Goal: Obtain resource: Obtain resource

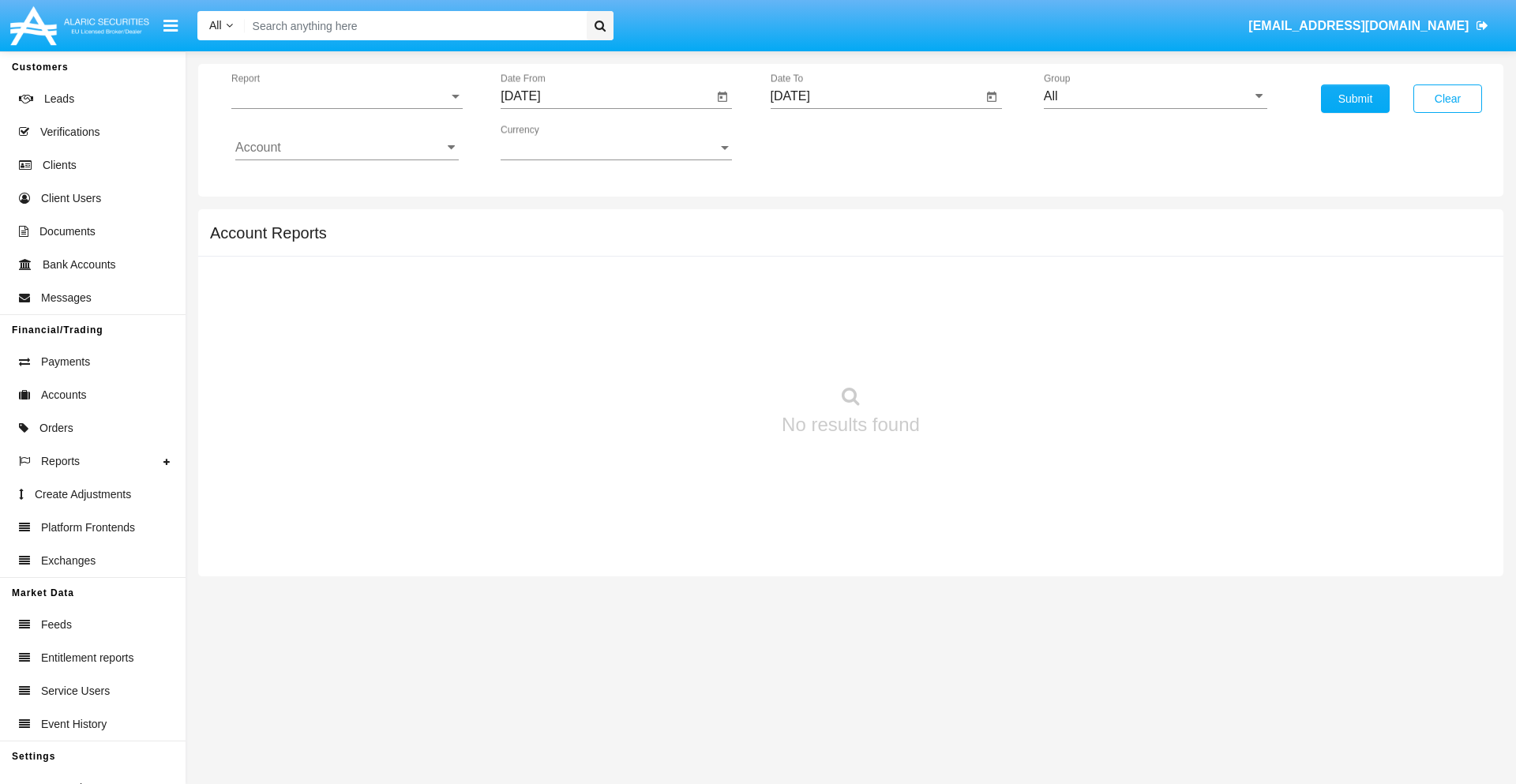
click at [347, 96] on span "Report" at bounding box center [340, 96] width 217 height 14
click at [340, 108] on span "Trades" at bounding box center [347, 108] width 224 height 38
click at [607, 96] on input "[DATE]" at bounding box center [607, 96] width 213 height 14
click at [553, 142] on span "[DATE]" at bounding box center [539, 143] width 35 height 13
click at [705, 349] on div "2025" at bounding box center [705, 349] width 50 height 28
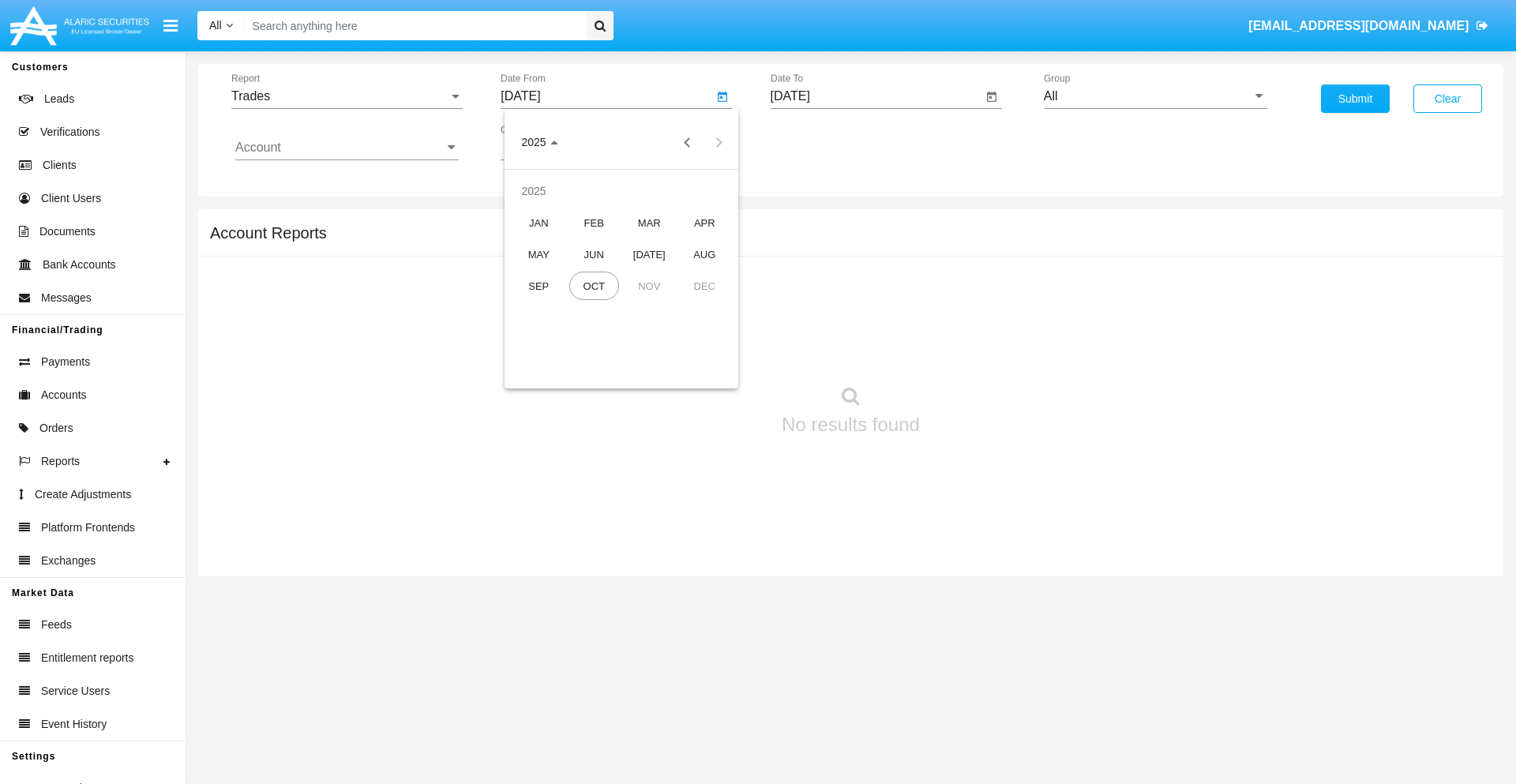
click at [649, 254] on div "[DATE]" at bounding box center [649, 254] width 50 height 28
click at [527, 273] on div "6" at bounding box center [527, 274] width 28 height 28
type input "07/06/25"
click at [876, 96] on input "[DATE]" at bounding box center [877, 96] width 213 height 14
click at [822, 142] on span "[DATE]" at bounding box center [809, 143] width 35 height 13
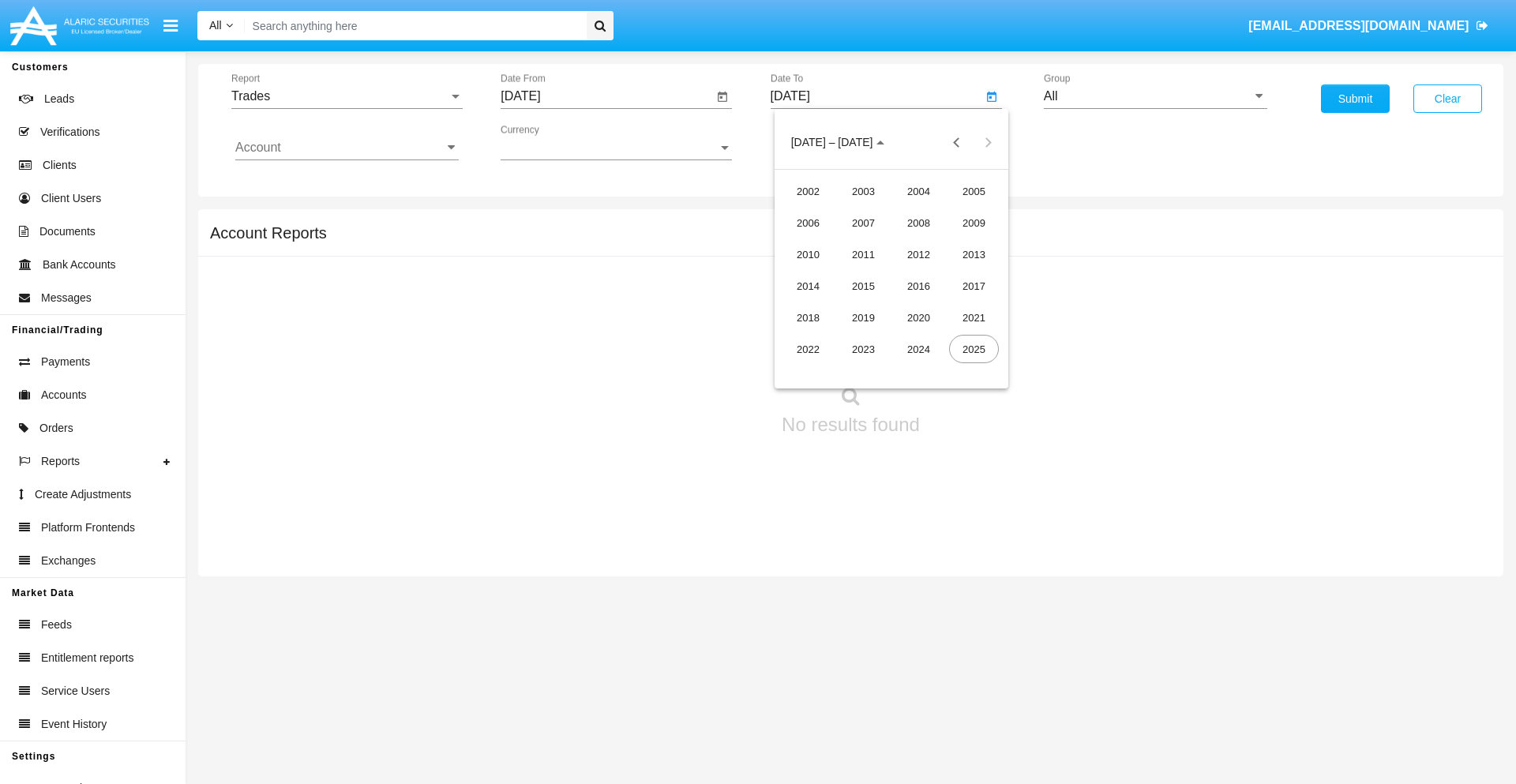
click at [974, 349] on div "2025" at bounding box center [974, 349] width 50 height 28
click at [863, 286] on div "OCT" at bounding box center [863, 286] width 50 height 28
click at [828, 242] on div "6" at bounding box center [829, 242] width 28 height 28
type input "[DATE]"
click at [1155, 96] on input "All" at bounding box center [1155, 96] width 224 height 14
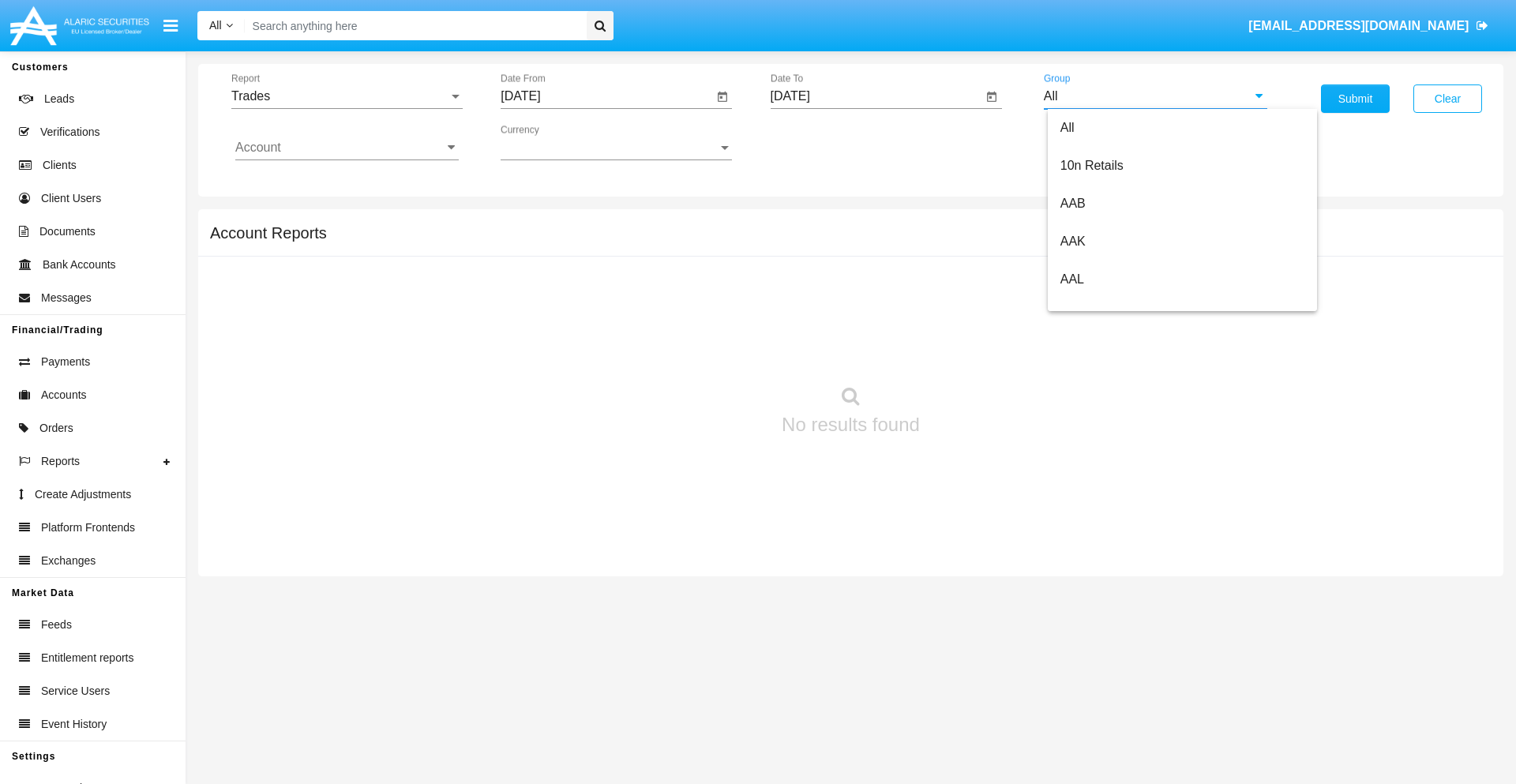
scroll to position [846, 0]
click at [1111, 304] on span "Hammer Web Lite" at bounding box center [1111, 304] width 102 height 13
type input "Hammer Web Lite"
click at [347, 148] on input "Account" at bounding box center [347, 148] width 224 height 14
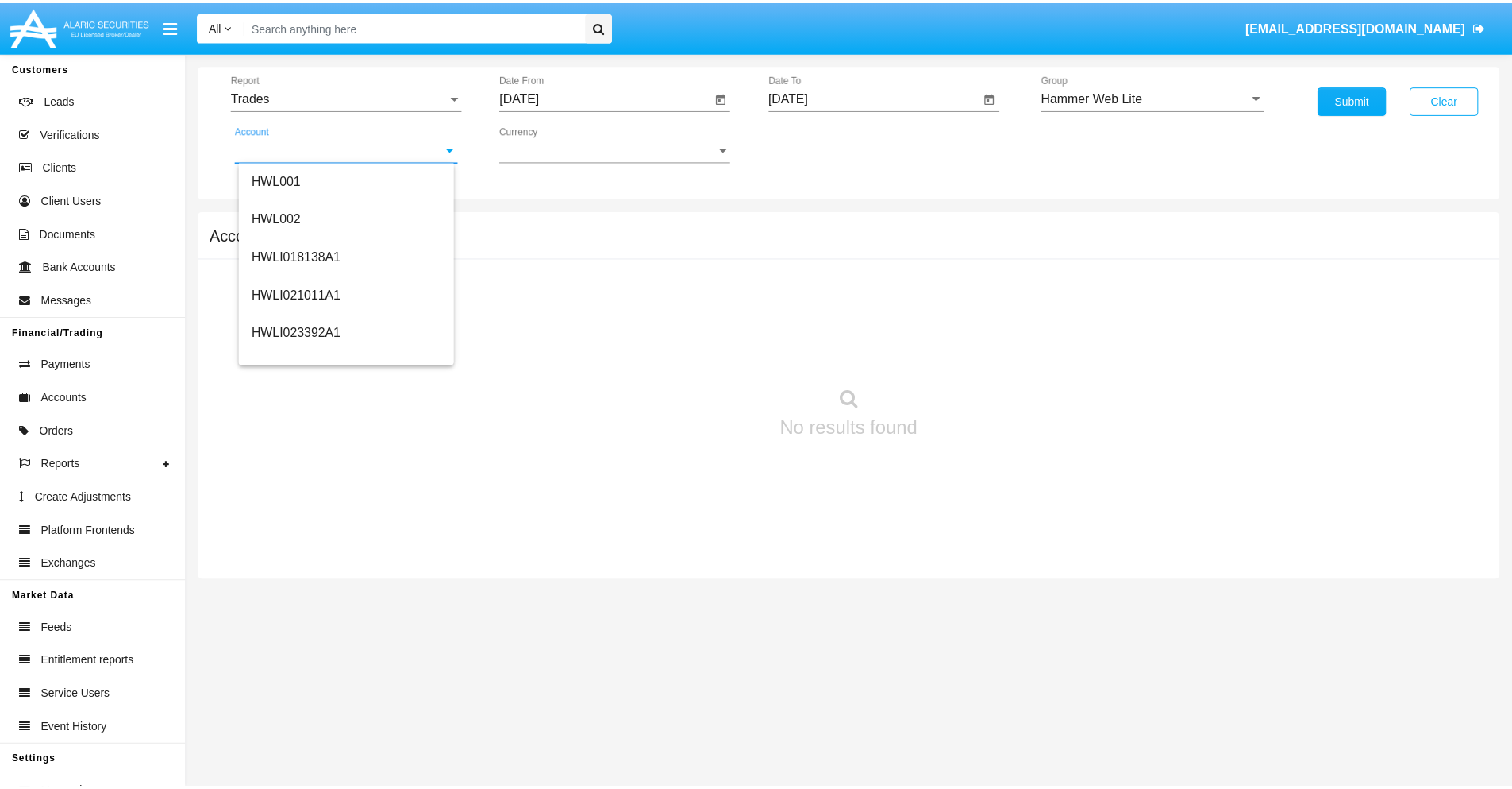
scroll to position [242, 0]
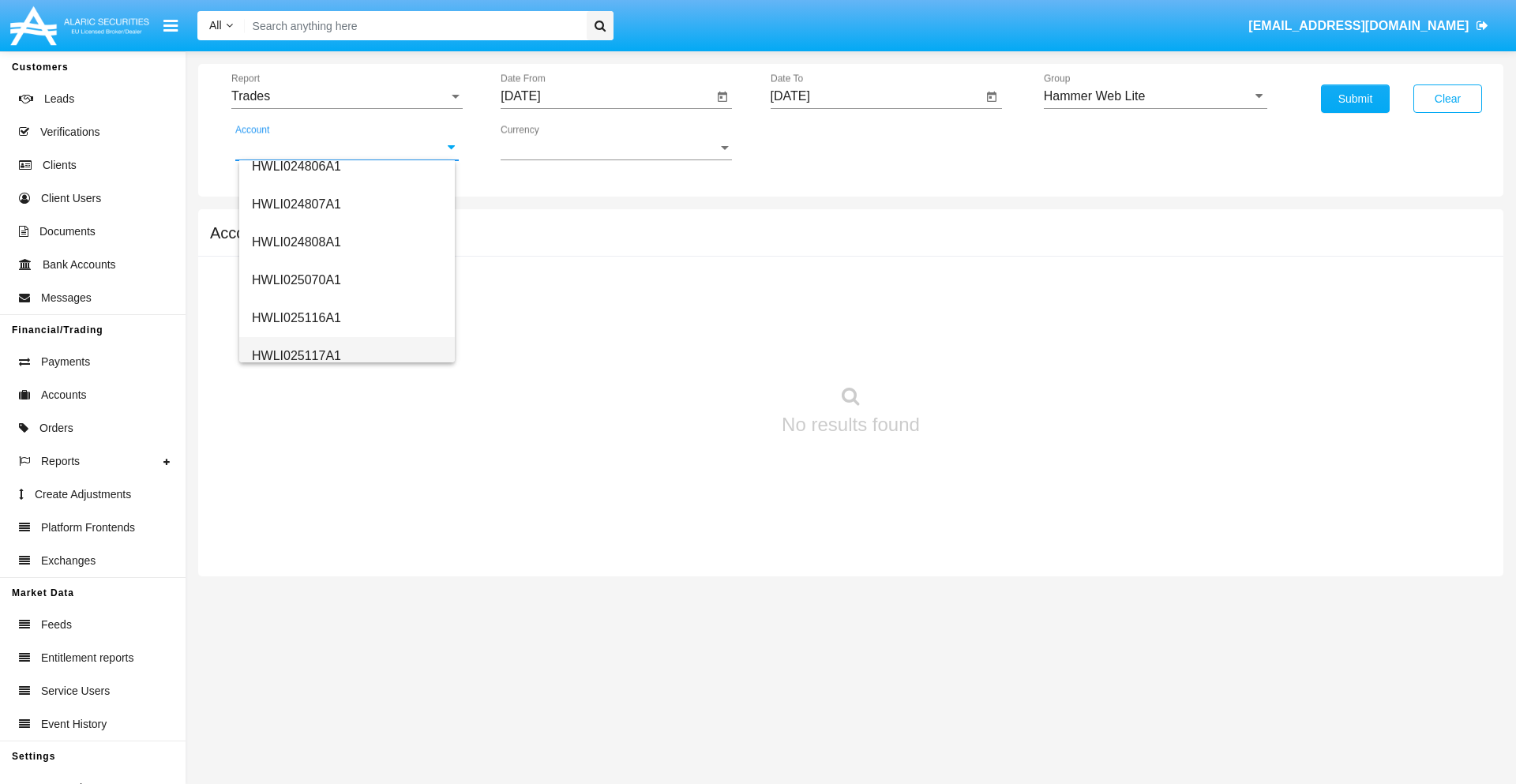
click at [295, 355] on span "HWLI025117A1" at bounding box center [296, 355] width 89 height 13
type input "HWLI025117A1"
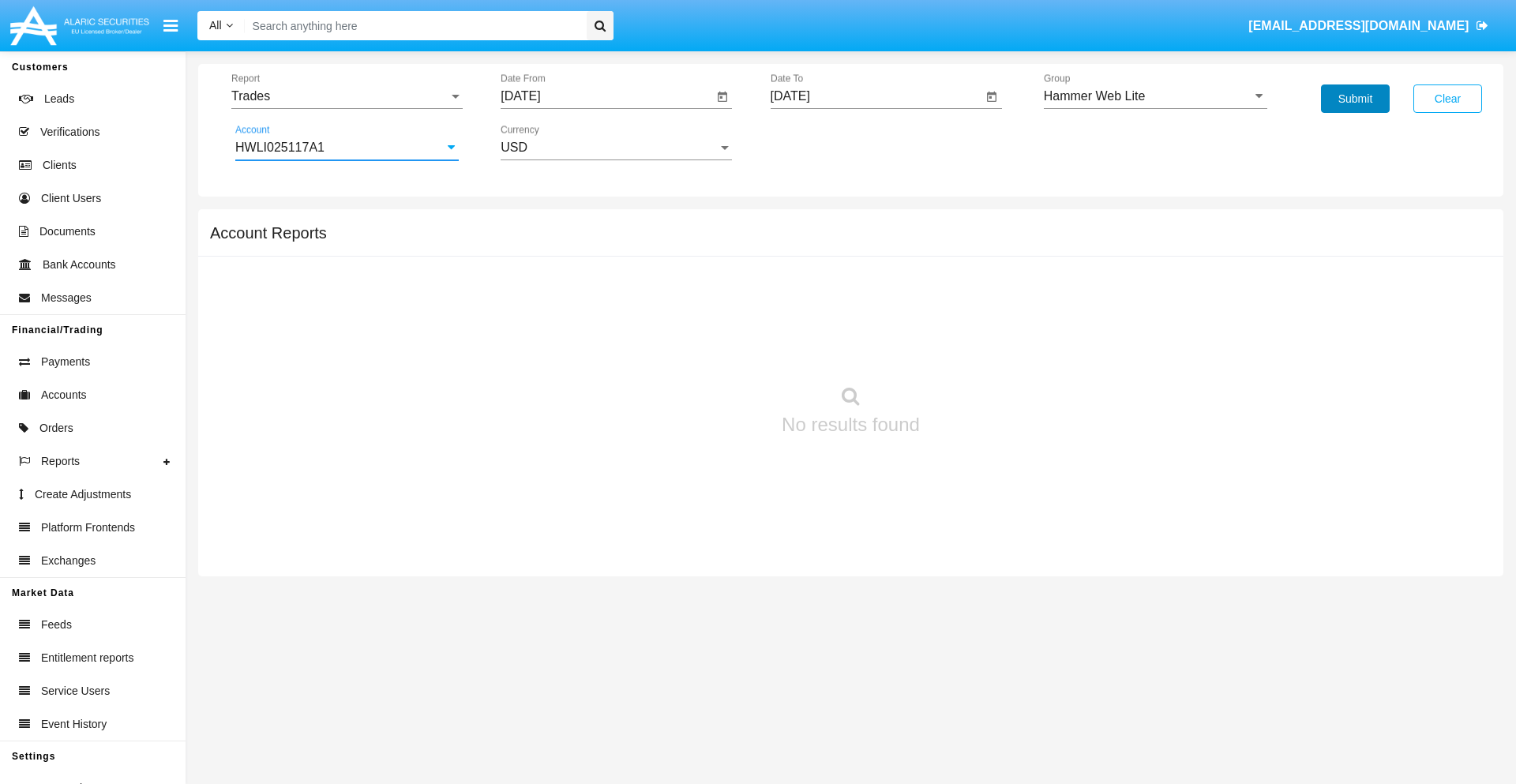
click at [1355, 99] on button "Submit" at bounding box center [1355, 99] width 69 height 28
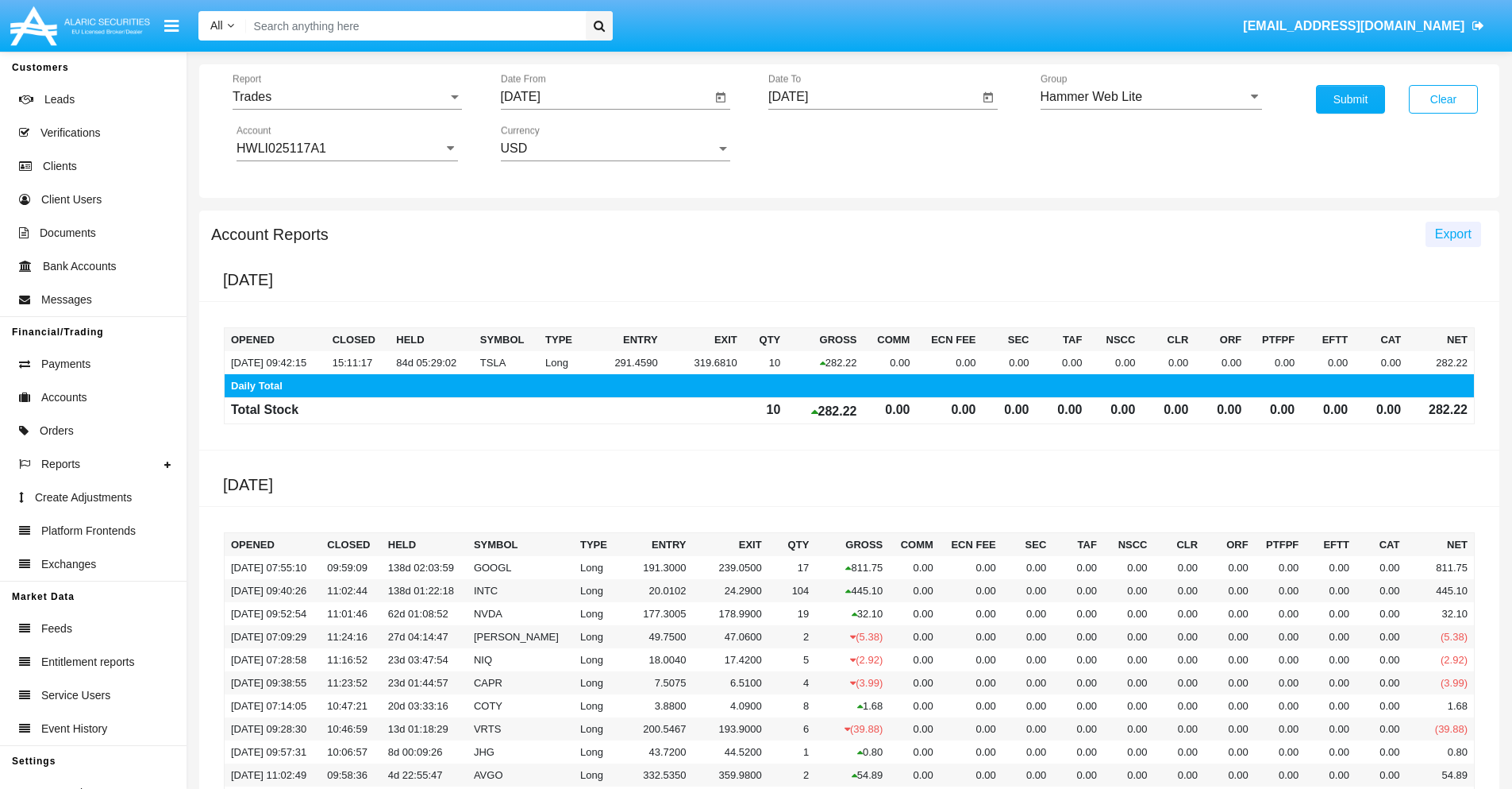
click at [1452, 234] on span "Export" at bounding box center [1453, 234] width 37 height 14
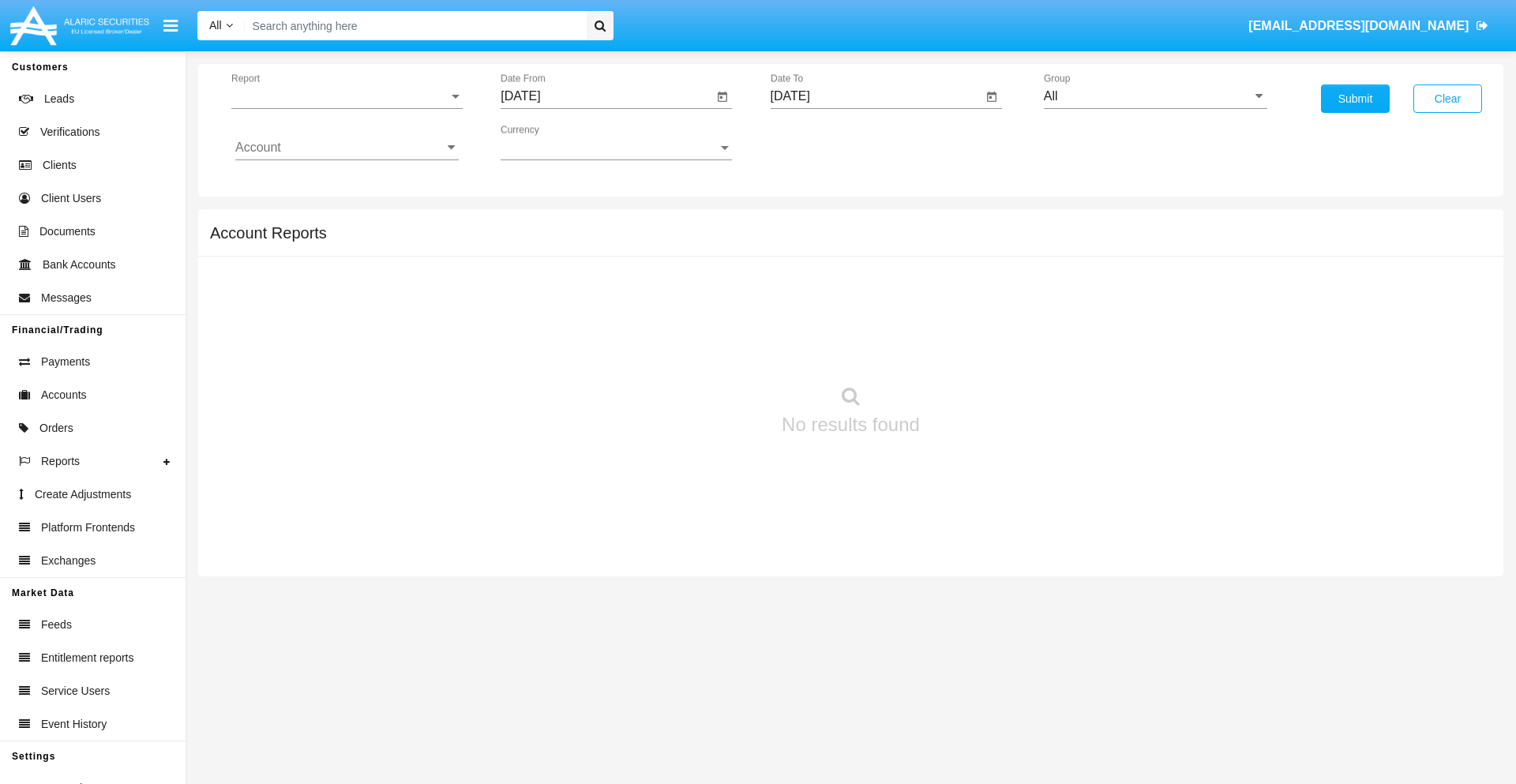
click at [347, 96] on span "Report" at bounding box center [340, 96] width 217 height 14
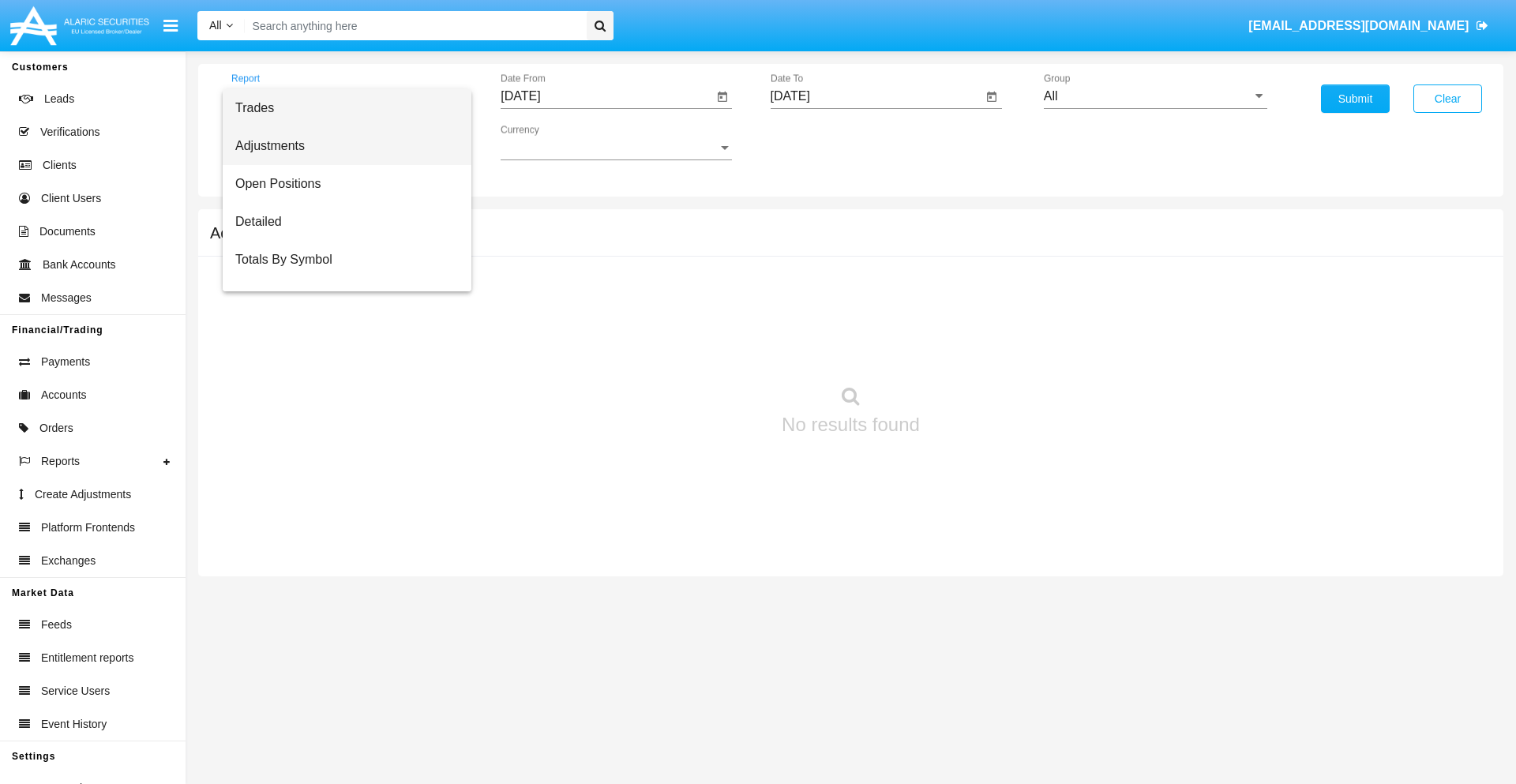
click at [340, 146] on span "Adjustments" at bounding box center [347, 146] width 224 height 38
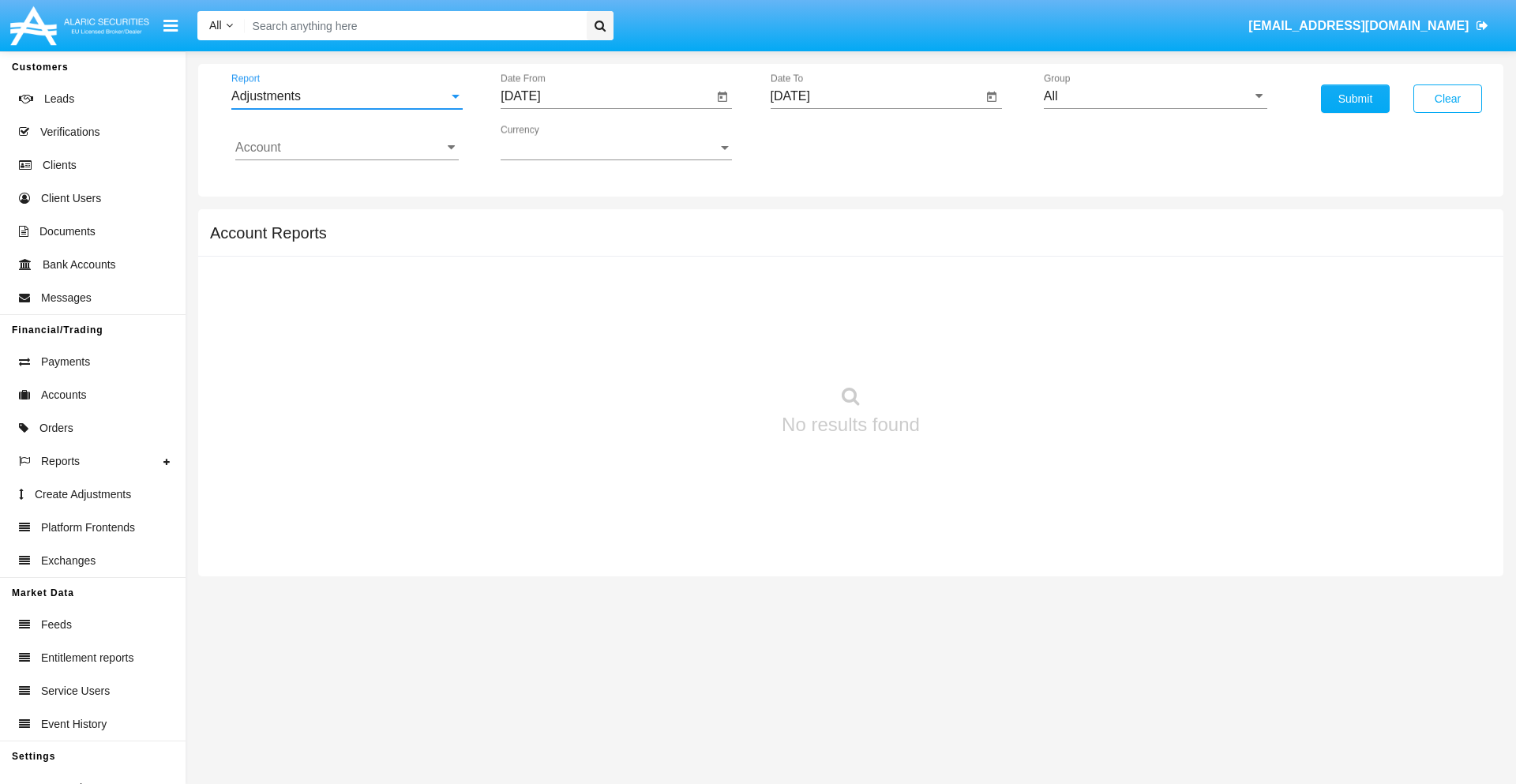
click at [607, 96] on input "[DATE]" at bounding box center [607, 96] width 213 height 14
click at [553, 142] on span "[DATE]" at bounding box center [539, 143] width 35 height 13
click at [705, 349] on div "2025" at bounding box center [705, 349] width 50 height 28
click at [539, 286] on div "SEP" at bounding box center [539, 286] width 50 height 28
click at [717, 242] on div "6" at bounding box center [717, 242] width 28 height 28
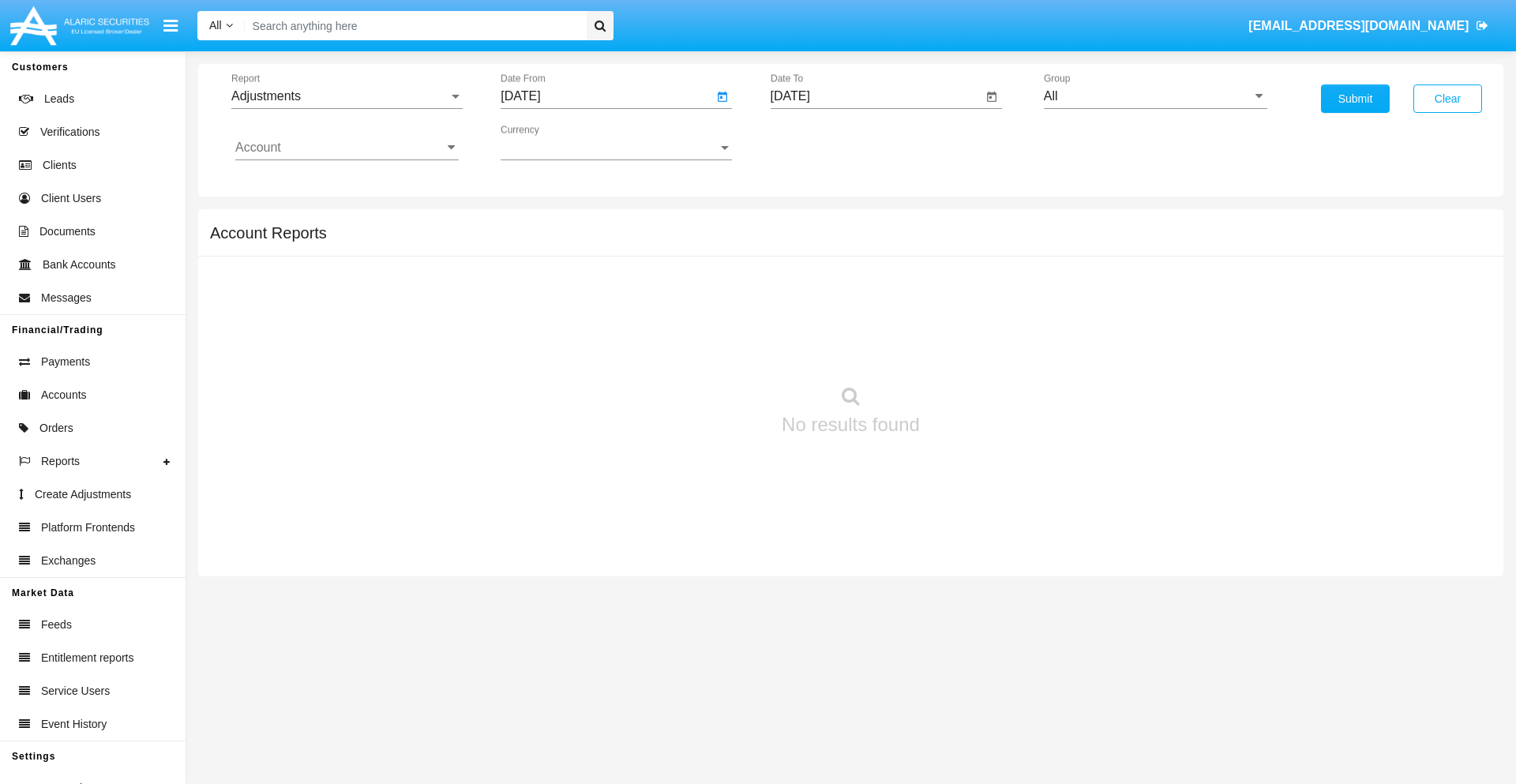
type input "09/06/25"
click at [876, 96] on input "[DATE]" at bounding box center [877, 96] width 213 height 14
click at [822, 142] on span "[DATE]" at bounding box center [809, 143] width 35 height 13
click at [974, 349] on div "2025" at bounding box center [974, 349] width 50 height 28
click at [863, 286] on div "OCT" at bounding box center [863, 286] width 50 height 28
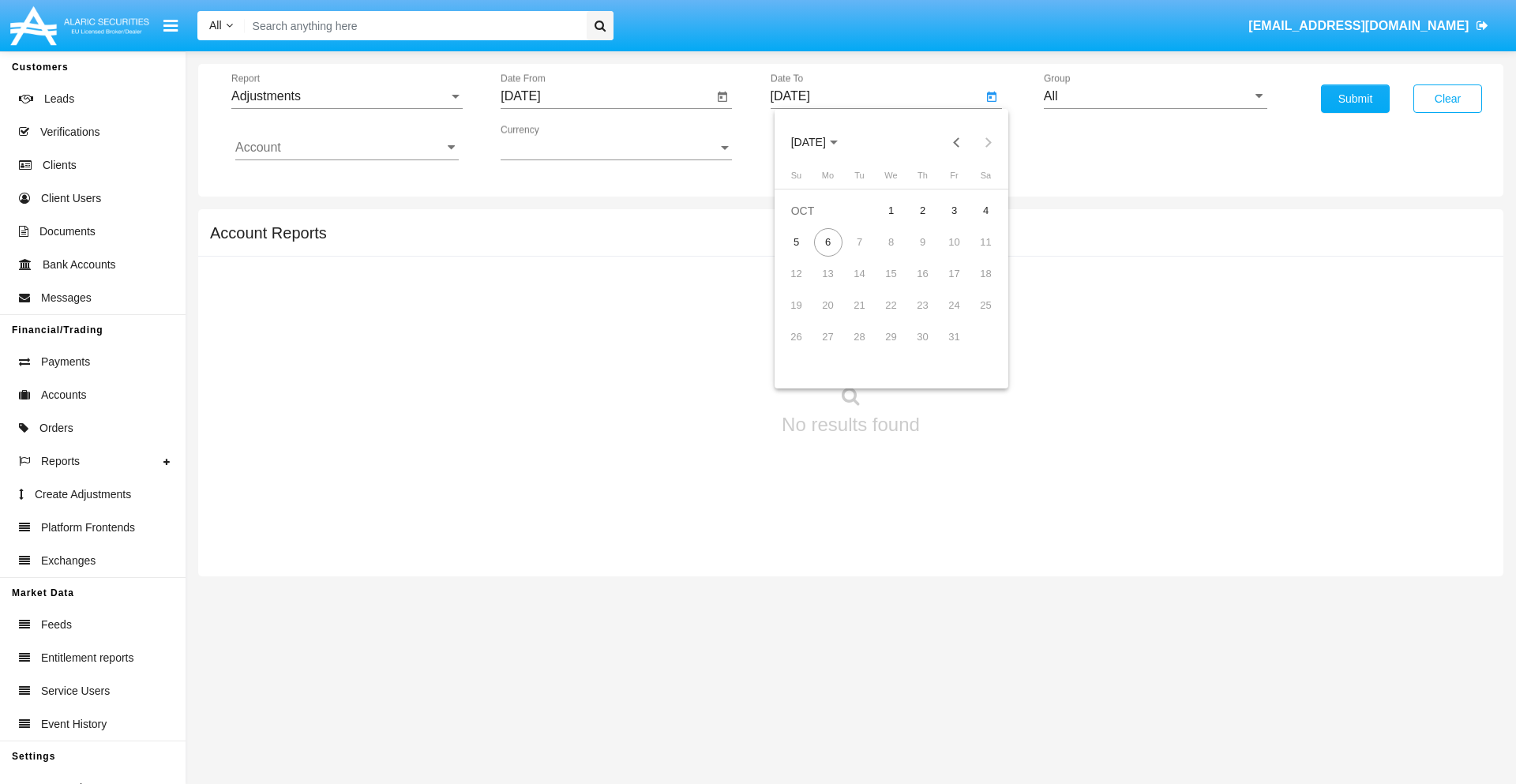
click at [828, 242] on div "6" at bounding box center [829, 242] width 28 height 28
type input "[DATE]"
click at [1155, 96] on input "All" at bounding box center [1155, 96] width 224 height 14
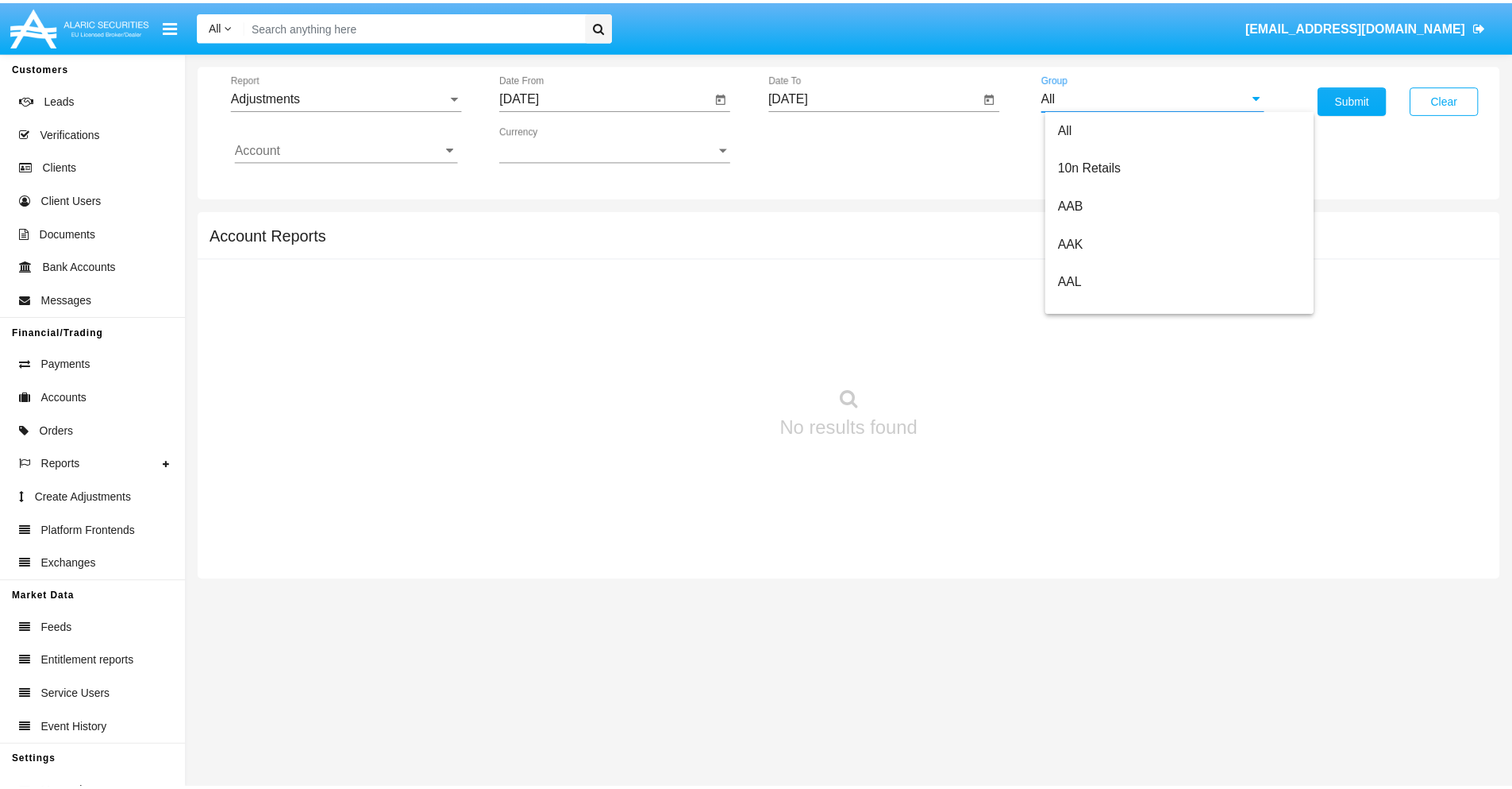
scroll to position [356, 0]
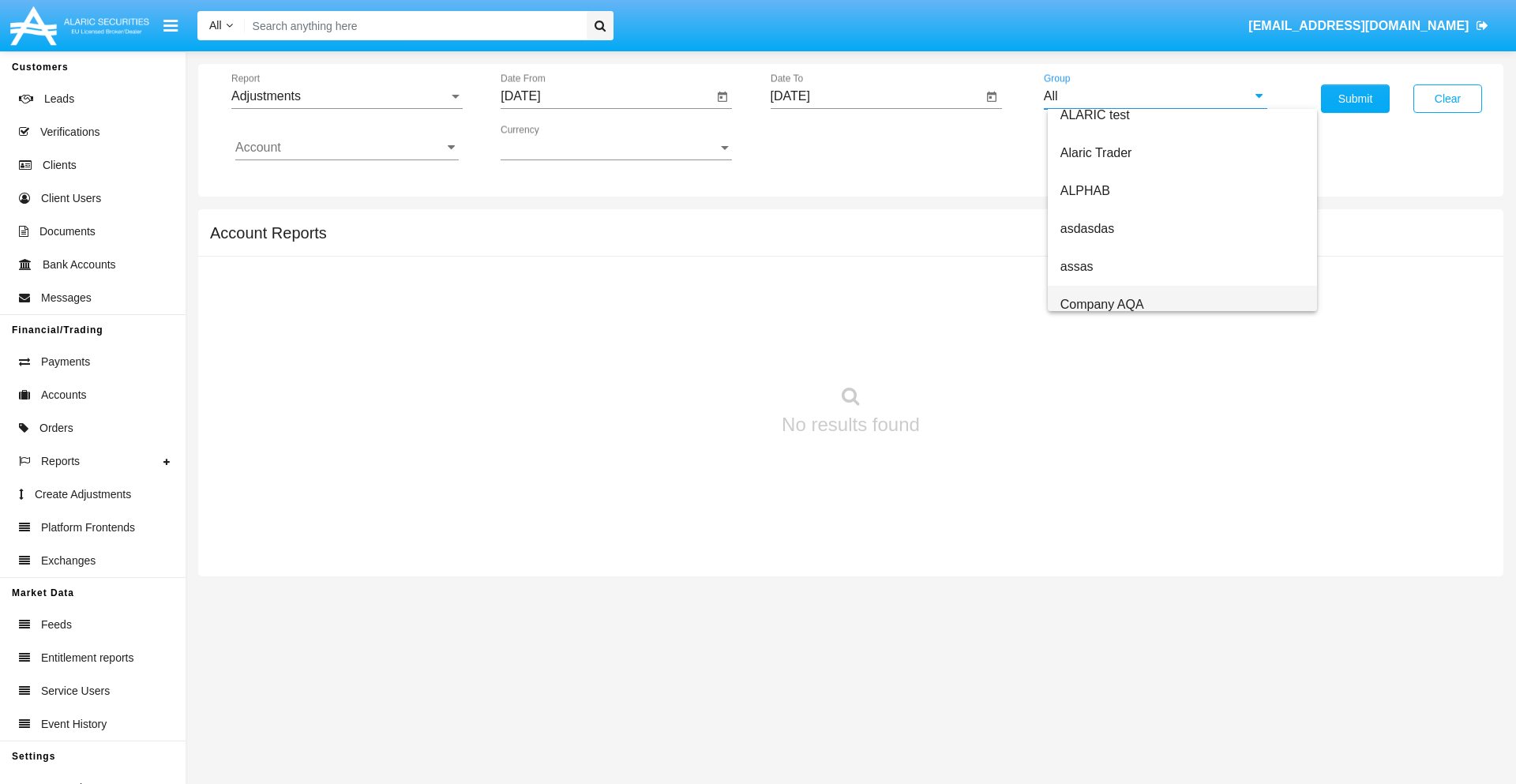
click at [1101, 304] on span "Company AQA" at bounding box center [1102, 304] width 84 height 13
type input "Company AQA"
click at [347, 148] on input "Account" at bounding box center [347, 148] width 224 height 14
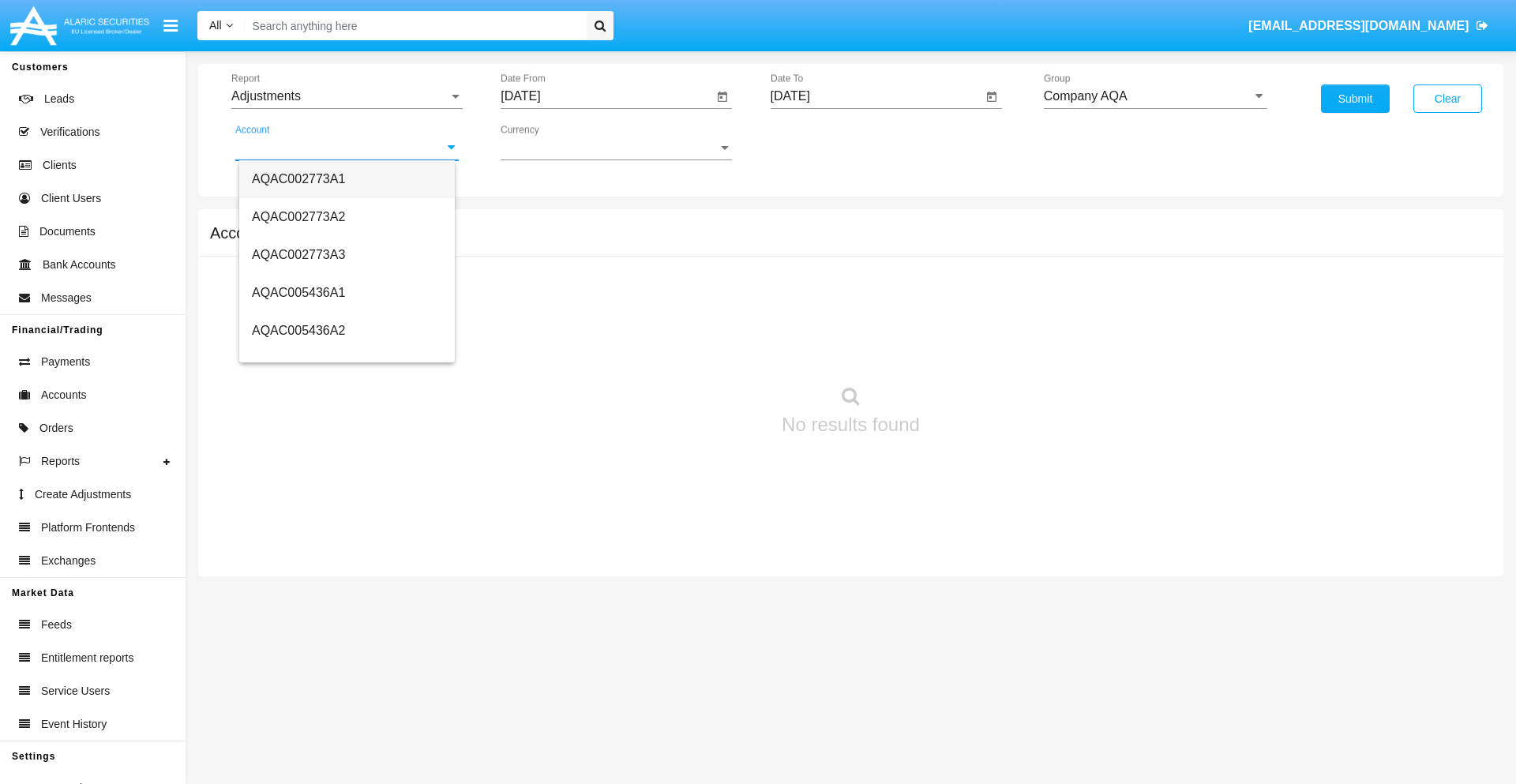
click at [299, 178] on span "AQAC002773A1" at bounding box center [299, 178] width 93 height 13
type input "AQAC002773A1"
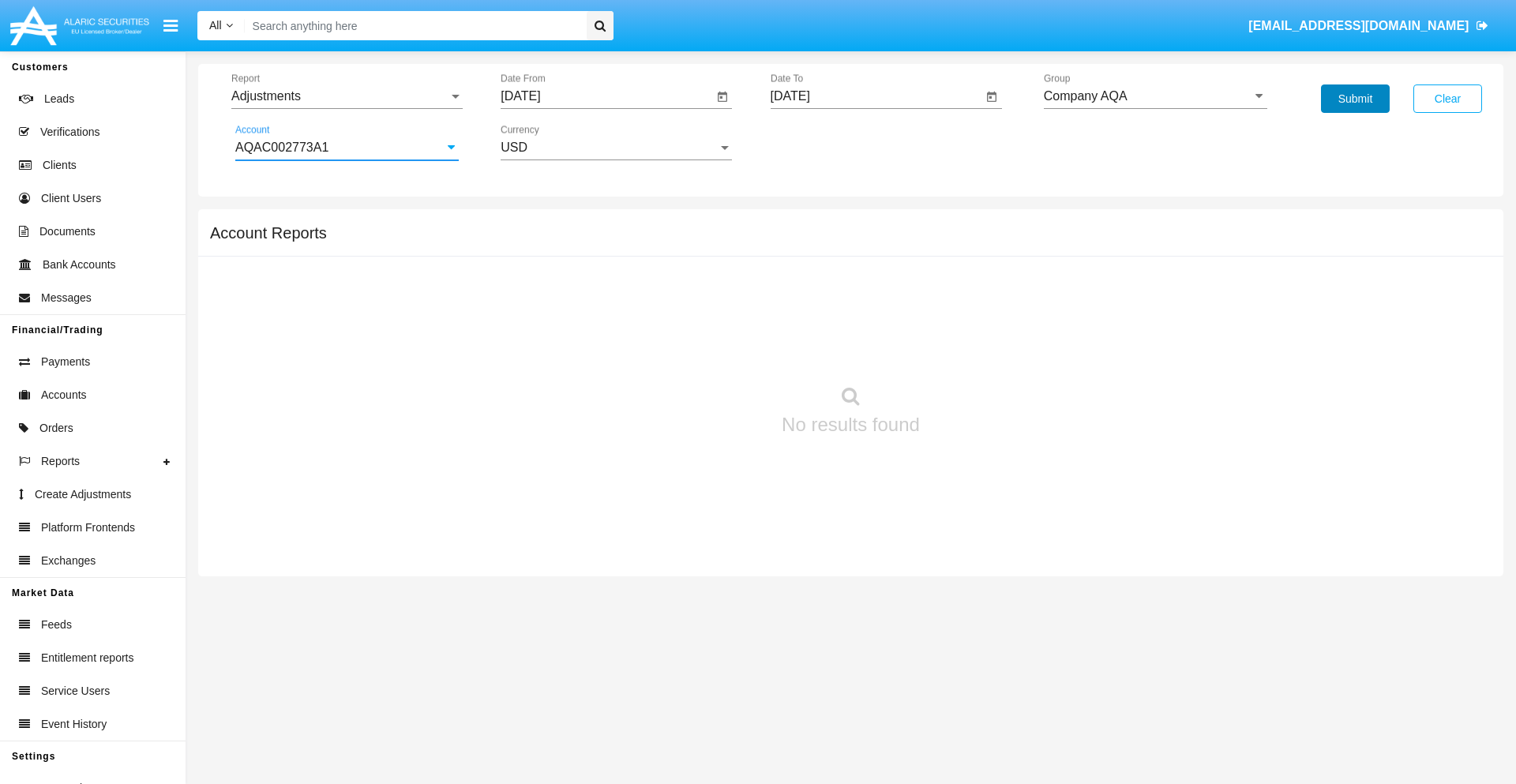
click at [1355, 99] on button "Submit" at bounding box center [1355, 99] width 69 height 28
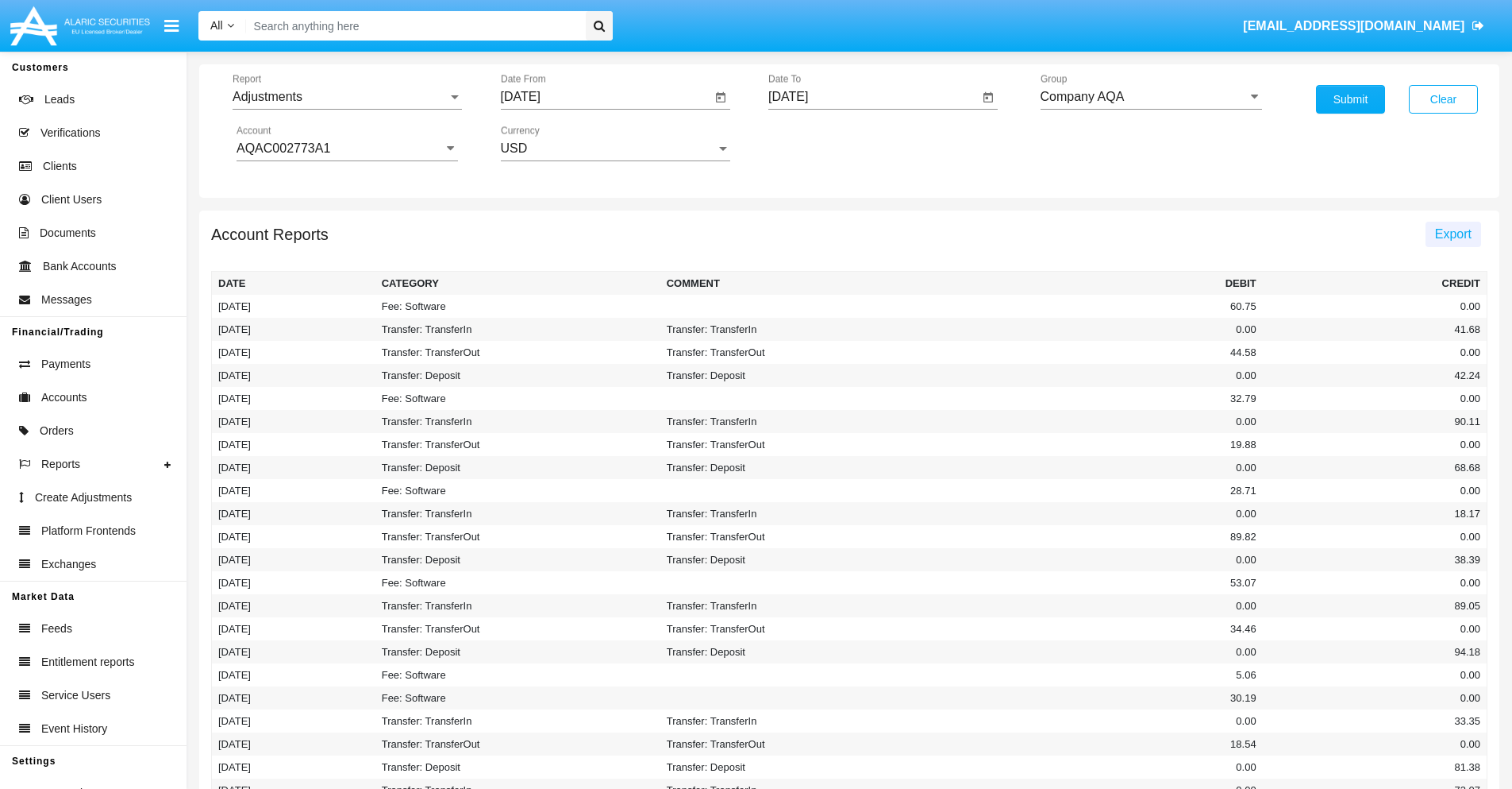
click at [1452, 234] on span "Export" at bounding box center [1453, 234] width 37 height 14
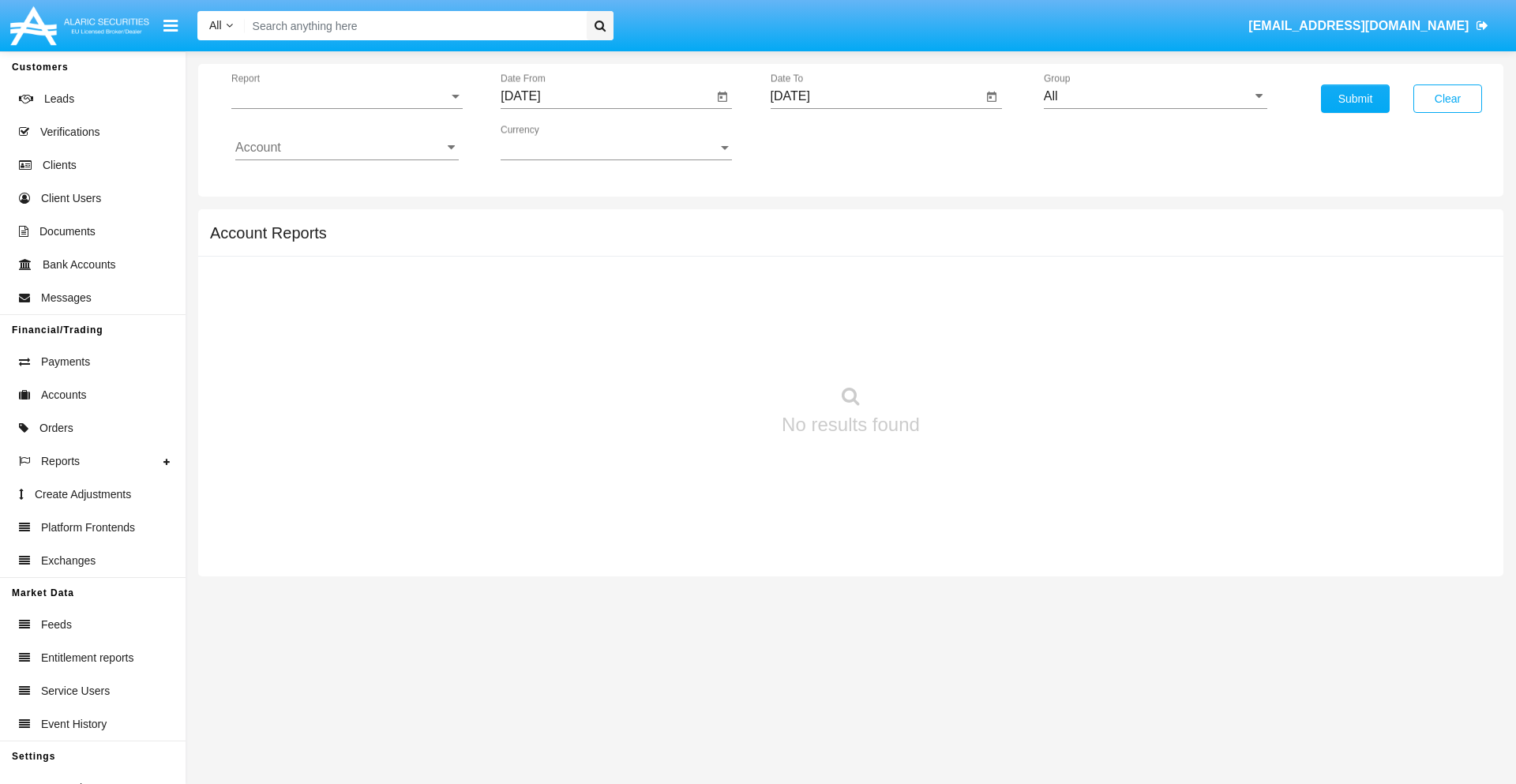
click at [347, 96] on span "Report" at bounding box center [340, 96] width 217 height 14
click at [340, 184] on span "Open Positions" at bounding box center [347, 184] width 224 height 38
click at [607, 96] on input "[DATE]" at bounding box center [607, 96] width 213 height 14
click at [553, 142] on span "[DATE]" at bounding box center [539, 143] width 35 height 13
click at [705, 349] on div "2025" at bounding box center [705, 349] width 50 height 28
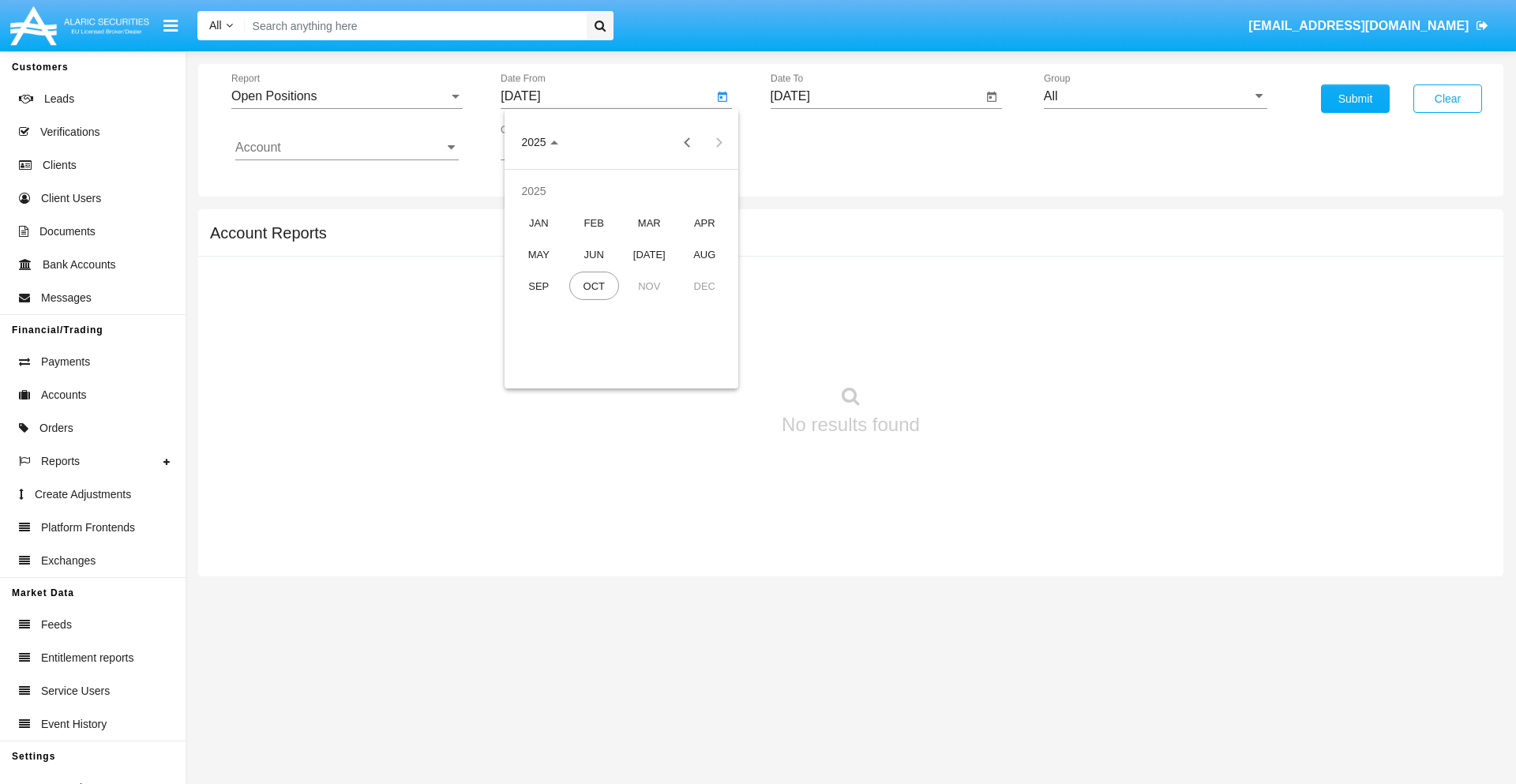
click at [539, 286] on div "SEP" at bounding box center [539, 286] width 50 height 28
click at [717, 242] on div "6" at bounding box center [717, 242] width 28 height 28
type input "09/06/25"
click at [876, 96] on input "[DATE]" at bounding box center [877, 96] width 213 height 14
click at [822, 142] on span "[DATE]" at bounding box center [809, 143] width 35 height 13
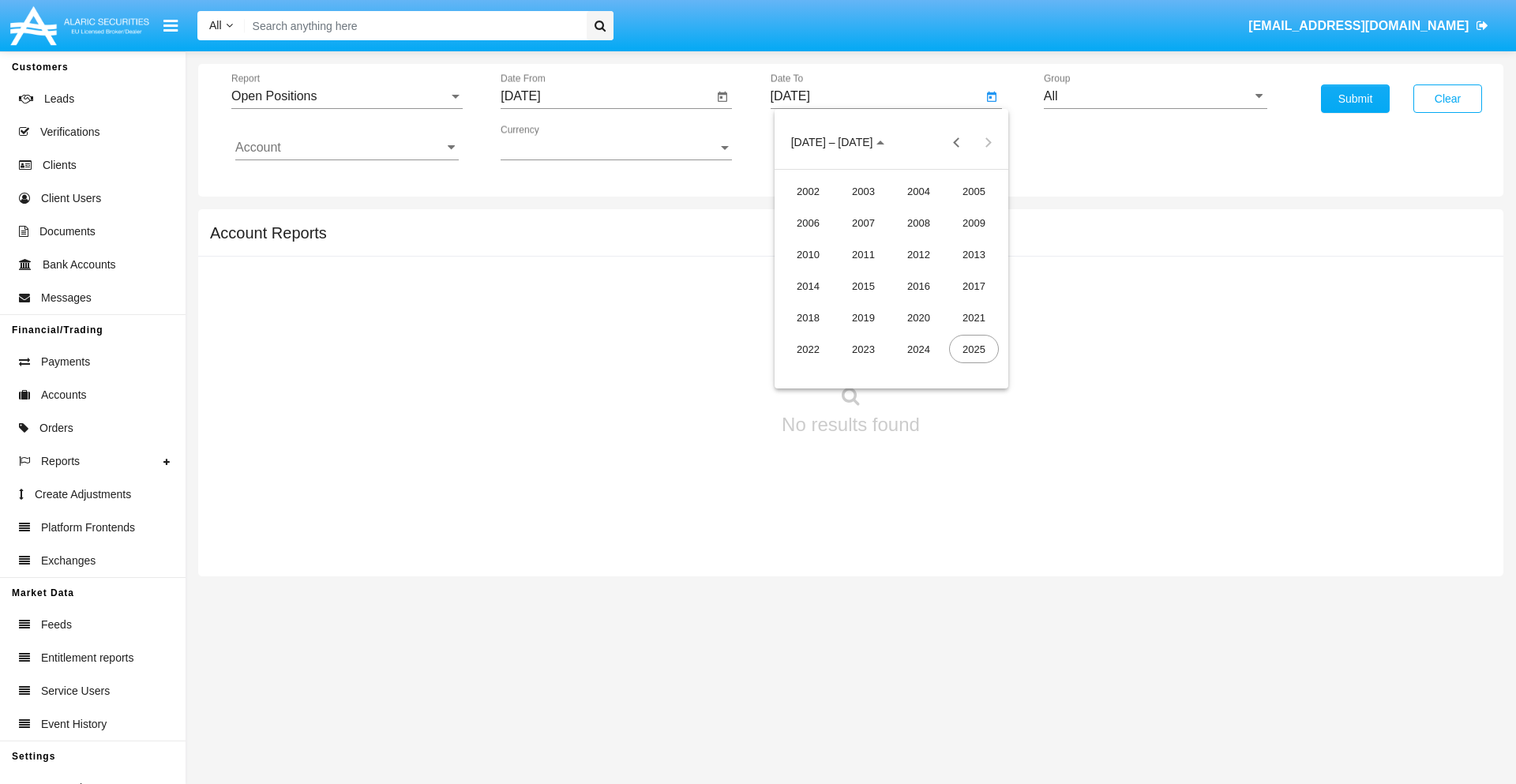
click at [974, 349] on div "2025" at bounding box center [974, 349] width 50 height 28
click at [863, 286] on div "OCT" at bounding box center [863, 286] width 50 height 28
click at [828, 242] on div "6" at bounding box center [829, 242] width 28 height 28
type input "[DATE]"
click at [1155, 96] on input "All" at bounding box center [1155, 96] width 224 height 14
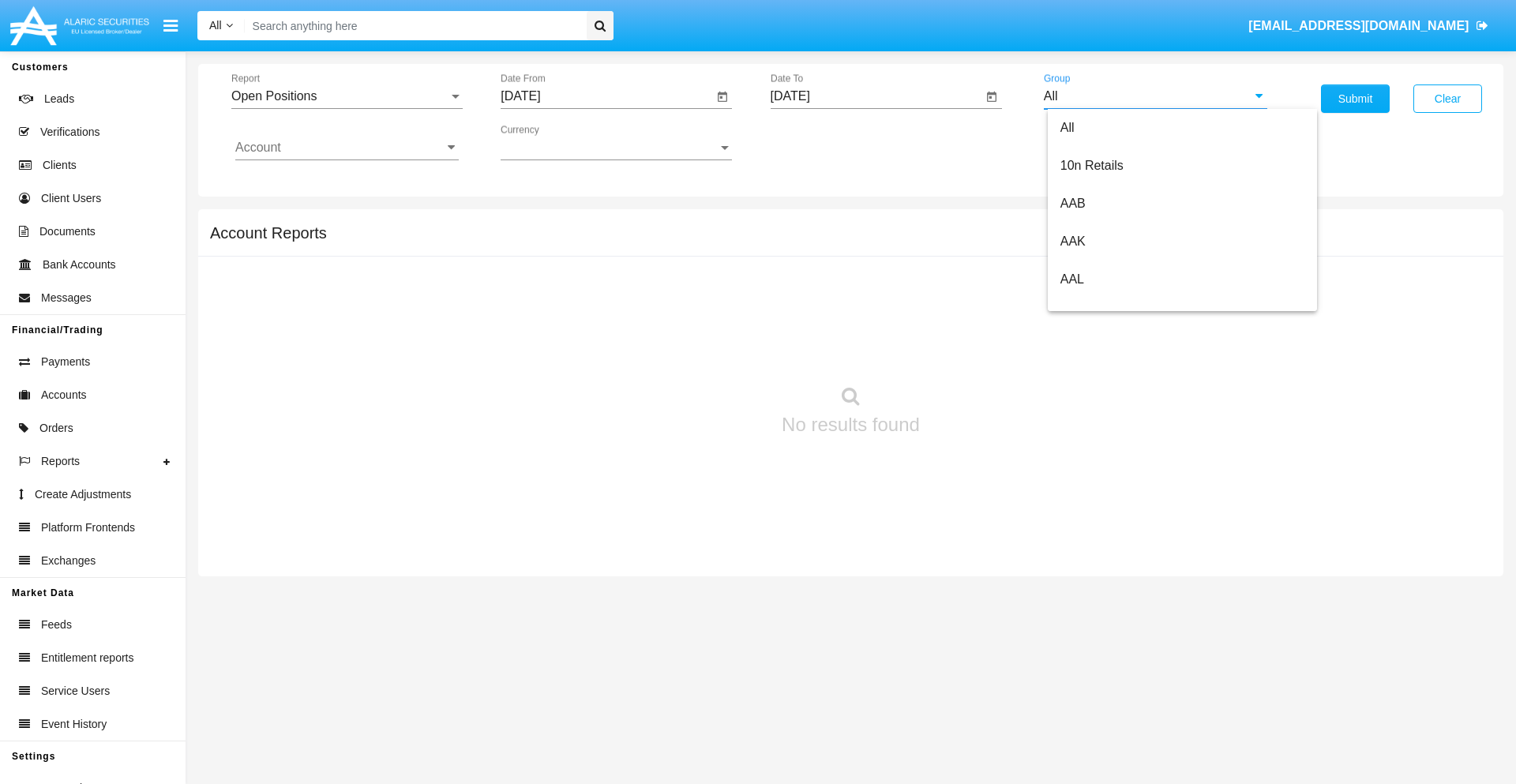
scroll to position [846, 0]
click at [1111, 304] on span "Hammer Web Lite" at bounding box center [1111, 304] width 102 height 13
type input "Hammer Web Lite"
click at [347, 148] on input "Account" at bounding box center [347, 148] width 224 height 14
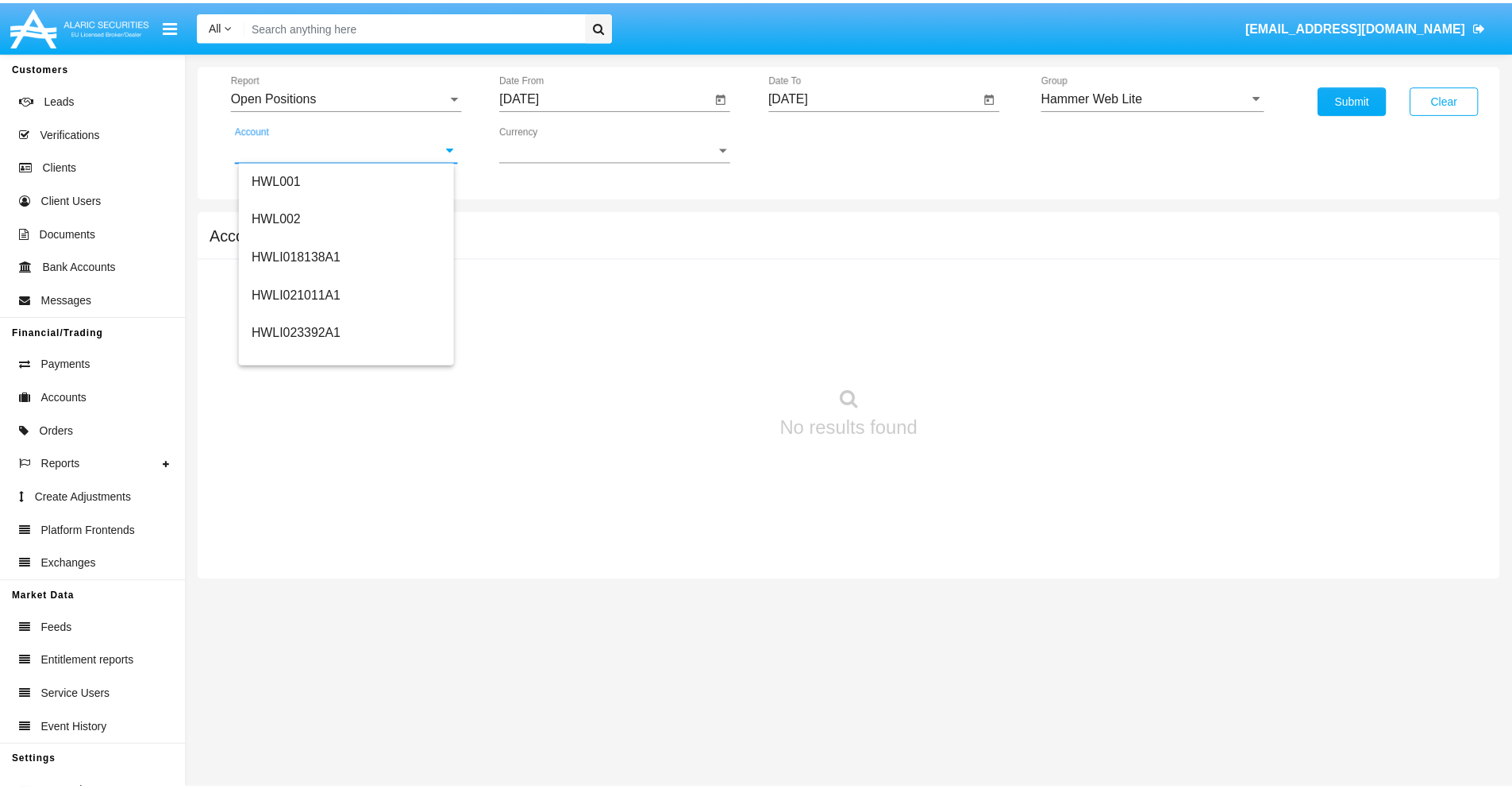
scroll to position [242, 0]
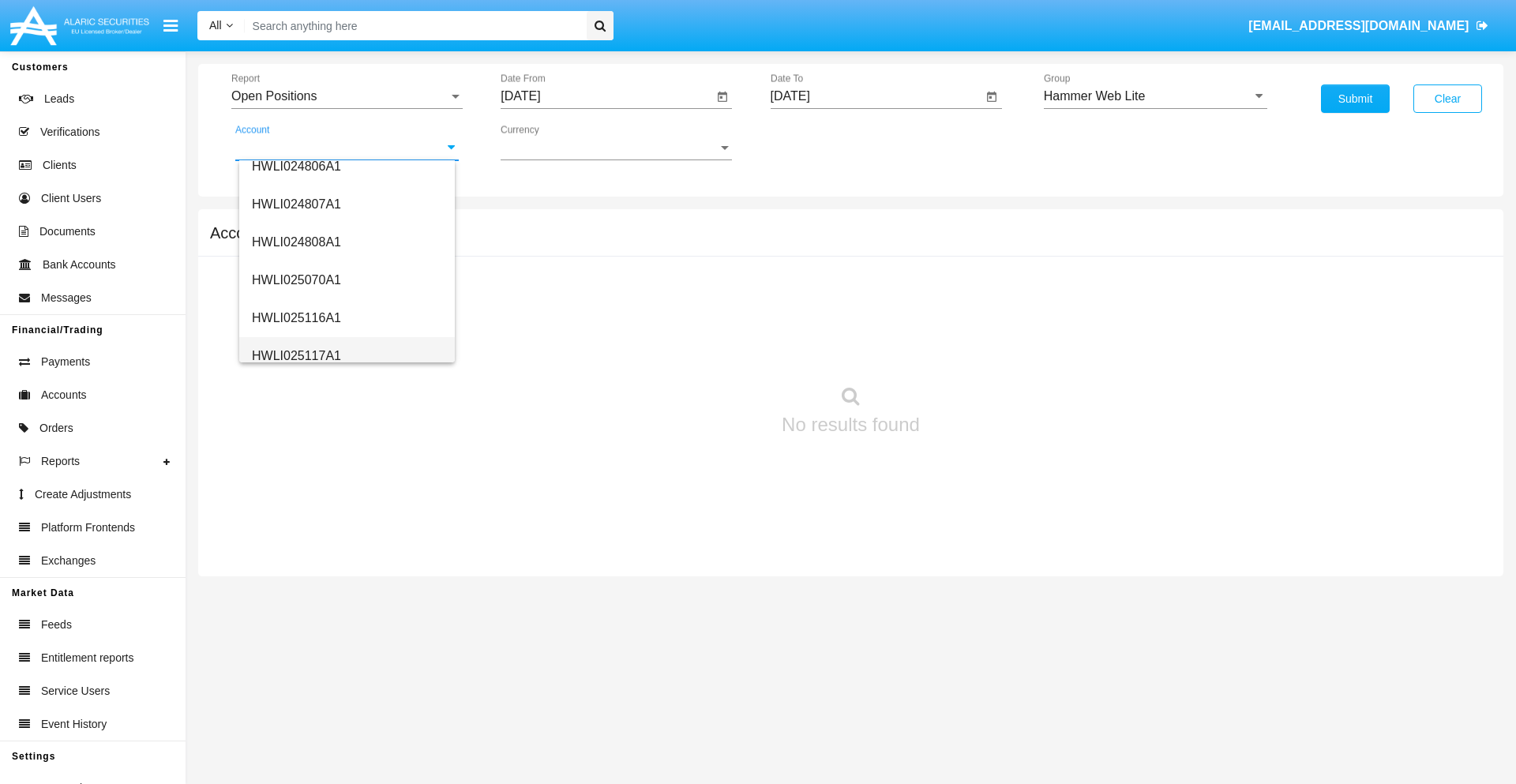
click at [295, 355] on span "HWLI025117A1" at bounding box center [296, 355] width 89 height 13
type input "HWLI025117A1"
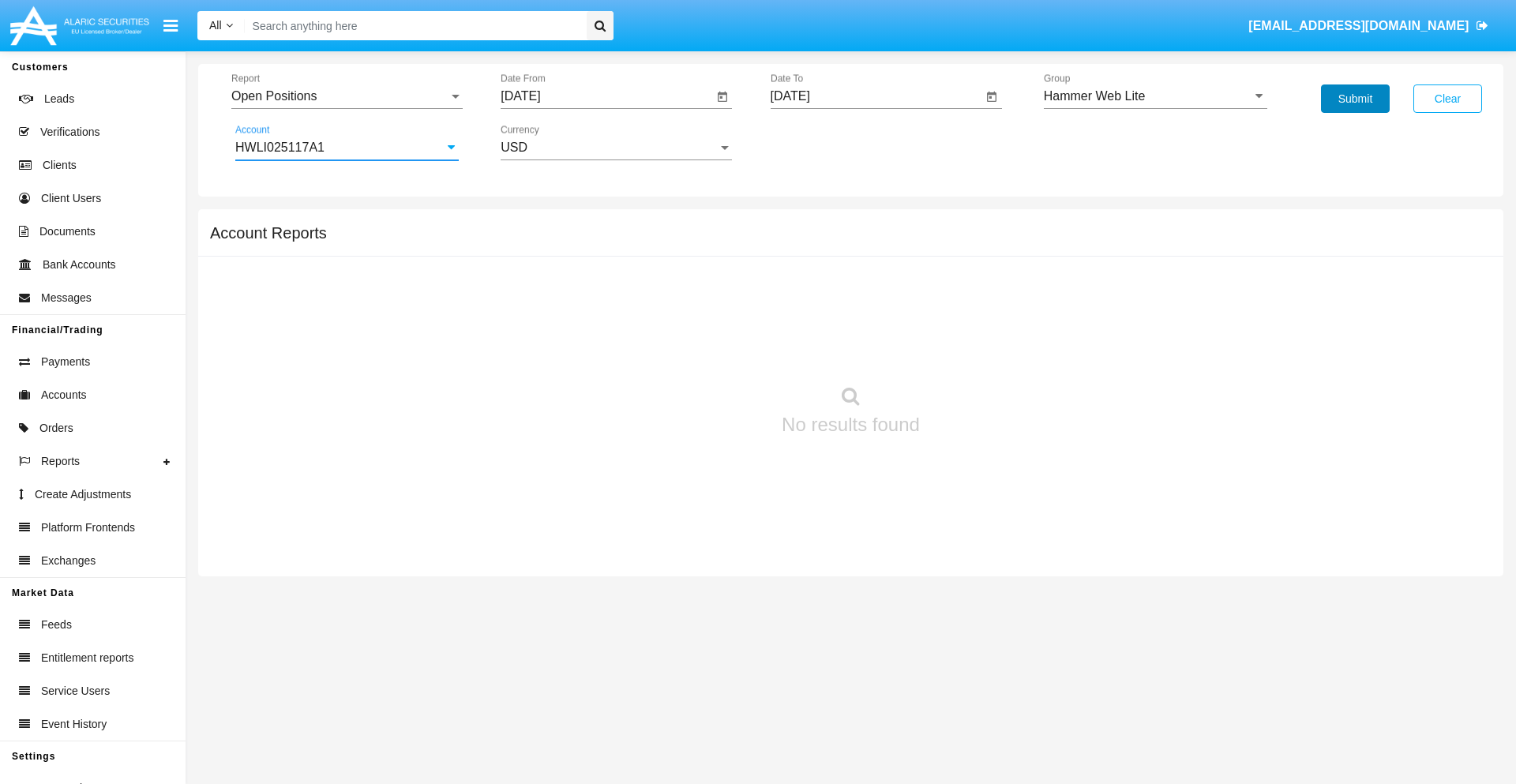
click at [1355, 99] on button "Submit" at bounding box center [1355, 99] width 69 height 28
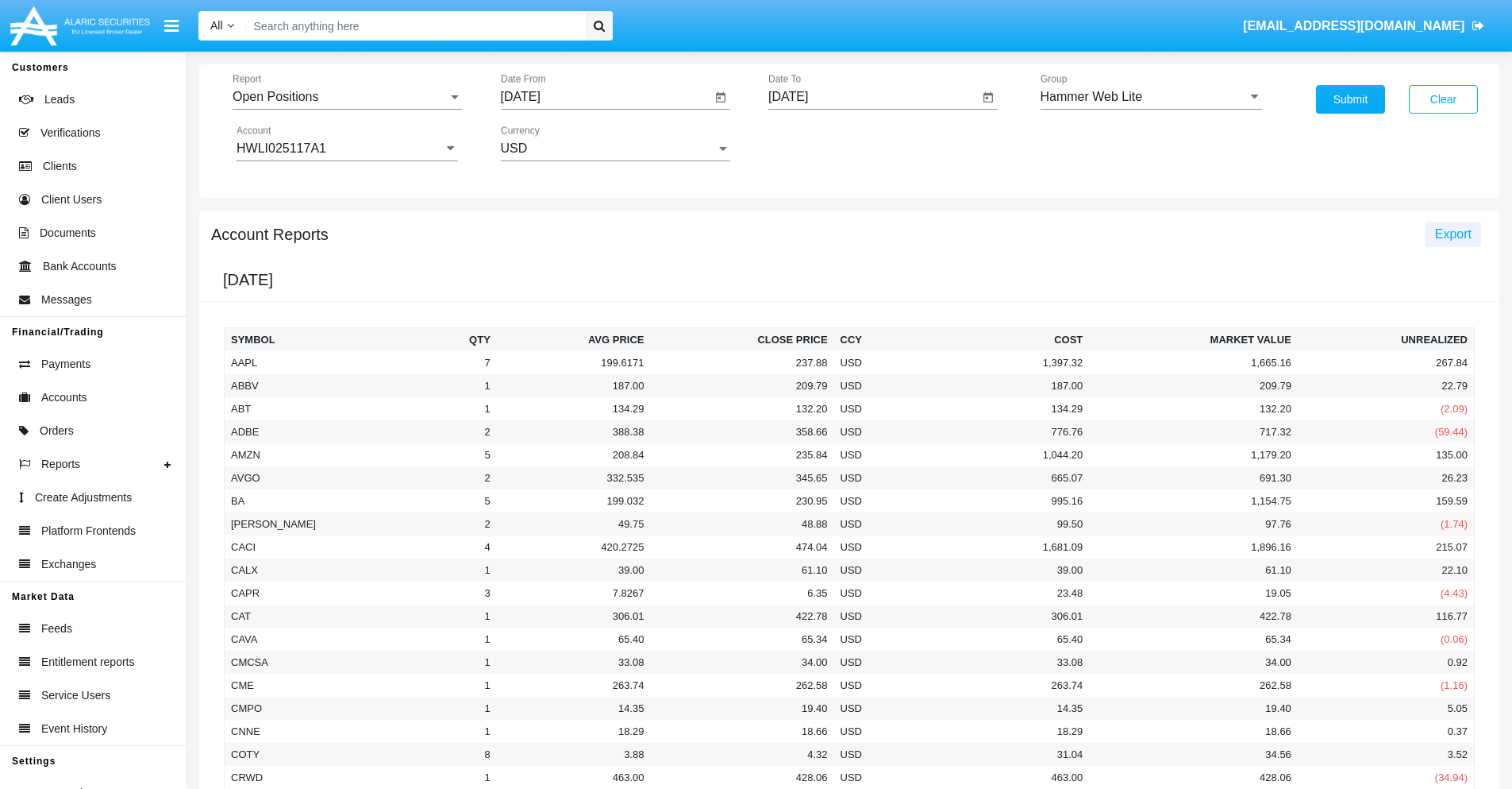
click at [1452, 234] on span "Export" at bounding box center [1453, 234] width 37 height 14
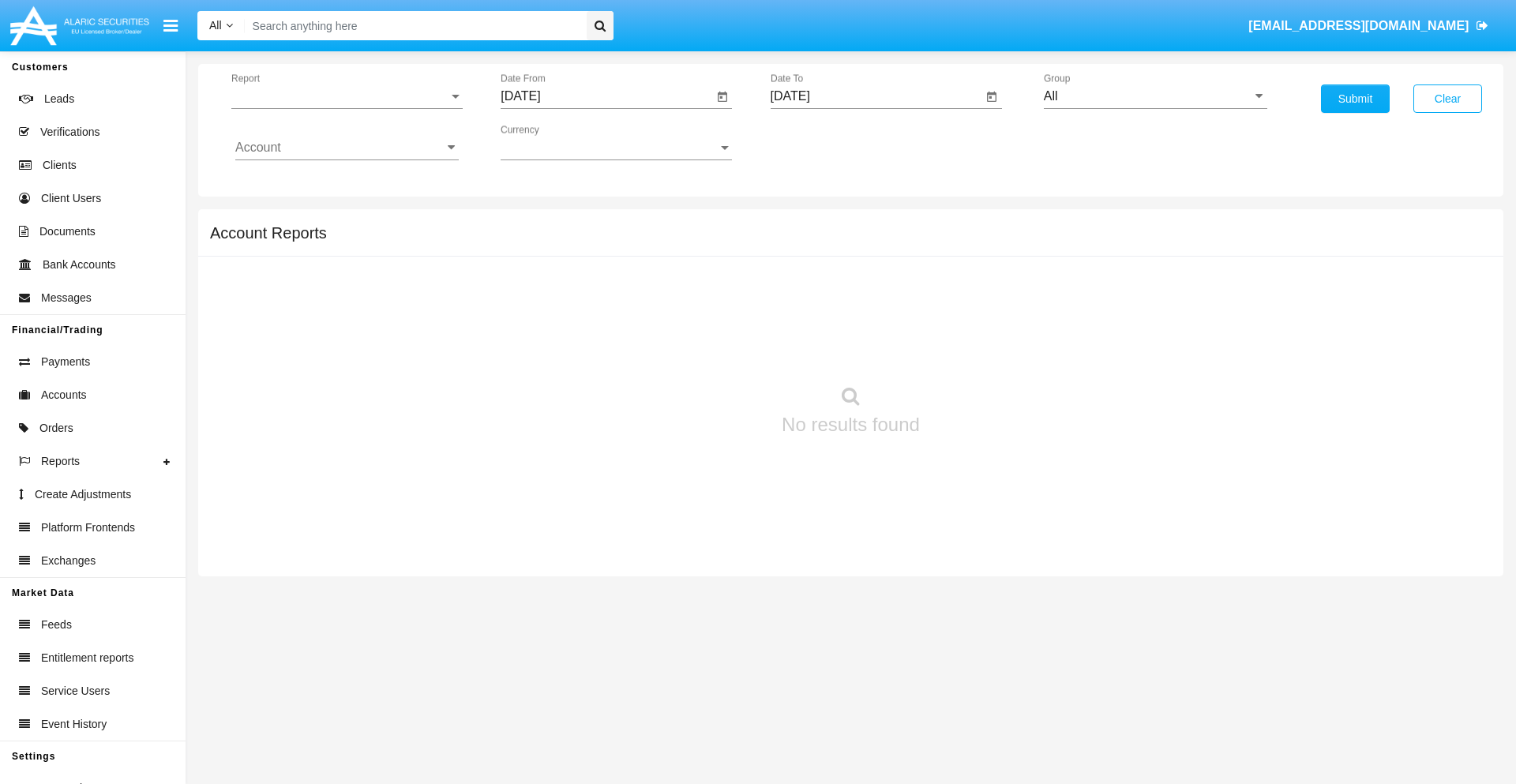
click at [347, 96] on span "Report" at bounding box center [340, 96] width 217 height 14
click at [340, 222] on span "Detailed" at bounding box center [347, 222] width 224 height 38
click at [607, 96] on input "[DATE]" at bounding box center [607, 96] width 213 height 14
click at [553, 142] on span "[DATE]" at bounding box center [539, 143] width 35 height 13
click at [705, 349] on div "2025" at bounding box center [705, 349] width 50 height 28
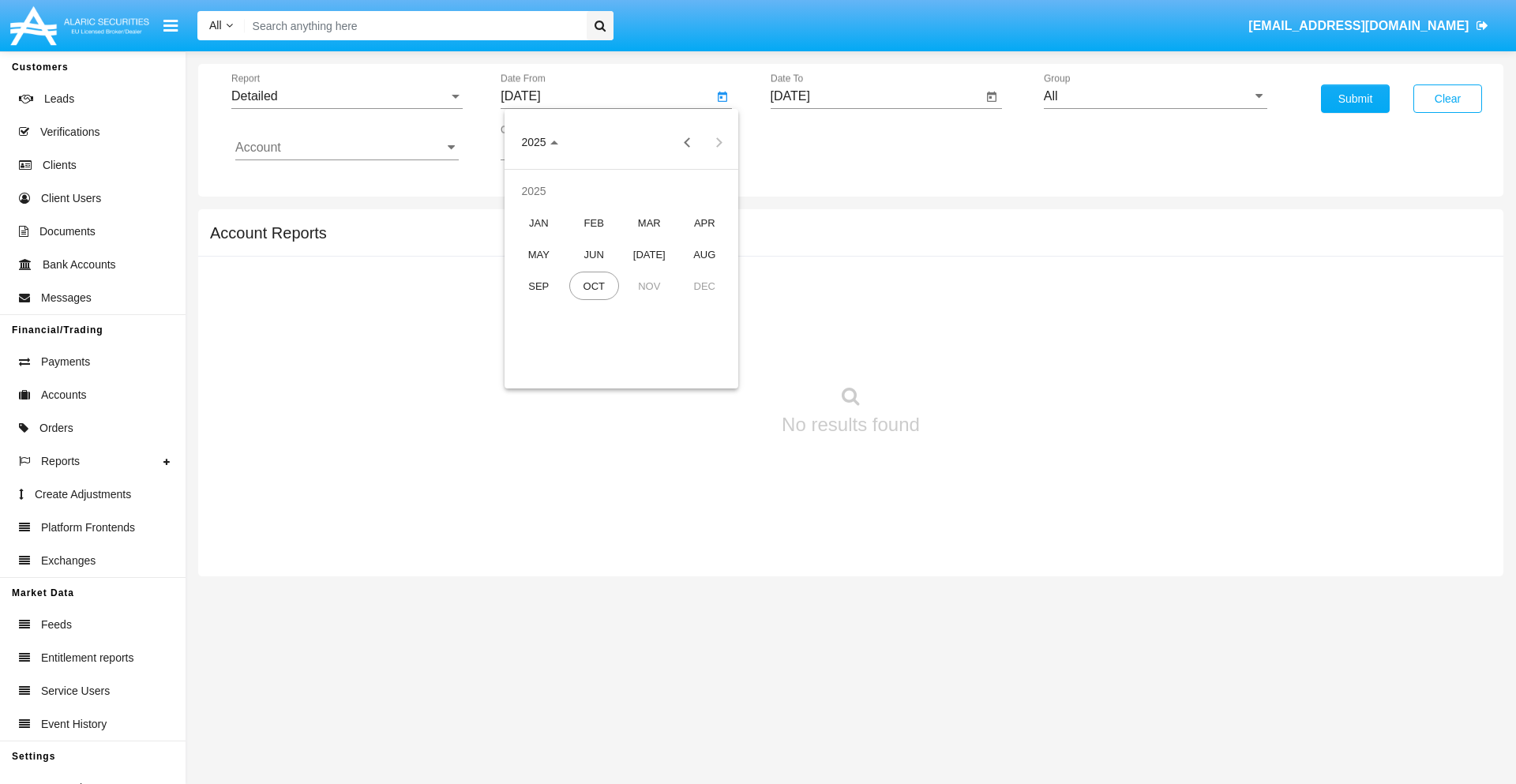
click at [539, 286] on div "SEP" at bounding box center [539, 286] width 50 height 28
click at [685, 336] on div "26" at bounding box center [685, 337] width 28 height 28
type input "09/26/25"
click at [876, 96] on input "[DATE]" at bounding box center [877, 96] width 213 height 14
click at [822, 142] on span "[DATE]" at bounding box center [809, 143] width 35 height 13
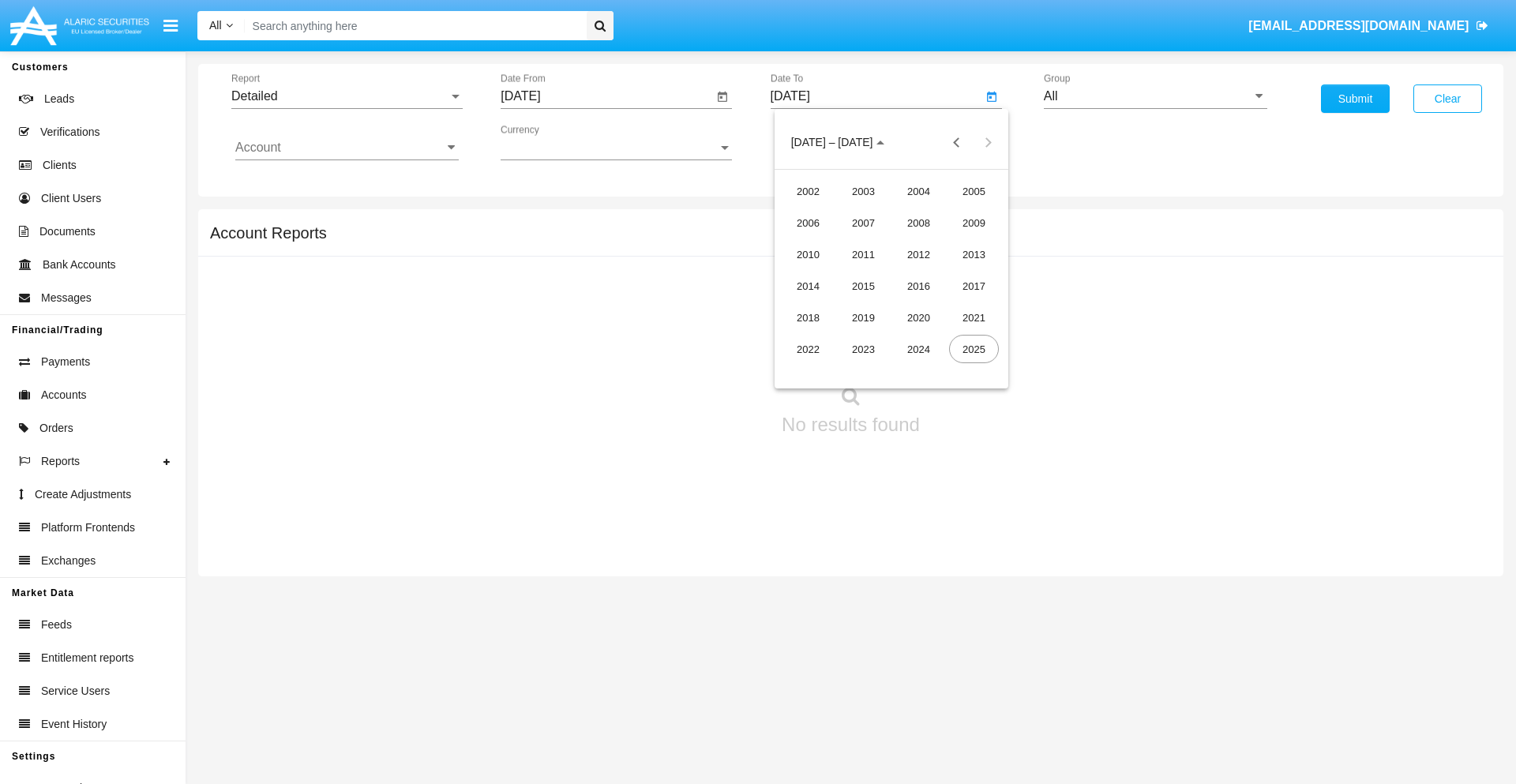
click at [974, 349] on div "2025" at bounding box center [974, 349] width 50 height 28
click at [863, 286] on div "OCT" at bounding box center [863, 286] width 50 height 28
click at [828, 242] on div "6" at bounding box center [829, 242] width 28 height 28
type input "10/06/25"
click at [1155, 96] on input "All" at bounding box center [1155, 96] width 224 height 14
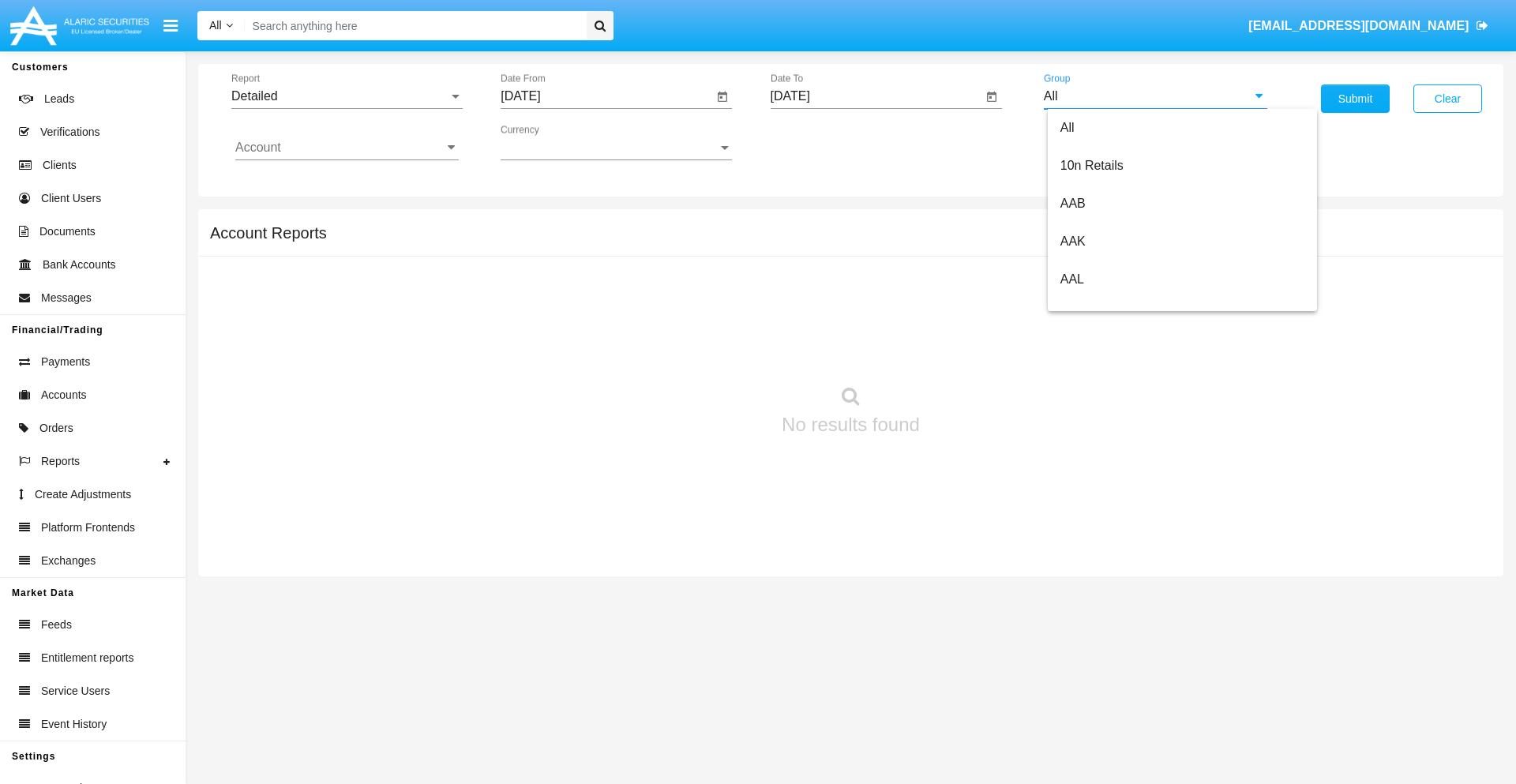
scroll to position [846, 0]
click at [1111, 304] on span "Hammer Web Lite" at bounding box center [1111, 304] width 102 height 13
type input "Hammer Web Lite"
click at [347, 148] on input "Account" at bounding box center [347, 148] width 224 height 14
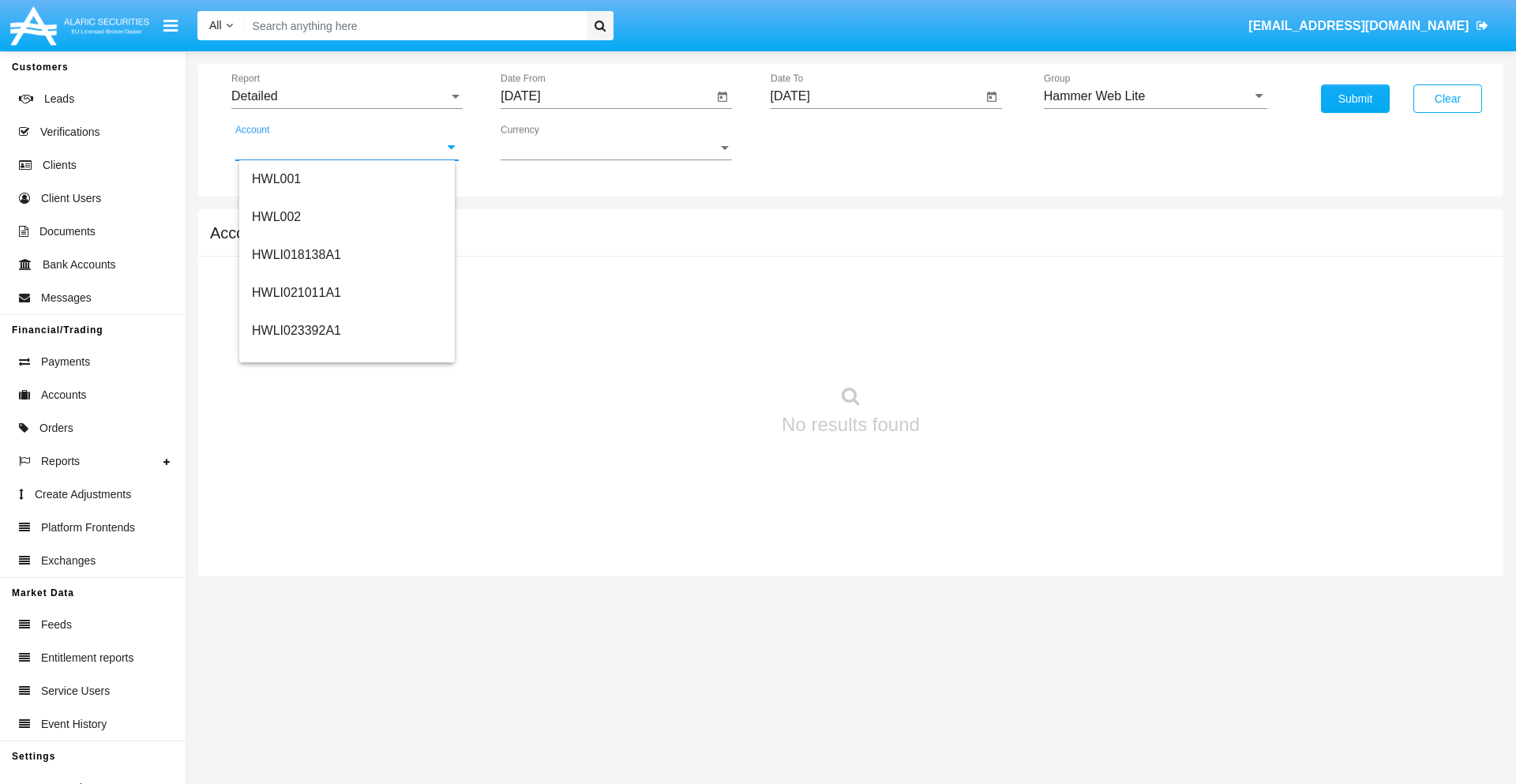
click at [295, 589] on span "HWLI025117A1" at bounding box center [296, 595] width 89 height 13
type input "HWLI025117A1"
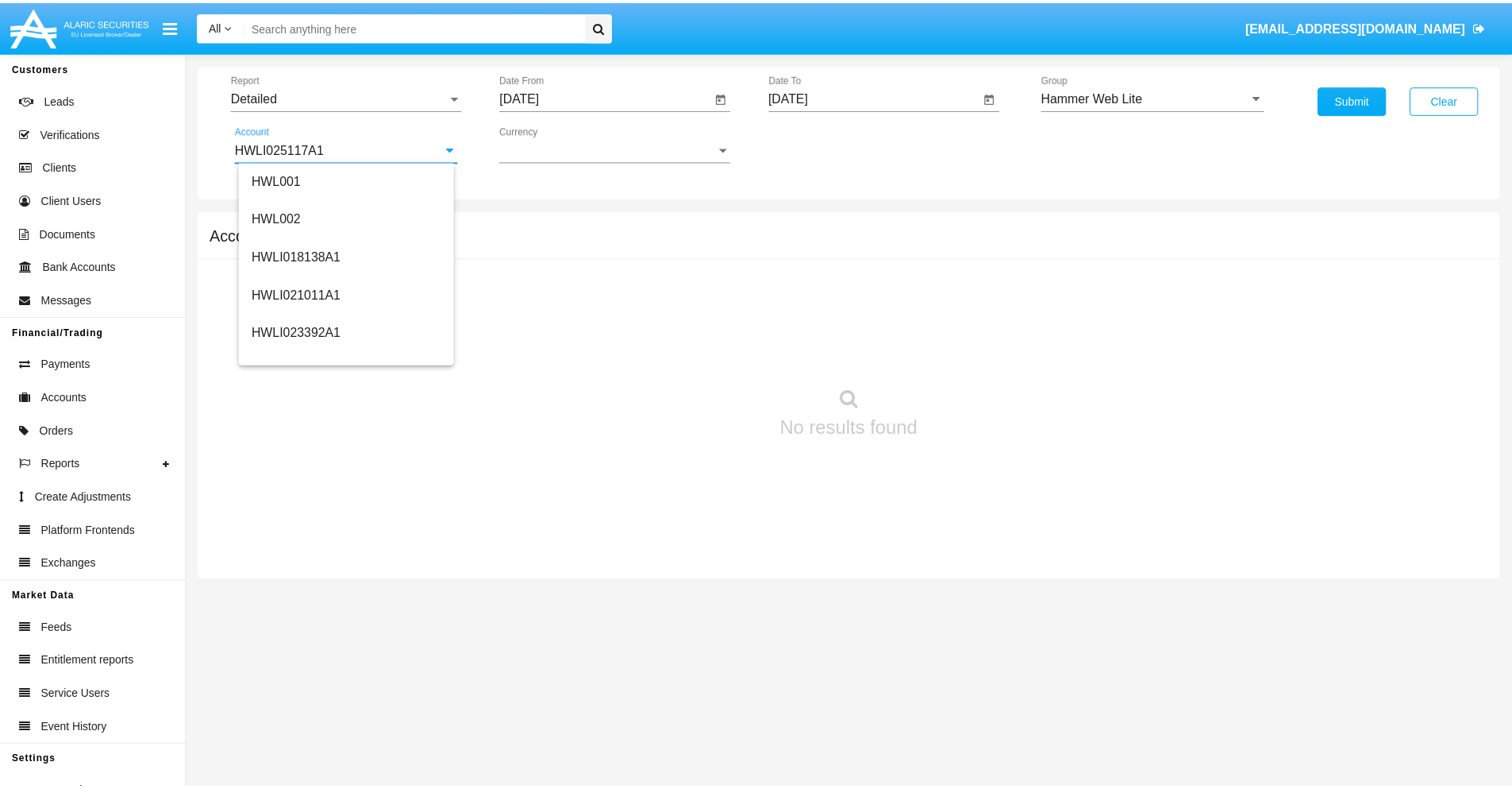
scroll to position [0, 0]
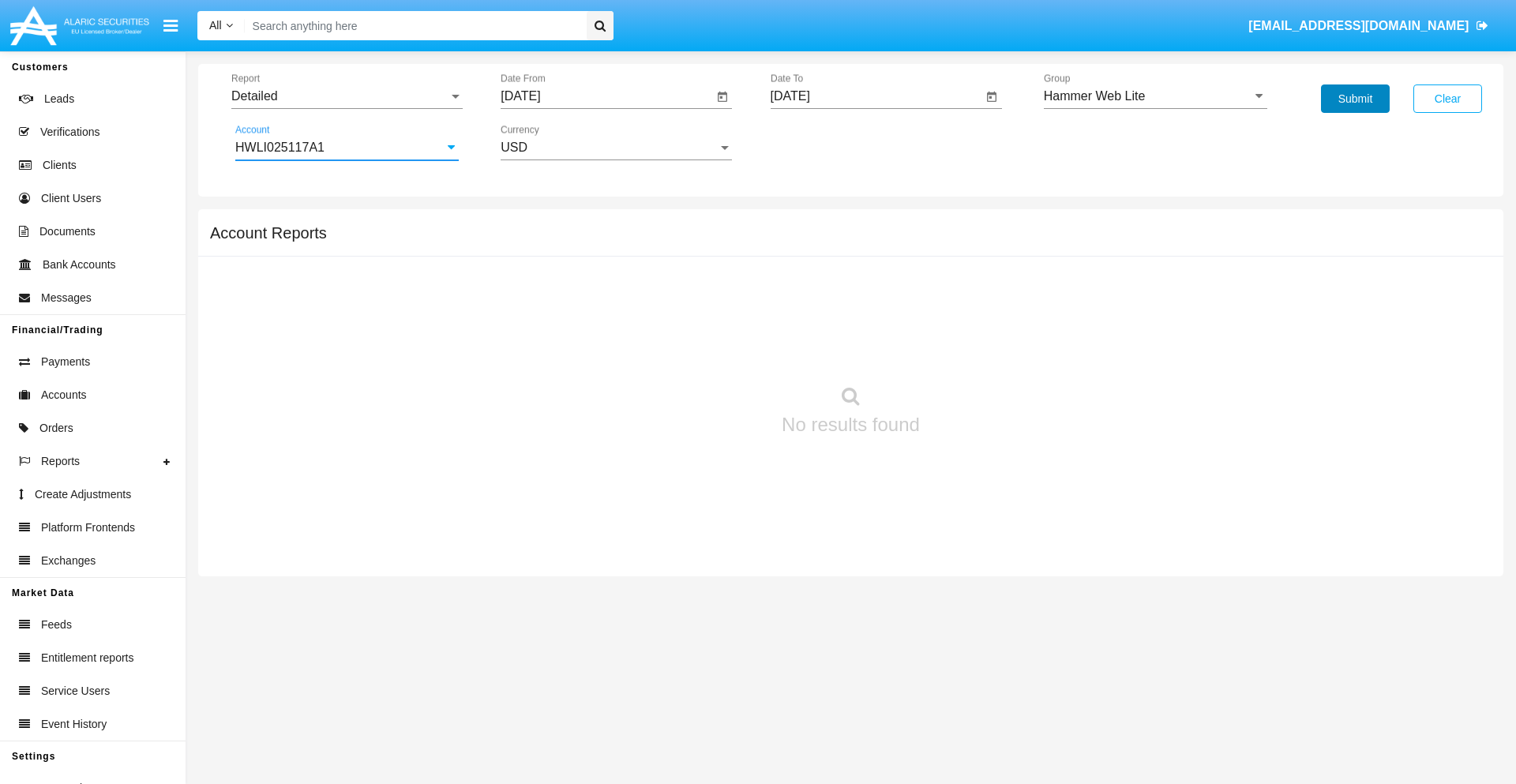
click at [1355, 99] on button "Submit" at bounding box center [1355, 99] width 69 height 28
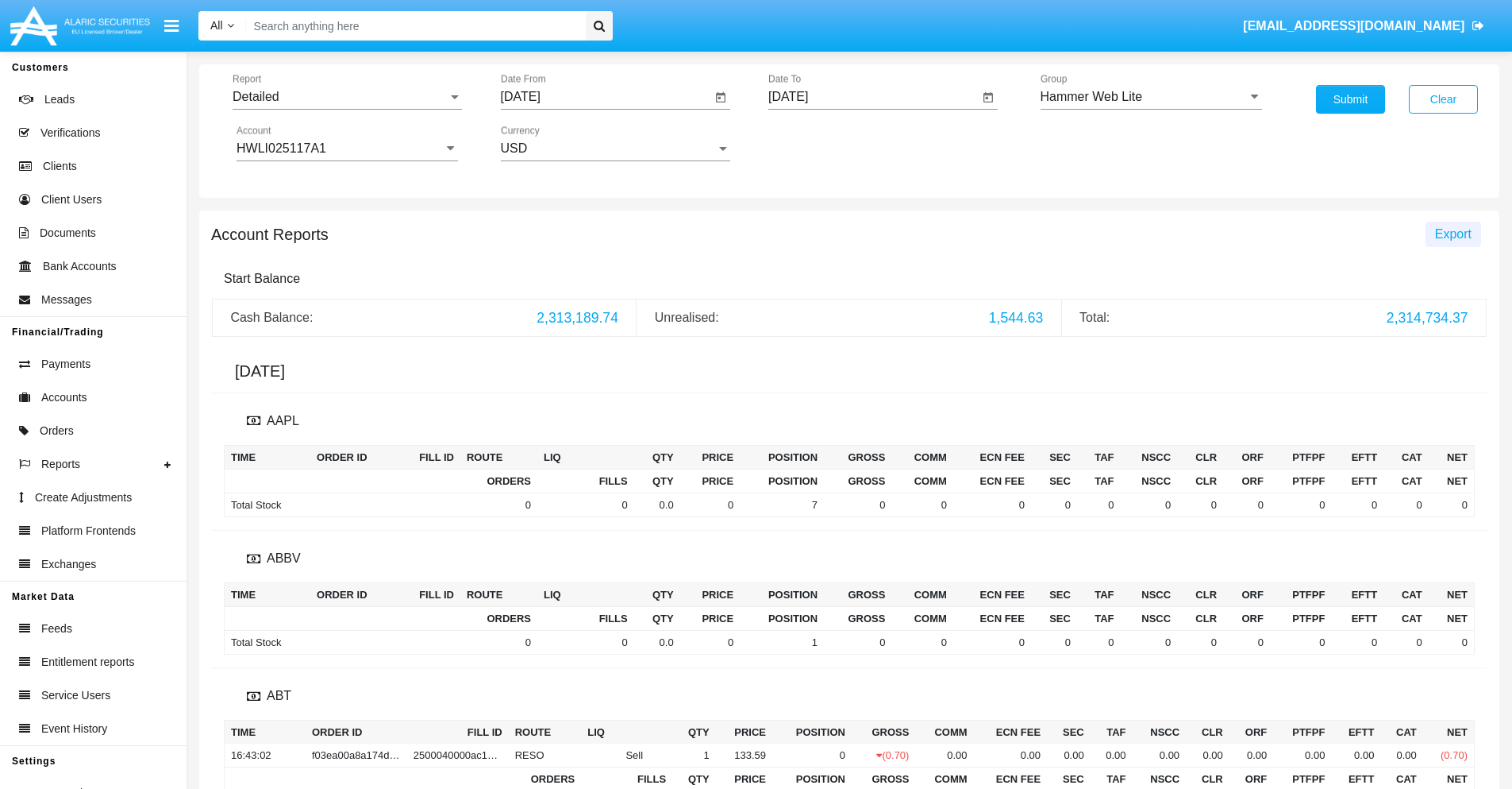
click at [1452, 234] on span "Export" at bounding box center [1453, 234] width 37 height 14
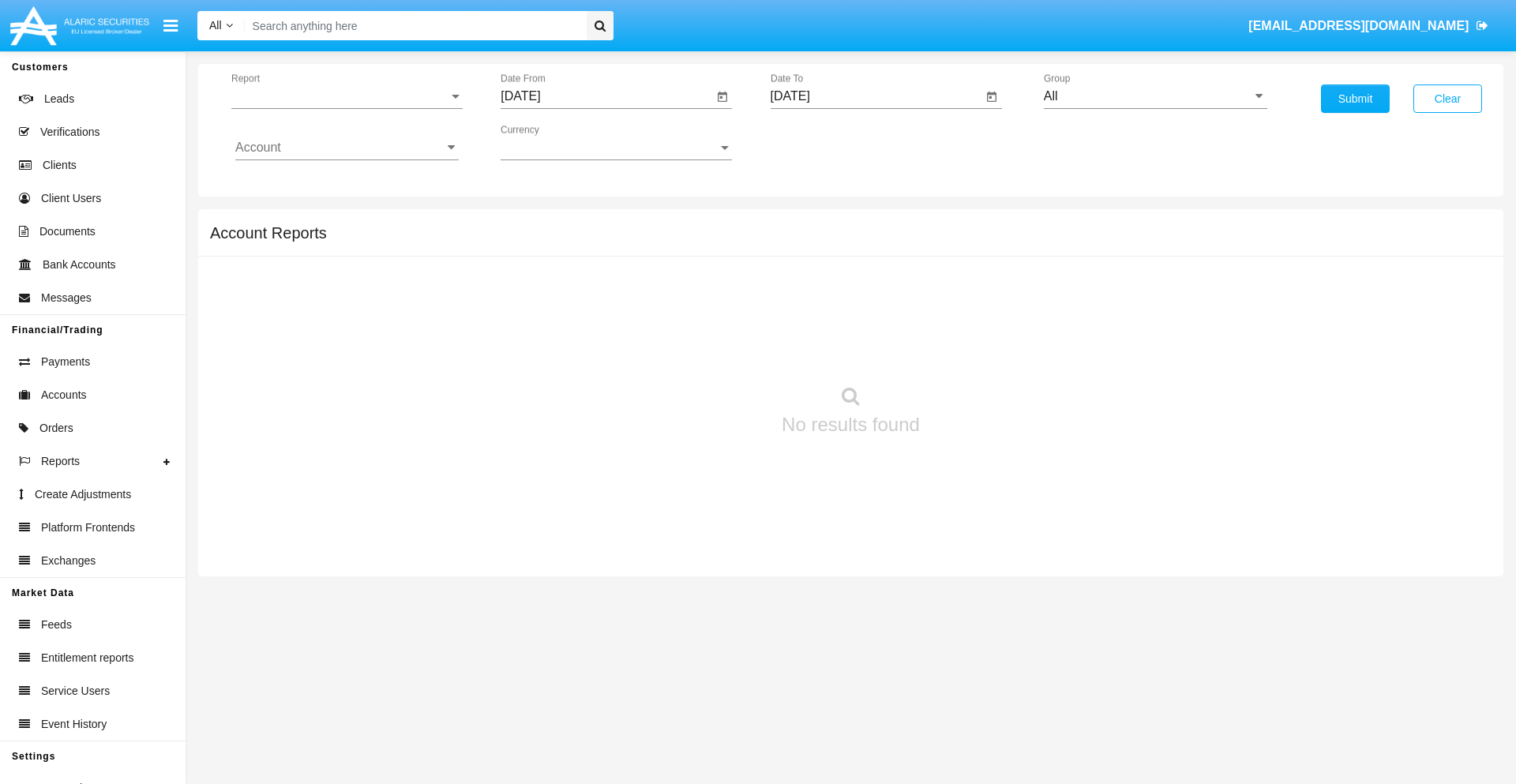
click at [347, 96] on span "Report" at bounding box center [340, 96] width 217 height 14
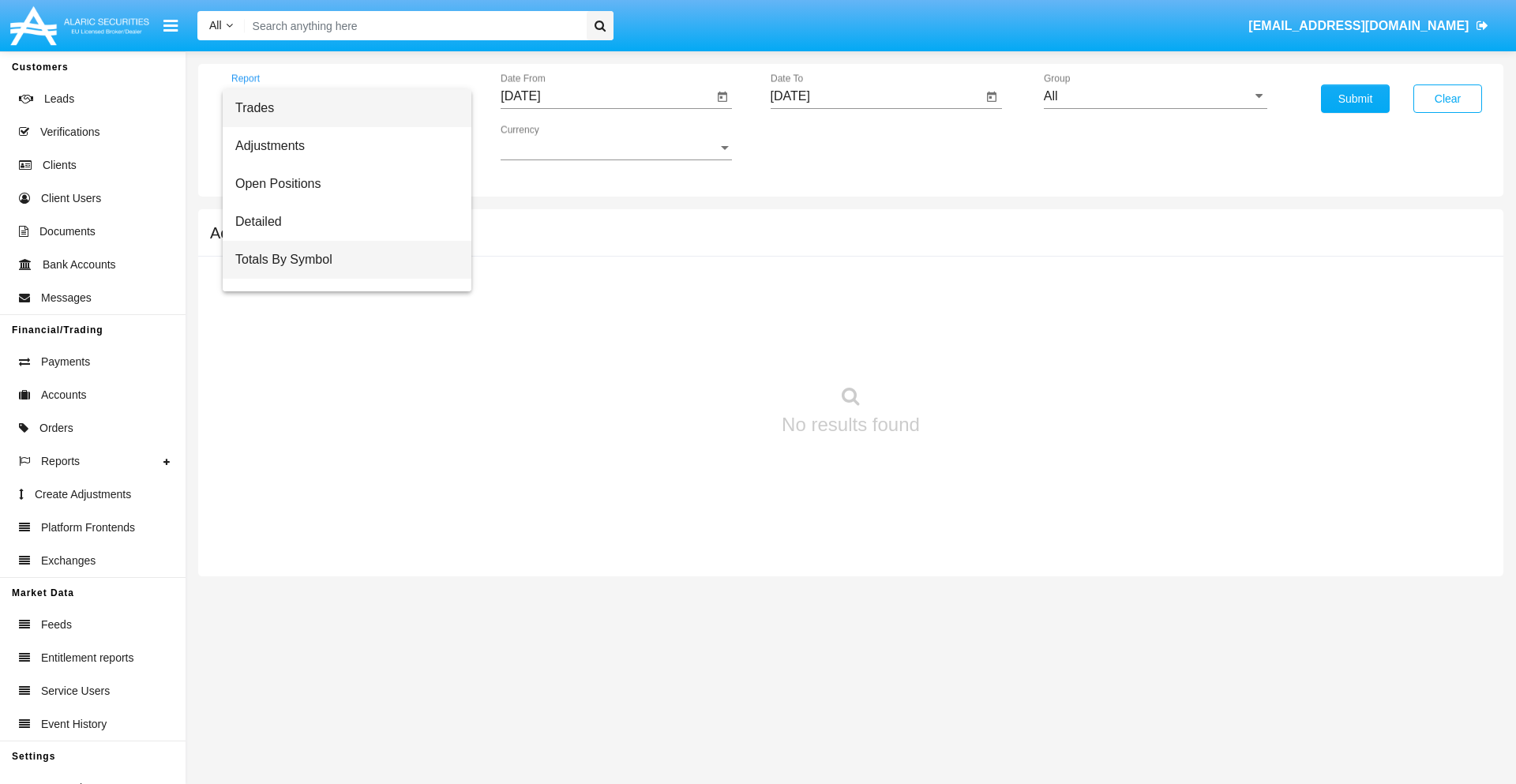
click at [340, 260] on span "Totals By Symbol" at bounding box center [347, 260] width 224 height 38
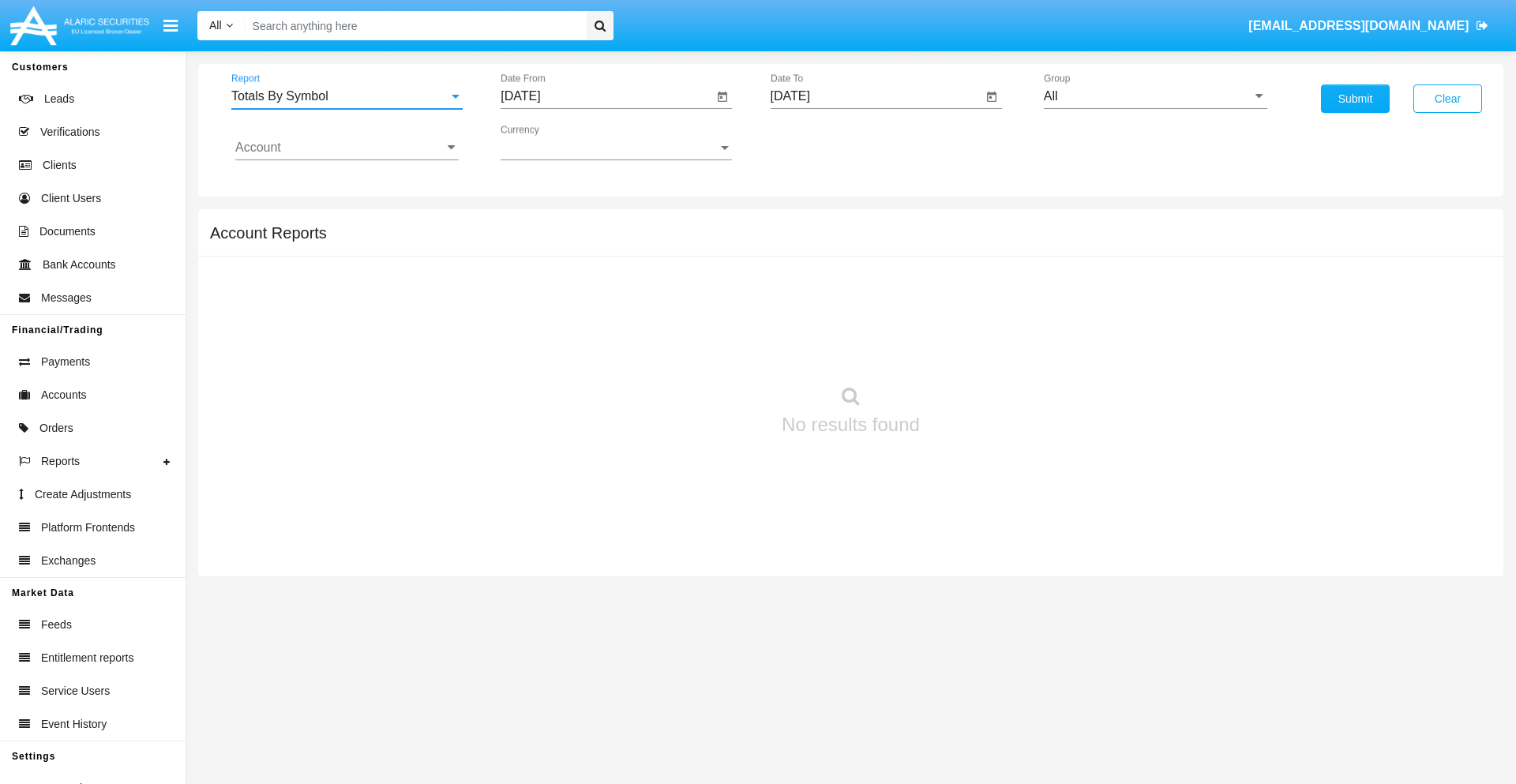
click at [607, 96] on input "[DATE]" at bounding box center [607, 96] width 213 height 14
click at [553, 142] on span "[DATE]" at bounding box center [539, 143] width 35 height 13
click at [705, 349] on div "2025" at bounding box center [705, 349] width 50 height 28
click at [539, 286] on div "SEP" at bounding box center [539, 286] width 50 height 28
click at [717, 242] on div "6" at bounding box center [717, 242] width 28 height 28
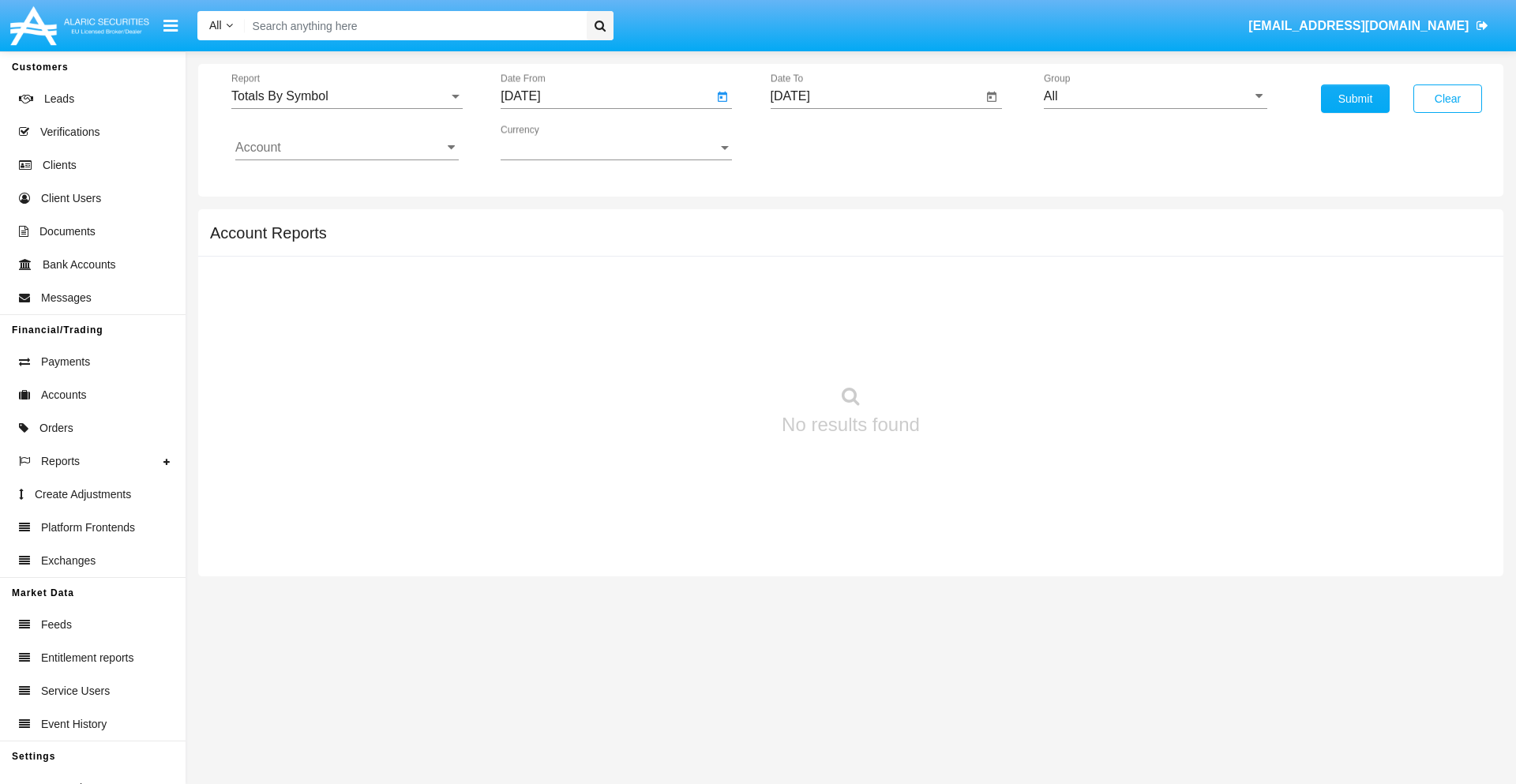
type input "09/06/25"
click at [876, 96] on input "[DATE]" at bounding box center [877, 96] width 213 height 14
click at [822, 142] on span "[DATE]" at bounding box center [809, 143] width 35 height 13
click at [974, 349] on div "2025" at bounding box center [974, 349] width 50 height 28
click at [863, 286] on div "OCT" at bounding box center [863, 286] width 50 height 28
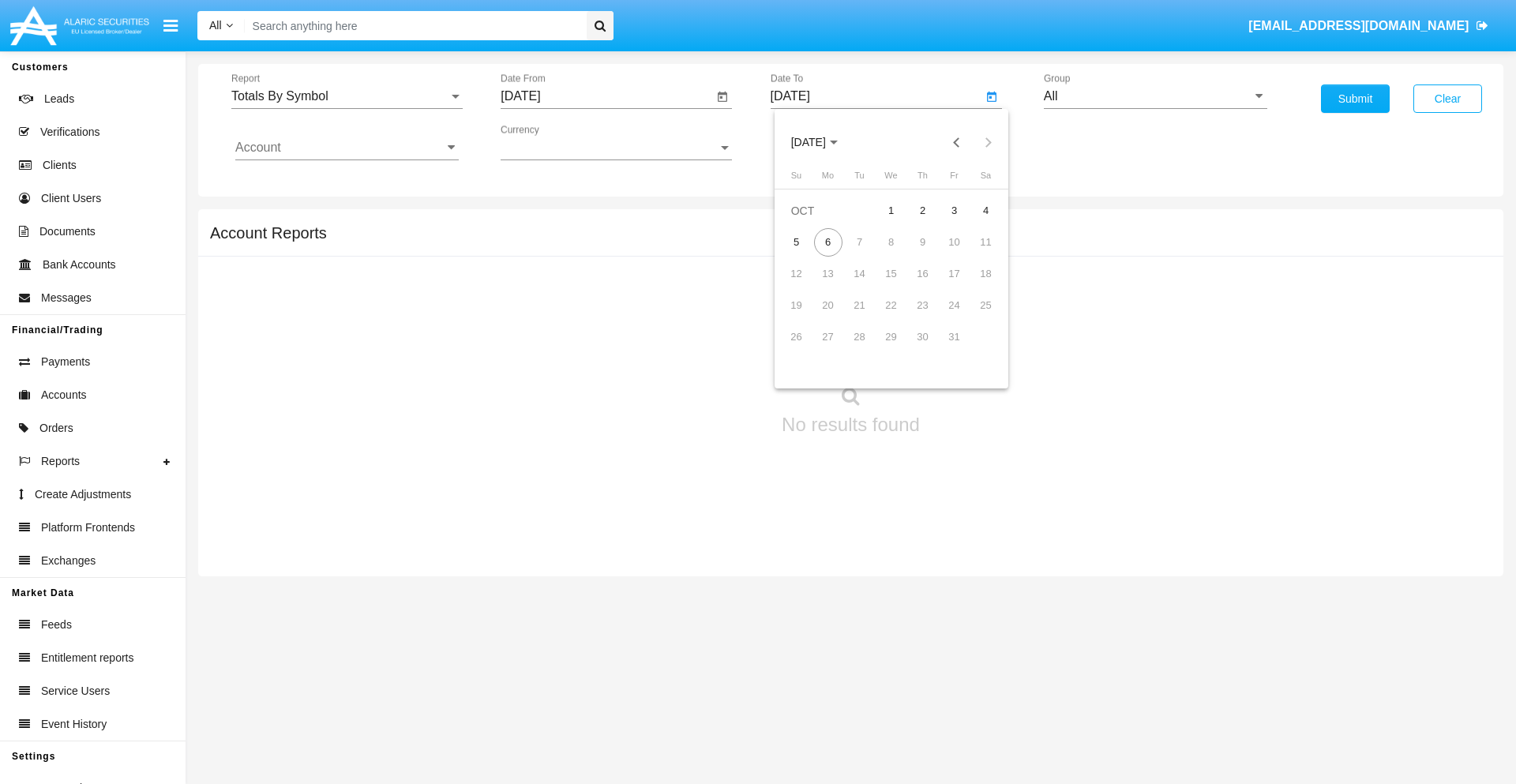
click at [828, 242] on div "6" at bounding box center [829, 242] width 28 height 28
type input "[DATE]"
click at [1155, 96] on input "All" at bounding box center [1155, 96] width 224 height 14
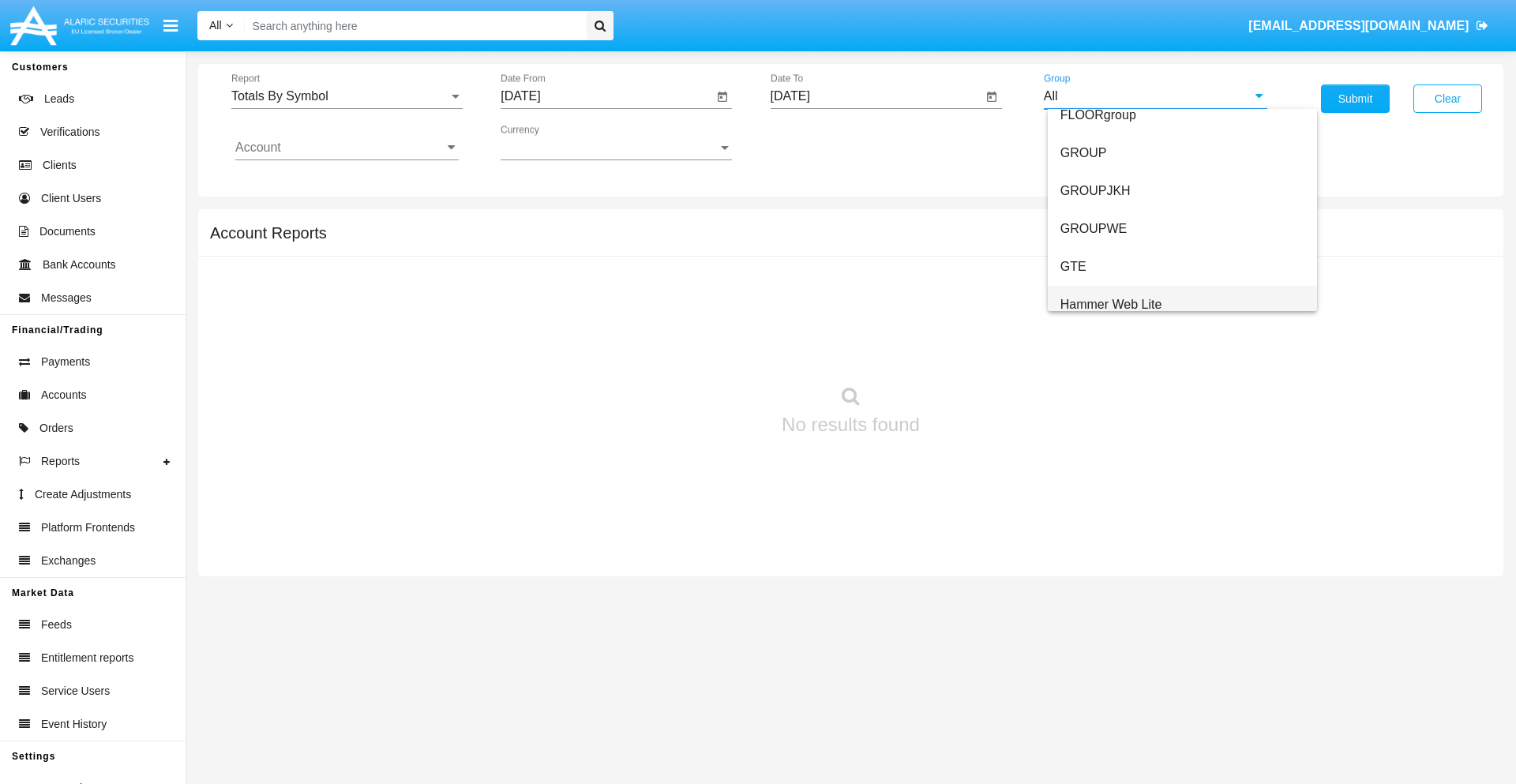
click at [1111, 304] on span "Hammer Web Lite" at bounding box center [1111, 304] width 102 height 13
type input "Hammer Web Lite"
click at [347, 148] on input "Account" at bounding box center [347, 148] width 224 height 14
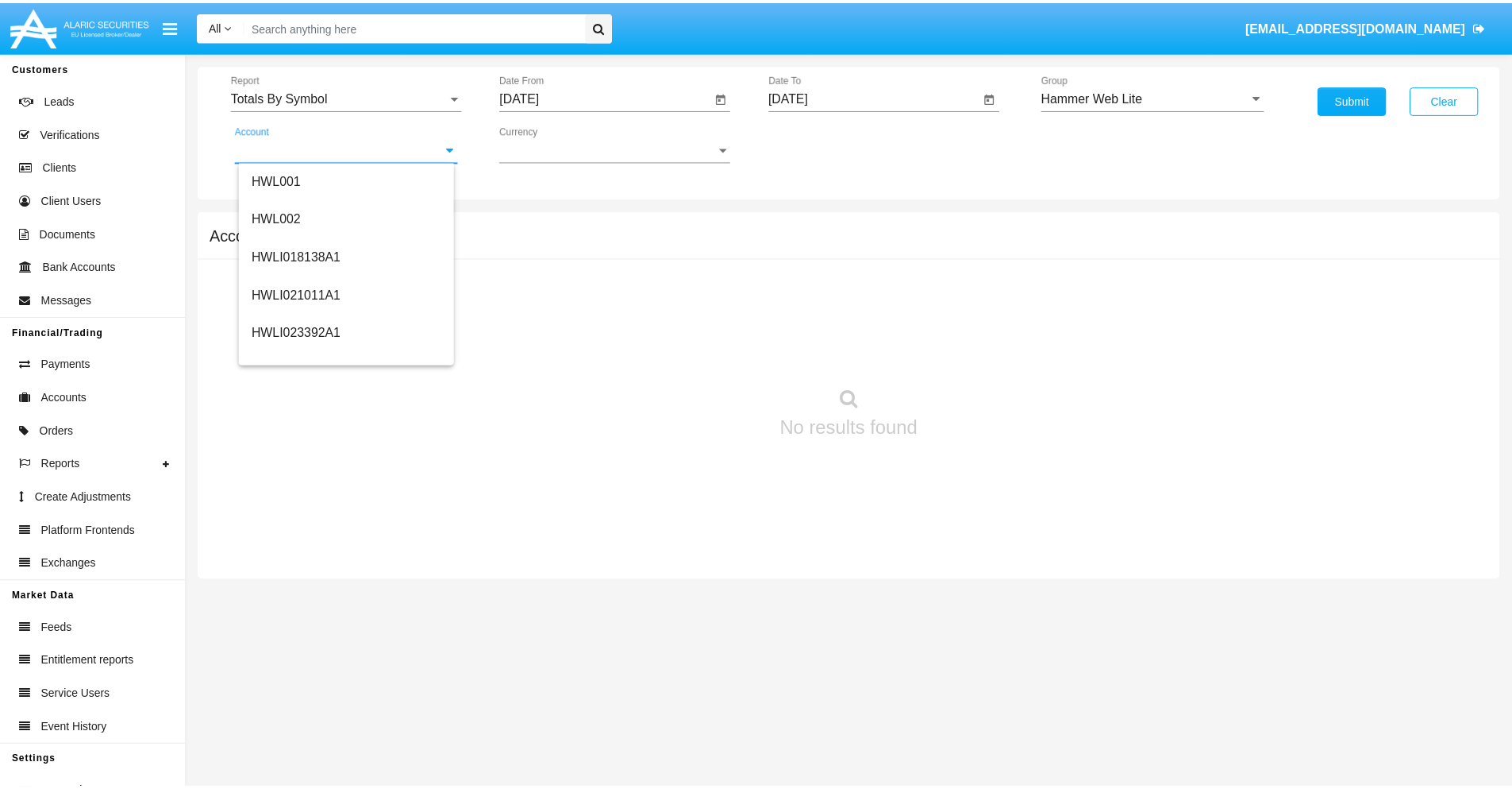
scroll to position [242, 0]
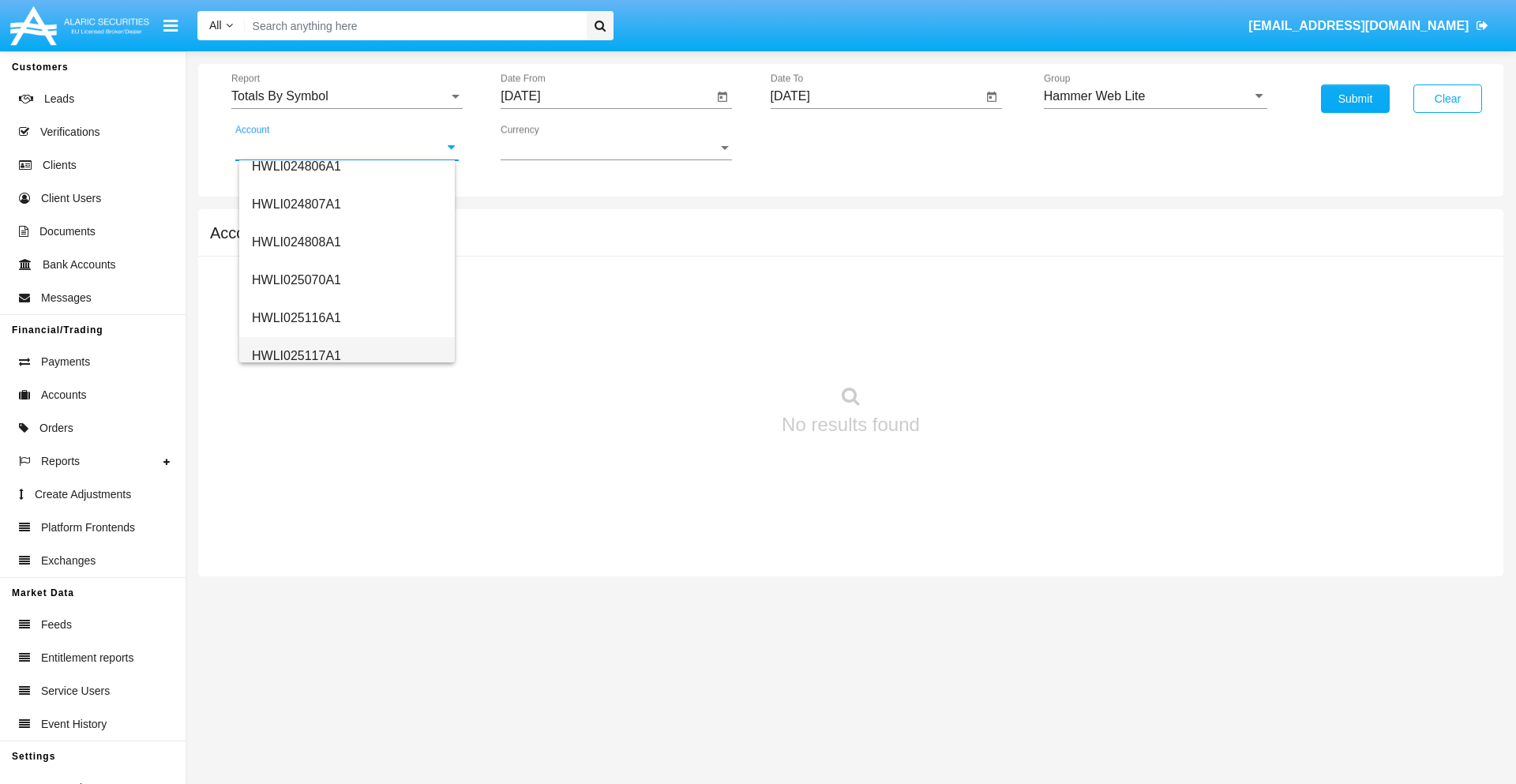
click at [295, 355] on span "HWLI025117A1" at bounding box center [296, 355] width 89 height 13
type input "HWLI025117A1"
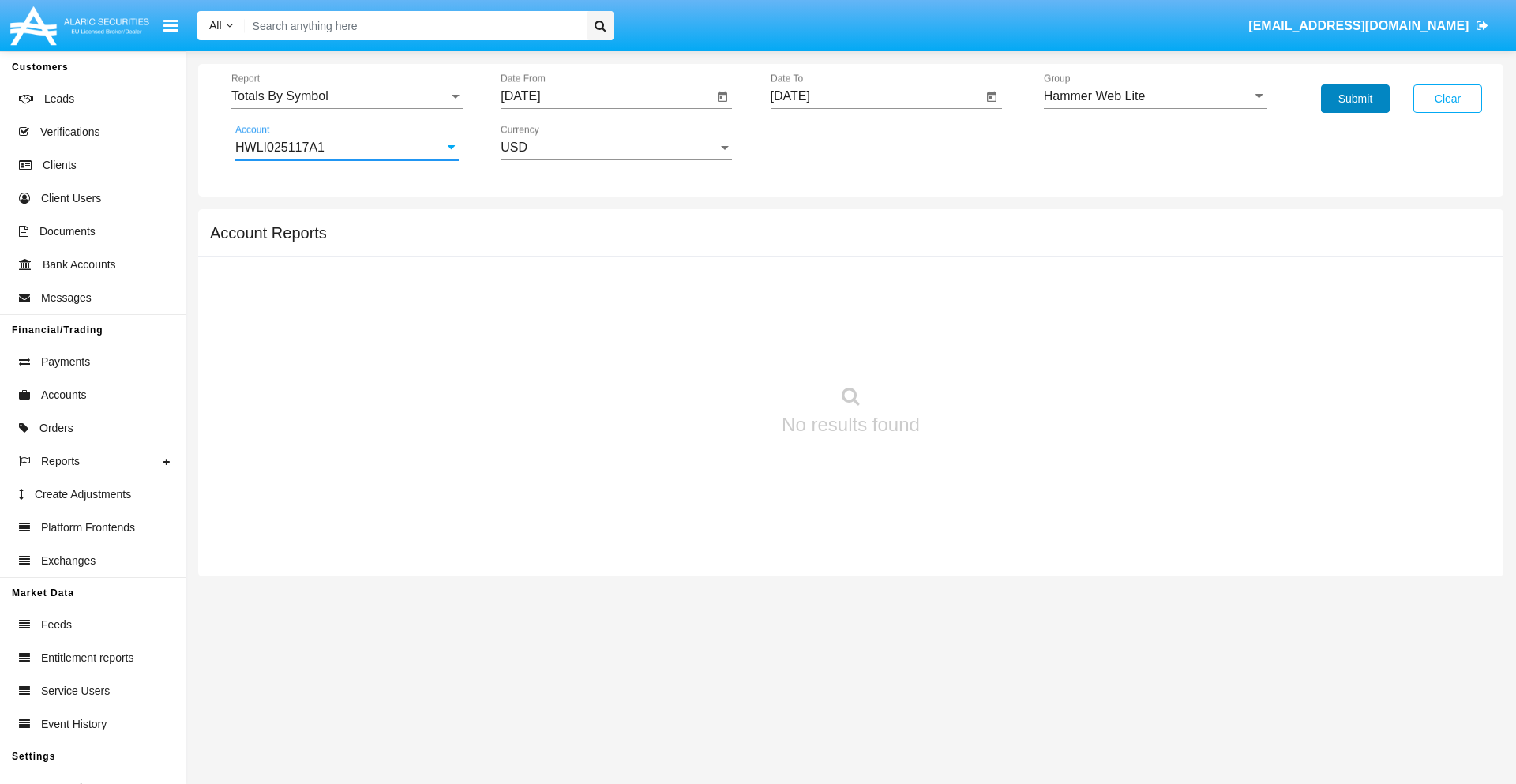
click at [1355, 99] on button "Submit" at bounding box center [1355, 99] width 69 height 28
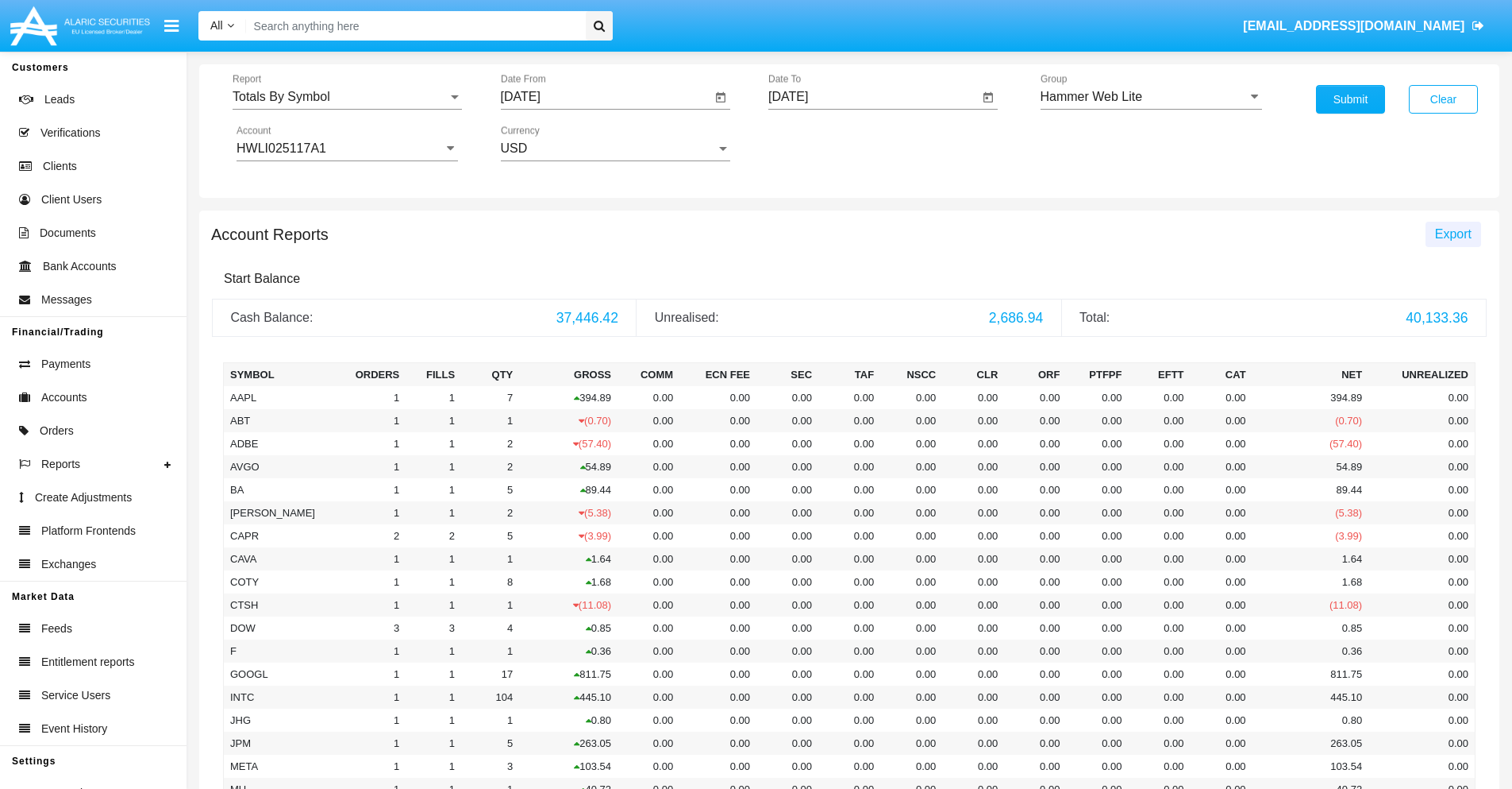
click at [1452, 234] on span "Export" at bounding box center [1453, 234] width 37 height 14
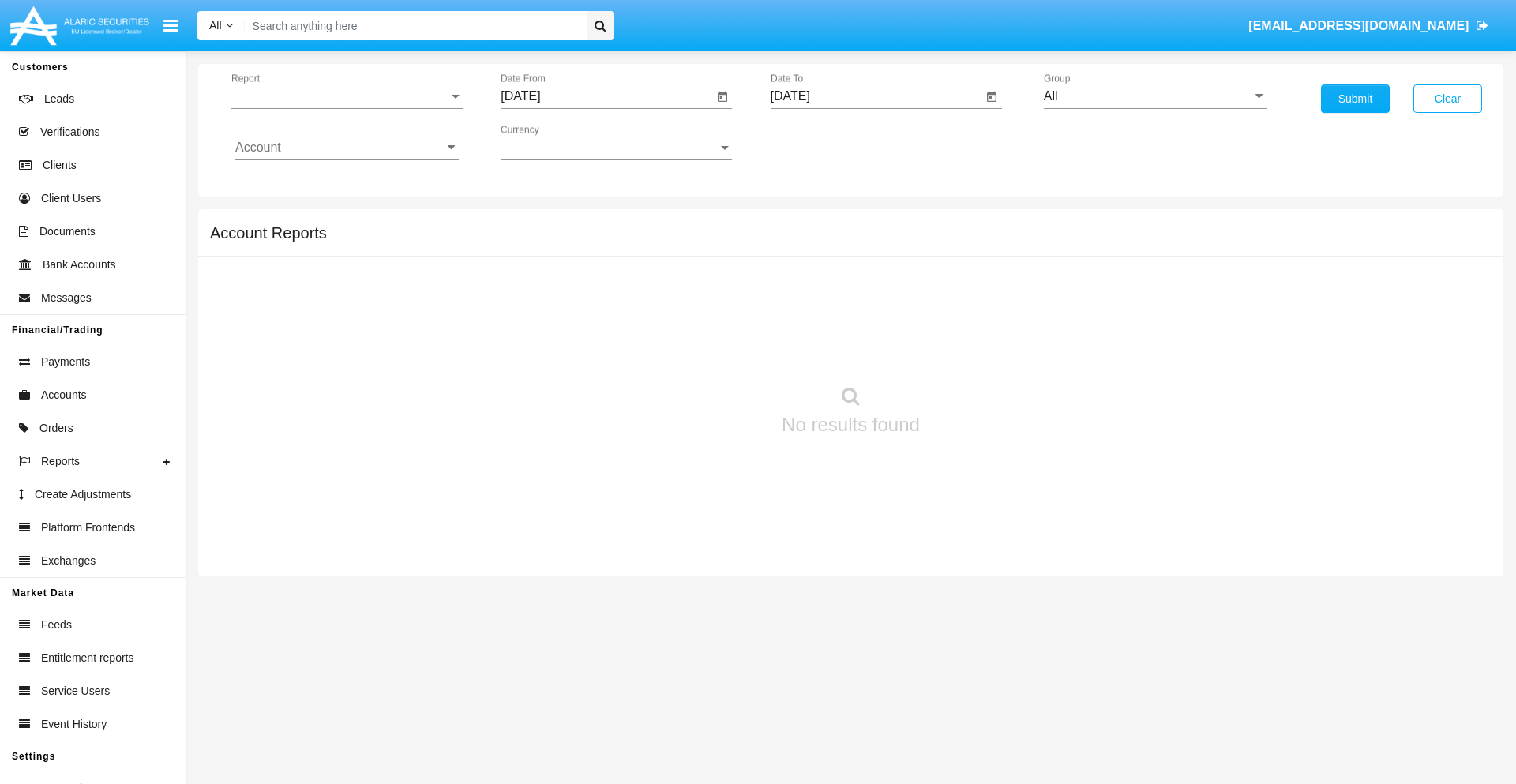
click at [347, 96] on span "Report" at bounding box center [340, 96] width 217 height 14
click at [340, 272] on span "Totals By Date" at bounding box center [347, 272] width 224 height 38
click at [607, 96] on input "[DATE]" at bounding box center [607, 96] width 213 height 14
click at [553, 142] on span "[DATE]" at bounding box center [539, 143] width 35 height 13
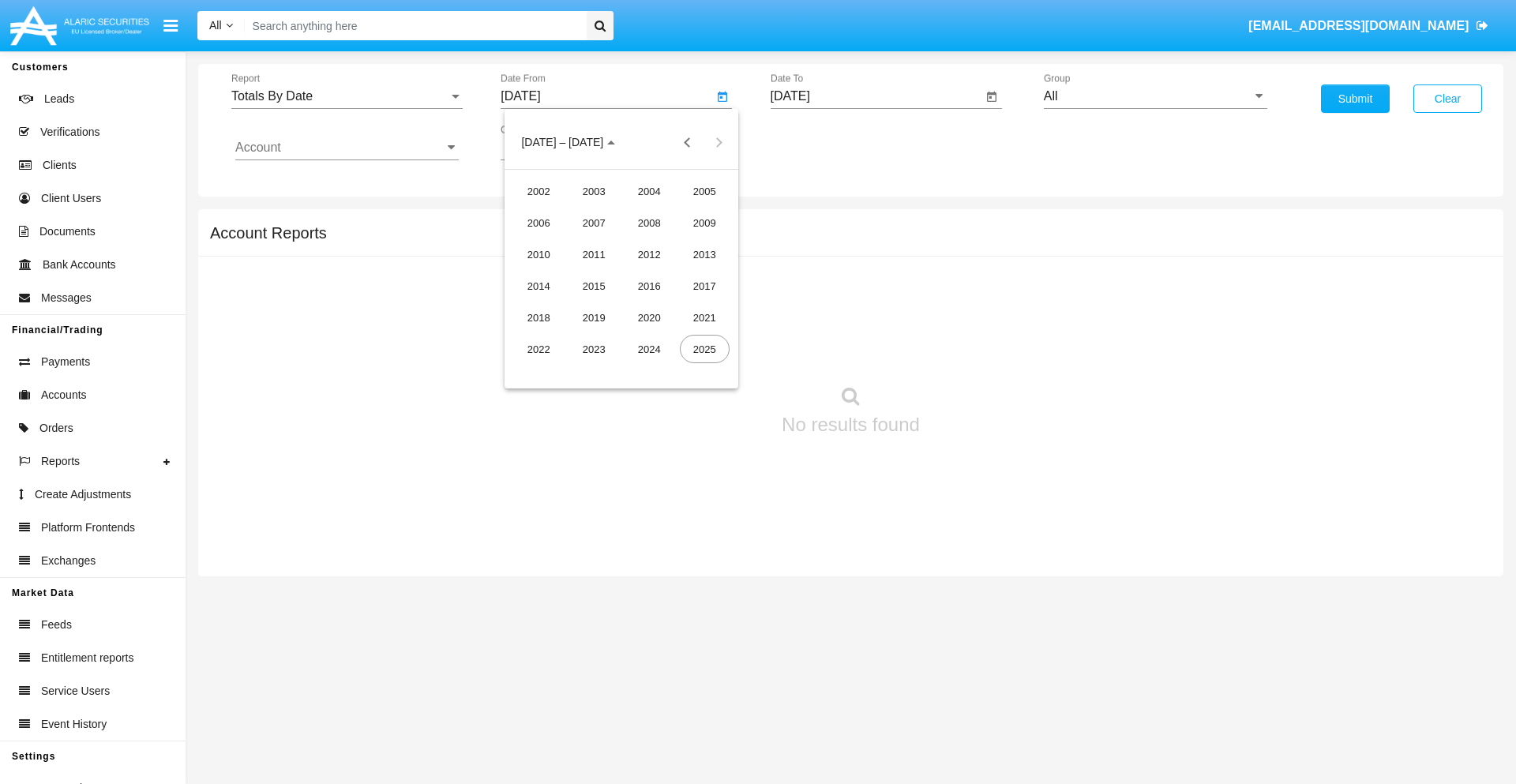
click at [705, 349] on div "2025" at bounding box center [705, 349] width 50 height 28
click at [539, 286] on div "SEP" at bounding box center [539, 286] width 50 height 28
click at [527, 336] on div "21" at bounding box center [527, 337] width 28 height 28
type input "[DATE]"
click at [876, 96] on input "[DATE]" at bounding box center [877, 96] width 213 height 14
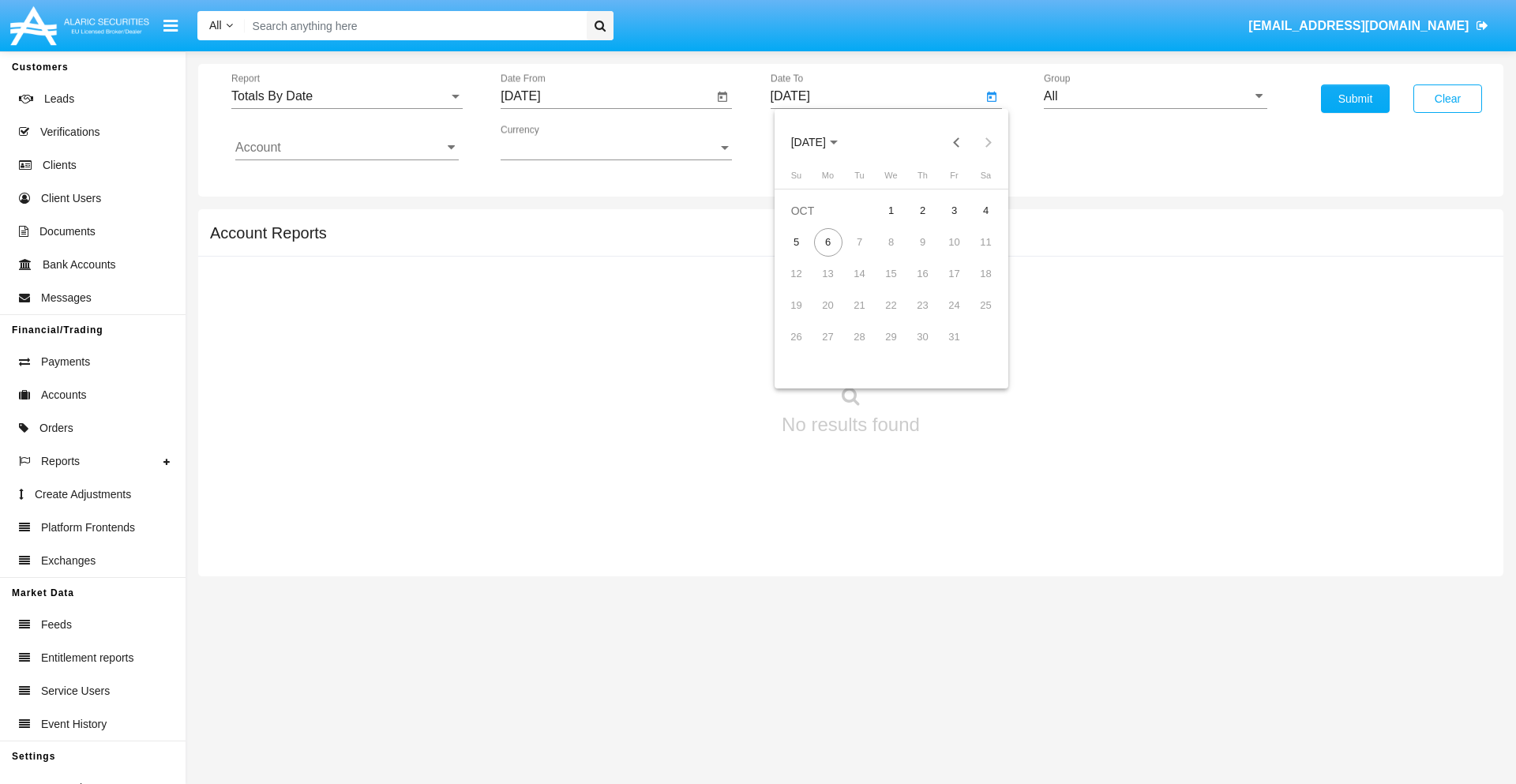
click at [822, 142] on span "[DATE]" at bounding box center [809, 143] width 35 height 13
click at [974, 349] on div "2025" at bounding box center [974, 349] width 50 height 28
click at [863, 286] on div "OCT" at bounding box center [863, 286] width 50 height 28
click at [828, 242] on div "6" at bounding box center [829, 242] width 28 height 28
type input "[DATE]"
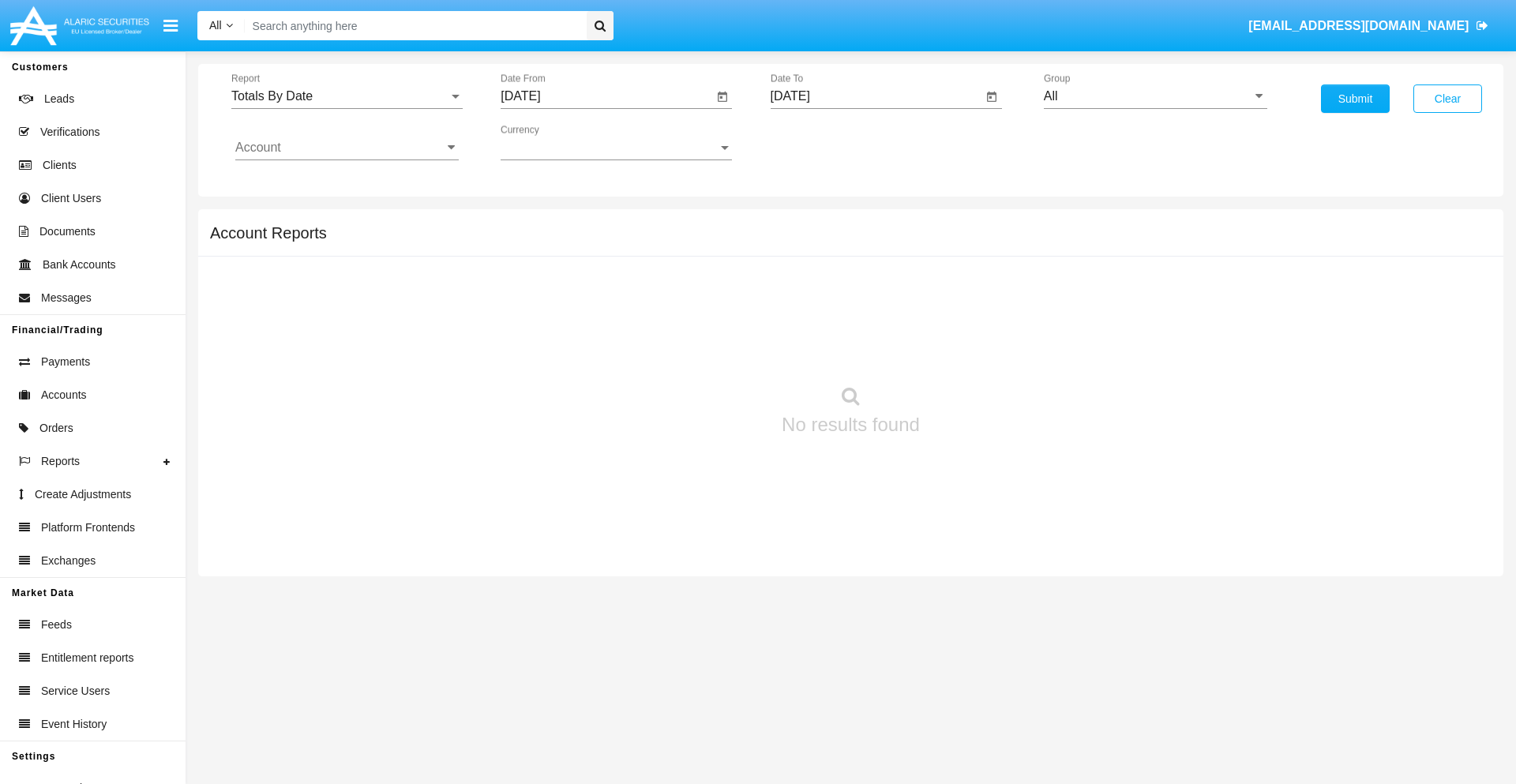
click at [1155, 96] on input "All" at bounding box center [1155, 96] width 224 height 14
click at [1111, 304] on span "Hammer Web Lite" at bounding box center [1111, 304] width 102 height 13
type input "Hammer Web Lite"
click at [347, 148] on input "Account" at bounding box center [347, 148] width 224 height 14
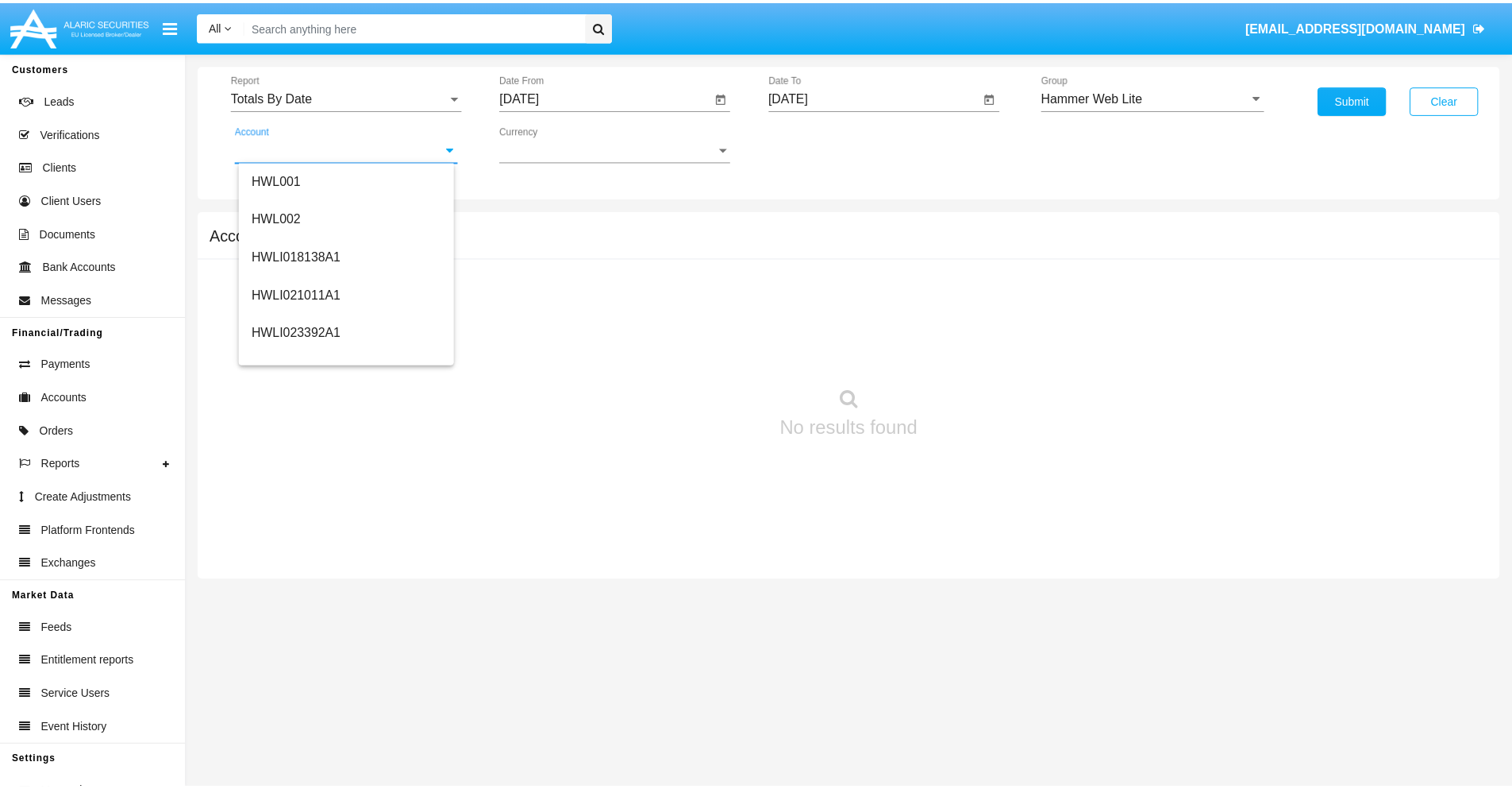
scroll to position [242, 0]
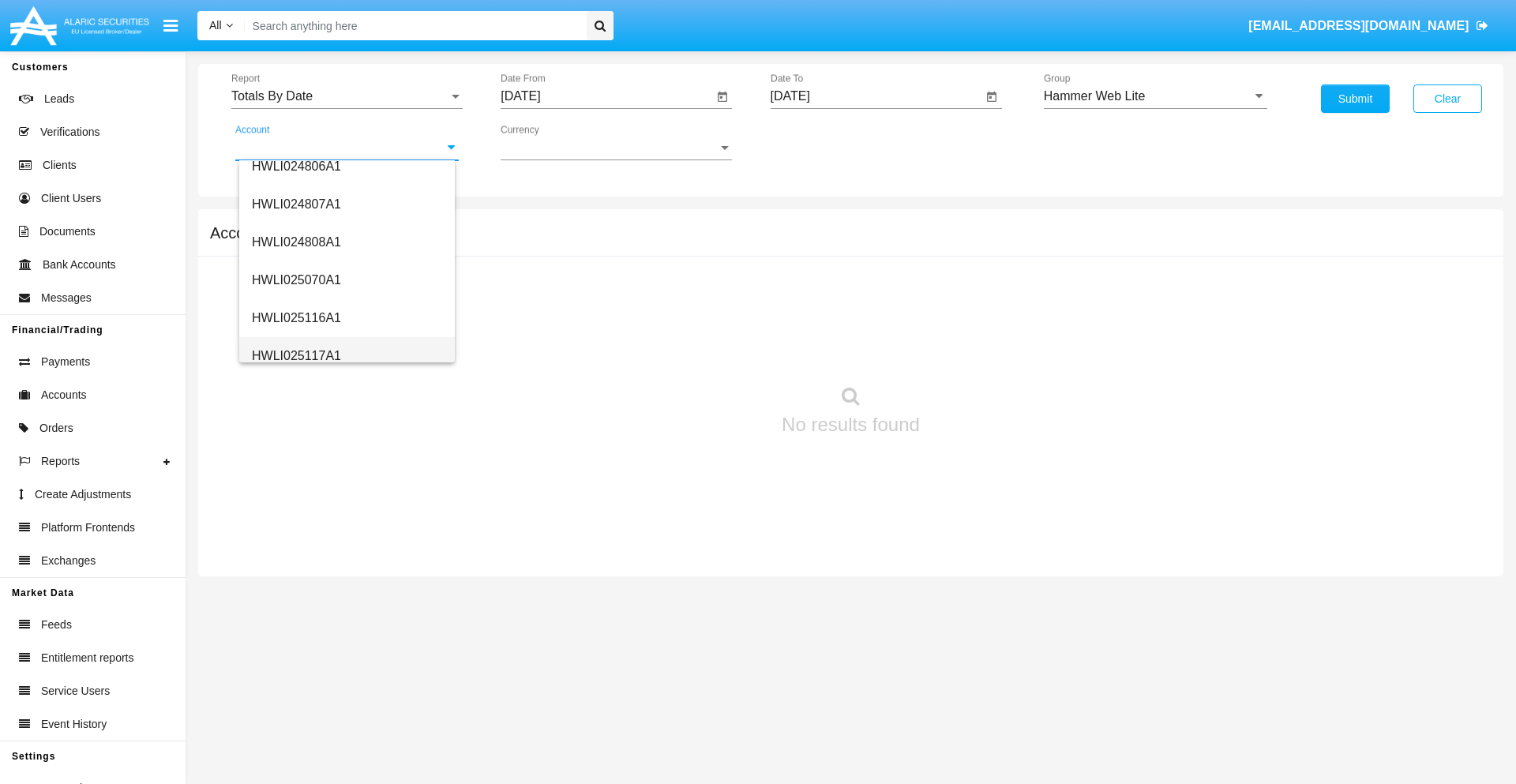
click at [295, 355] on span "HWLI025117A1" at bounding box center [296, 355] width 89 height 13
type input "HWLI025117A1"
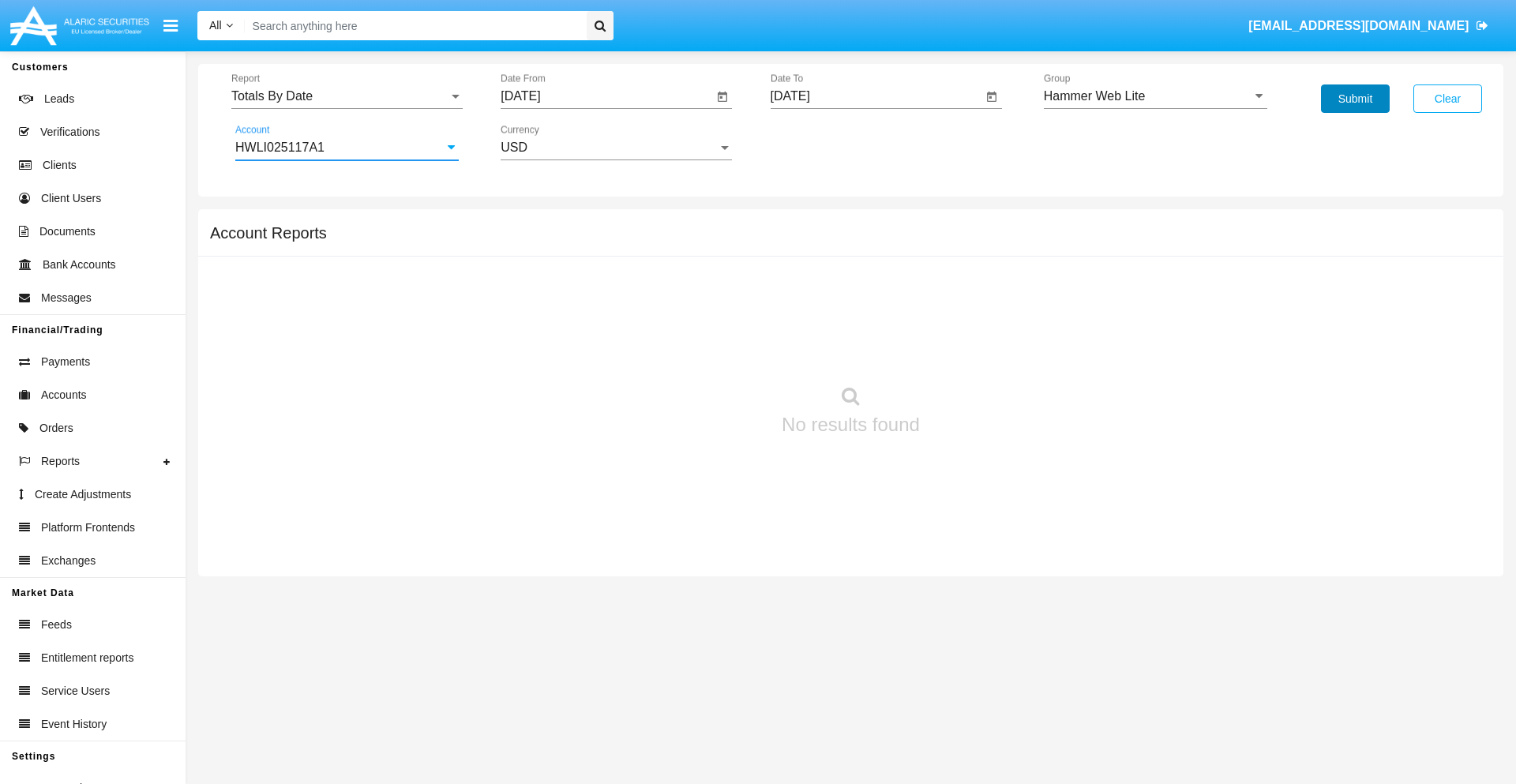
click at [1355, 99] on button "Submit" at bounding box center [1355, 99] width 69 height 28
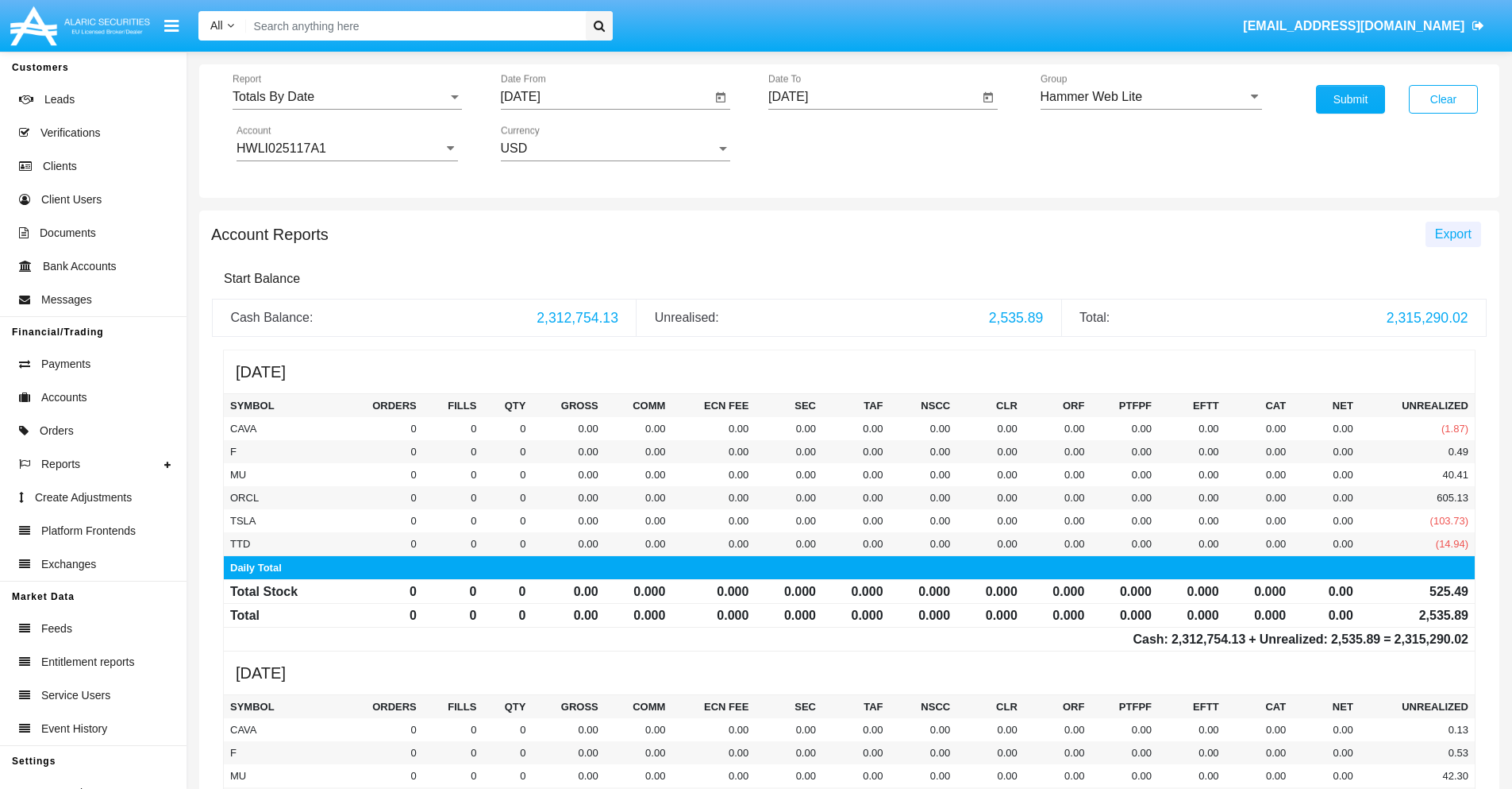
click at [1452, 234] on span "Export" at bounding box center [1453, 234] width 37 height 14
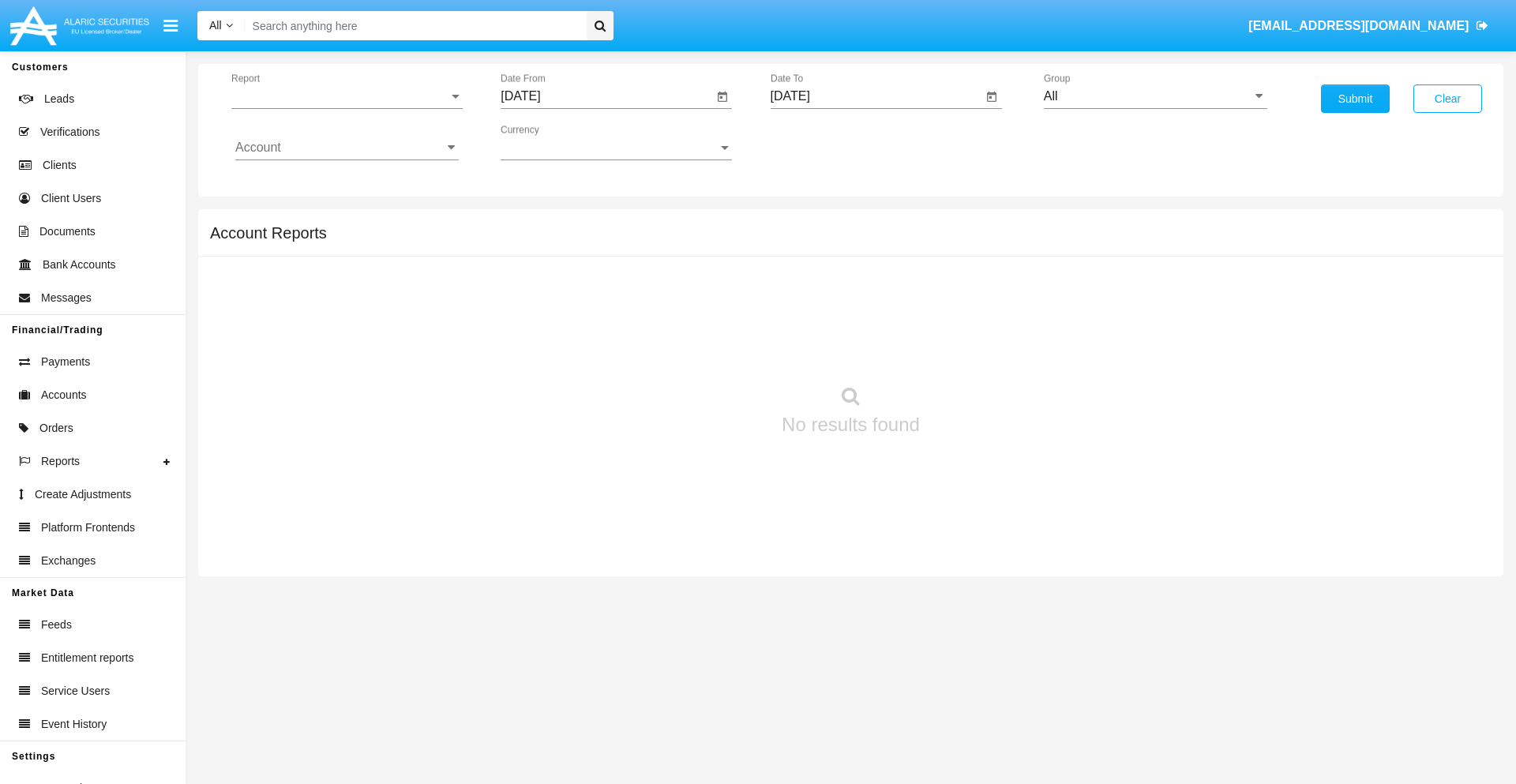
click at [347, 96] on span "Report" at bounding box center [340, 96] width 217 height 14
click at [340, 272] on span "Summary By Date" at bounding box center [347, 272] width 224 height 38
click at [607, 96] on input "[DATE]" at bounding box center [607, 96] width 213 height 14
click at [553, 142] on span "[DATE]" at bounding box center [539, 143] width 35 height 13
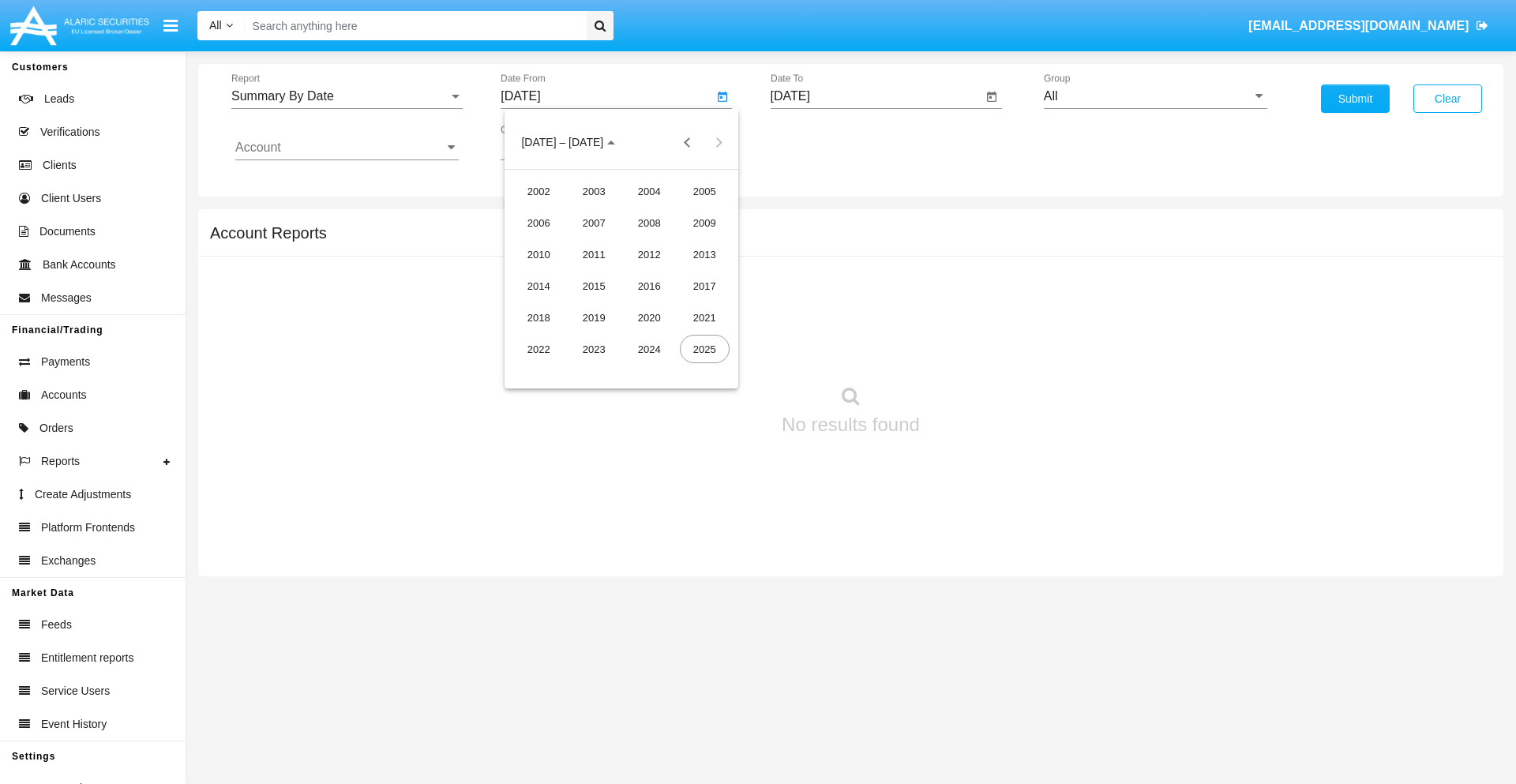
click at [705, 349] on div "2025" at bounding box center [705, 349] width 50 height 28
click at [539, 286] on div "SEP" at bounding box center [539, 286] width 50 height 28
click at [527, 336] on div "21" at bounding box center [527, 337] width 28 height 28
type input "[DATE]"
click at [876, 96] on input "[DATE]" at bounding box center [877, 96] width 213 height 14
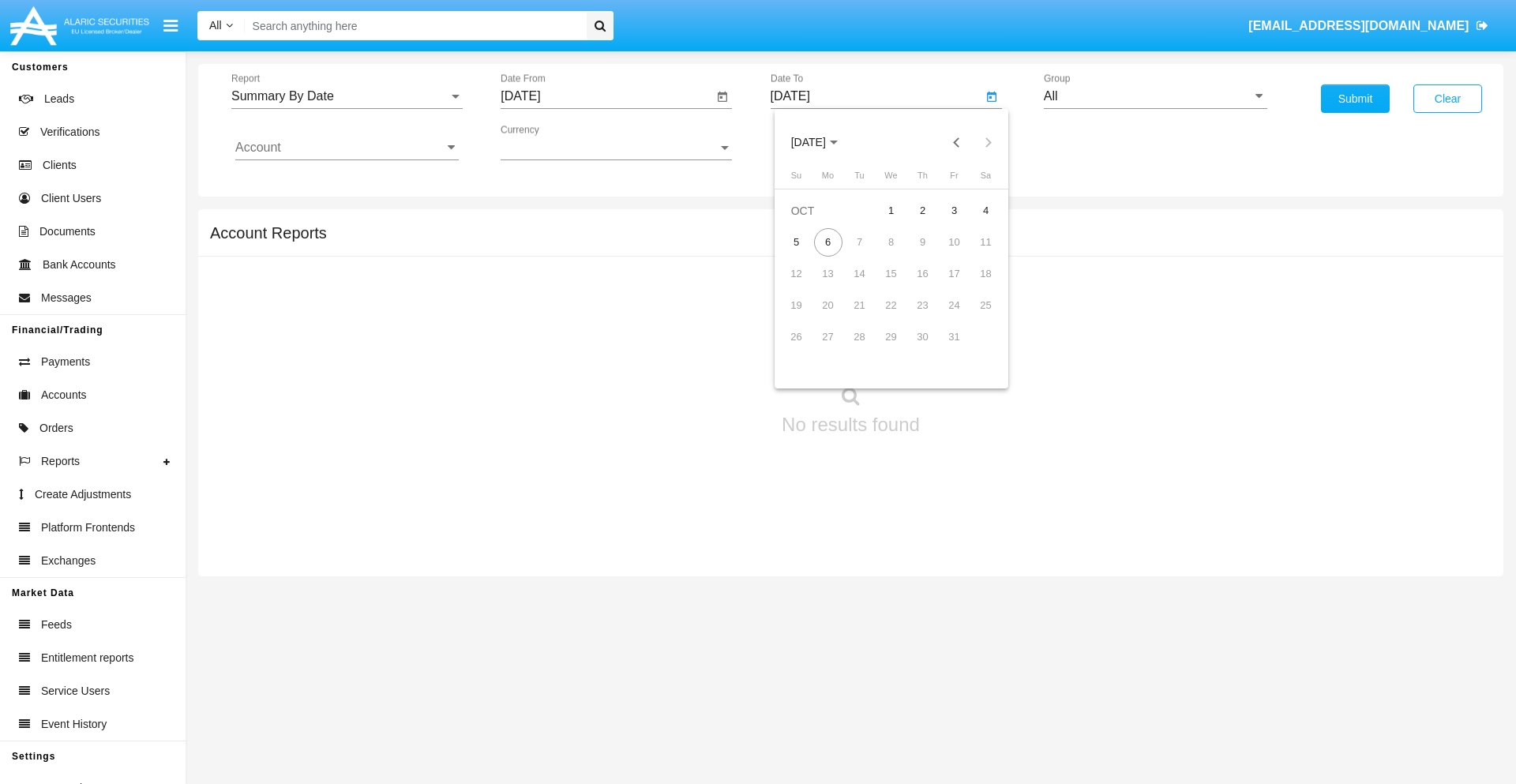
click at [822, 142] on span "[DATE]" at bounding box center [809, 143] width 35 height 13
click at [974, 349] on div "2025" at bounding box center [974, 349] width 50 height 28
click at [863, 286] on div "OCT" at bounding box center [863, 286] width 50 height 28
click at [828, 242] on div "6" at bounding box center [829, 242] width 28 height 28
type input "[DATE]"
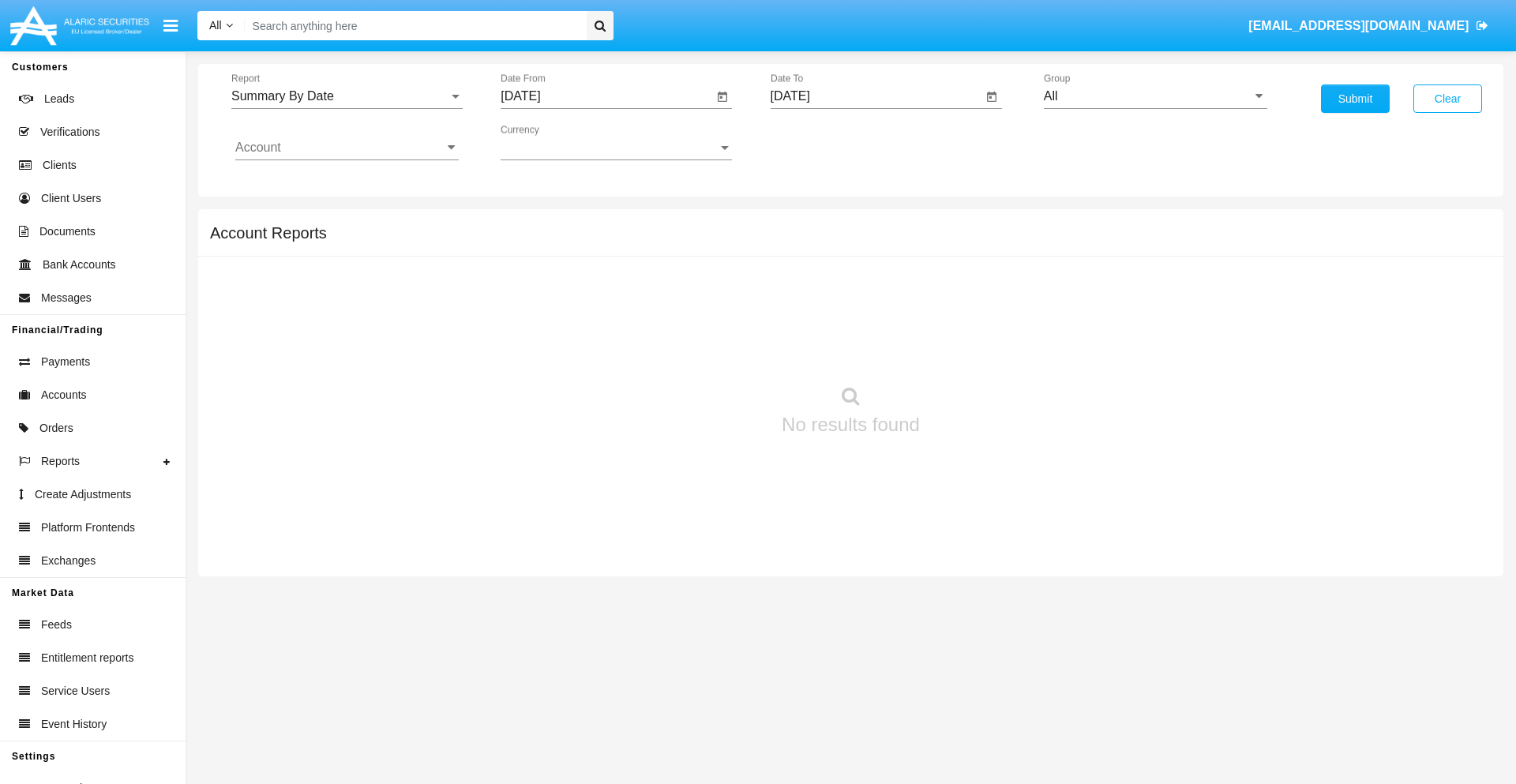
click at [1155, 96] on input "All" at bounding box center [1155, 96] width 224 height 14
type input "Hammer Web Lite"
click at [347, 148] on input "Account" at bounding box center [347, 148] width 224 height 14
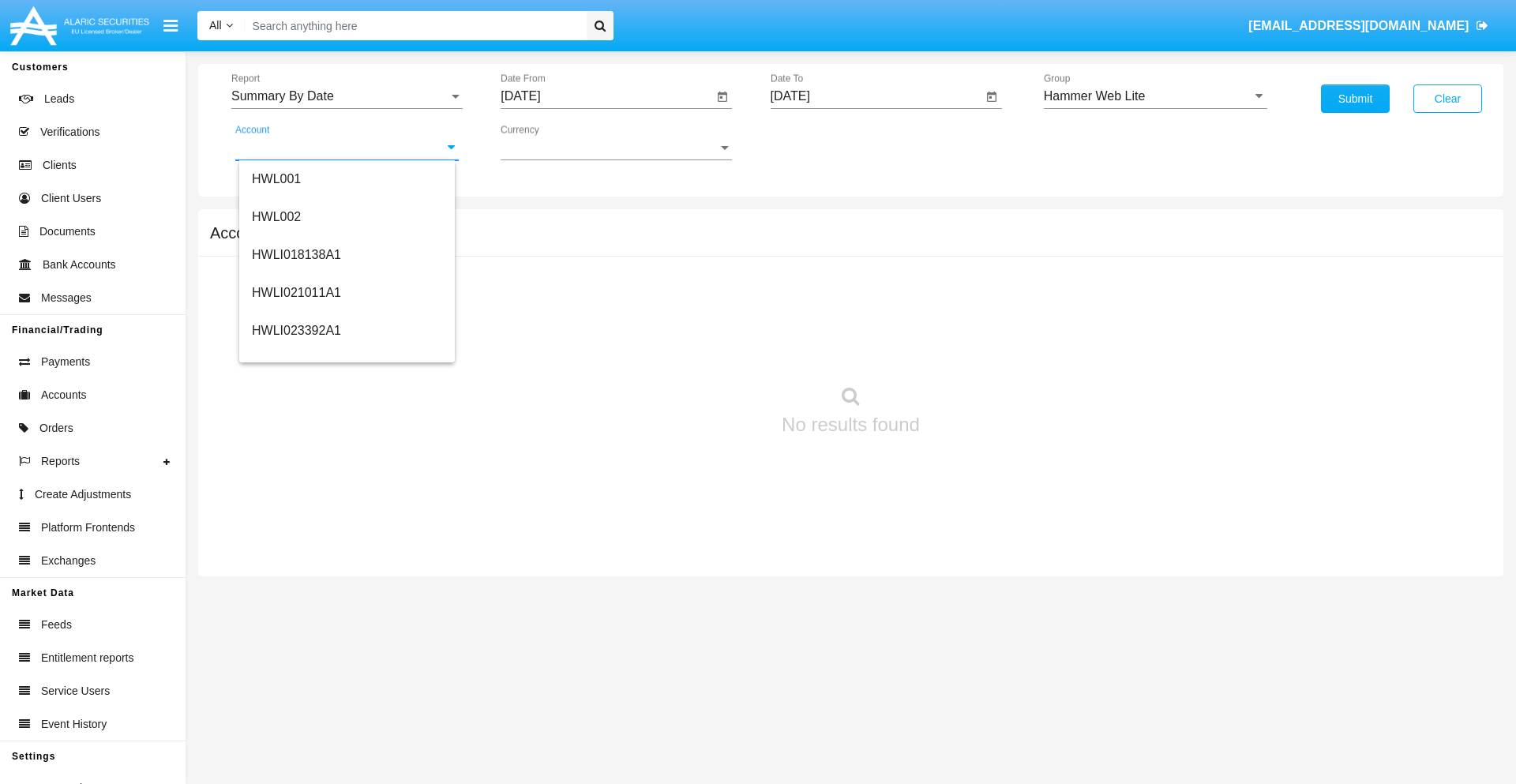
click at [295, 589] on span "HWLI025117A1" at bounding box center [296, 595] width 89 height 13
type input "HWLI025117A1"
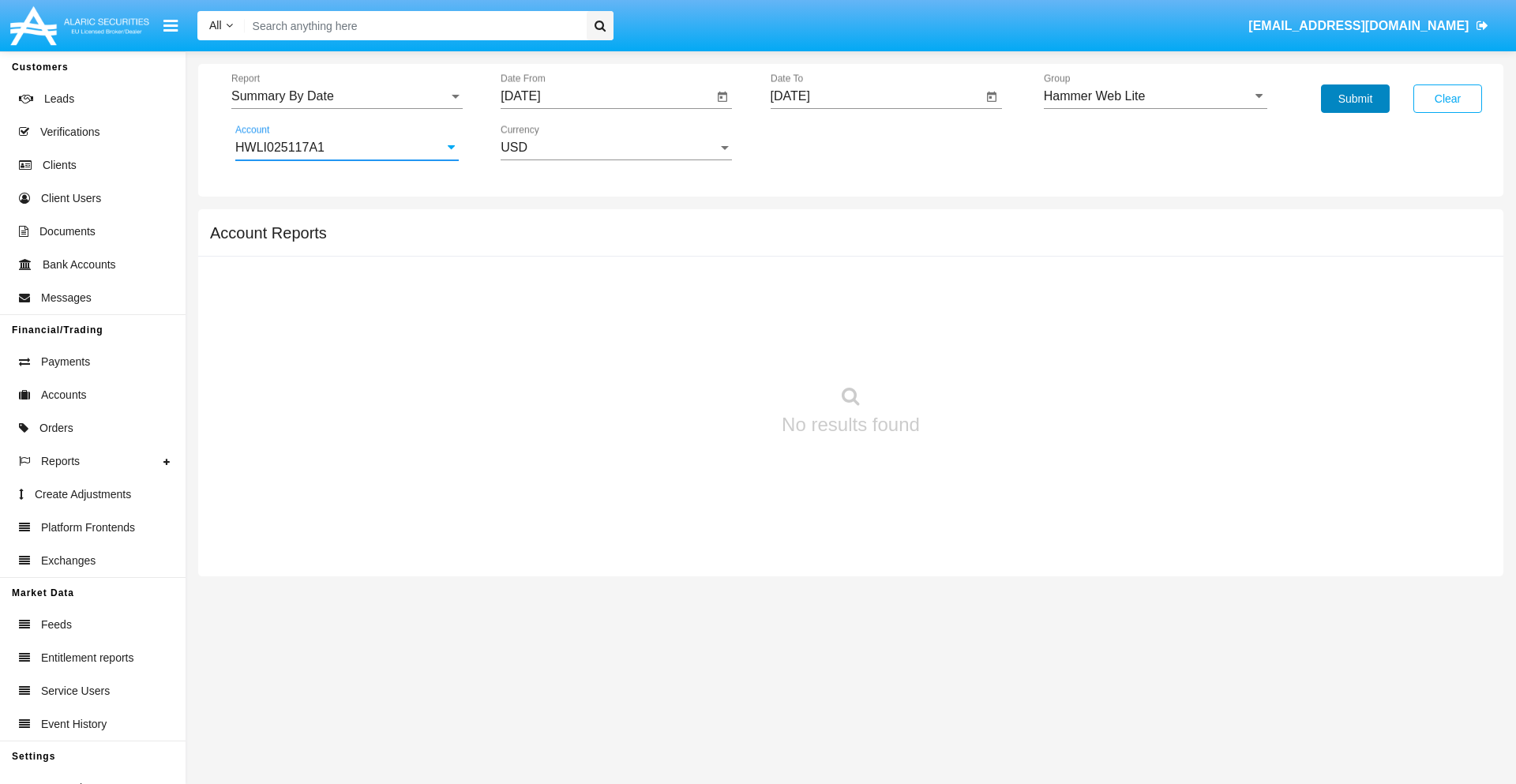
click at [1355, 99] on button "Submit" at bounding box center [1355, 99] width 69 height 28
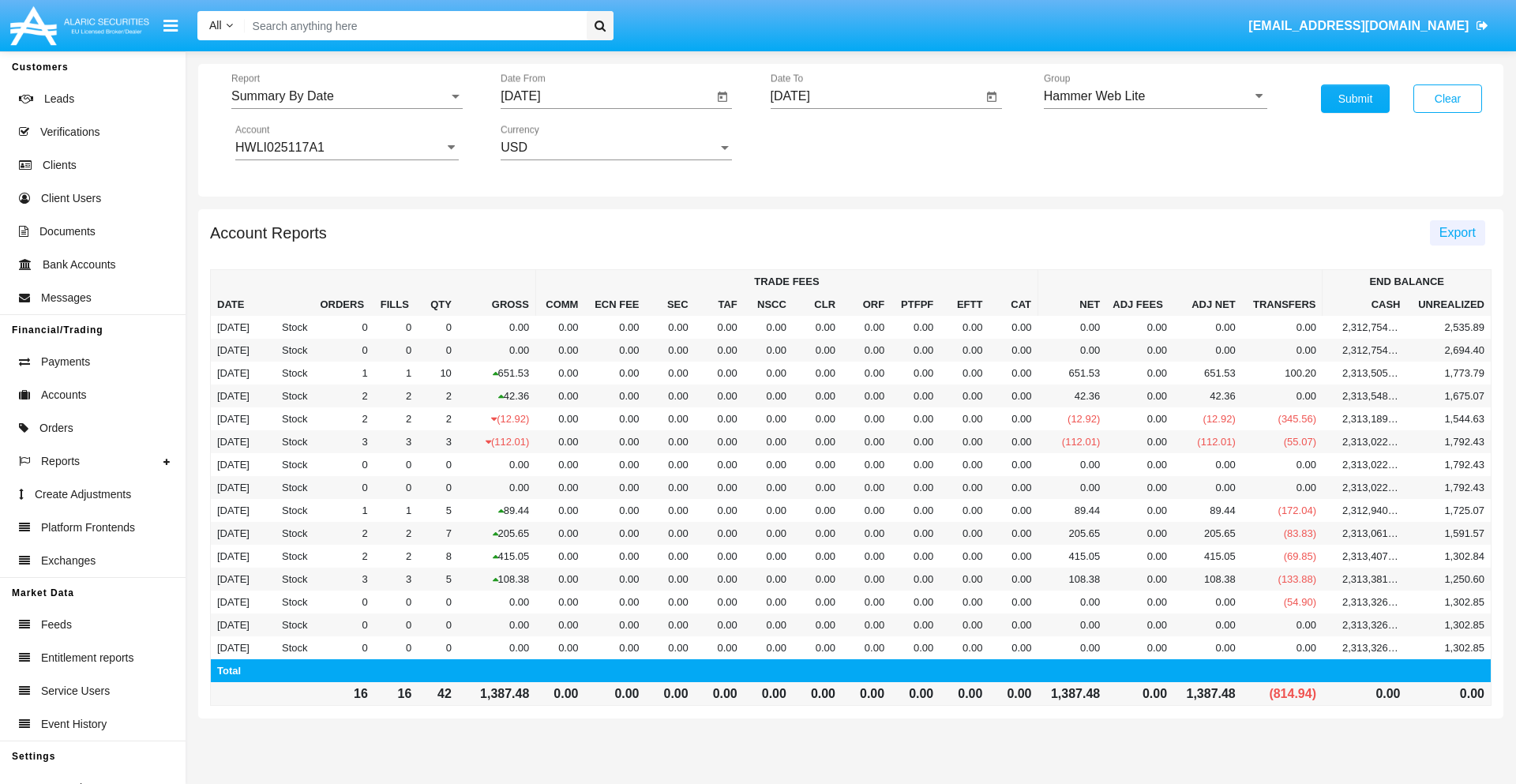
click at [1457, 232] on span "Export" at bounding box center [1458, 232] width 36 height 13
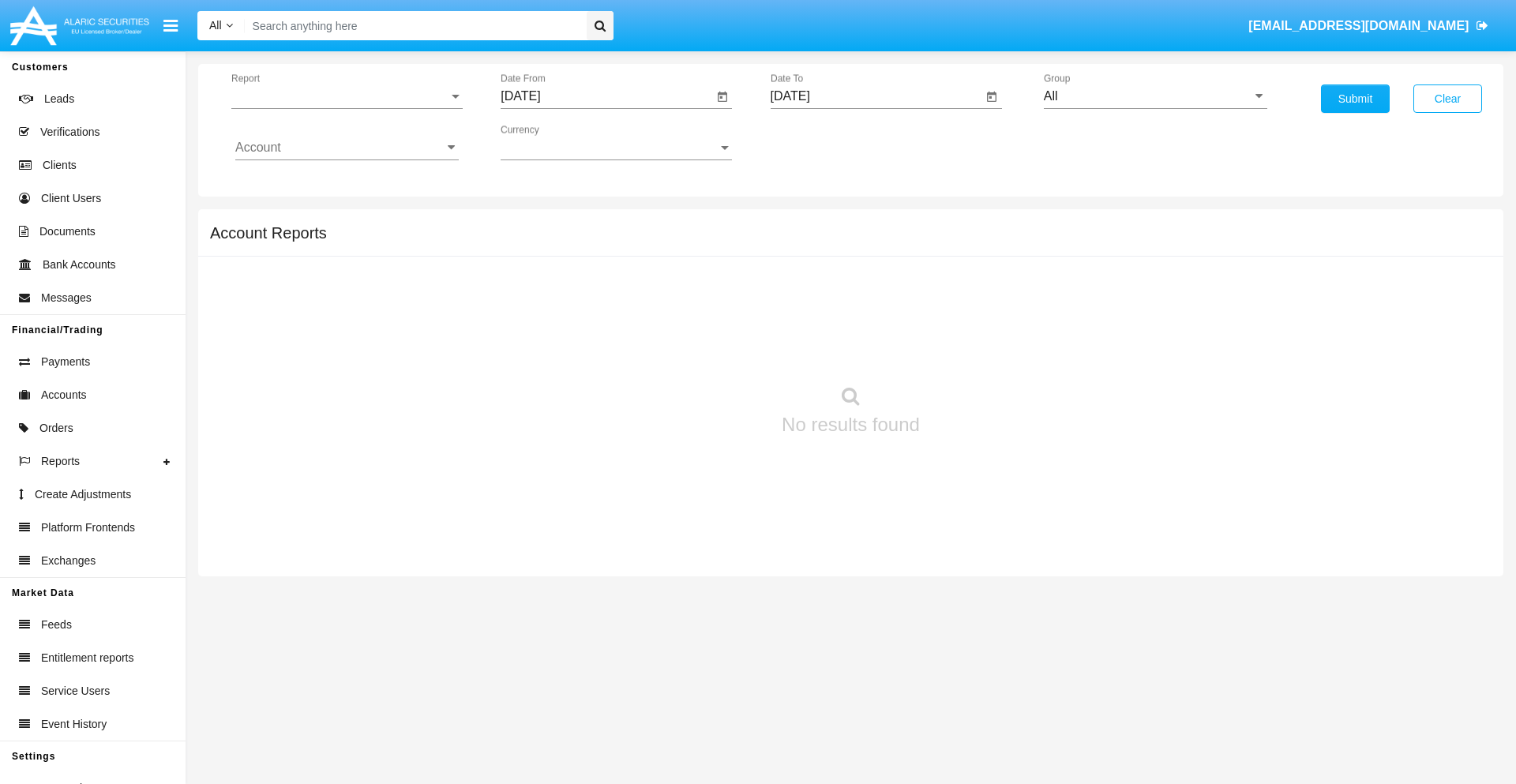
click at [347, 96] on span "Report" at bounding box center [340, 96] width 217 height 14
click at [340, 354] on span "Fees By Destination" at bounding box center [347, 373] width 224 height 38
click at [607, 96] on input "[DATE]" at bounding box center [607, 96] width 213 height 14
click at [553, 142] on span "[DATE]" at bounding box center [539, 143] width 35 height 13
click at [705, 349] on div "2025" at bounding box center [705, 349] width 50 height 28
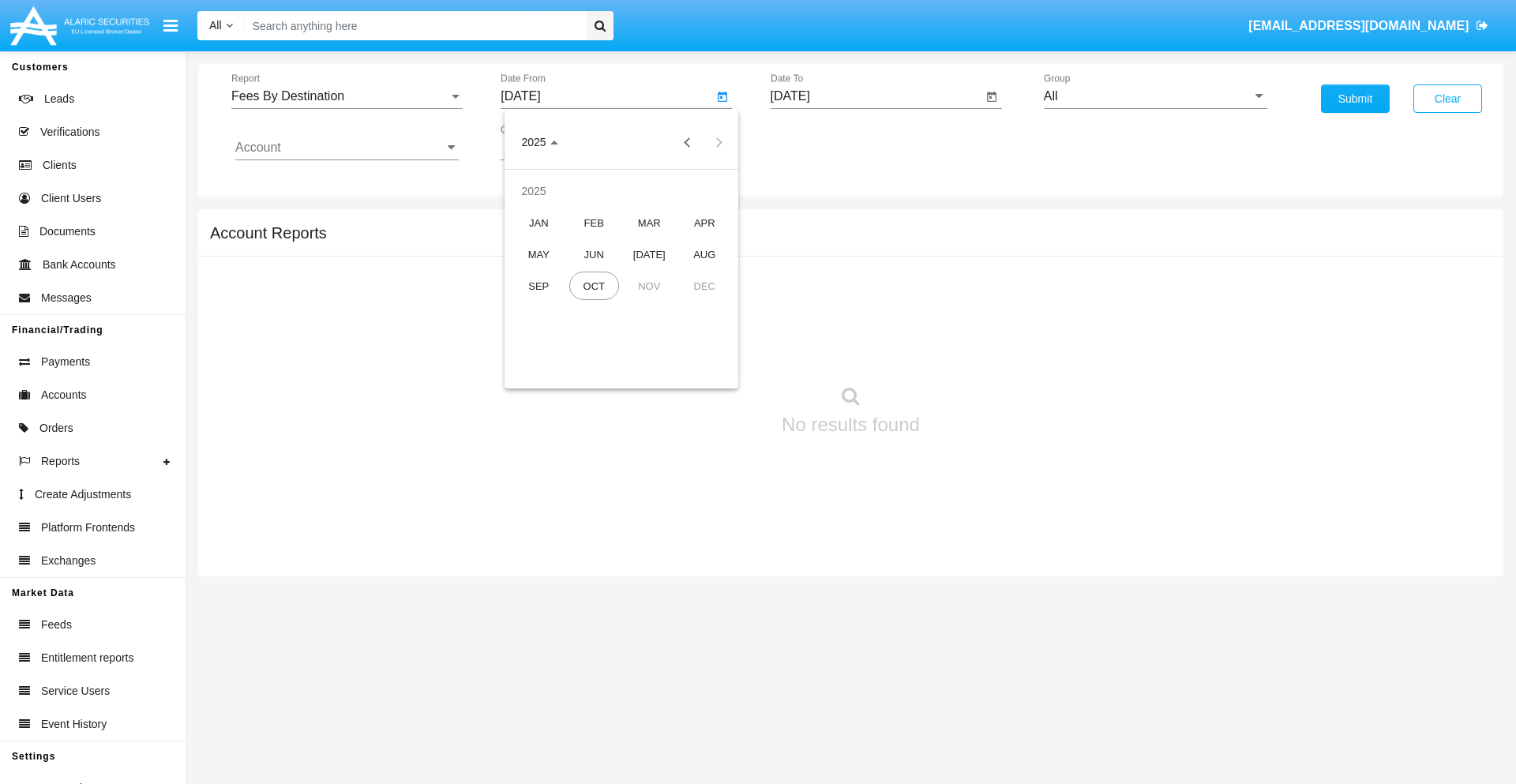
click at [649, 254] on div "[DATE]" at bounding box center [649, 254] width 50 height 28
click at [527, 273] on div "6" at bounding box center [527, 274] width 28 height 28
type input "07/06/25"
click at [876, 96] on input "[DATE]" at bounding box center [877, 96] width 213 height 14
click at [822, 142] on span "[DATE]" at bounding box center [809, 143] width 35 height 13
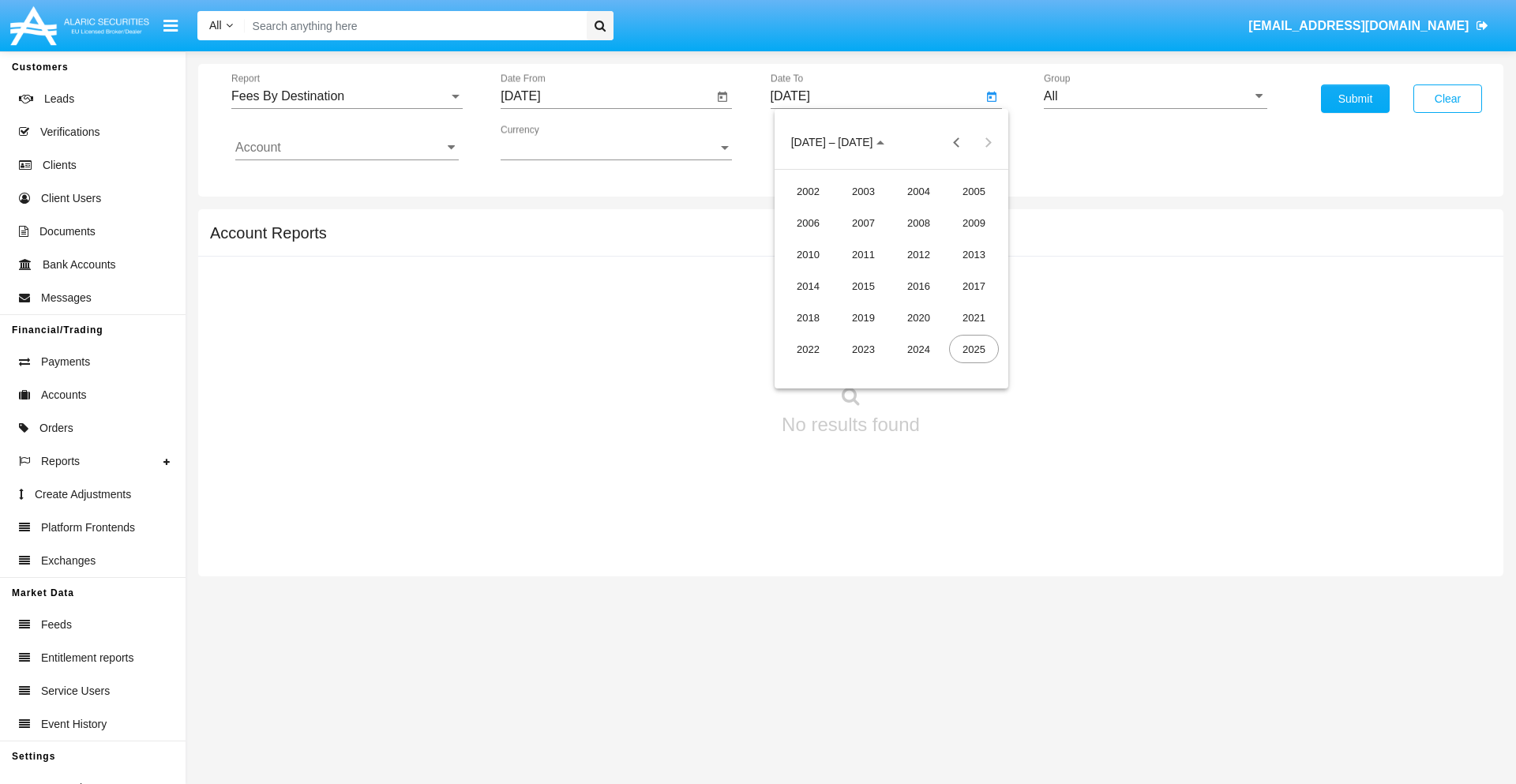
click at [974, 349] on div "2025" at bounding box center [974, 349] width 50 height 28
click at [863, 286] on div "OCT" at bounding box center [863, 286] width 50 height 28
click at [828, 242] on div "6" at bounding box center [829, 242] width 28 height 28
type input "10/06/25"
click at [1155, 96] on input "All" at bounding box center [1155, 96] width 224 height 14
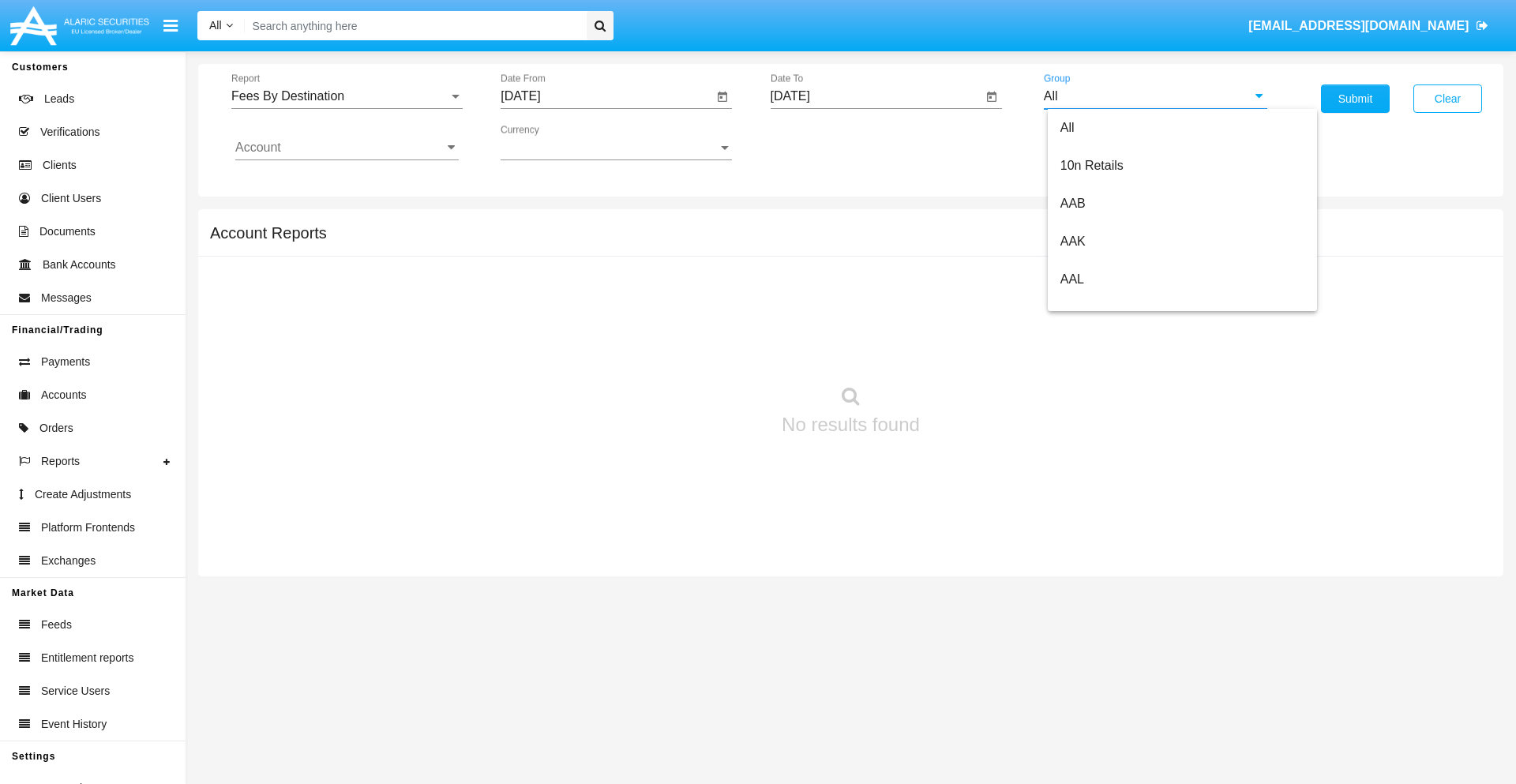
scroll to position [846, 0]
click at [1111, 304] on span "Hammer Web Lite" at bounding box center [1111, 304] width 102 height 13
type input "Hammer Web Lite"
click at [347, 148] on input "Account" at bounding box center [347, 148] width 224 height 14
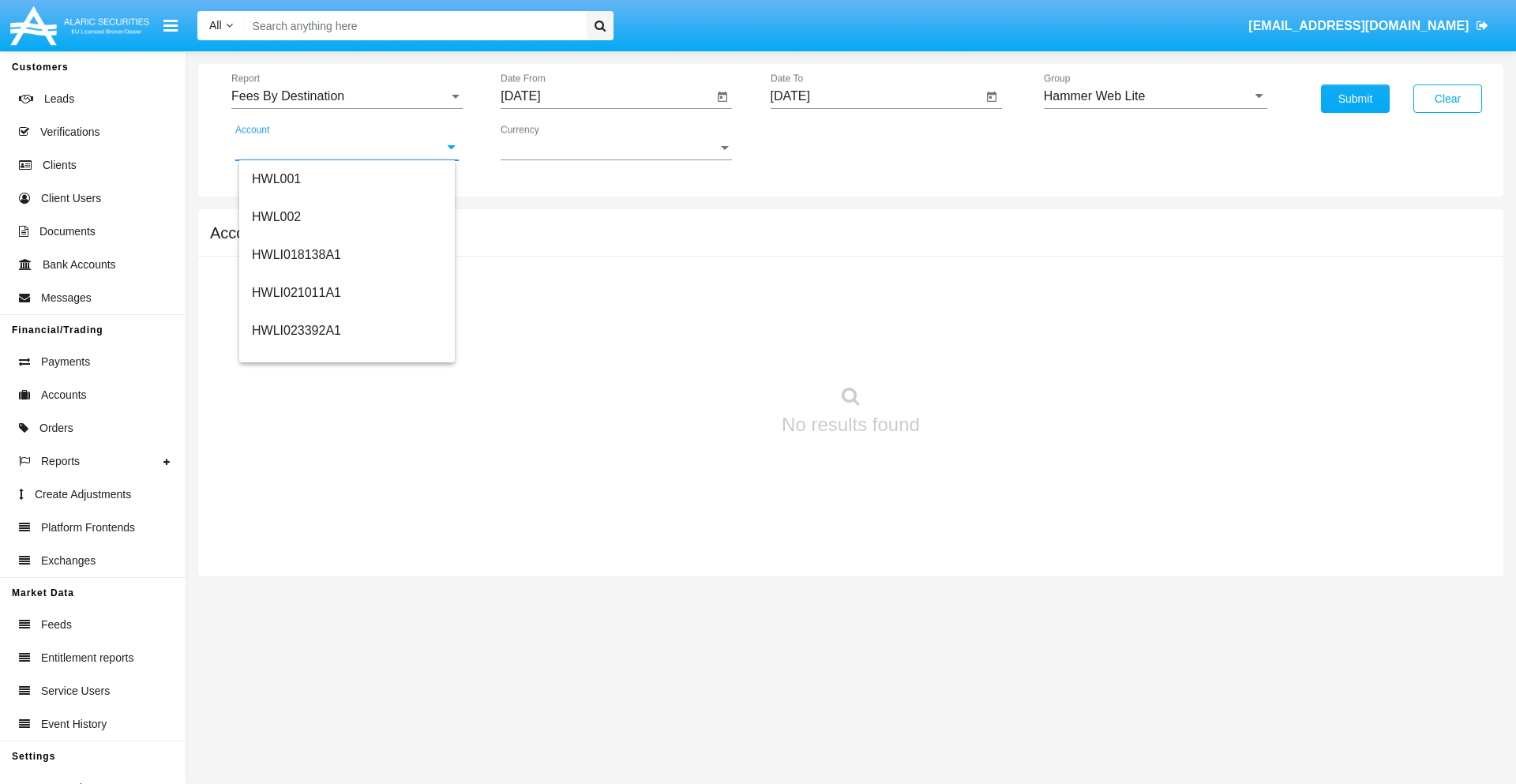
click at [295, 589] on span "HWLI025117A1" at bounding box center [296, 595] width 89 height 13
type input "HWLI025117A1"
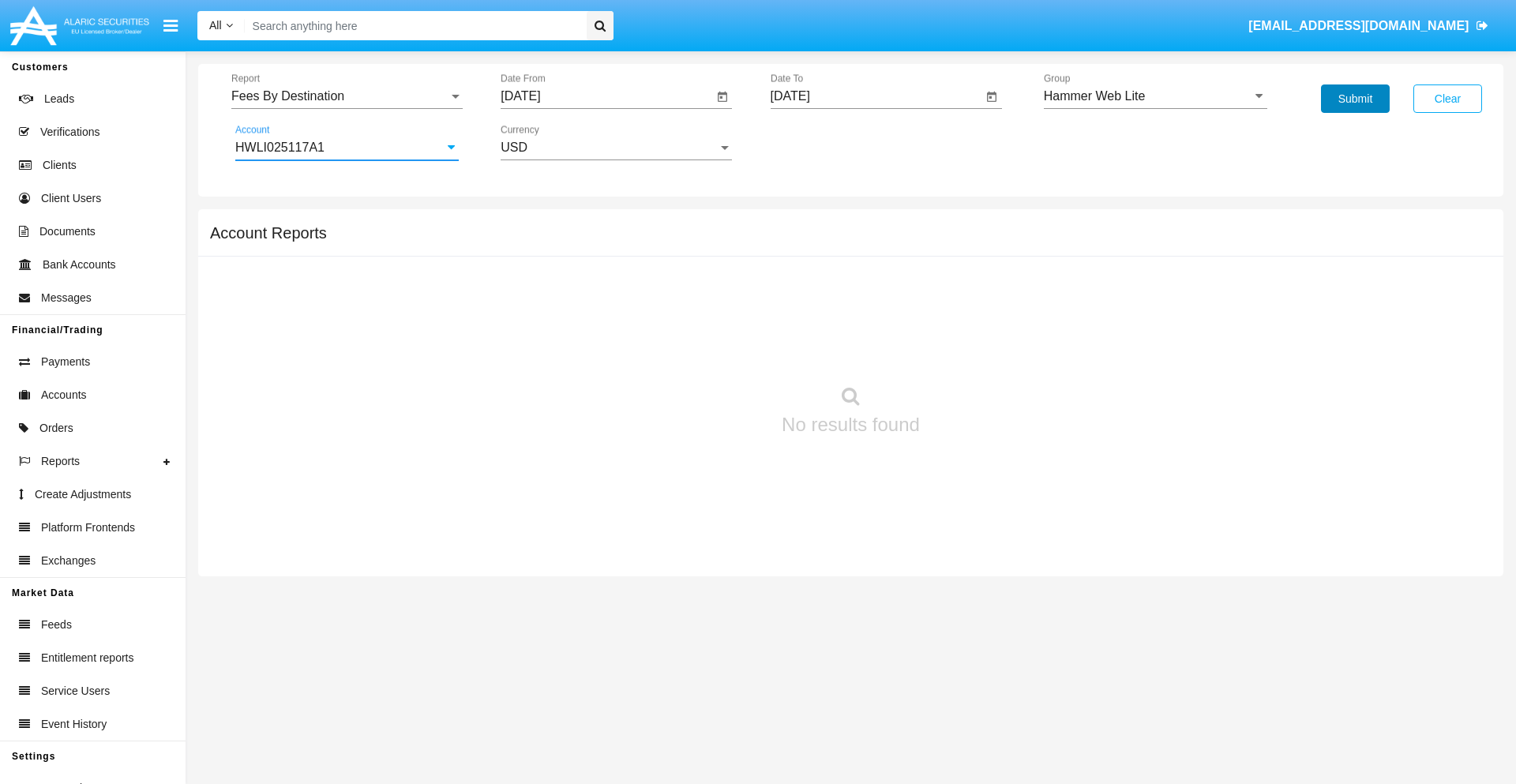
click at [1355, 99] on button "Submit" at bounding box center [1355, 99] width 69 height 28
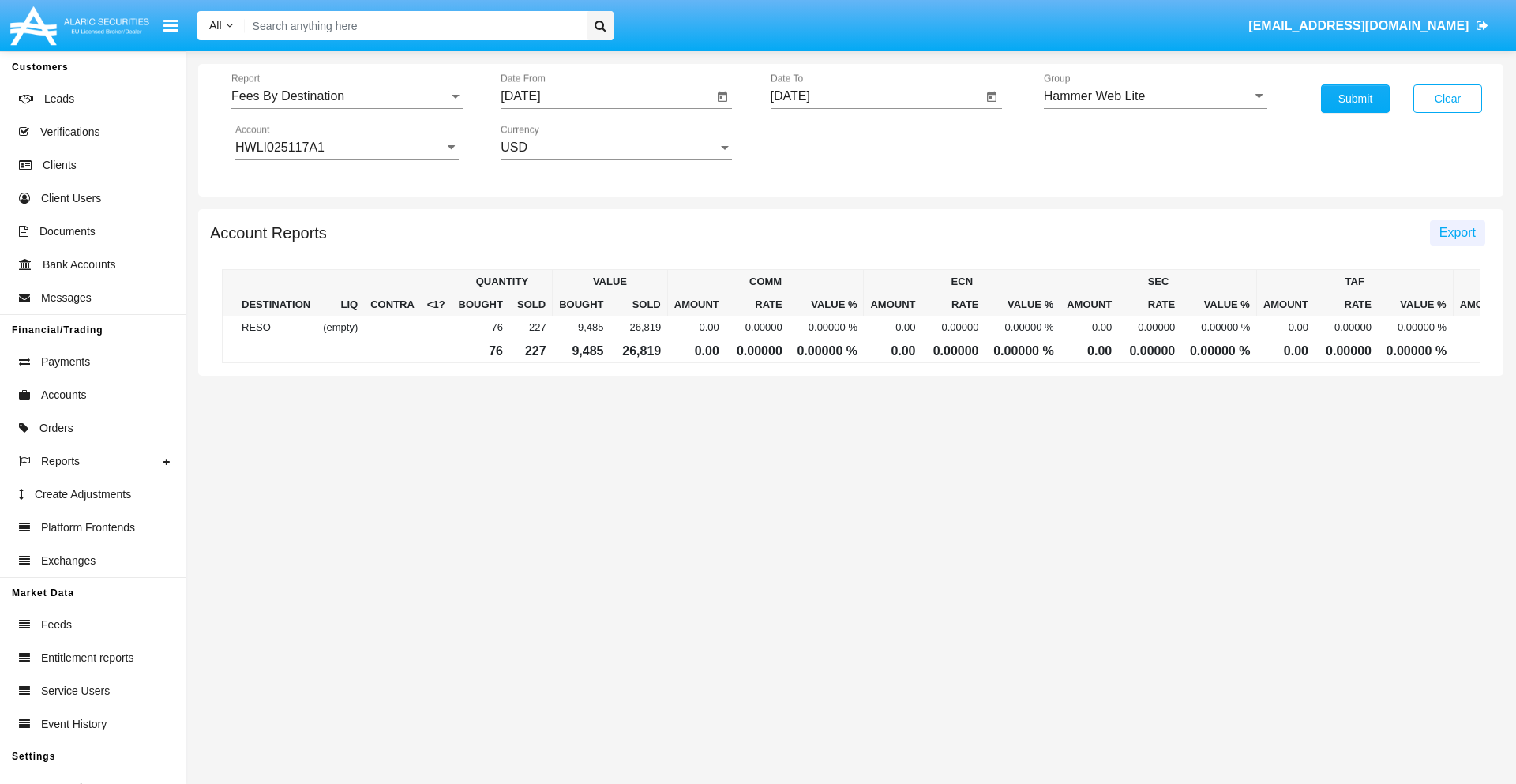
click at [1457, 232] on span "Export" at bounding box center [1458, 232] width 36 height 13
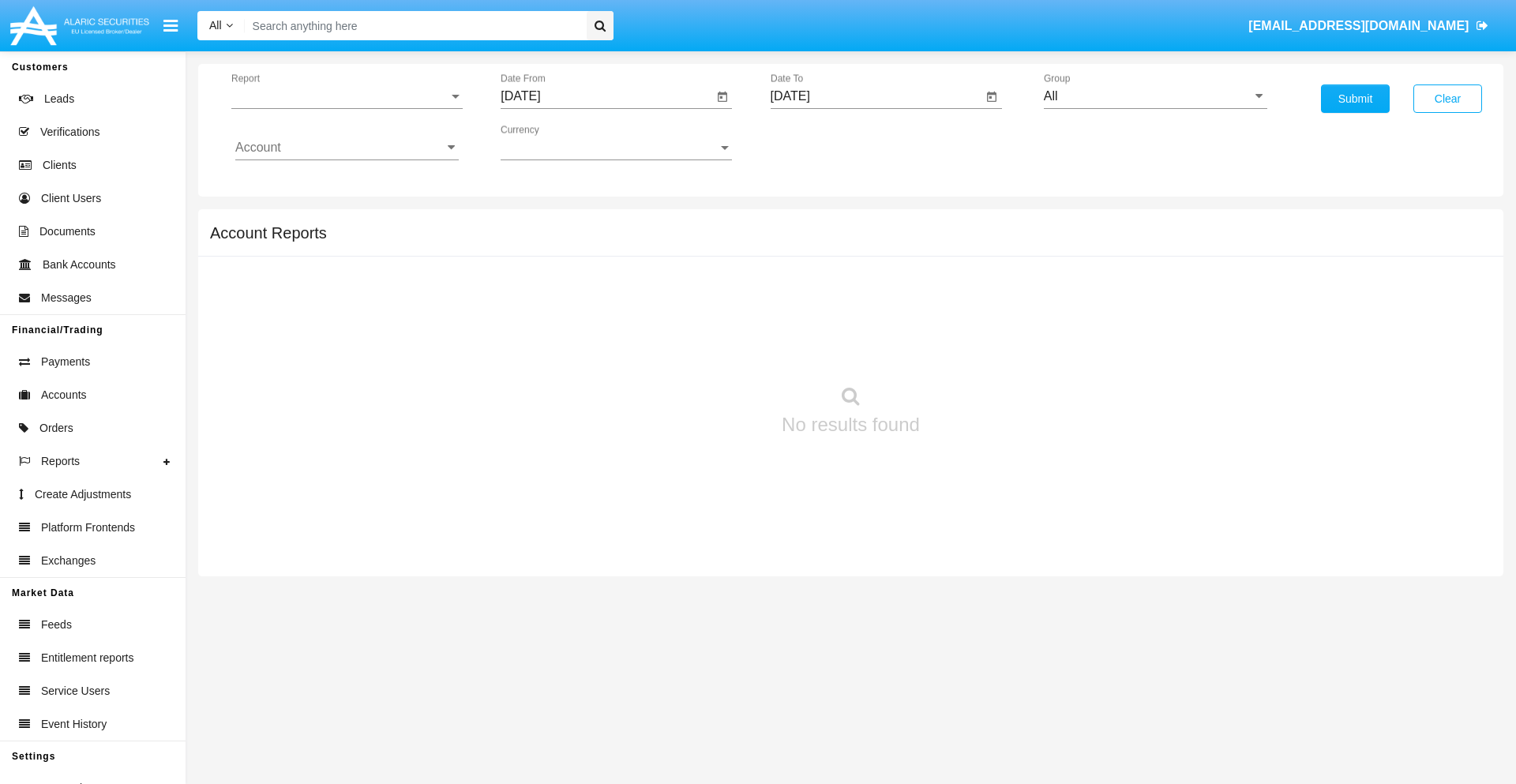
click at [347, 96] on span "Report" at bounding box center [340, 96] width 217 height 14
click at [340, 108] on span "Trades" at bounding box center [347, 108] width 224 height 38
click at [607, 96] on input "[DATE]" at bounding box center [607, 96] width 213 height 14
click at [553, 142] on span "[DATE]" at bounding box center [539, 143] width 35 height 13
click at [594, 317] on div "2019" at bounding box center [594, 317] width 50 height 28
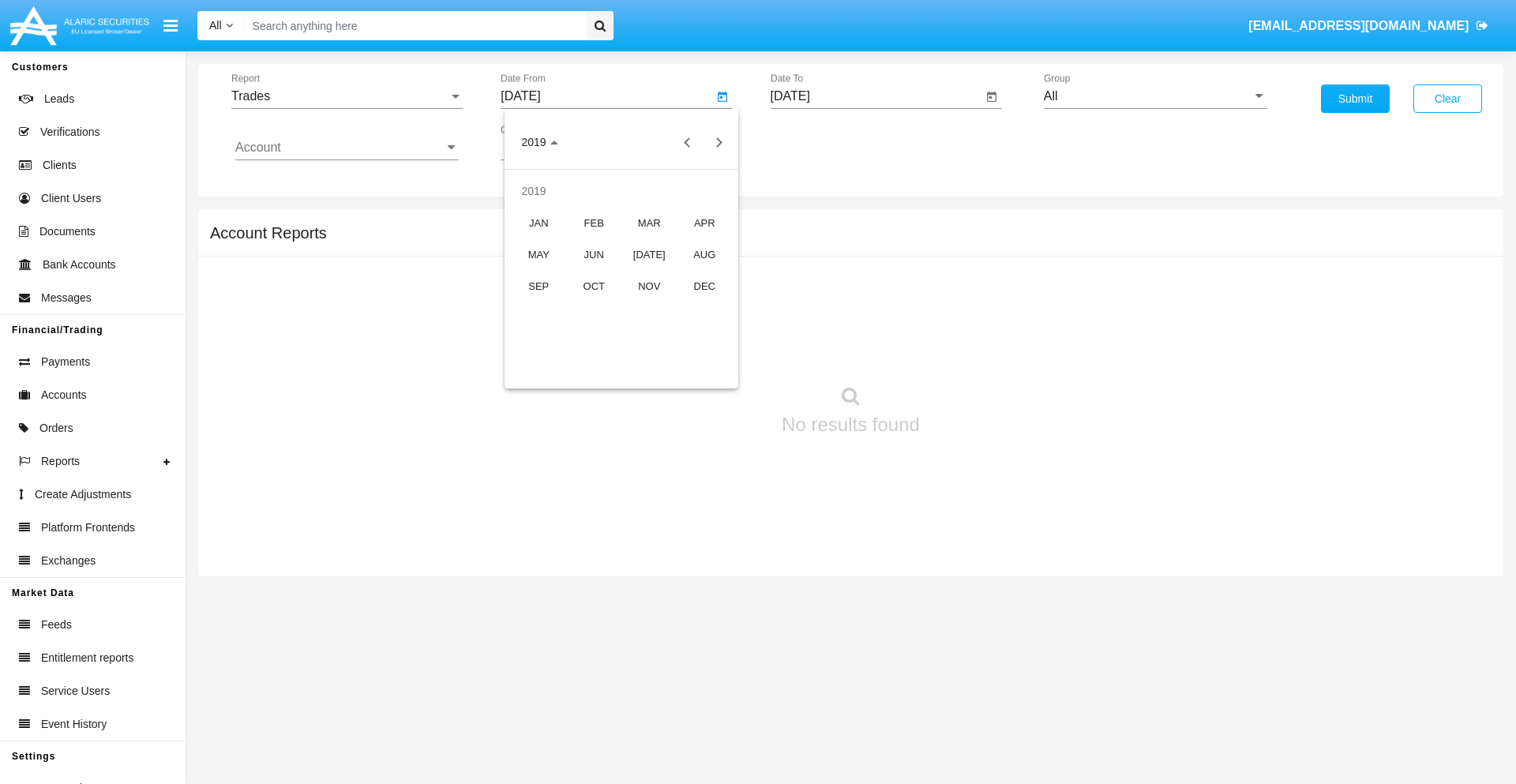
click at [539, 223] on div "JAN" at bounding box center [539, 223] width 50 height 28
click at [590, 242] on div "1" at bounding box center [590, 242] width 28 height 28
type input "01/01/19"
click at [876, 96] on input "[DATE]" at bounding box center [877, 96] width 213 height 14
click at [822, 142] on span "[DATE]" at bounding box center [809, 143] width 35 height 13
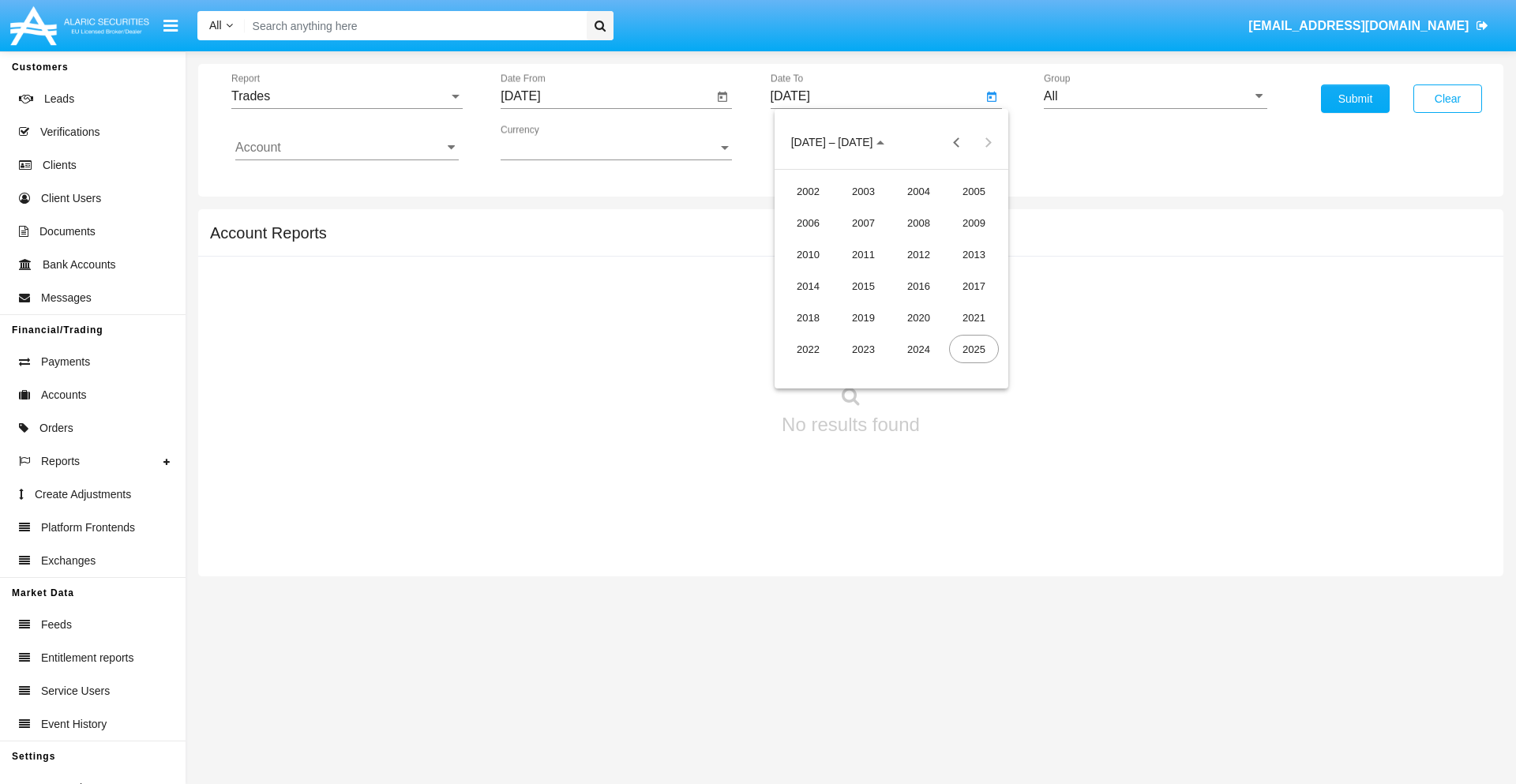
click at [863, 317] on div "2019" at bounding box center [863, 317] width 50 height 28
click at [808, 223] on div "JAN" at bounding box center [808, 223] width 50 height 28
click at [860, 242] on div "1" at bounding box center [860, 242] width 28 height 28
type input "01/01/19"
click at [347, 148] on input "Account" at bounding box center [347, 148] width 224 height 14
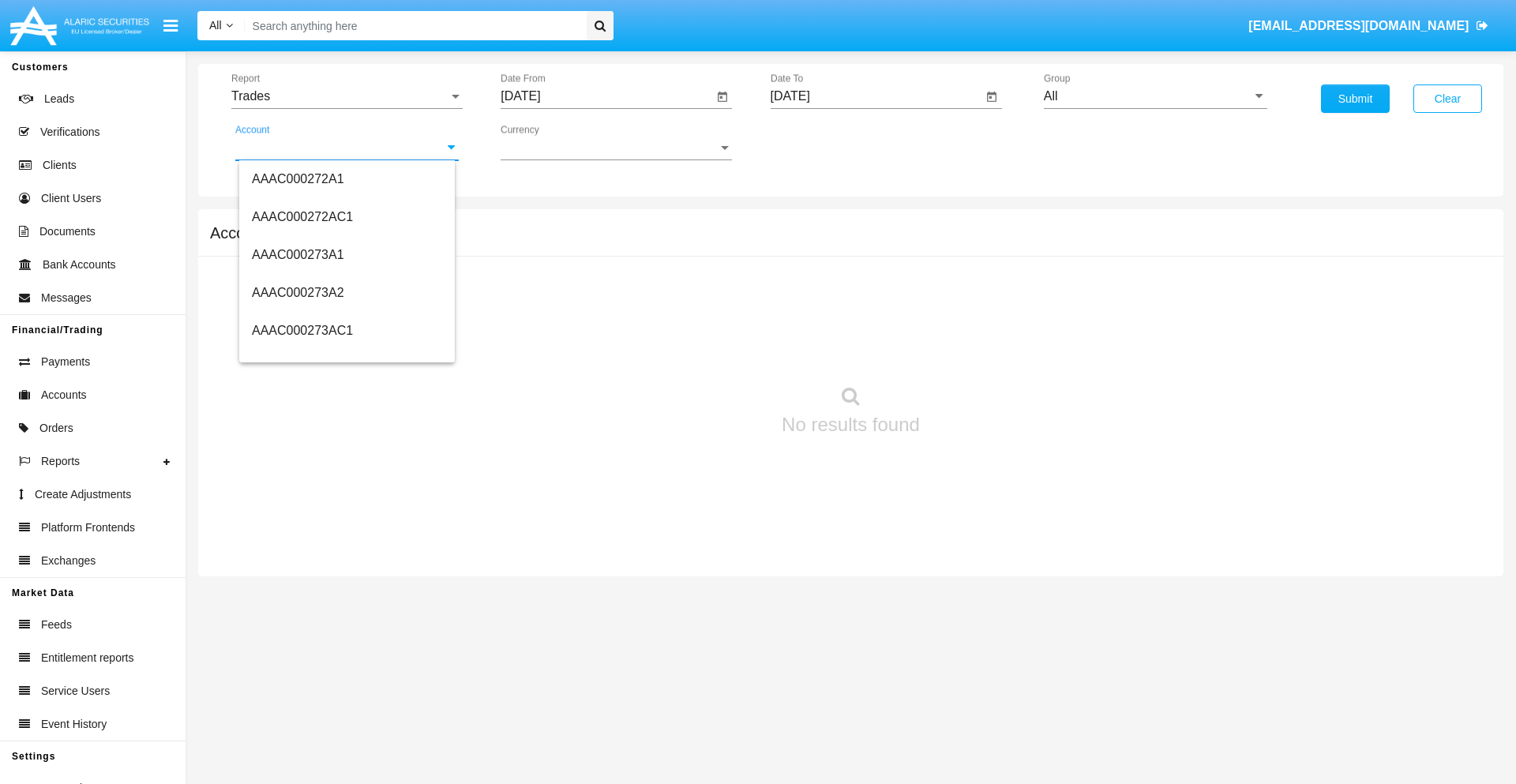
scroll to position [197000, 0]
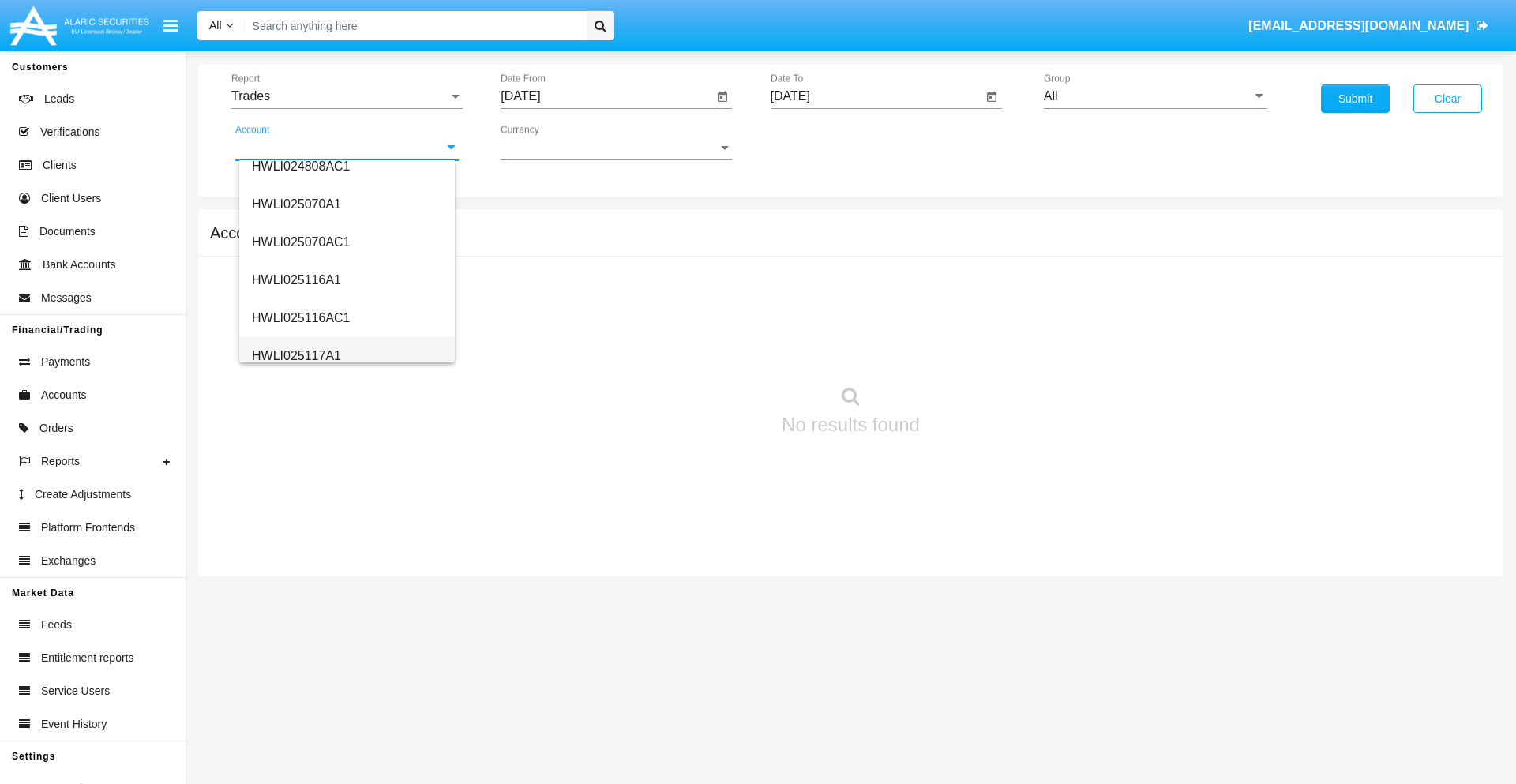
click at [295, 355] on span "HWLI025117A1" at bounding box center [296, 355] width 89 height 13
type input "HWLI025117A1"
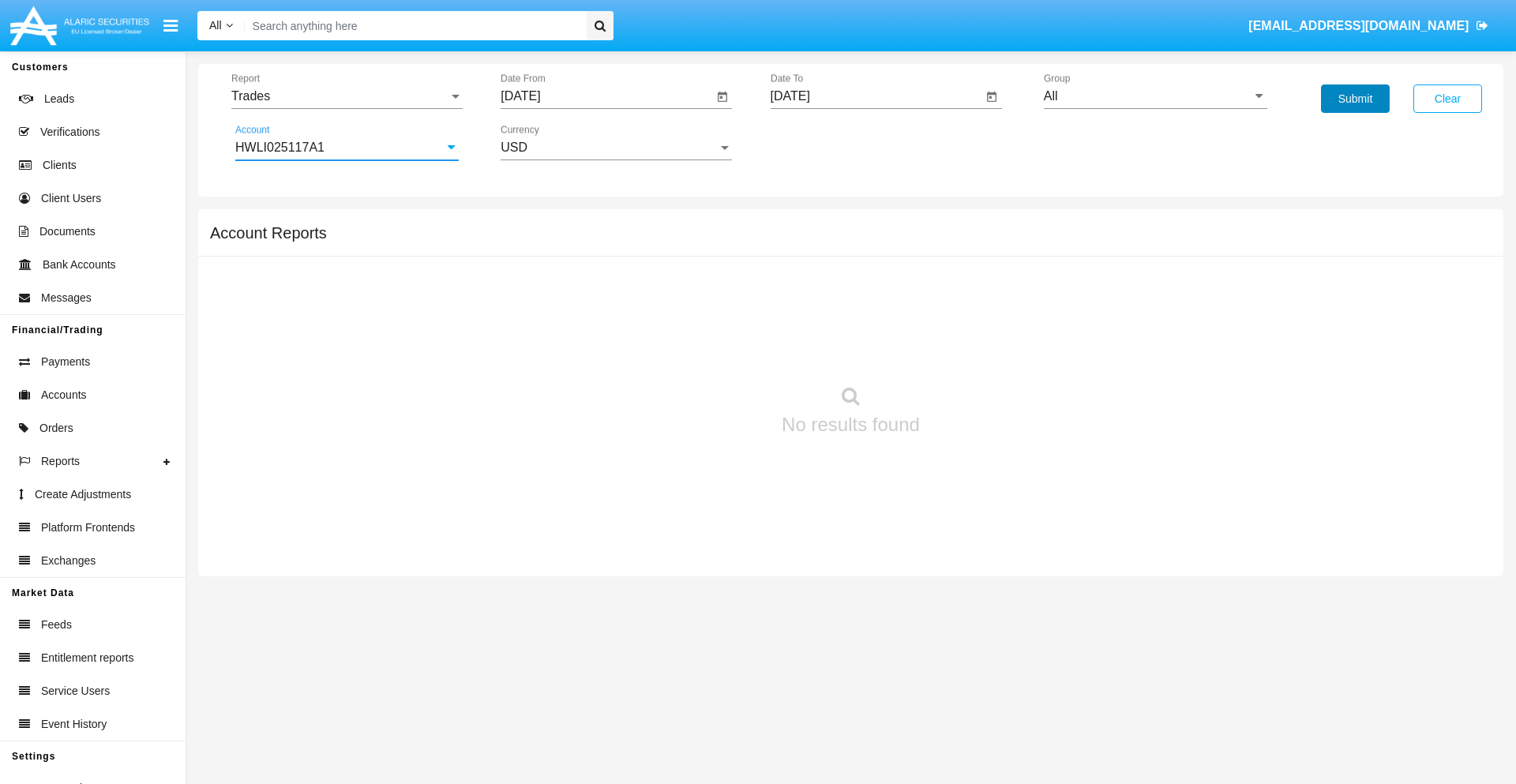
click at [1355, 99] on button "Submit" at bounding box center [1355, 99] width 69 height 28
click at [347, 96] on span "Report" at bounding box center [340, 96] width 217 height 14
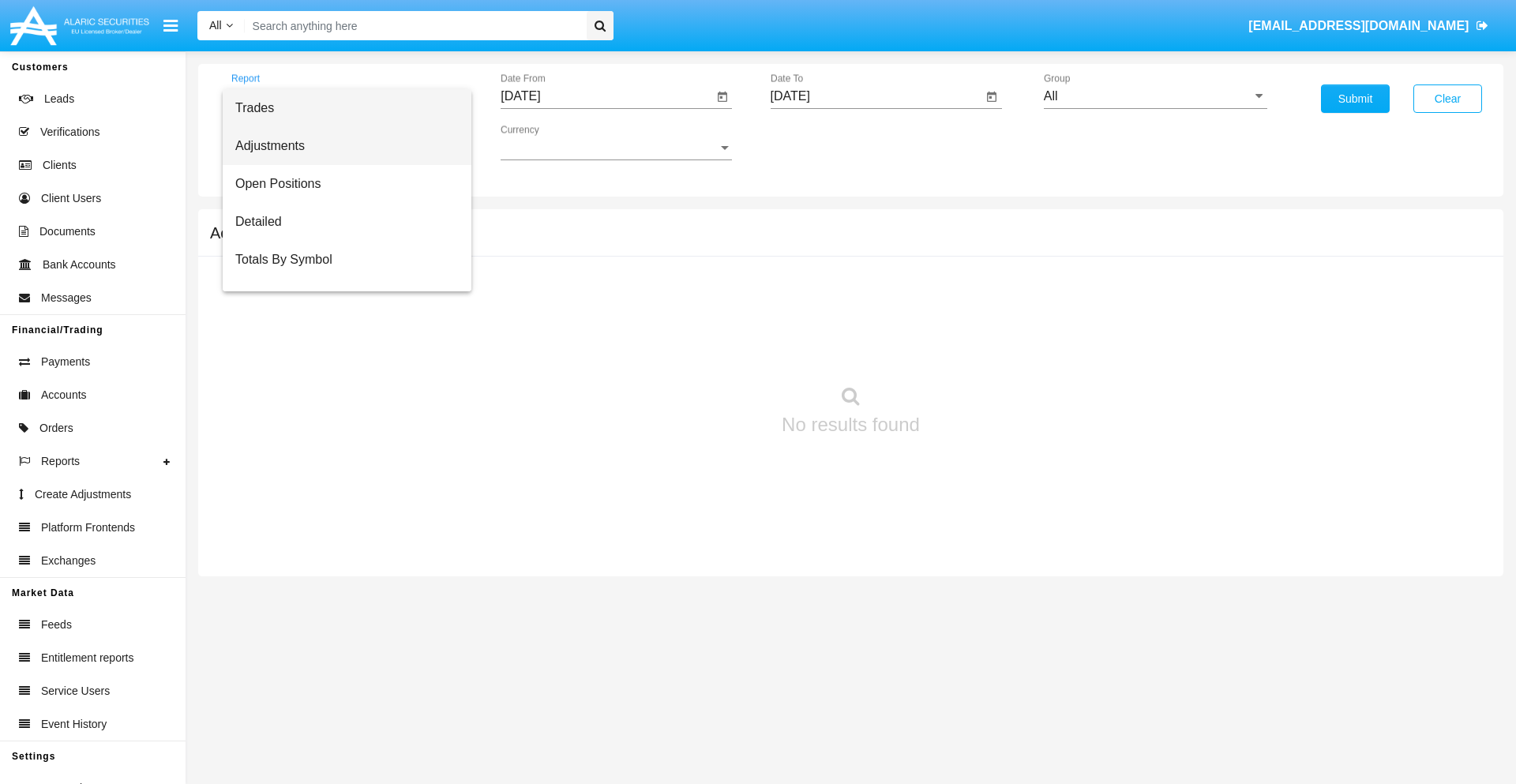
click at [340, 146] on span "Adjustments" at bounding box center [347, 146] width 224 height 38
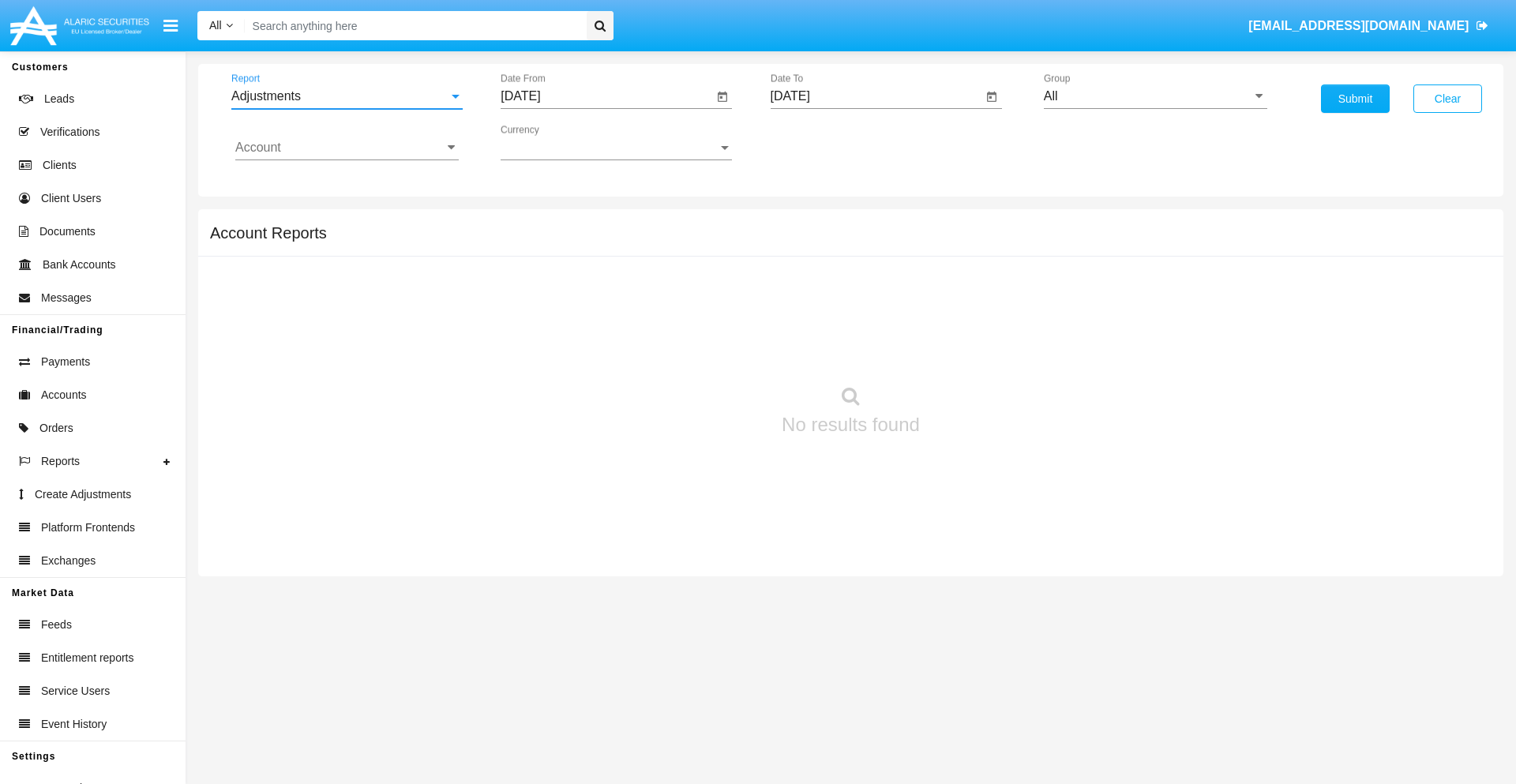
click at [607, 96] on input "[DATE]" at bounding box center [607, 96] width 213 height 14
click at [553, 142] on span "[DATE]" at bounding box center [539, 143] width 35 height 13
click at [594, 317] on div "2019" at bounding box center [594, 317] width 50 height 28
click at [539, 223] on div "JAN" at bounding box center [539, 223] width 50 height 28
click at [590, 242] on div "1" at bounding box center [590, 242] width 28 height 28
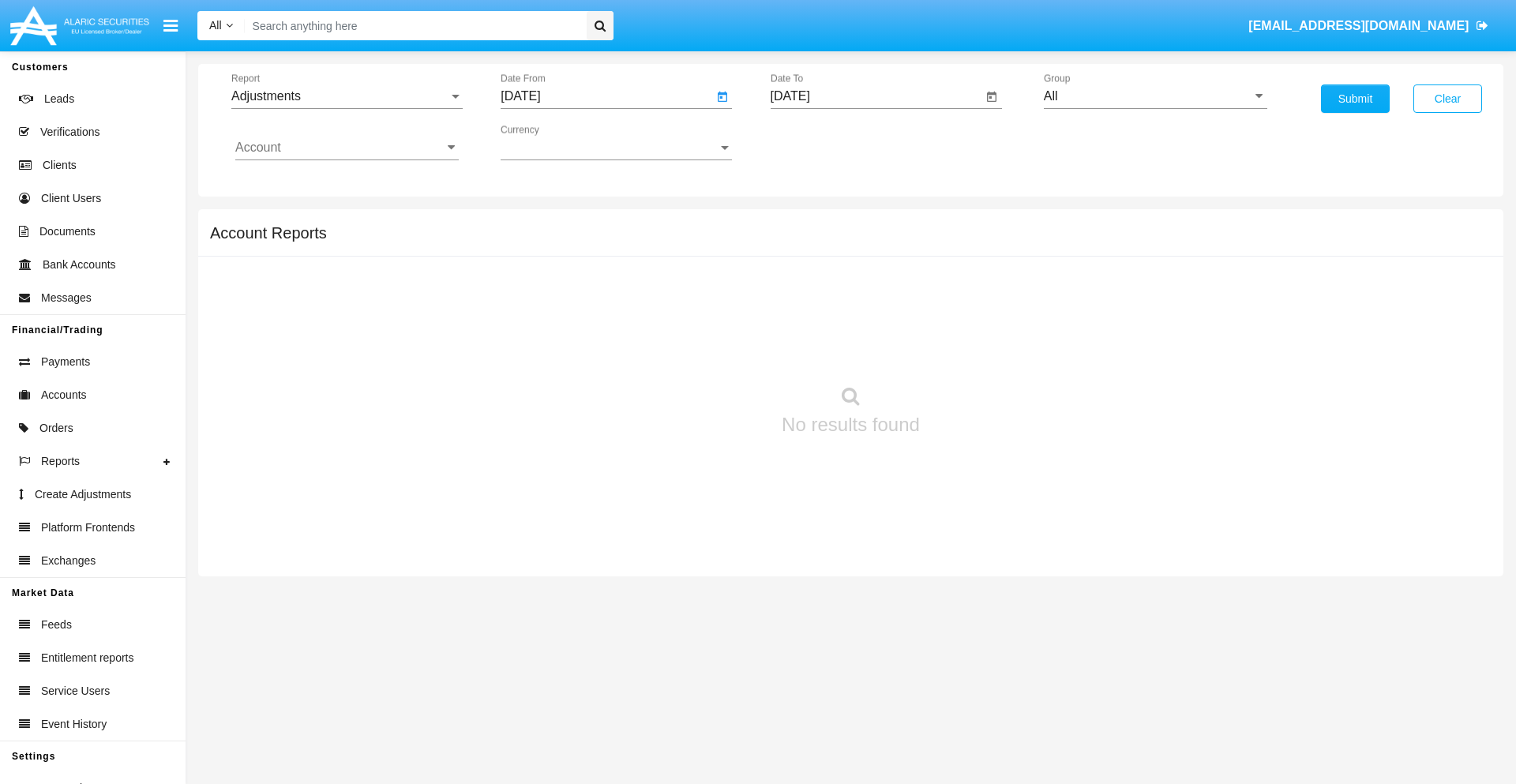
type input "[DATE]"
click at [876, 96] on input "[DATE]" at bounding box center [877, 96] width 213 height 14
click at [822, 142] on span "[DATE]" at bounding box center [809, 143] width 35 height 13
click at [863, 317] on div "2019" at bounding box center [863, 317] width 50 height 28
click at [808, 223] on div "JAN" at bounding box center [808, 223] width 50 height 28
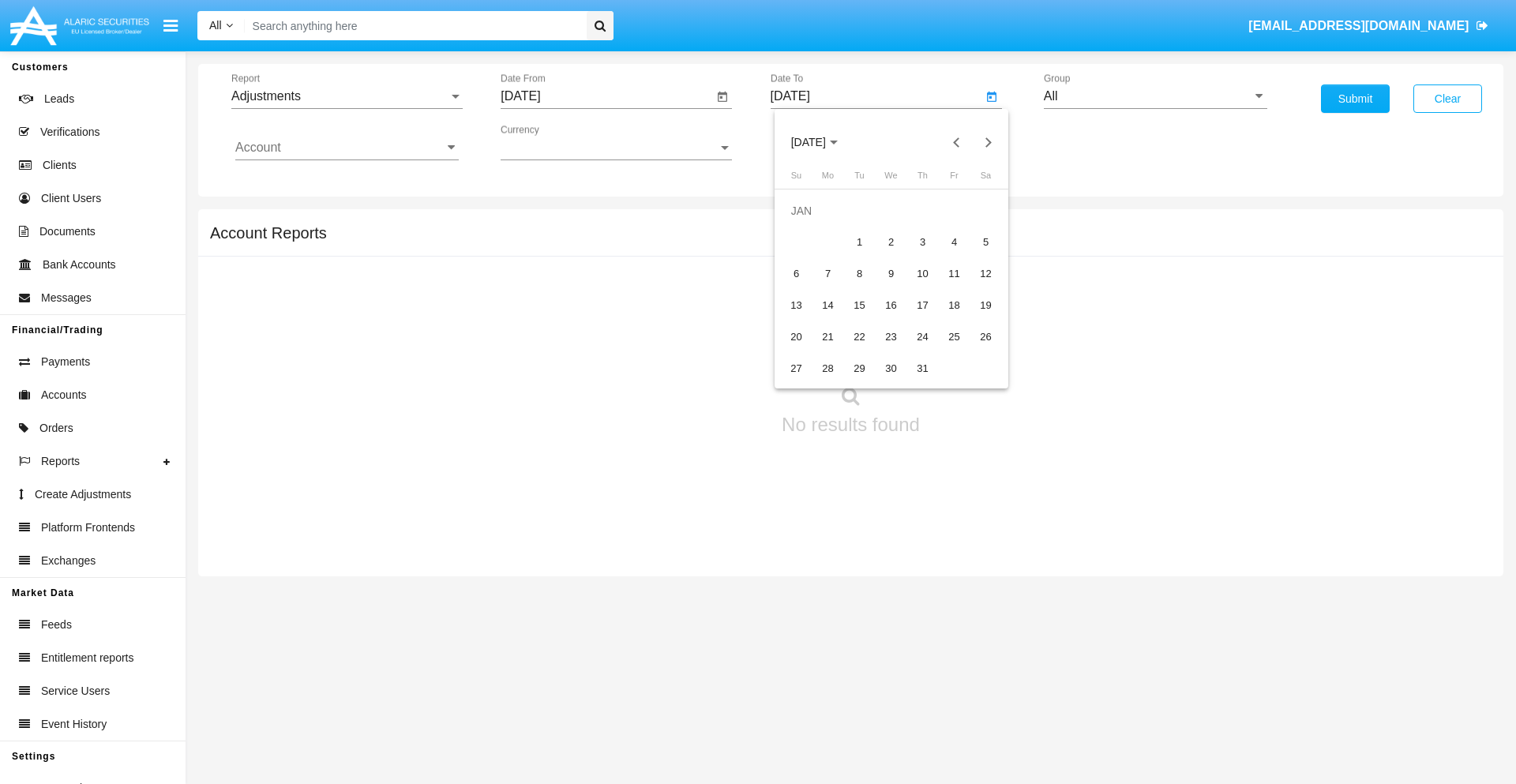
click at [860, 242] on div "1" at bounding box center [860, 242] width 28 height 28
type input "[DATE]"
click at [347, 148] on input "Account" at bounding box center [347, 148] width 224 height 14
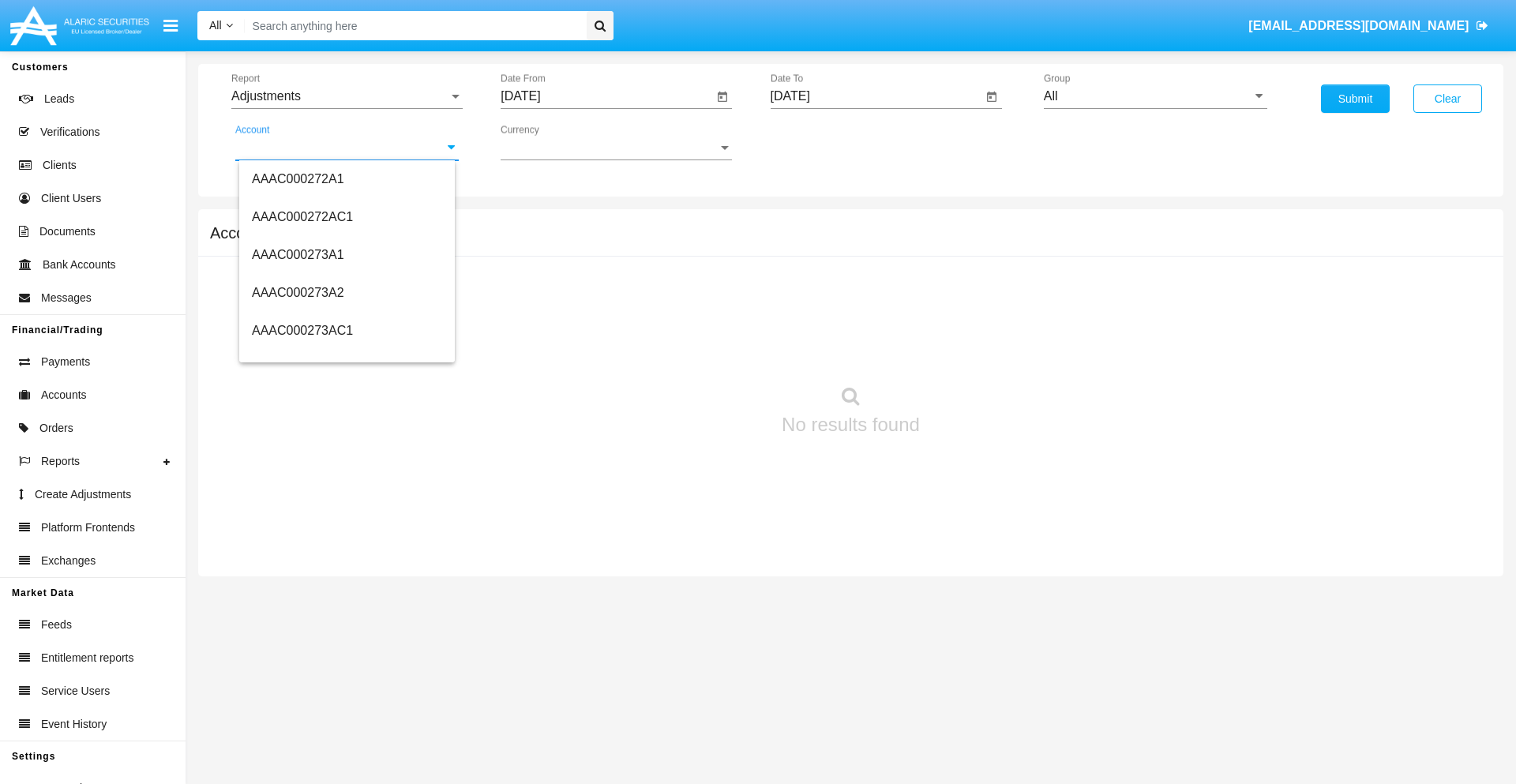
scroll to position [197000, 0]
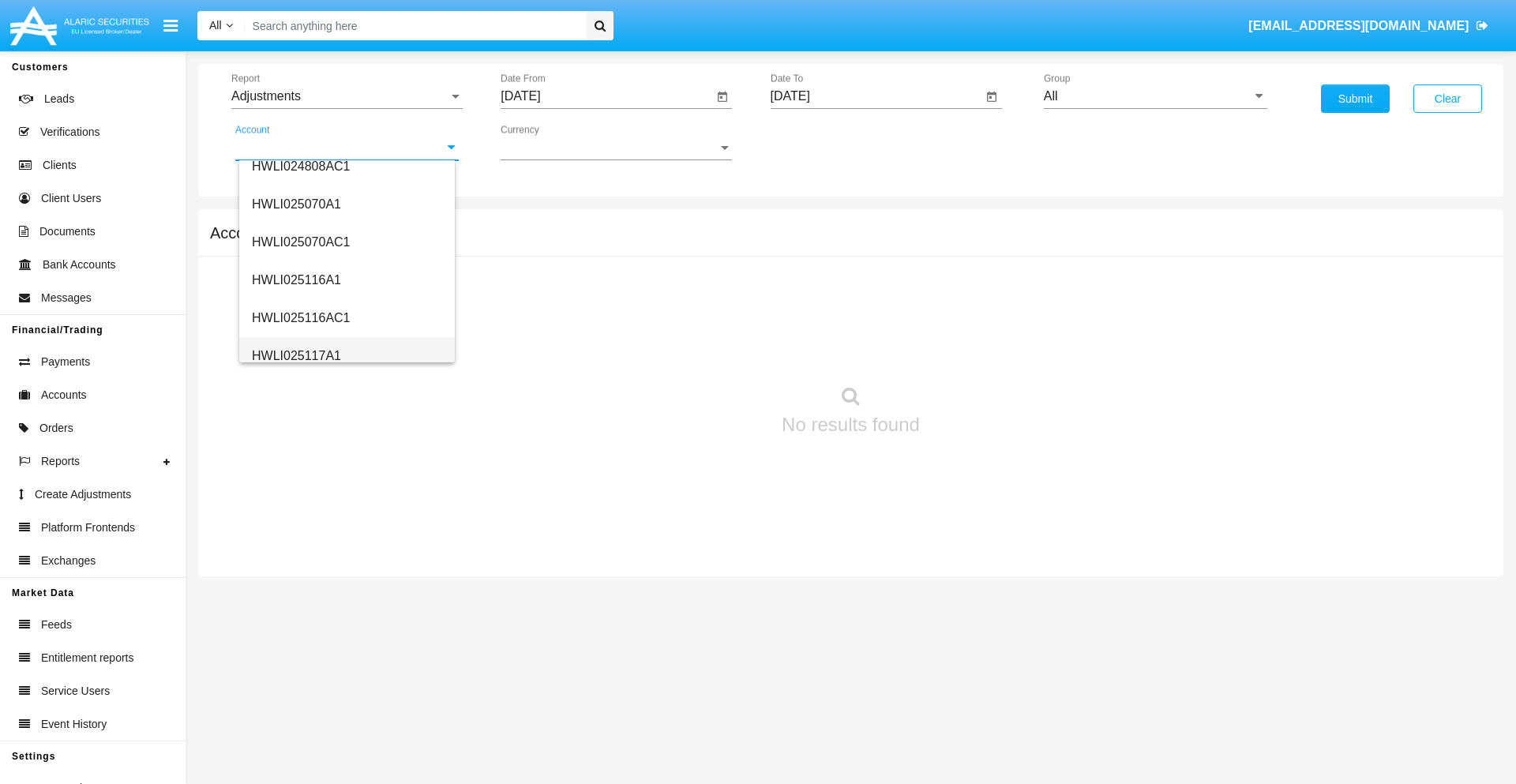
click at [295, 355] on span "HWLI025117A1" at bounding box center [296, 355] width 89 height 13
type input "HWLI025117A1"
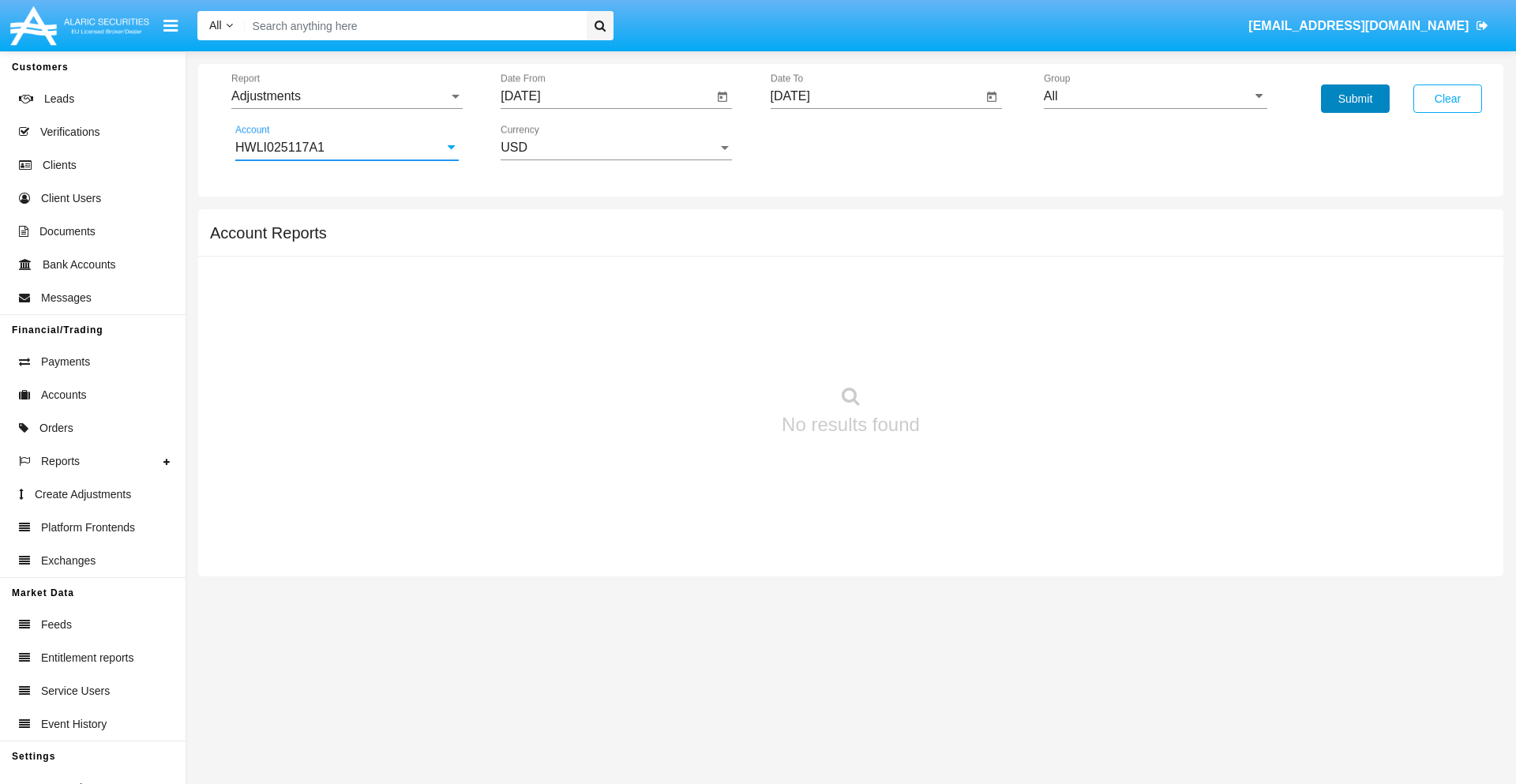
click at [1355, 99] on button "Submit" at bounding box center [1355, 99] width 69 height 28
click at [347, 96] on span "Report" at bounding box center [340, 96] width 217 height 14
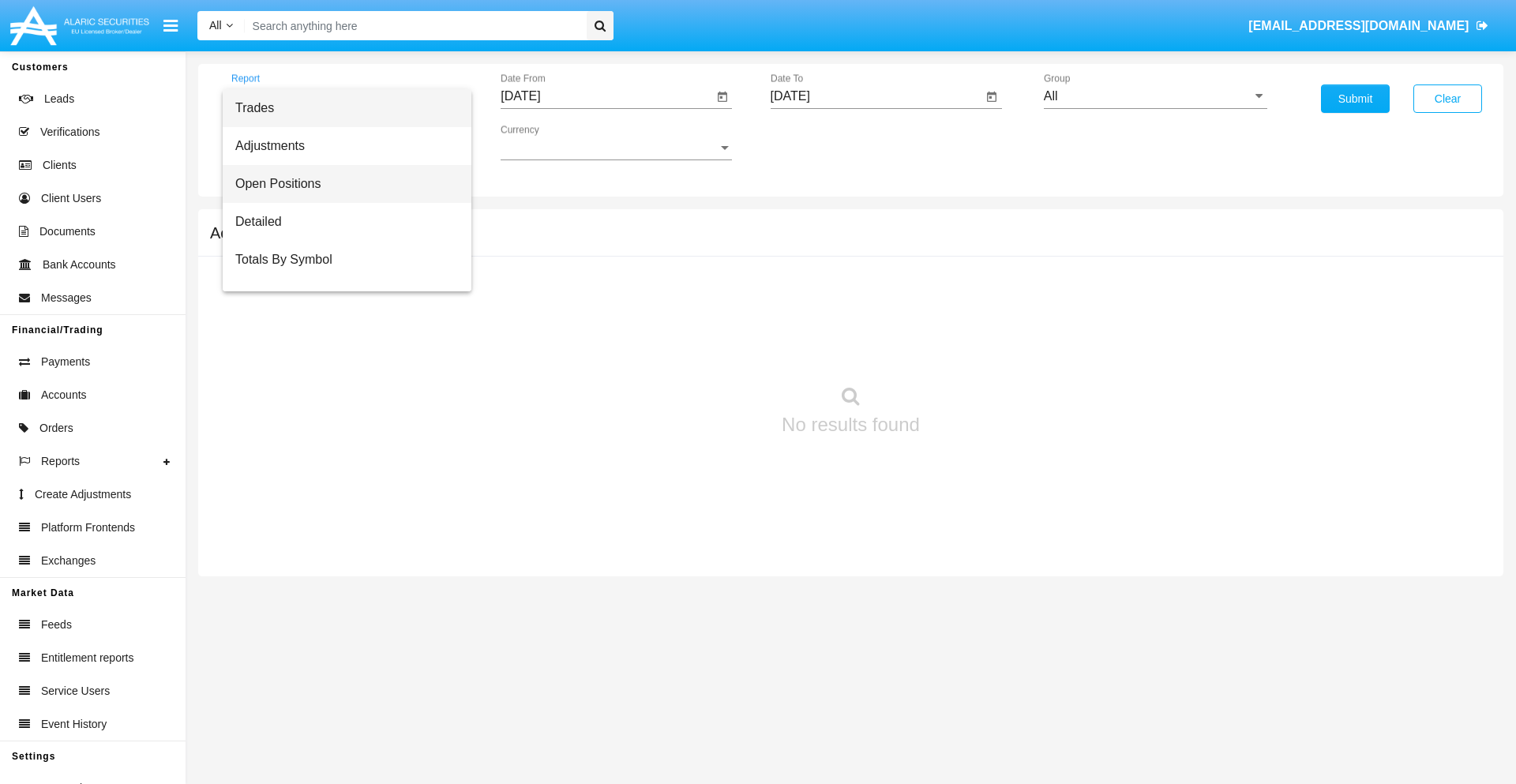
click at [340, 184] on span "Open Positions" at bounding box center [347, 184] width 224 height 38
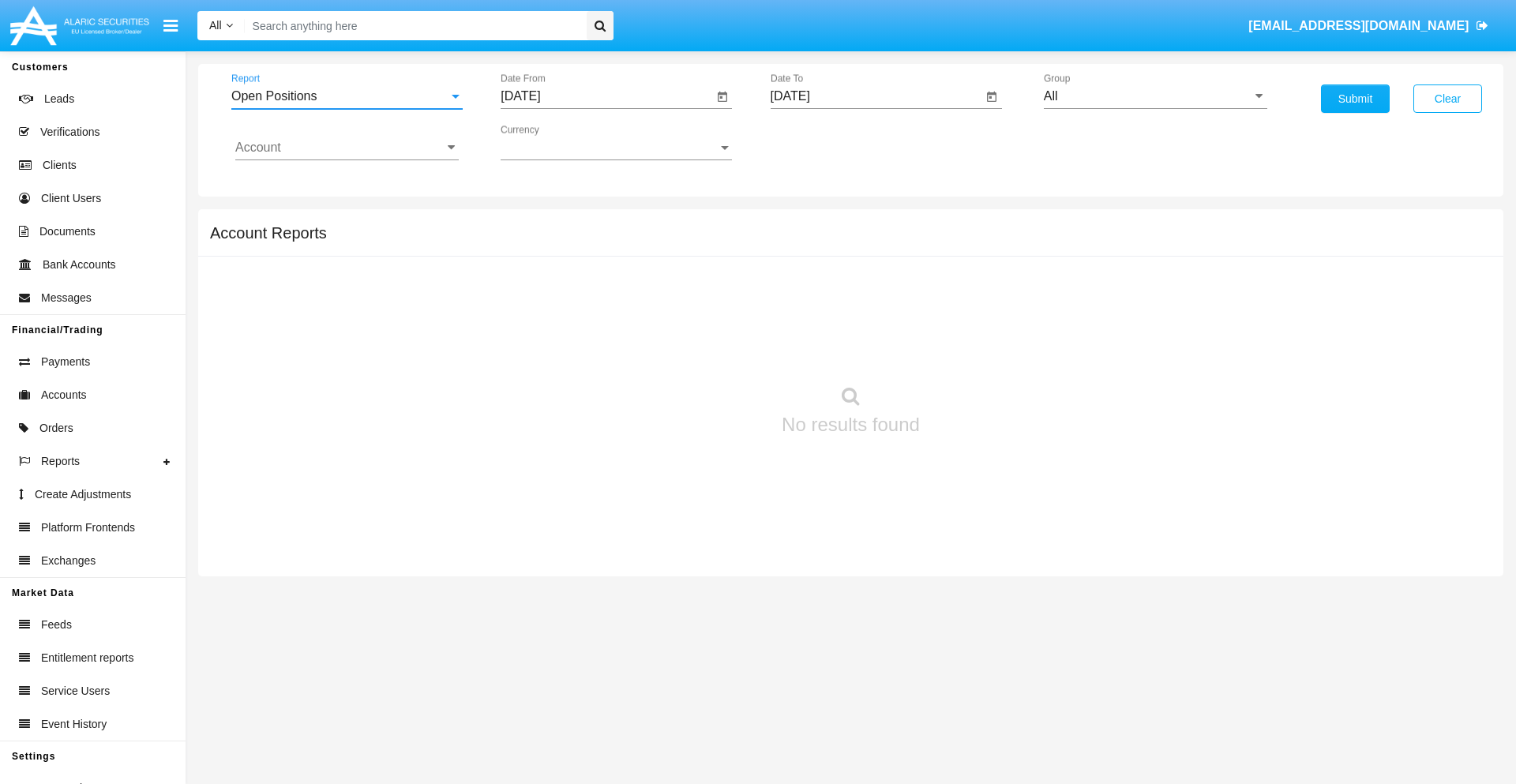
click at [607, 96] on input "[DATE]" at bounding box center [607, 96] width 213 height 14
click at [553, 142] on span "[DATE]" at bounding box center [539, 143] width 35 height 13
click at [594, 317] on div "2019" at bounding box center [594, 317] width 50 height 28
click at [539, 223] on div "JAN" at bounding box center [539, 223] width 50 height 28
click at [590, 242] on div "1" at bounding box center [590, 242] width 28 height 28
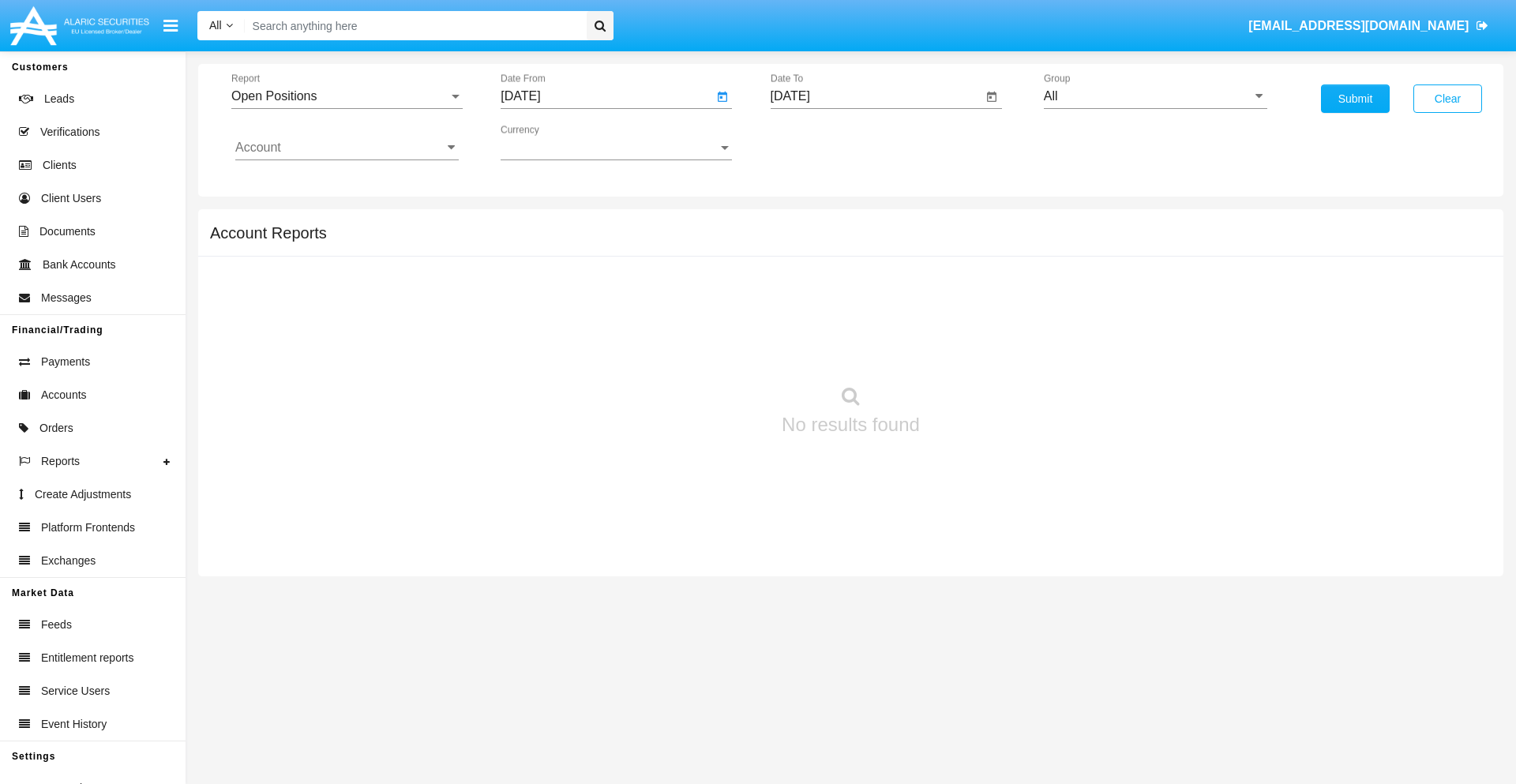
type input "[DATE]"
click at [876, 96] on input "[DATE]" at bounding box center [877, 96] width 213 height 14
click at [822, 142] on span "[DATE]" at bounding box center [809, 143] width 35 height 13
click at [863, 317] on div "2019" at bounding box center [863, 317] width 50 height 28
click at [808, 223] on div "JAN" at bounding box center [808, 223] width 50 height 28
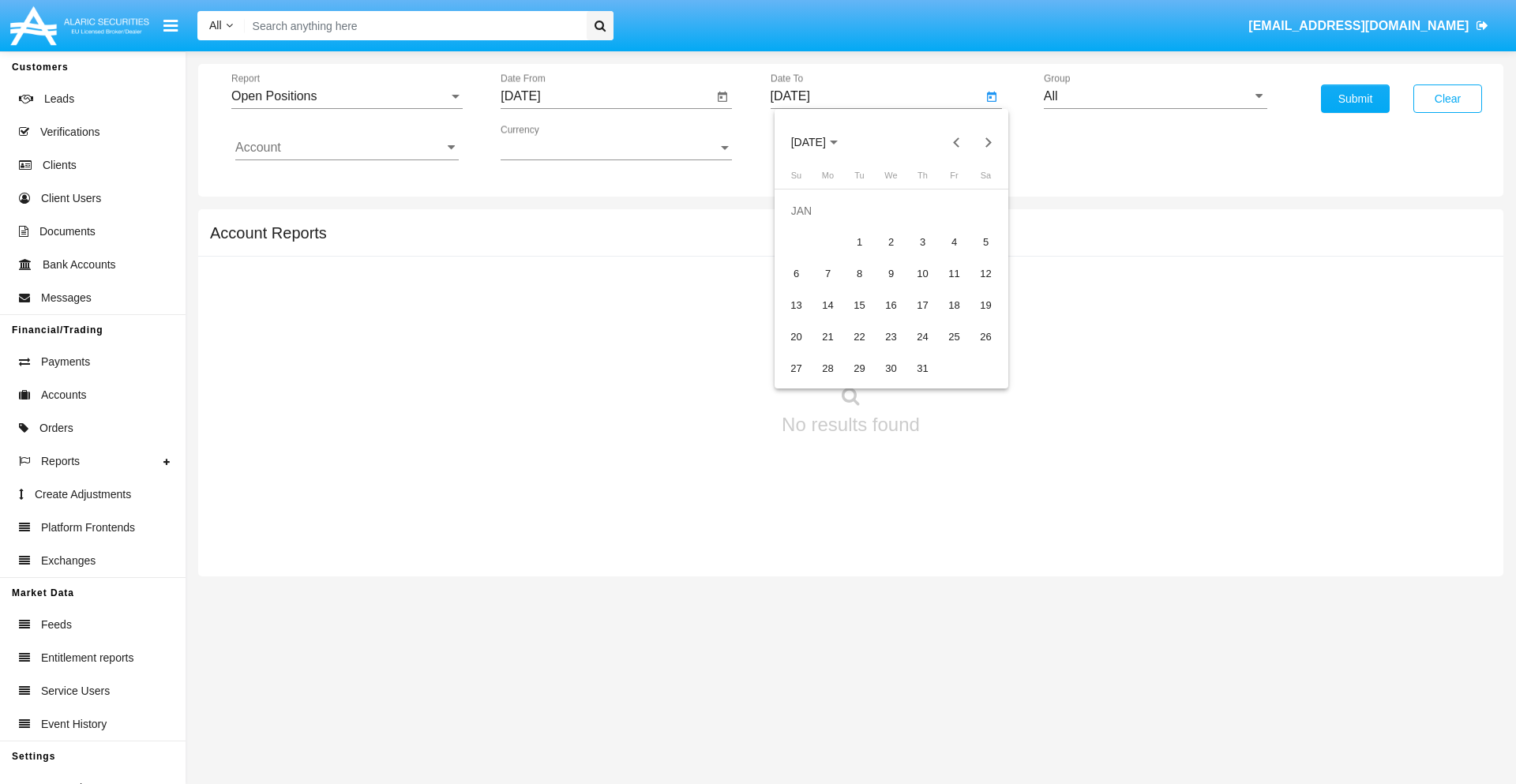
click at [860, 242] on div "1" at bounding box center [860, 242] width 28 height 28
type input "[DATE]"
click at [347, 148] on input "Account" at bounding box center [347, 148] width 224 height 14
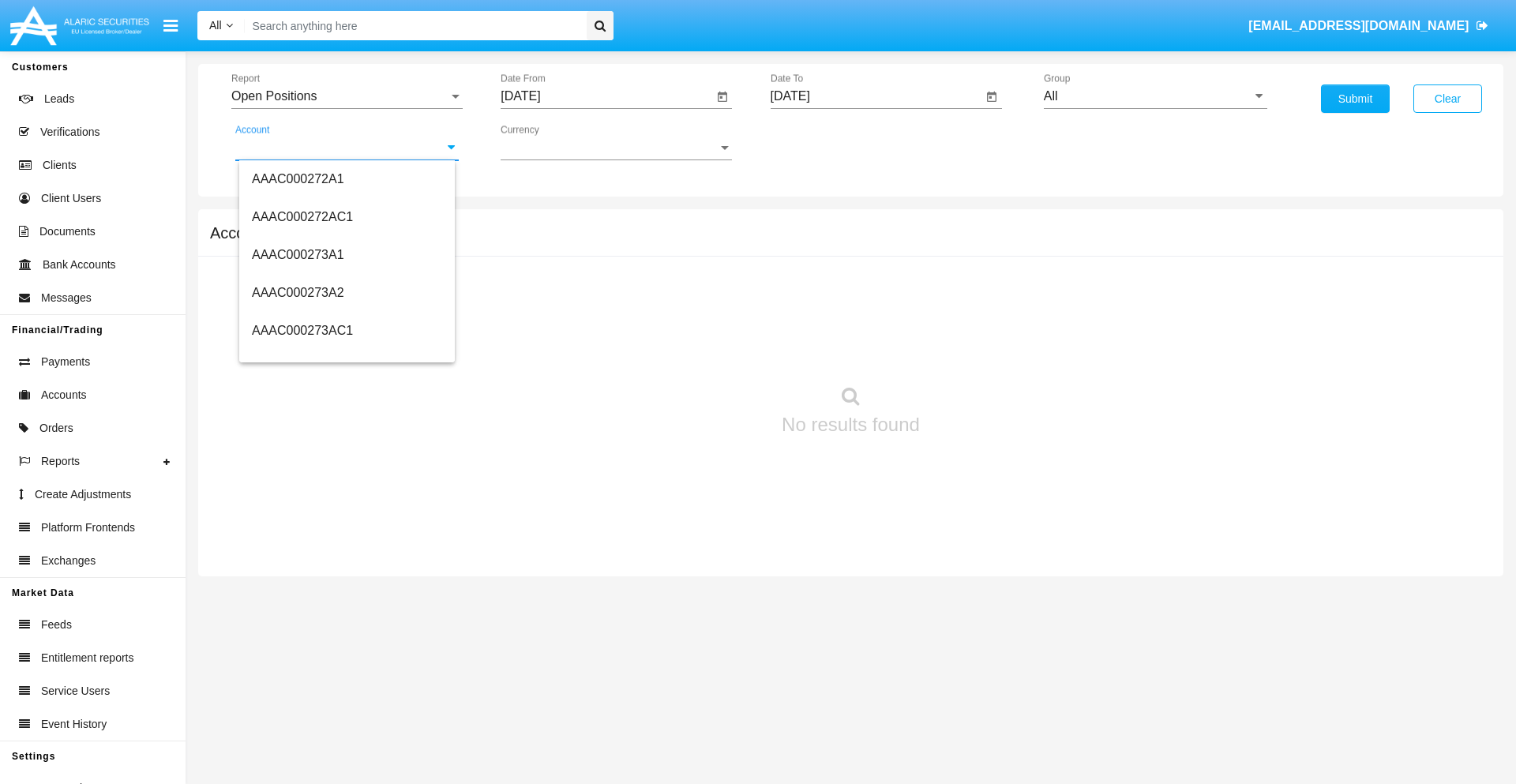
scroll to position [197000, 0]
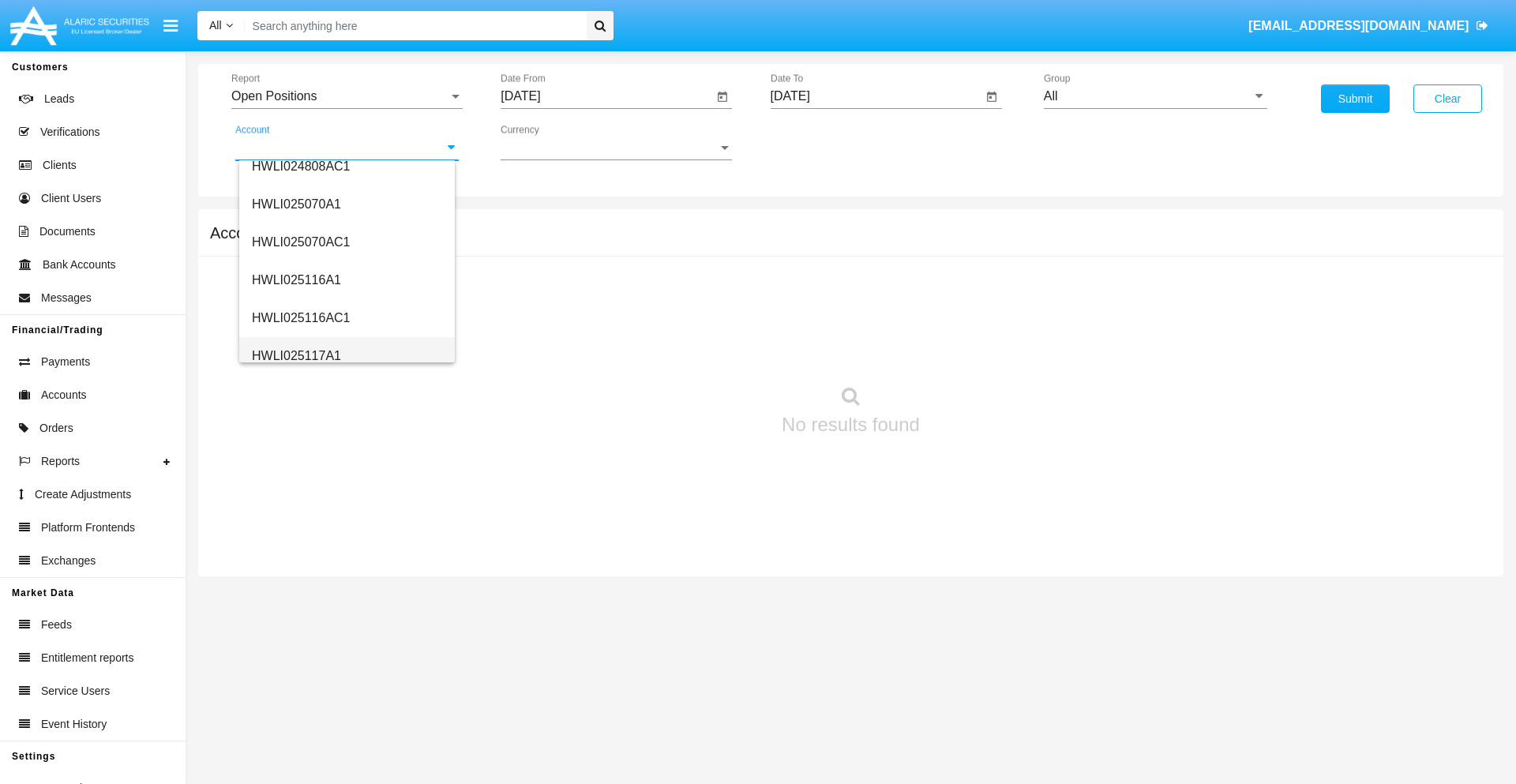
click at [295, 355] on span "HWLI025117A1" at bounding box center [296, 355] width 89 height 13
type input "HWLI025117A1"
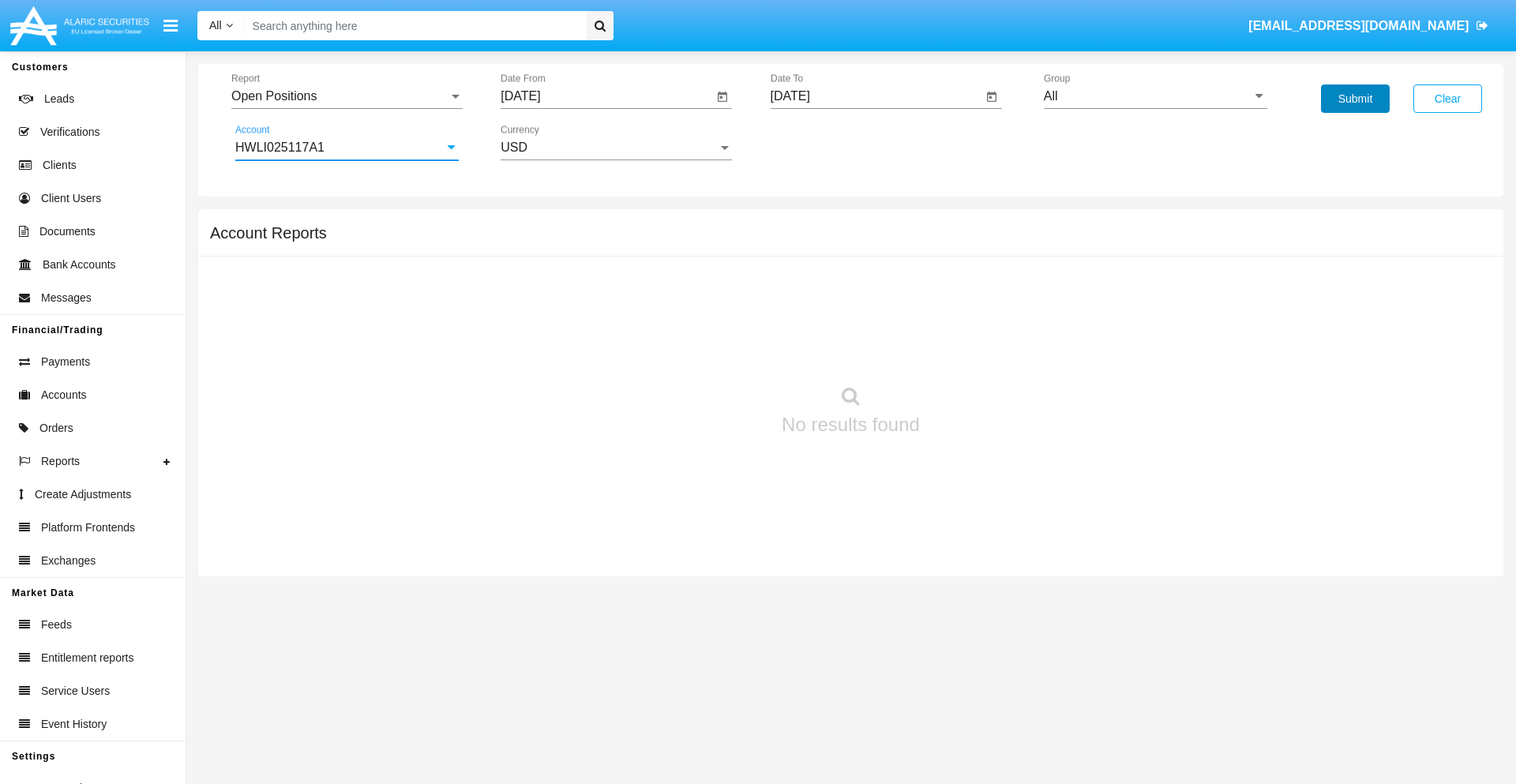
click at [1355, 99] on button "Submit" at bounding box center [1355, 99] width 69 height 28
click at [347, 96] on span "Report" at bounding box center [340, 96] width 217 height 14
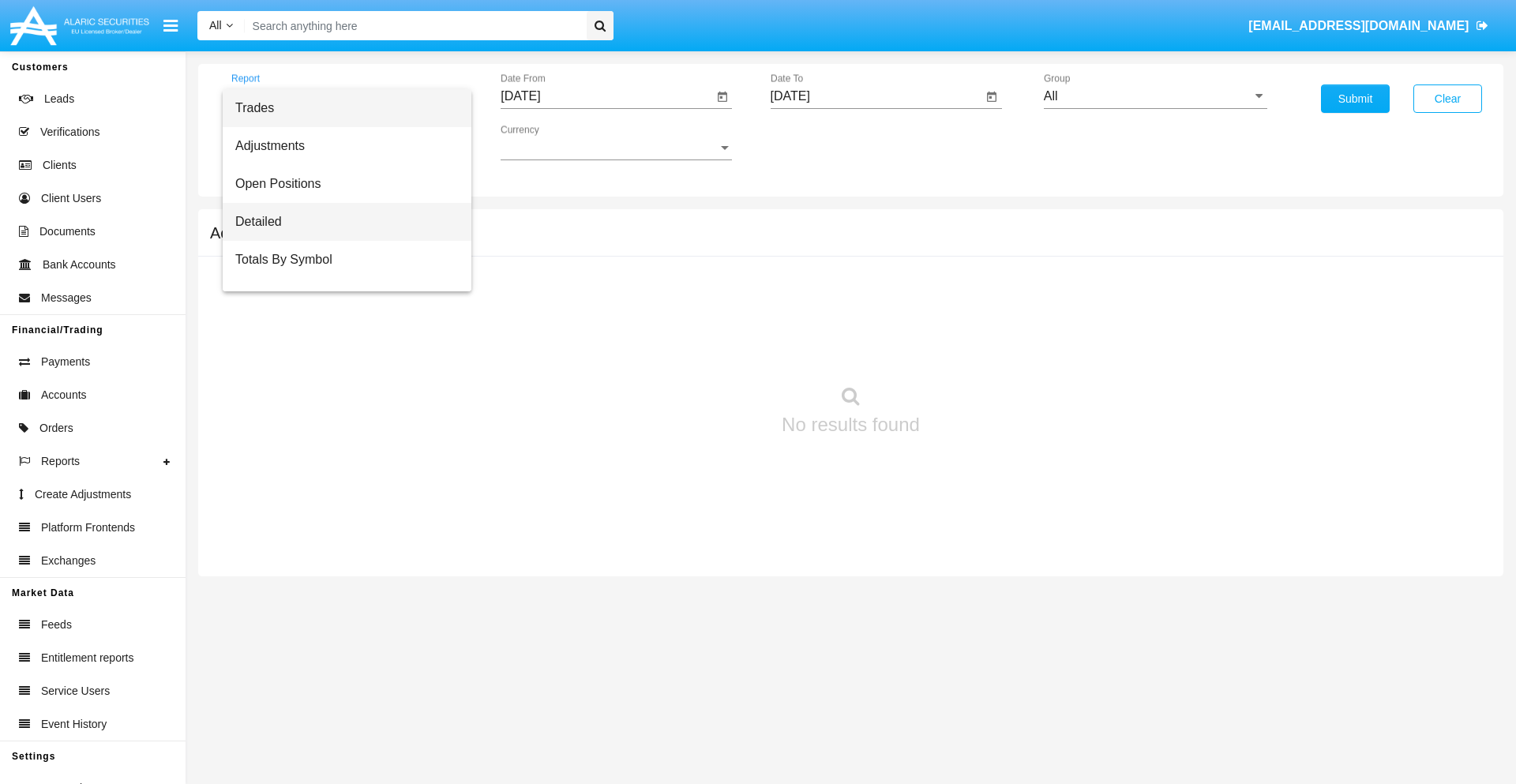
click at [340, 222] on span "Detailed" at bounding box center [347, 222] width 224 height 38
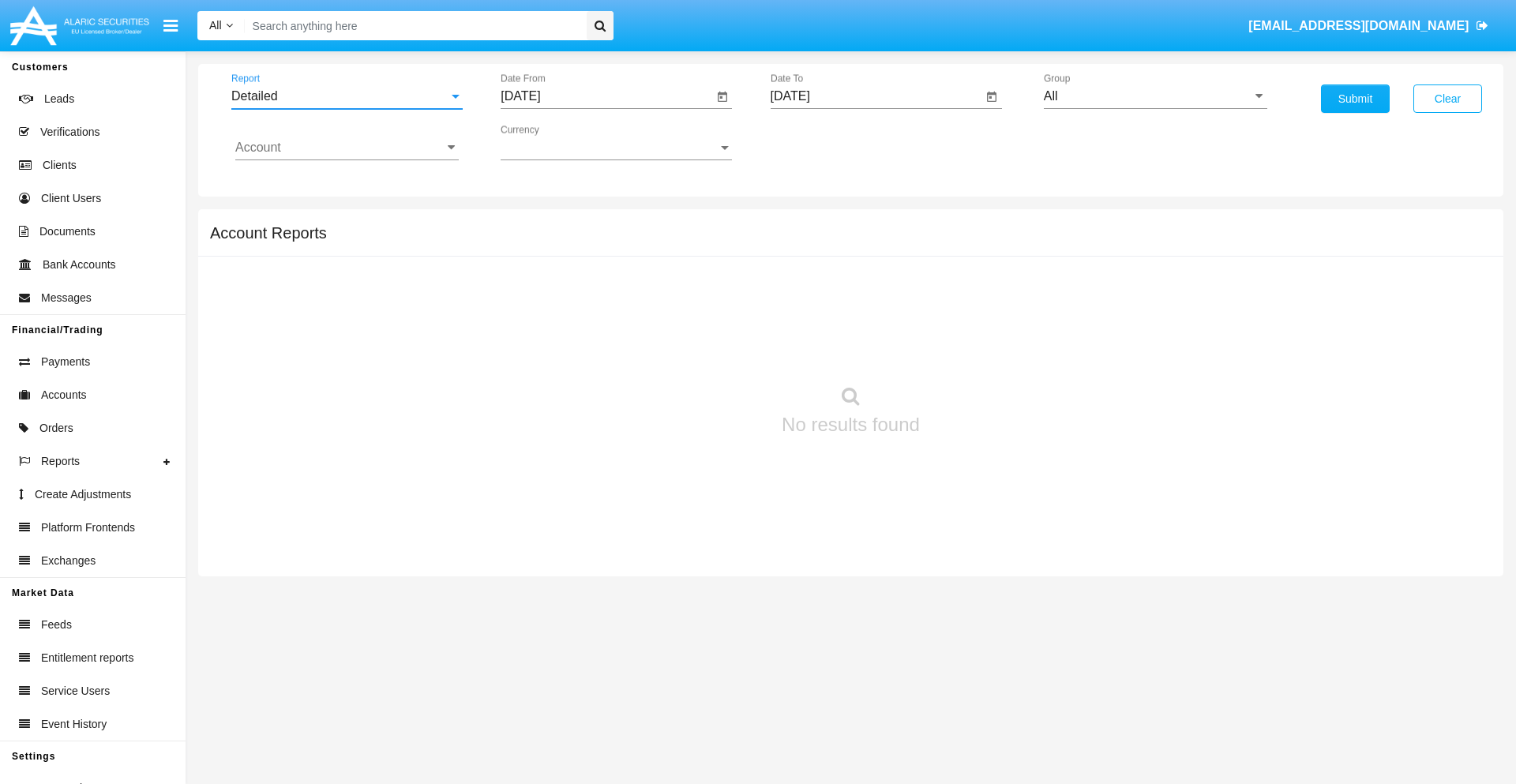
click at [607, 96] on input "[DATE]" at bounding box center [607, 96] width 213 height 14
click at [553, 142] on span "[DATE]" at bounding box center [539, 143] width 35 height 13
click at [594, 317] on div "2019" at bounding box center [594, 317] width 50 height 28
click at [539, 223] on div "JAN" at bounding box center [539, 223] width 50 height 28
click at [590, 242] on div "1" at bounding box center [590, 242] width 28 height 28
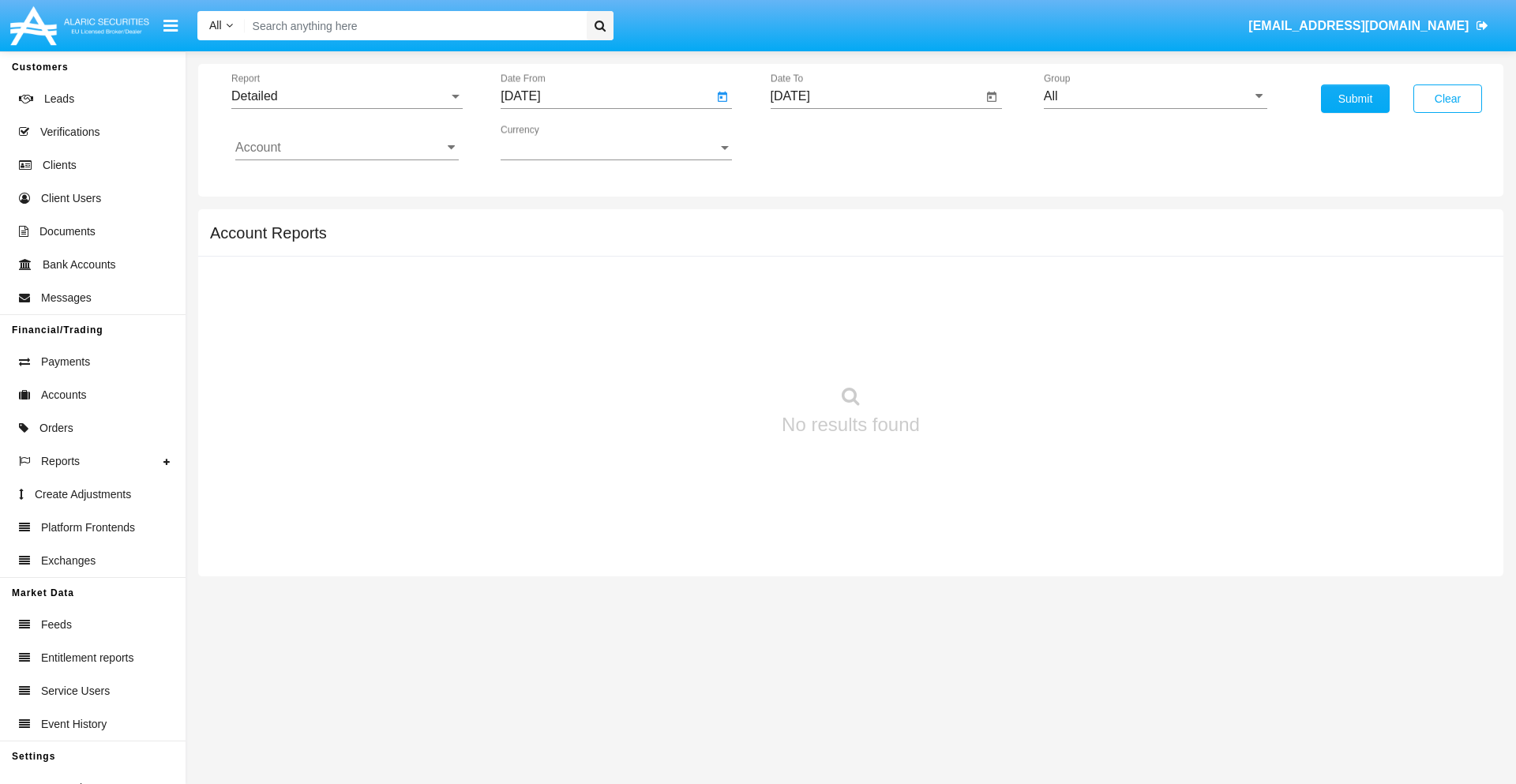
type input "[DATE]"
click at [876, 96] on input "[DATE]" at bounding box center [877, 96] width 213 height 14
click at [822, 142] on span "[DATE]" at bounding box center [809, 143] width 35 height 13
click at [863, 317] on div "2019" at bounding box center [863, 317] width 50 height 28
click at [808, 223] on div "JAN" at bounding box center [808, 223] width 50 height 28
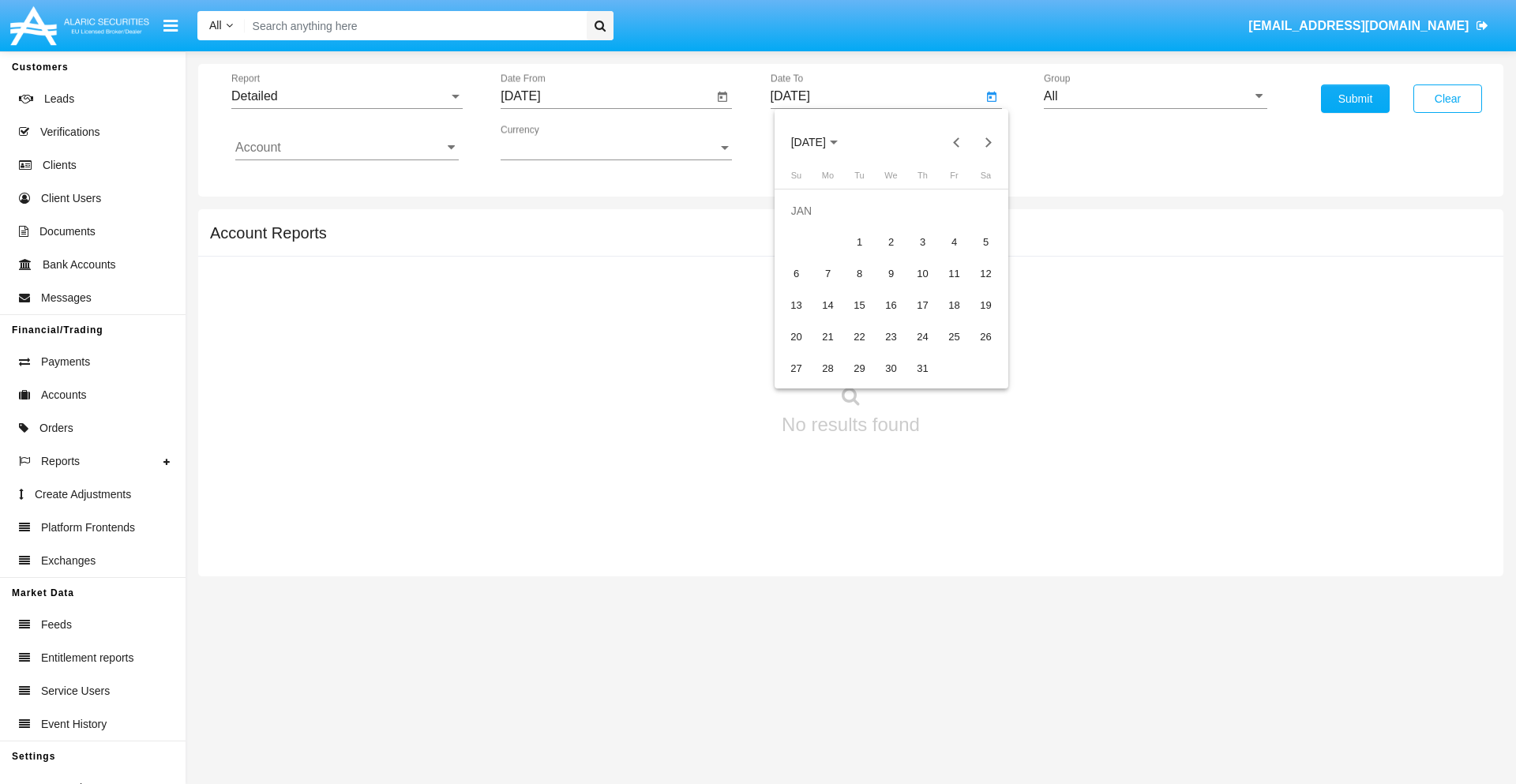
click at [860, 242] on div "1" at bounding box center [860, 242] width 28 height 28
type input "[DATE]"
click at [347, 148] on input "Account" at bounding box center [347, 148] width 224 height 14
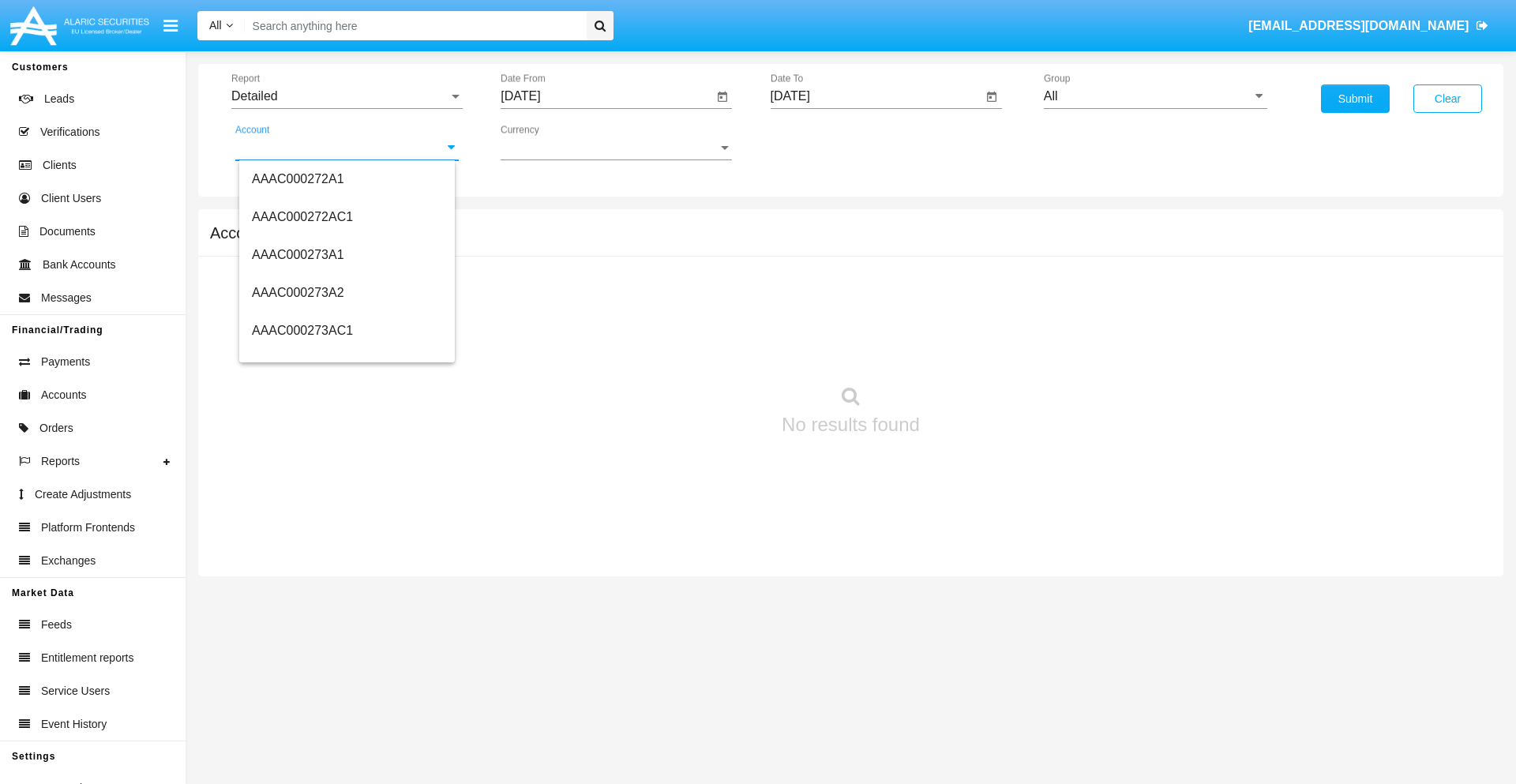
scroll to position [197000, 0]
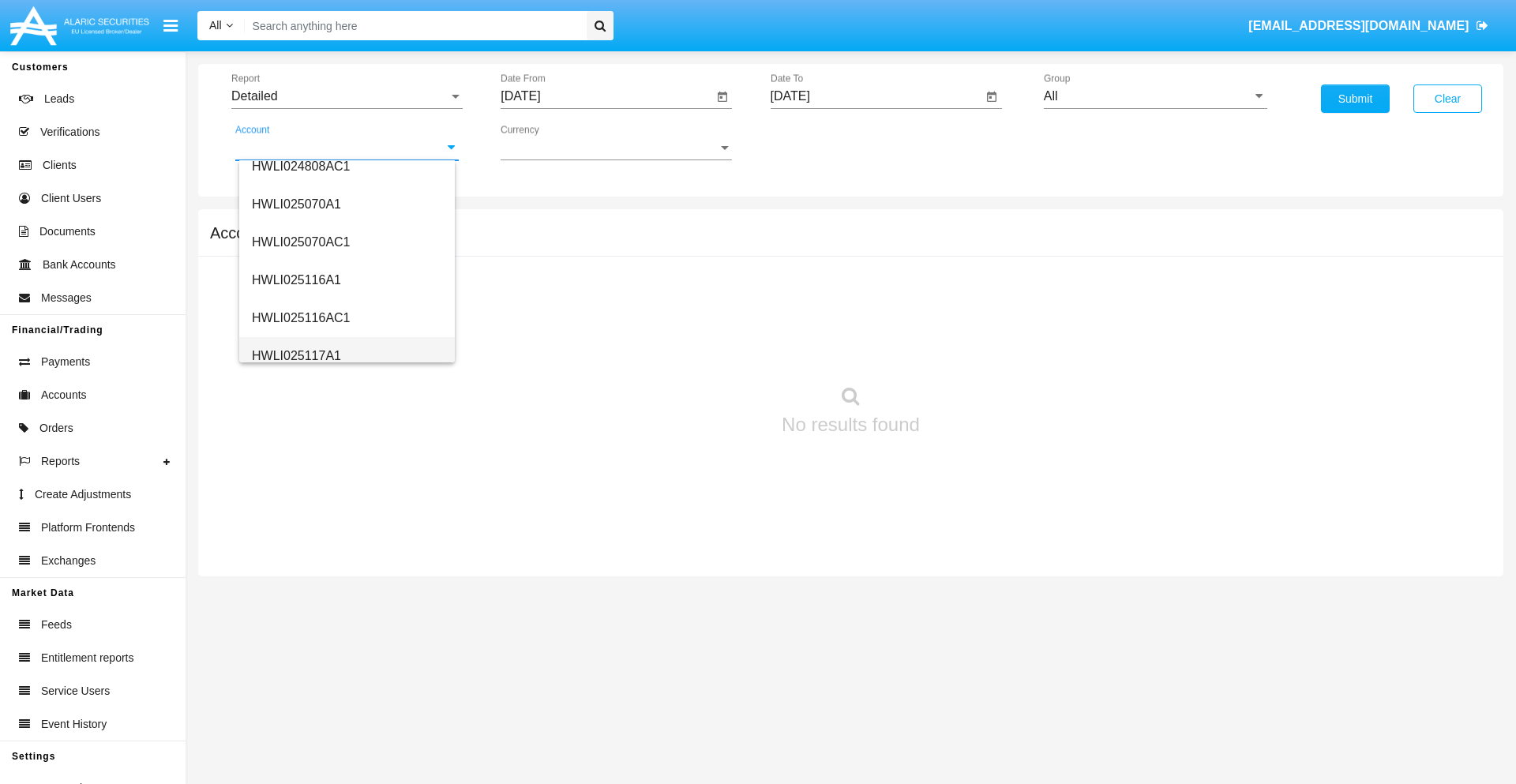
click at [295, 355] on span "HWLI025117A1" at bounding box center [296, 355] width 89 height 13
type input "HWLI025117A1"
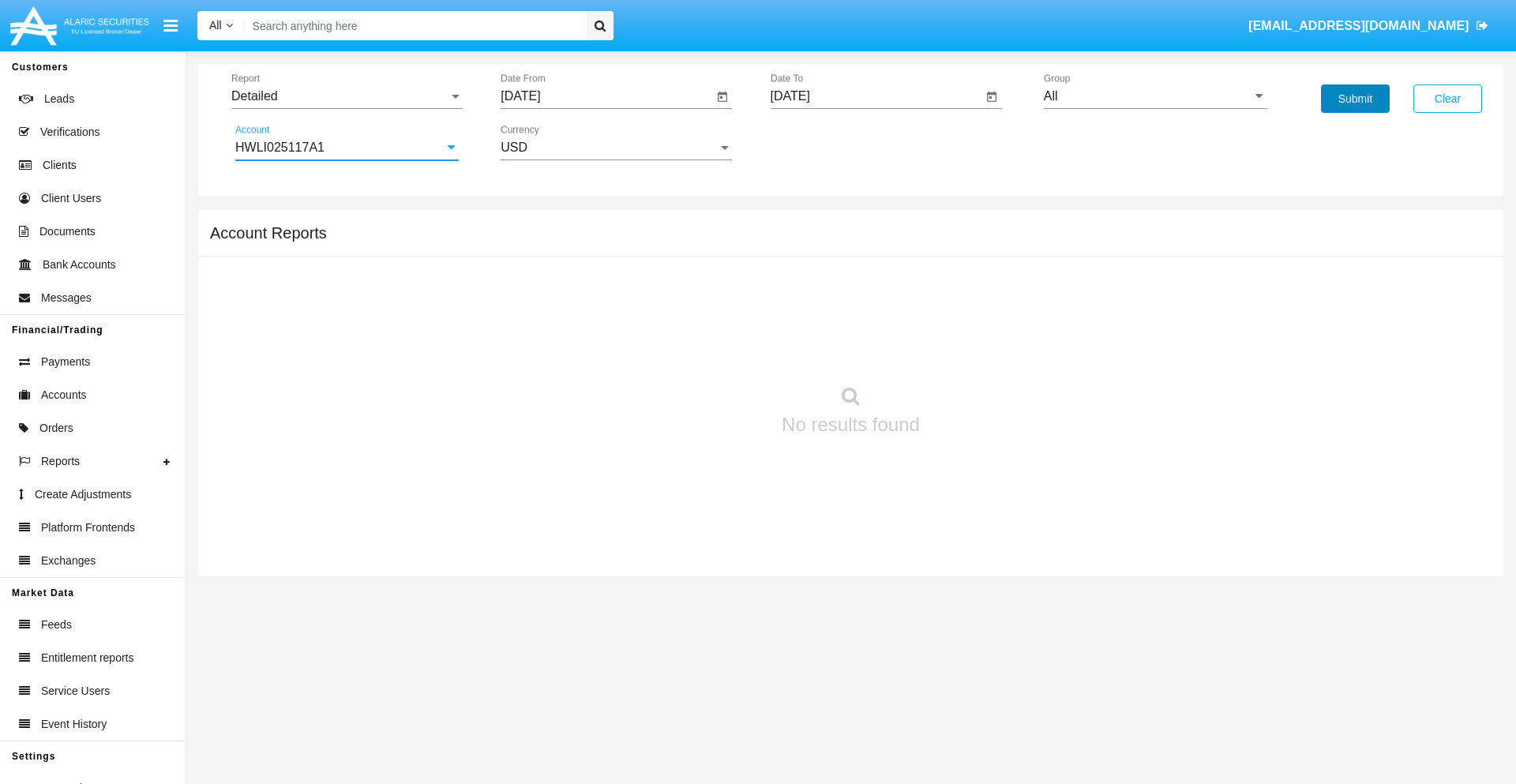
click at [1355, 99] on button "Submit" at bounding box center [1355, 99] width 69 height 28
click at [347, 96] on span "Report" at bounding box center [340, 96] width 217 height 14
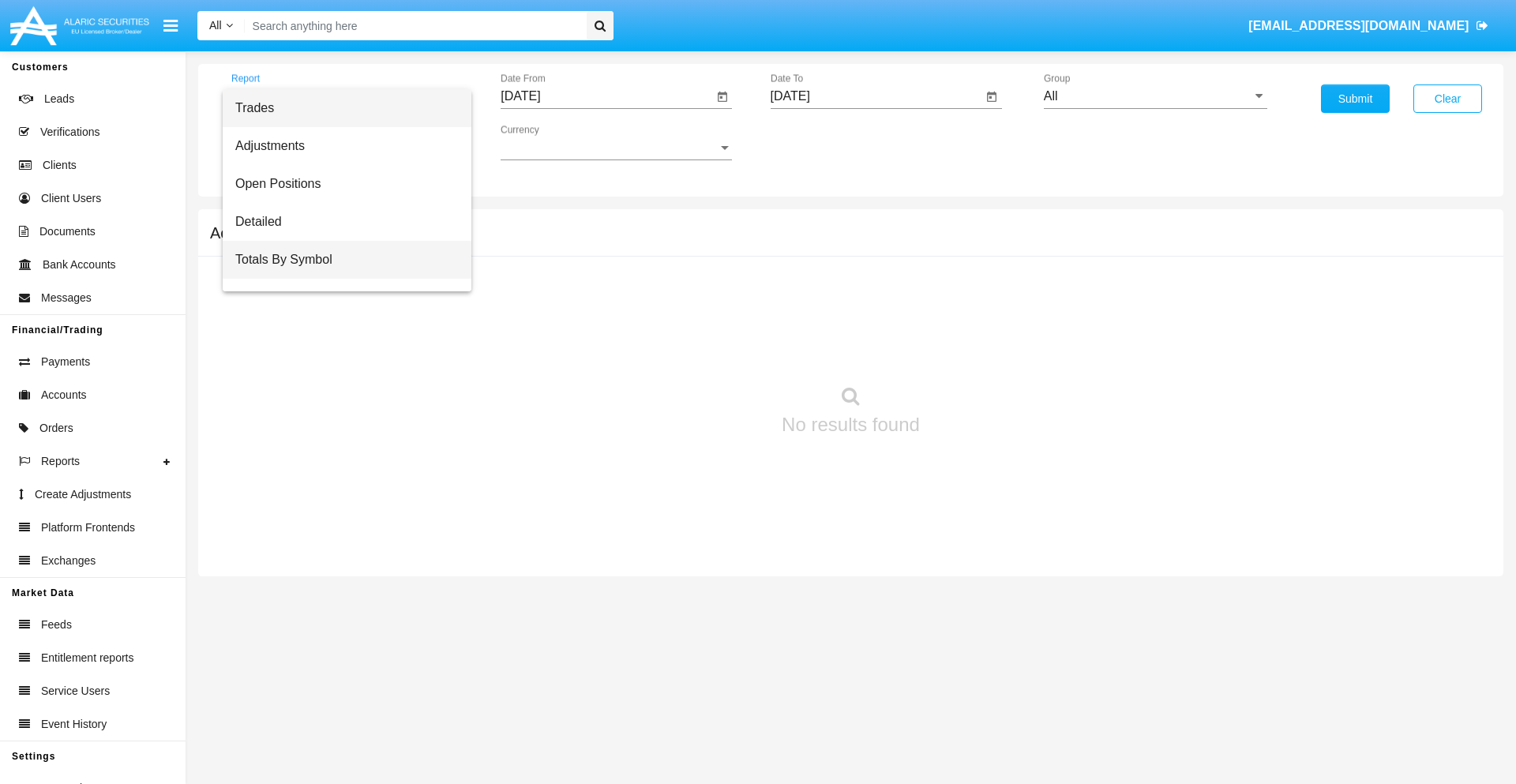
click at [340, 260] on span "Totals By Symbol" at bounding box center [347, 260] width 224 height 38
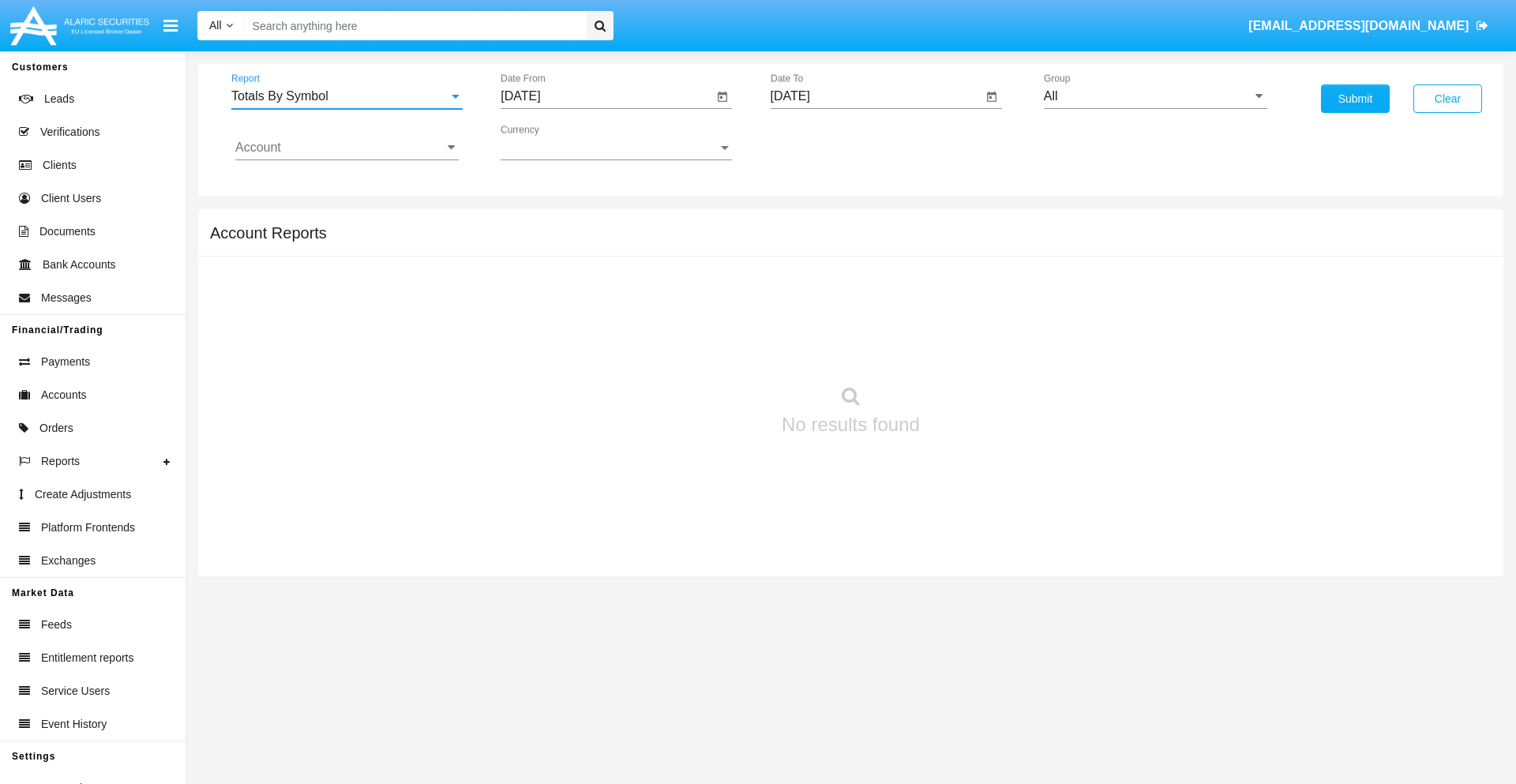
click at [607, 96] on input "[DATE]" at bounding box center [607, 96] width 213 height 14
click at [553, 142] on span "[DATE]" at bounding box center [539, 143] width 35 height 13
click at [594, 317] on div "2019" at bounding box center [594, 317] width 50 height 28
click at [539, 223] on div "JAN" at bounding box center [539, 223] width 50 height 28
click at [590, 242] on div "1" at bounding box center [590, 242] width 28 height 28
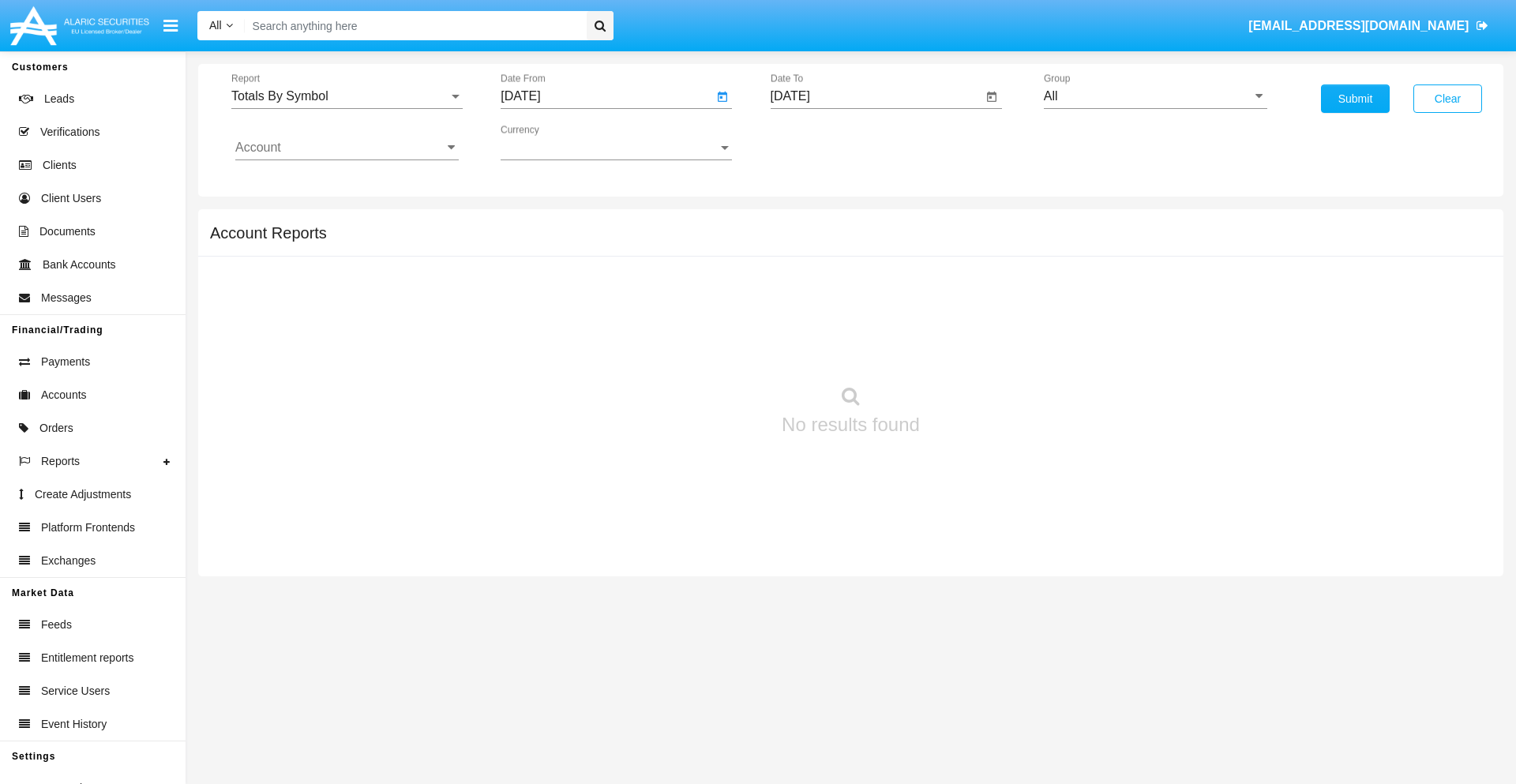
type input "[DATE]"
click at [876, 96] on input "[DATE]" at bounding box center [877, 96] width 213 height 14
click at [822, 142] on span "[DATE]" at bounding box center [809, 143] width 35 height 13
click at [863, 317] on div "2019" at bounding box center [863, 317] width 50 height 28
click at [808, 223] on div "JAN" at bounding box center [808, 223] width 50 height 28
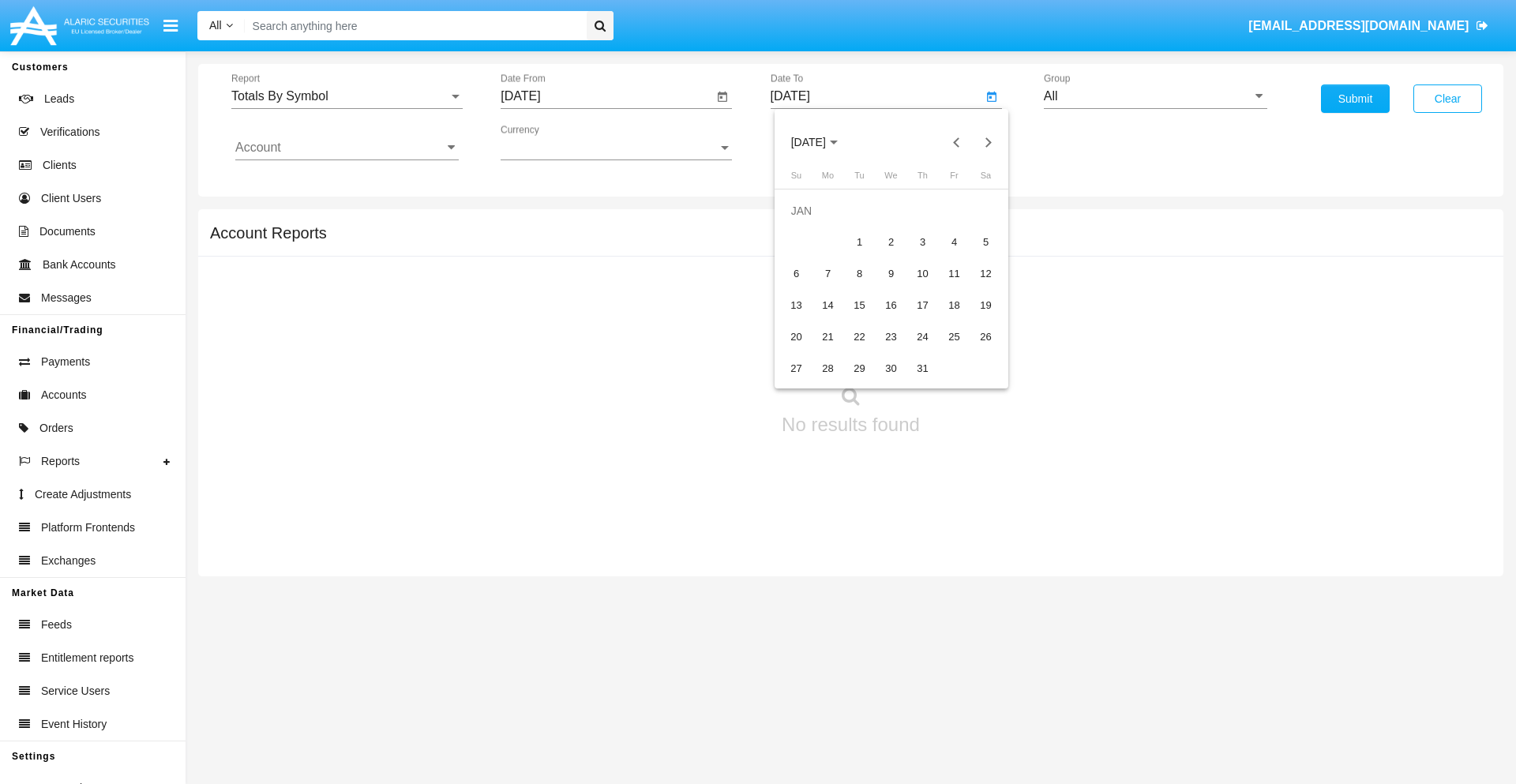
click at [860, 242] on div "1" at bounding box center [860, 242] width 28 height 28
type input "[DATE]"
click at [347, 148] on input "Account" at bounding box center [347, 148] width 224 height 14
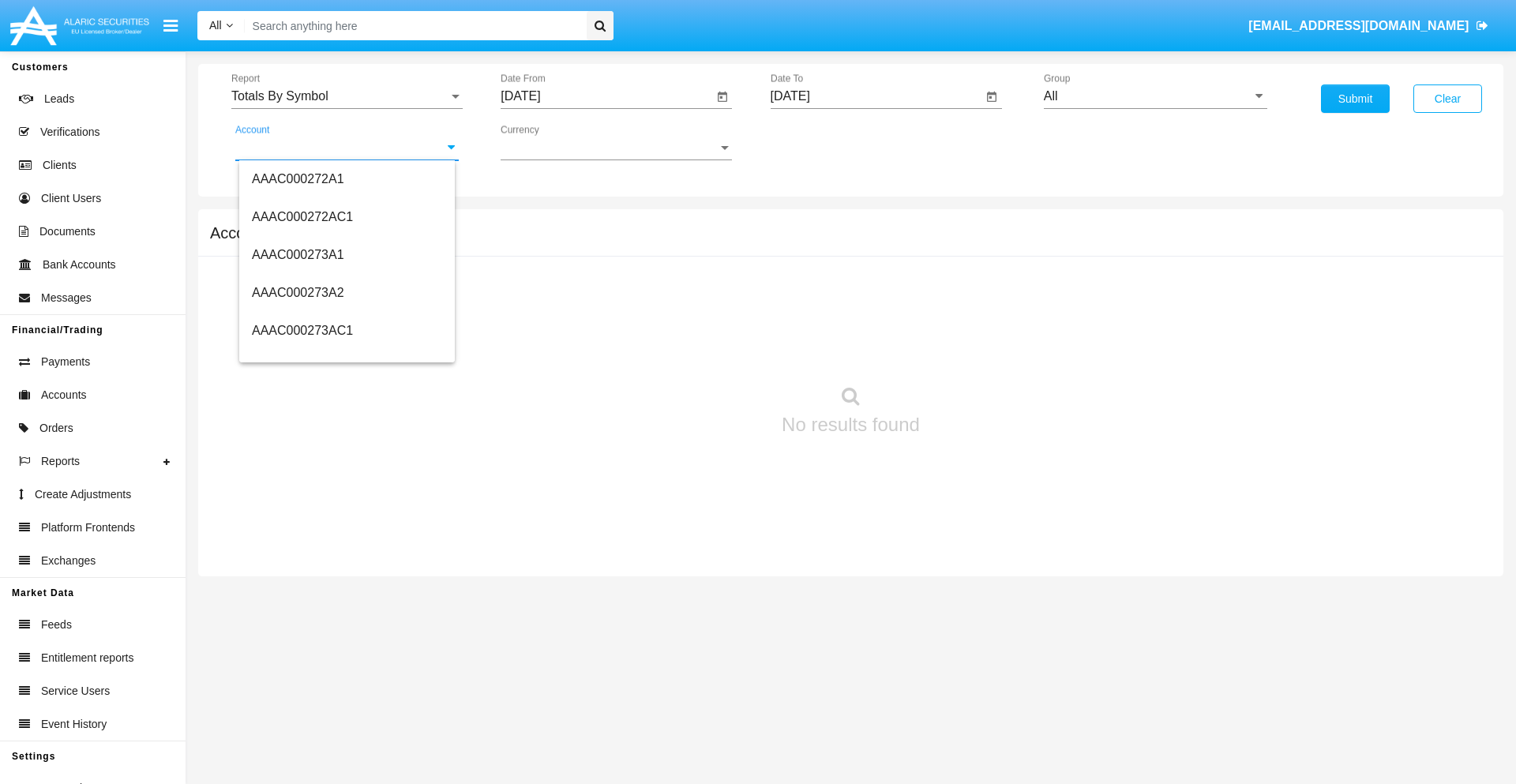
scroll to position [197000, 0]
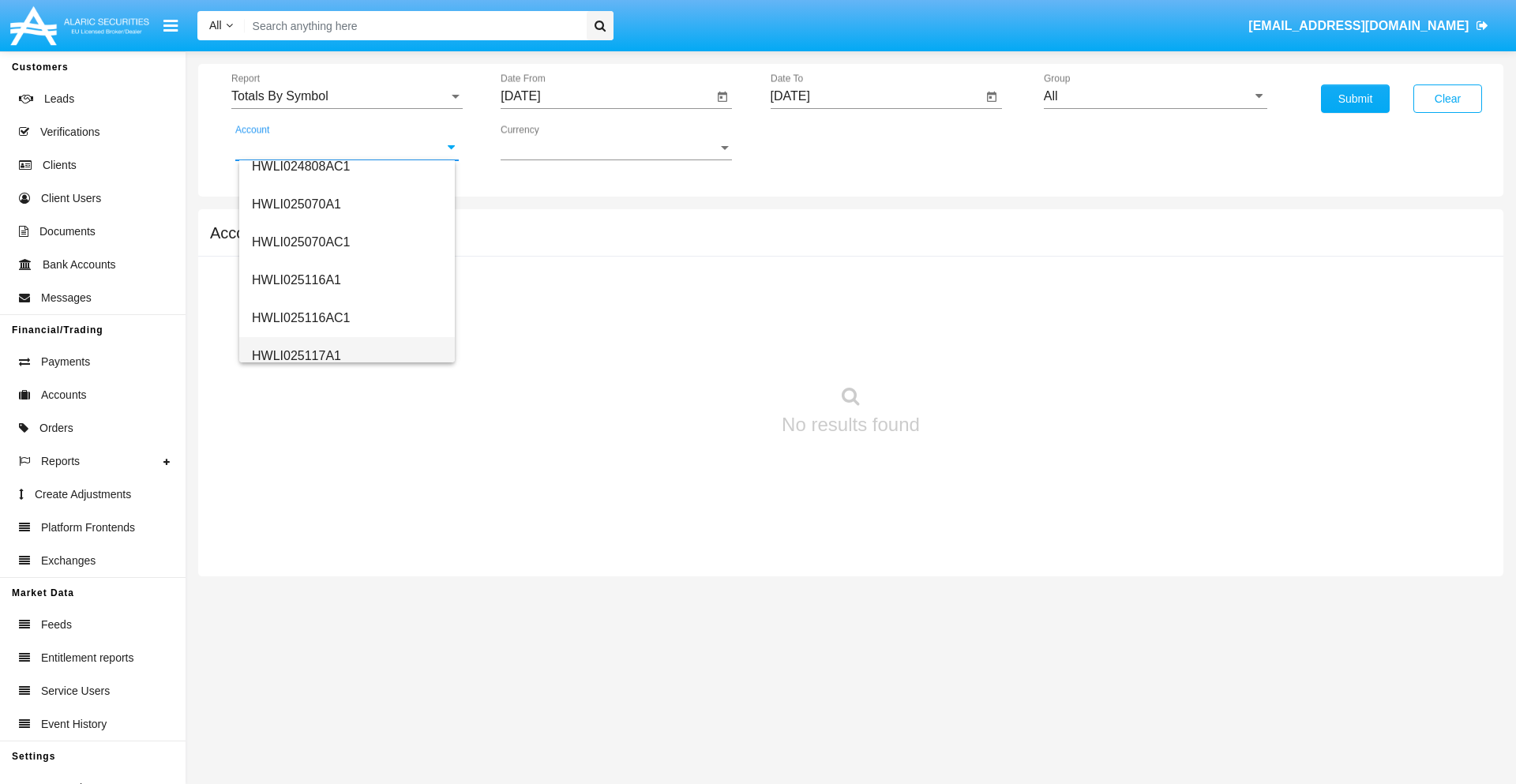
click at [295, 355] on span "HWLI025117A1" at bounding box center [296, 355] width 89 height 13
type input "HWLI025117A1"
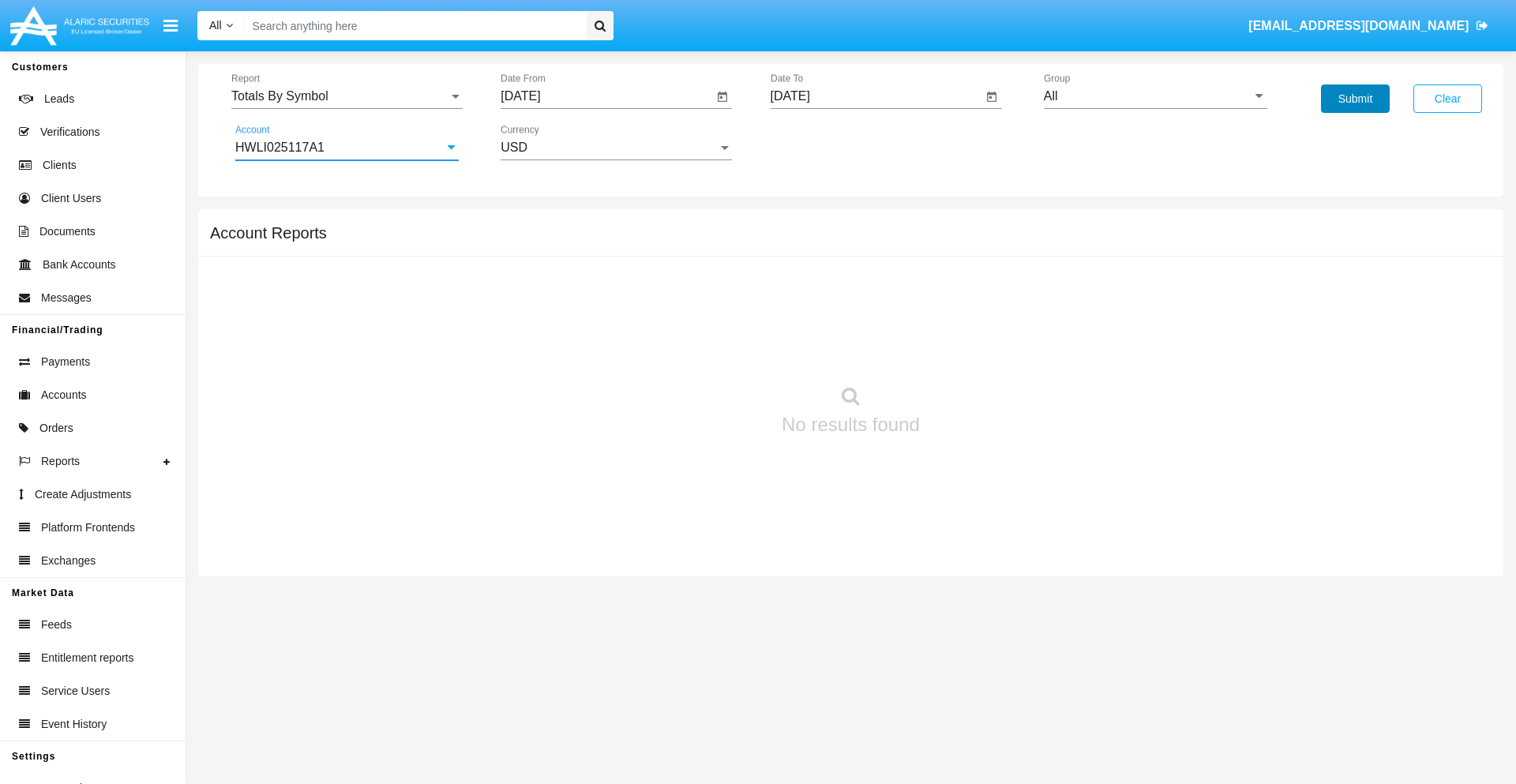
click at [1355, 99] on button "Submit" at bounding box center [1355, 99] width 69 height 28
click at [347, 96] on span "Report" at bounding box center [340, 96] width 217 height 14
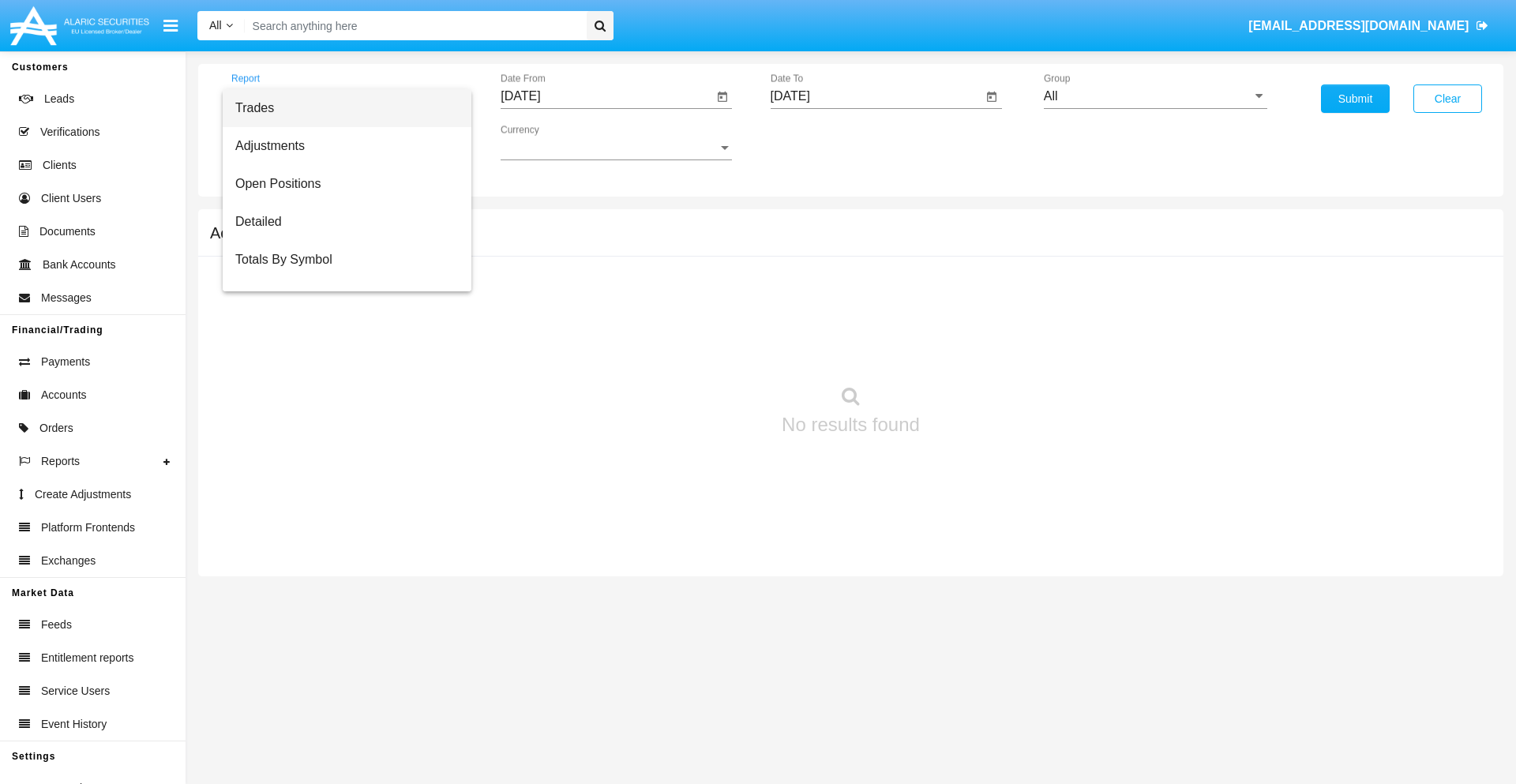
scroll to position [25, 0]
click at [340, 272] on span "Totals By Date" at bounding box center [347, 272] width 224 height 38
click at [607, 96] on input "[DATE]" at bounding box center [607, 96] width 213 height 14
click at [553, 142] on span "[DATE]" at bounding box center [539, 143] width 35 height 13
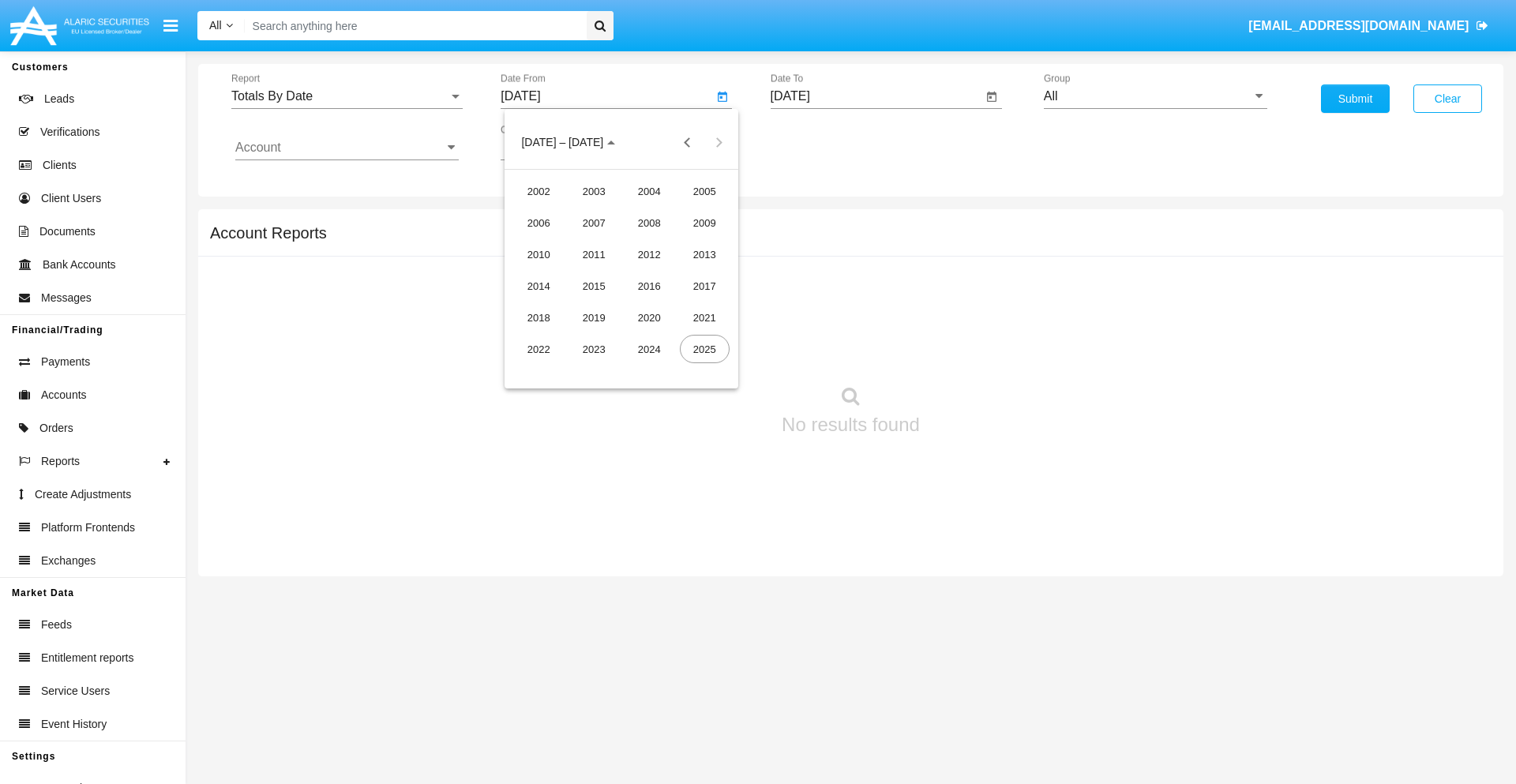
click at [594, 317] on div "2019" at bounding box center [594, 317] width 50 height 28
click at [539, 223] on div "JAN" at bounding box center [539, 223] width 50 height 28
click at [590, 242] on div "1" at bounding box center [590, 242] width 28 height 28
type input "[DATE]"
click at [876, 96] on input "[DATE]" at bounding box center [877, 96] width 213 height 14
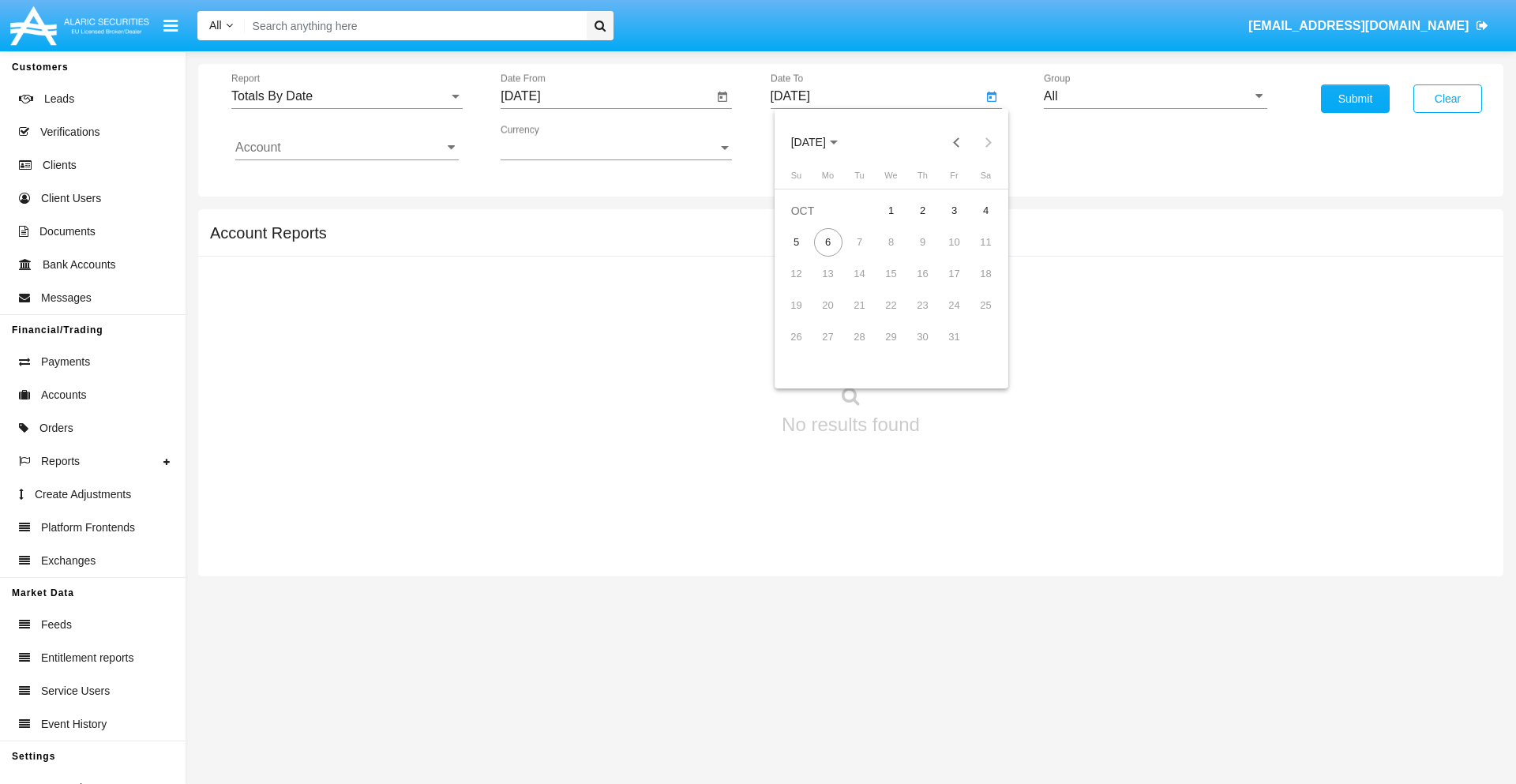
click at [822, 142] on span "[DATE]" at bounding box center [809, 143] width 35 height 13
click at [863, 317] on div "2019" at bounding box center [863, 317] width 50 height 28
click at [808, 223] on div "JAN" at bounding box center [808, 223] width 50 height 28
click at [860, 242] on div "1" at bounding box center [860, 242] width 28 height 28
type input "[DATE]"
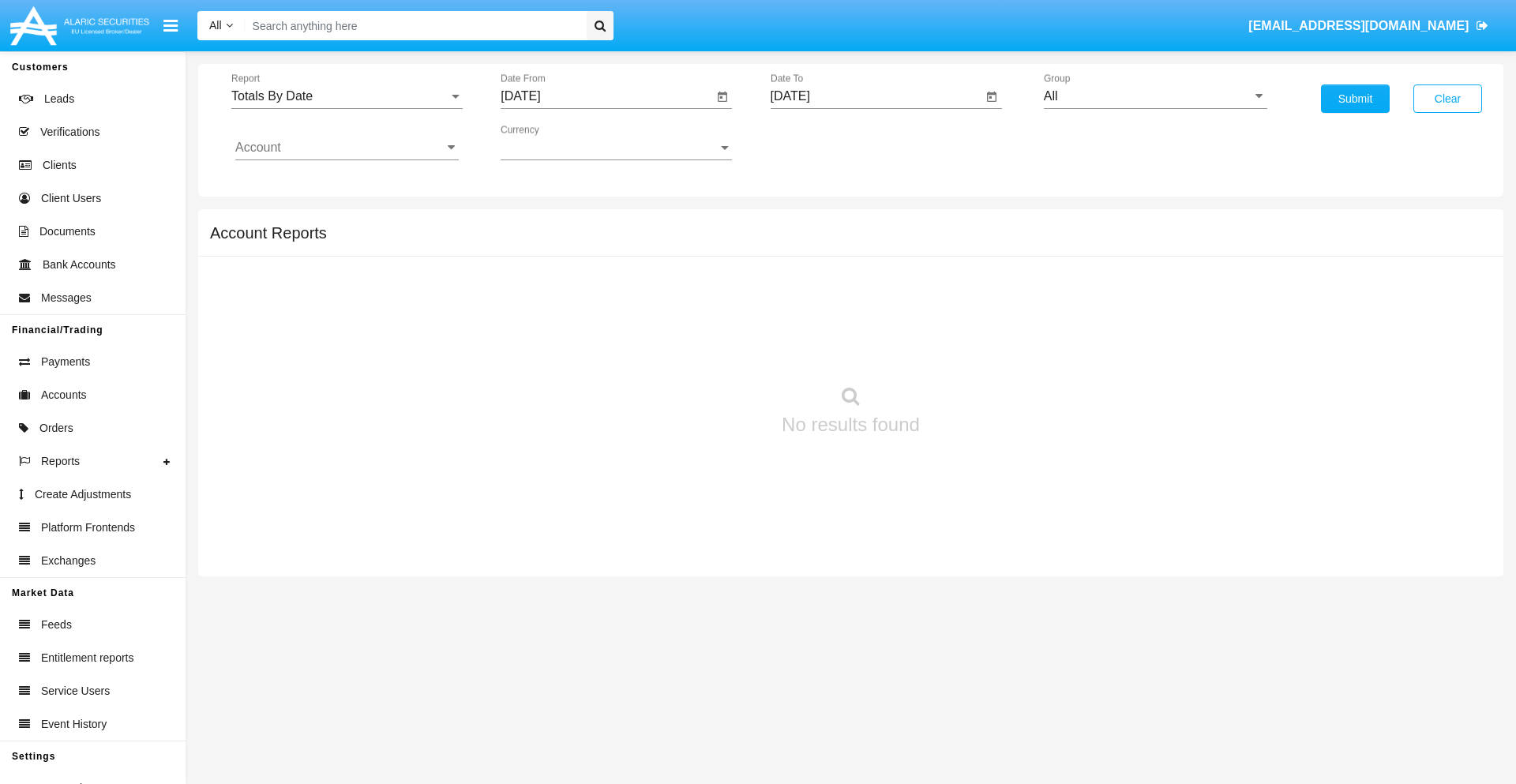
click at [347, 148] on input "Account" at bounding box center [347, 148] width 224 height 14
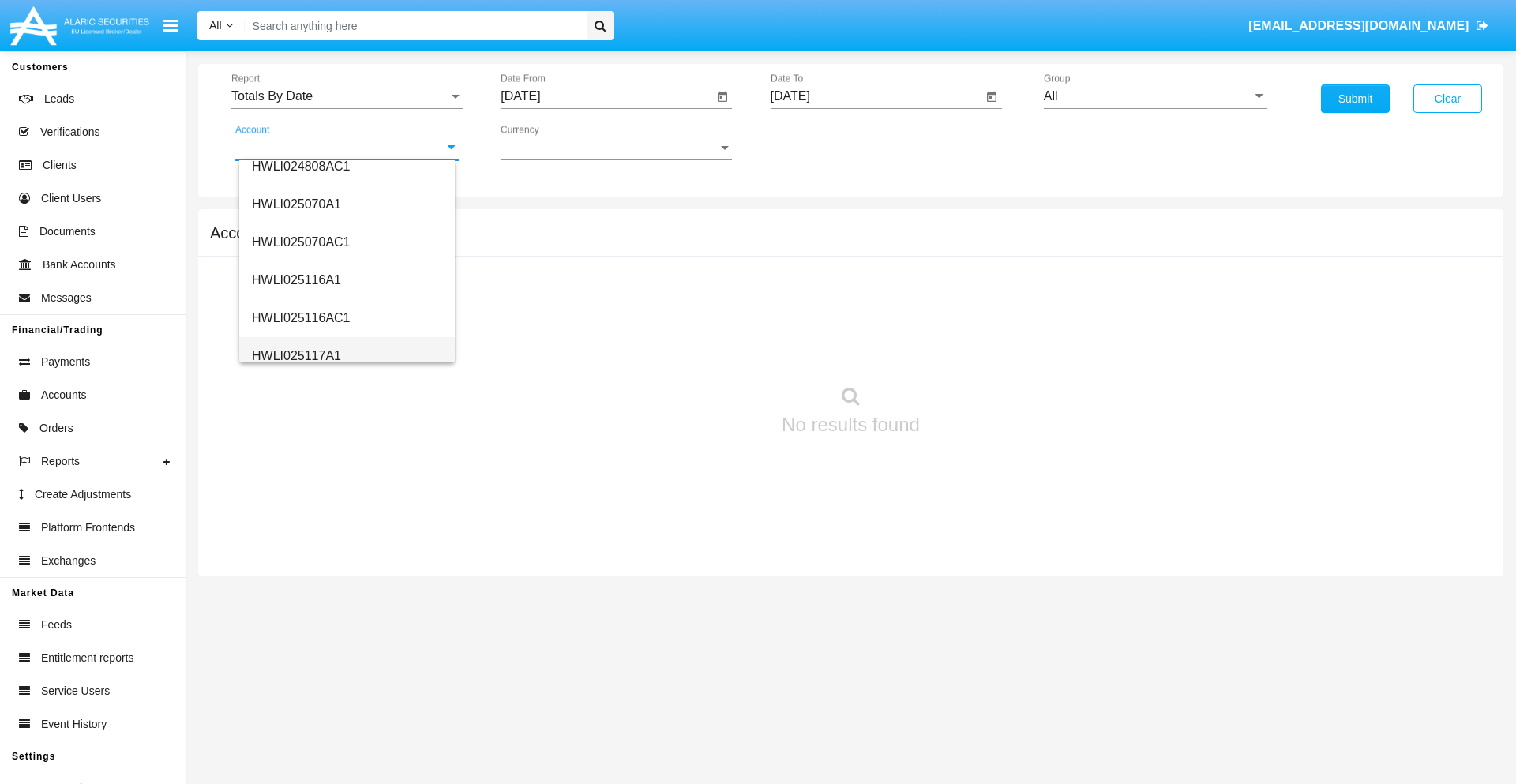
click at [295, 355] on span "HWLI025117A1" at bounding box center [296, 355] width 89 height 13
type input "HWLI025117A1"
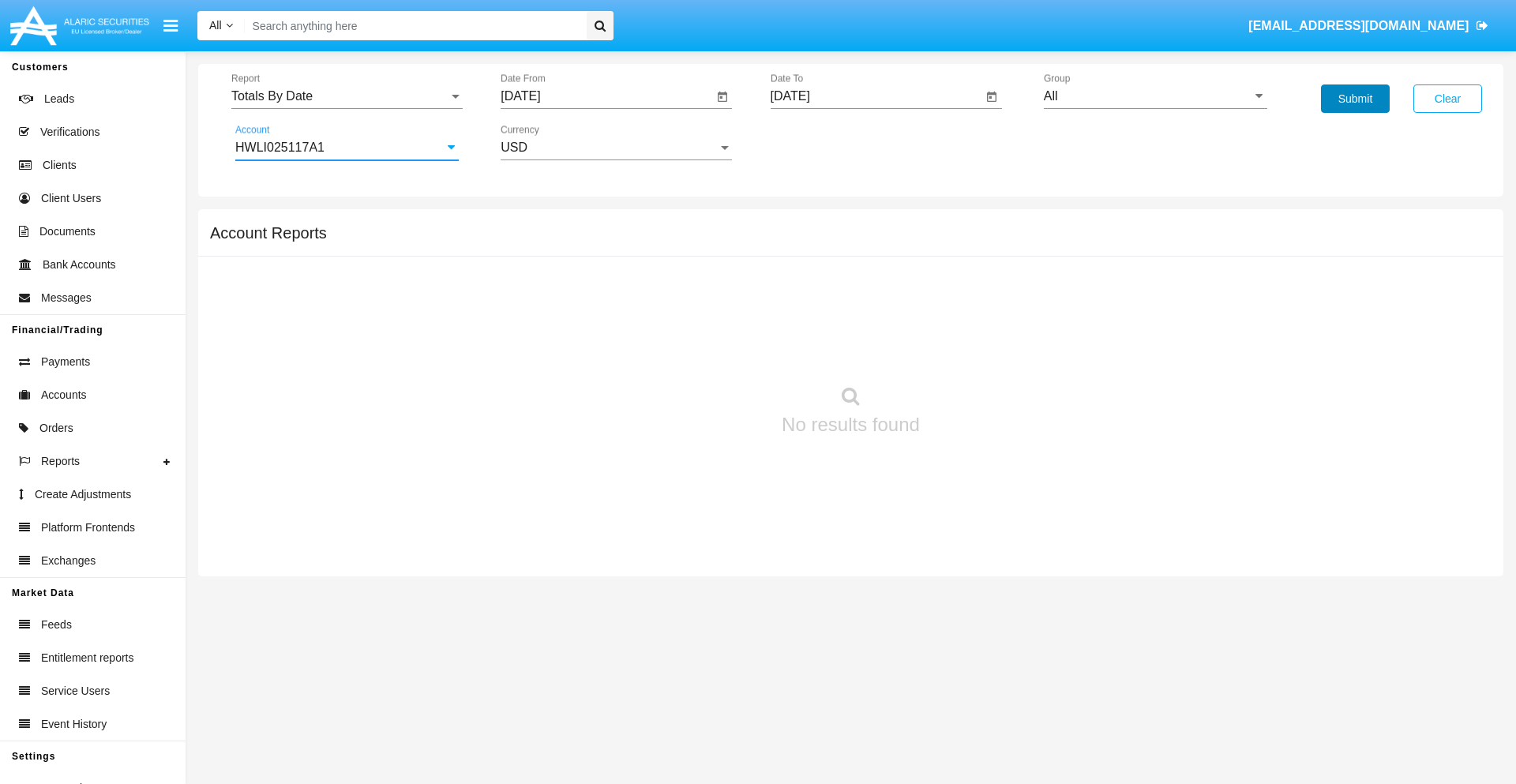
click at [1355, 99] on button "Submit" at bounding box center [1355, 99] width 69 height 28
click at [347, 96] on span "Report" at bounding box center [340, 96] width 217 height 14
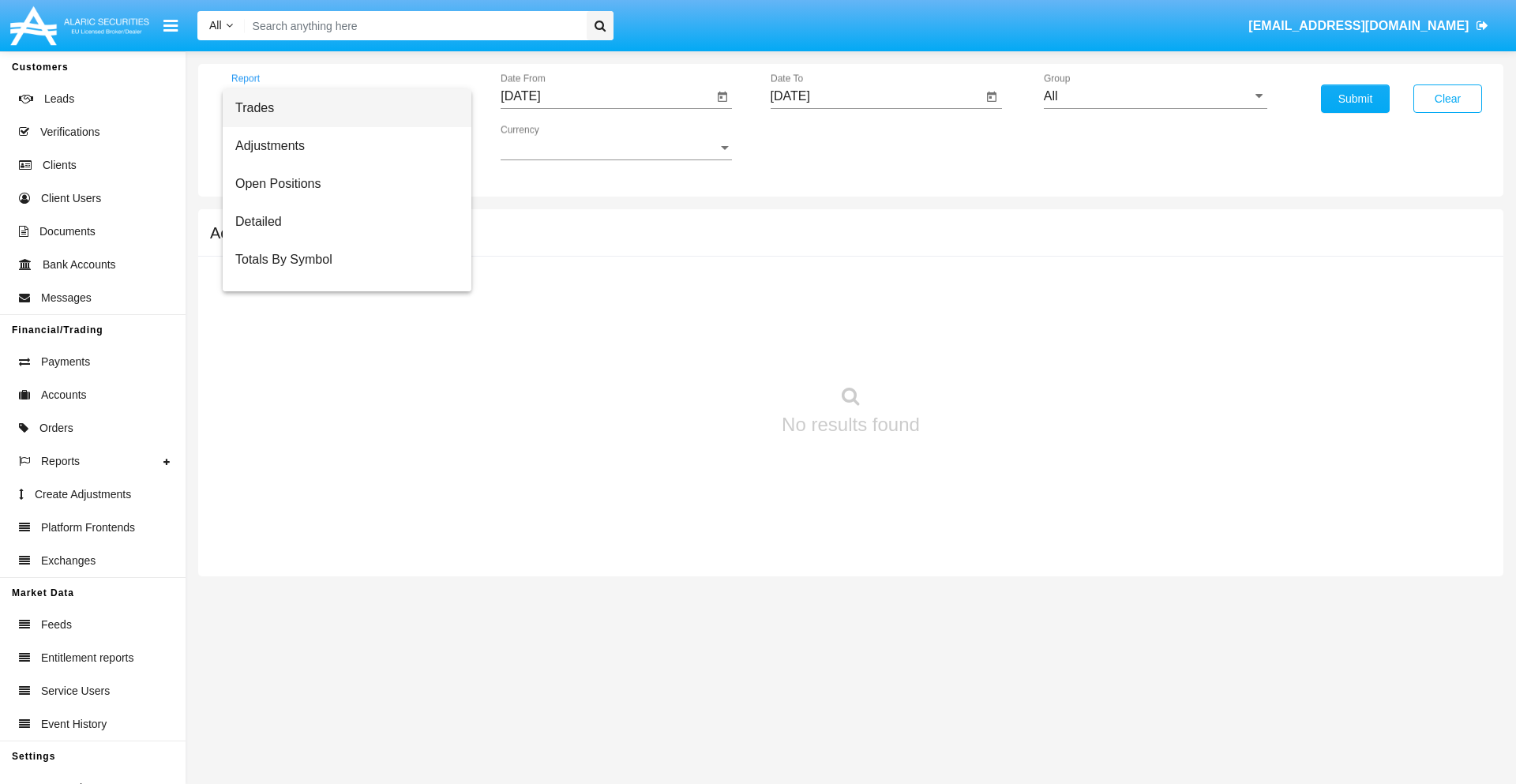
scroll to position [63, 0]
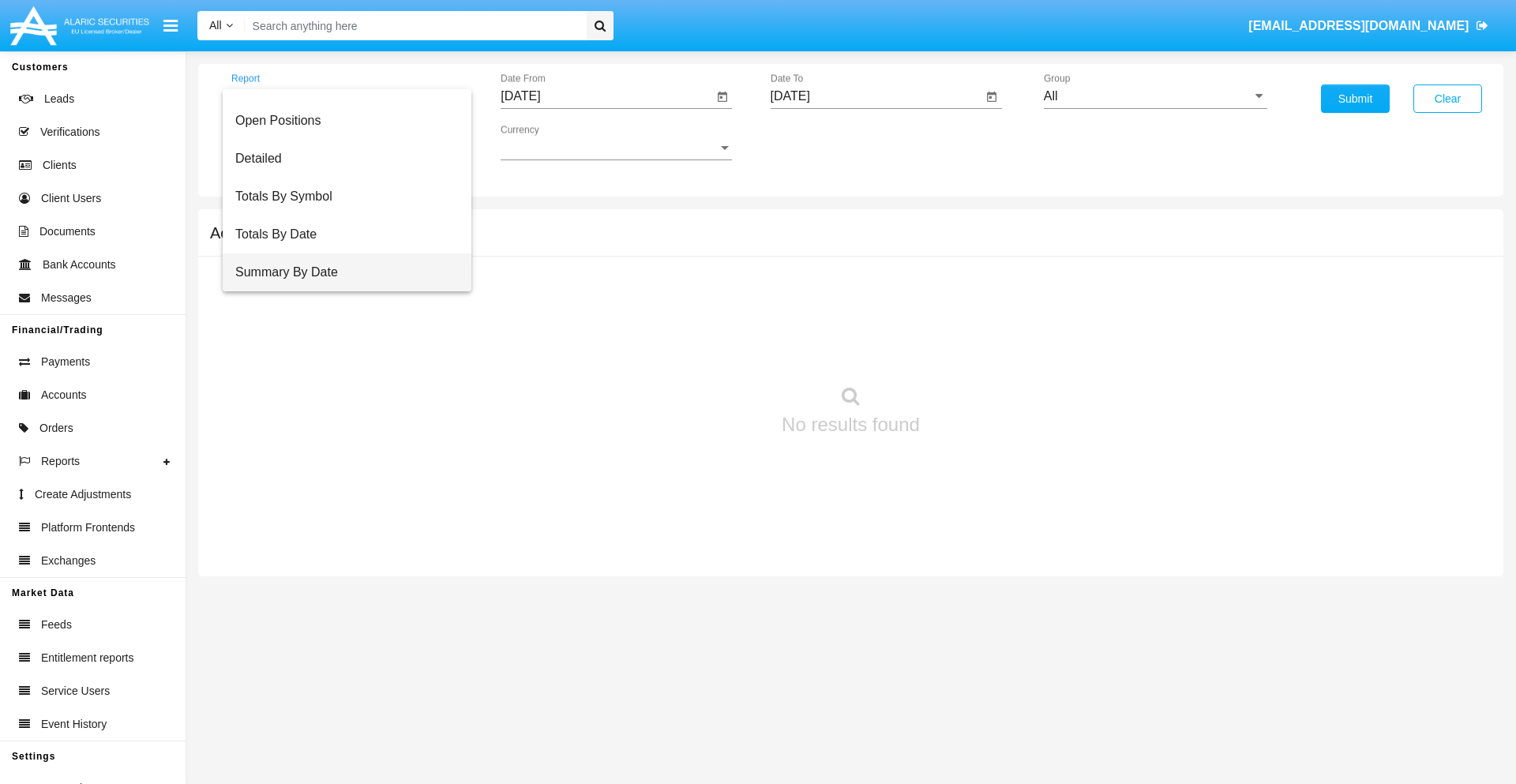
click at [340, 272] on span "Summary By Date" at bounding box center [347, 272] width 224 height 38
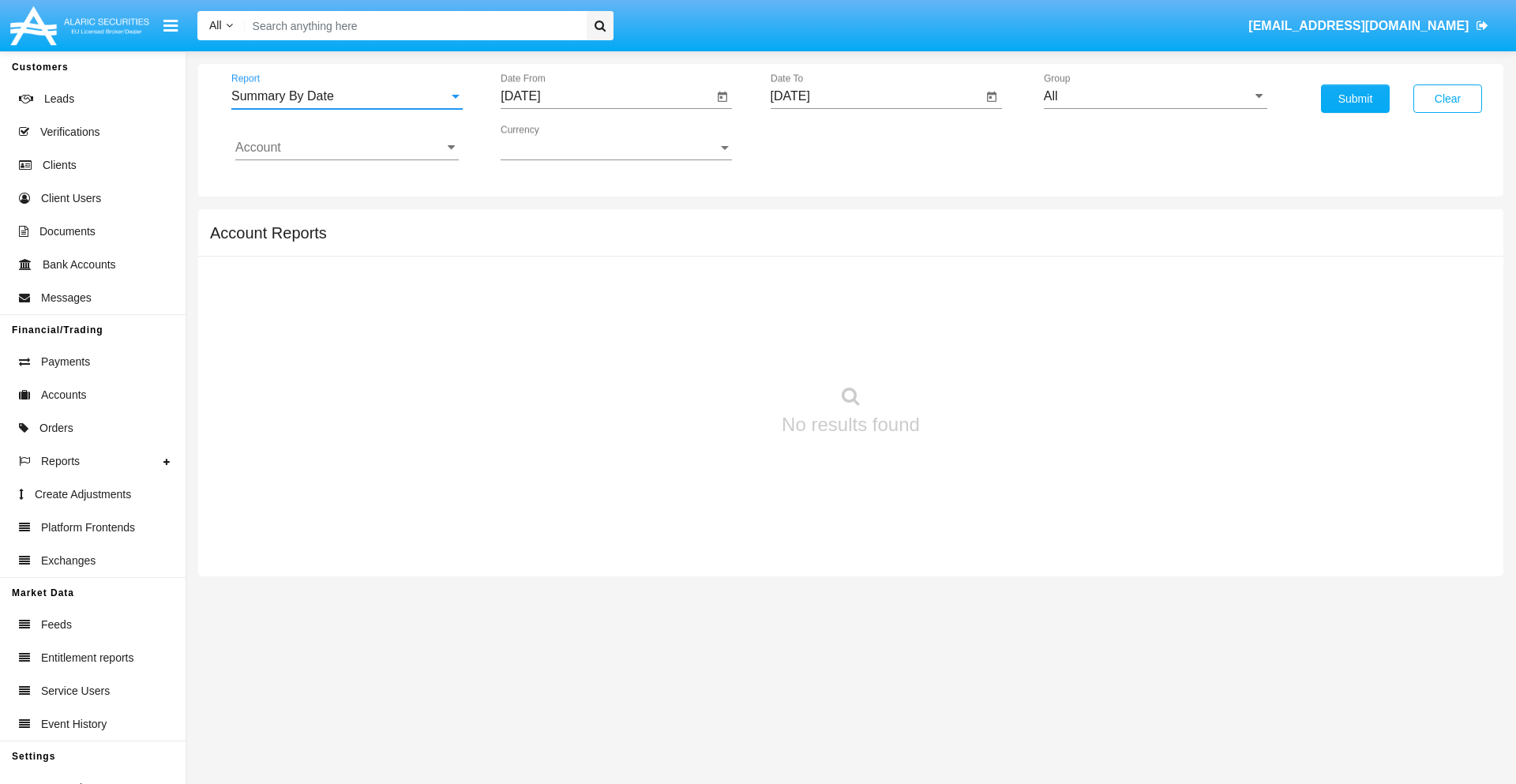
click at [607, 96] on input "[DATE]" at bounding box center [607, 96] width 213 height 14
click at [553, 142] on span "[DATE]" at bounding box center [539, 143] width 35 height 13
click at [594, 317] on div "2019" at bounding box center [594, 317] width 50 height 28
click at [539, 223] on div "JAN" at bounding box center [539, 223] width 50 height 28
click at [590, 242] on div "1" at bounding box center [590, 242] width 28 height 28
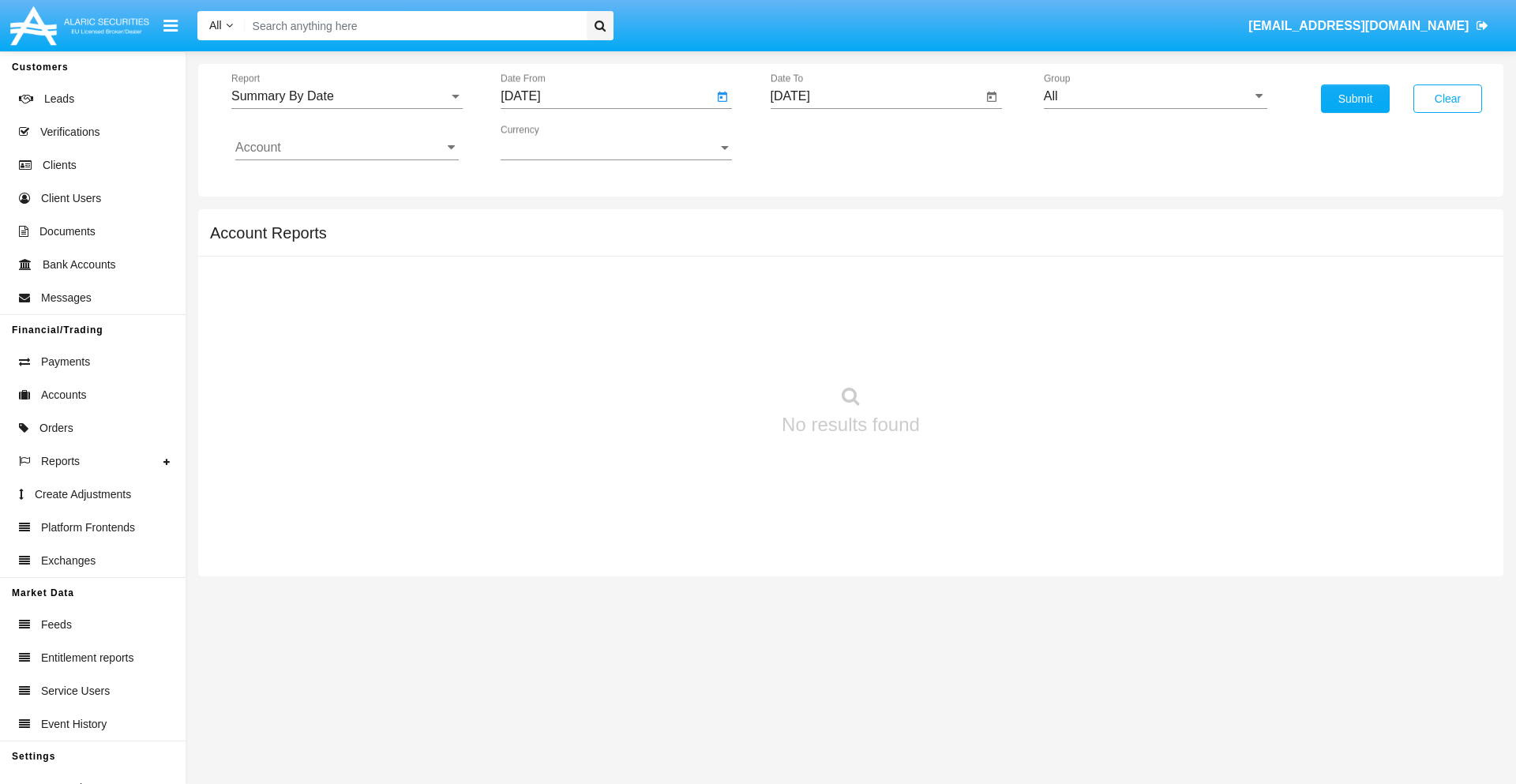
type input "[DATE]"
click at [876, 96] on input "[DATE]" at bounding box center [877, 96] width 213 height 14
click at [822, 142] on span "[DATE]" at bounding box center [809, 143] width 35 height 13
click at [863, 317] on div "2019" at bounding box center [863, 317] width 50 height 28
click at [808, 223] on div "JAN" at bounding box center [808, 223] width 50 height 28
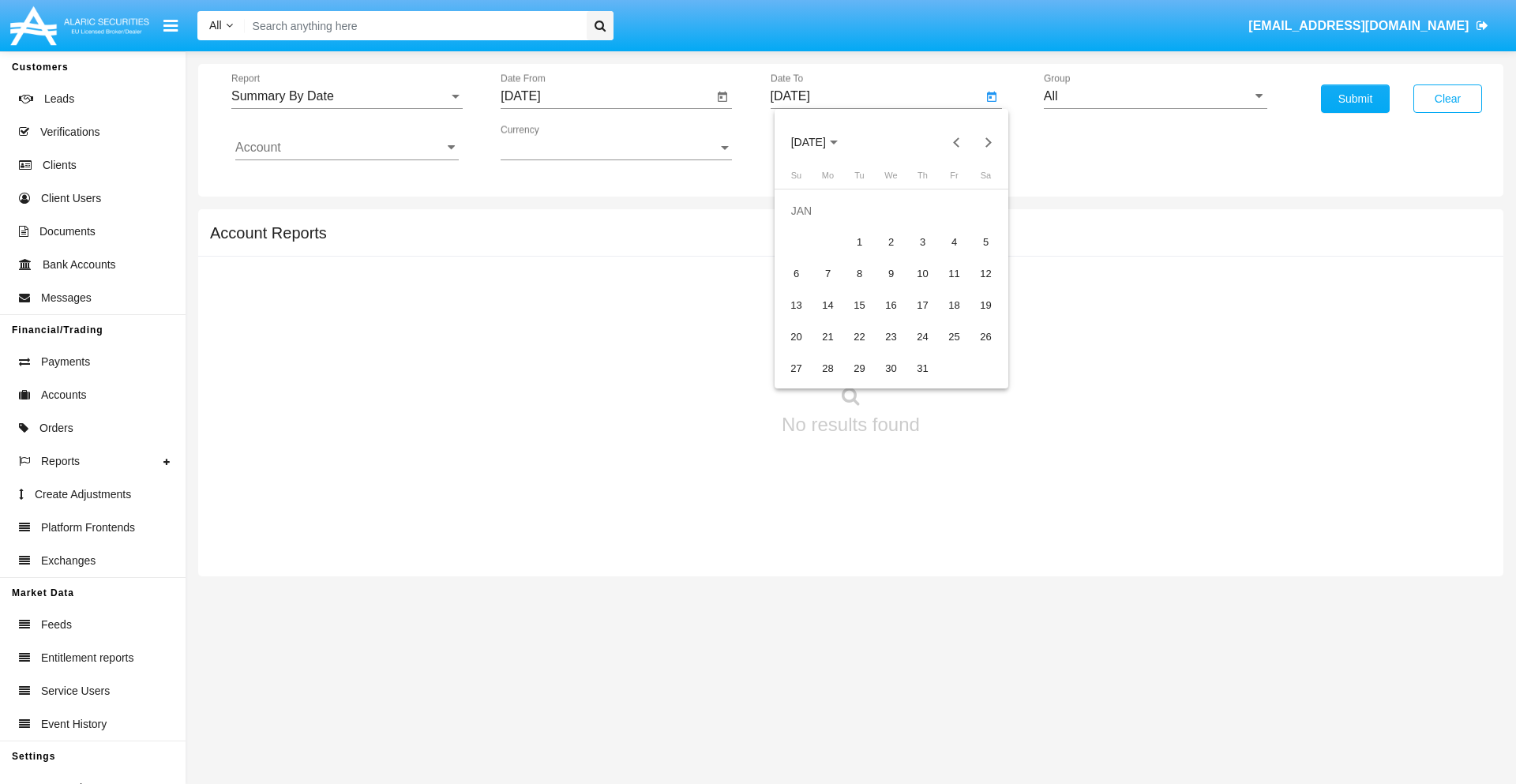
click at [860, 242] on div "1" at bounding box center [860, 242] width 28 height 28
type input "[DATE]"
click at [347, 148] on input "Account" at bounding box center [347, 148] width 224 height 14
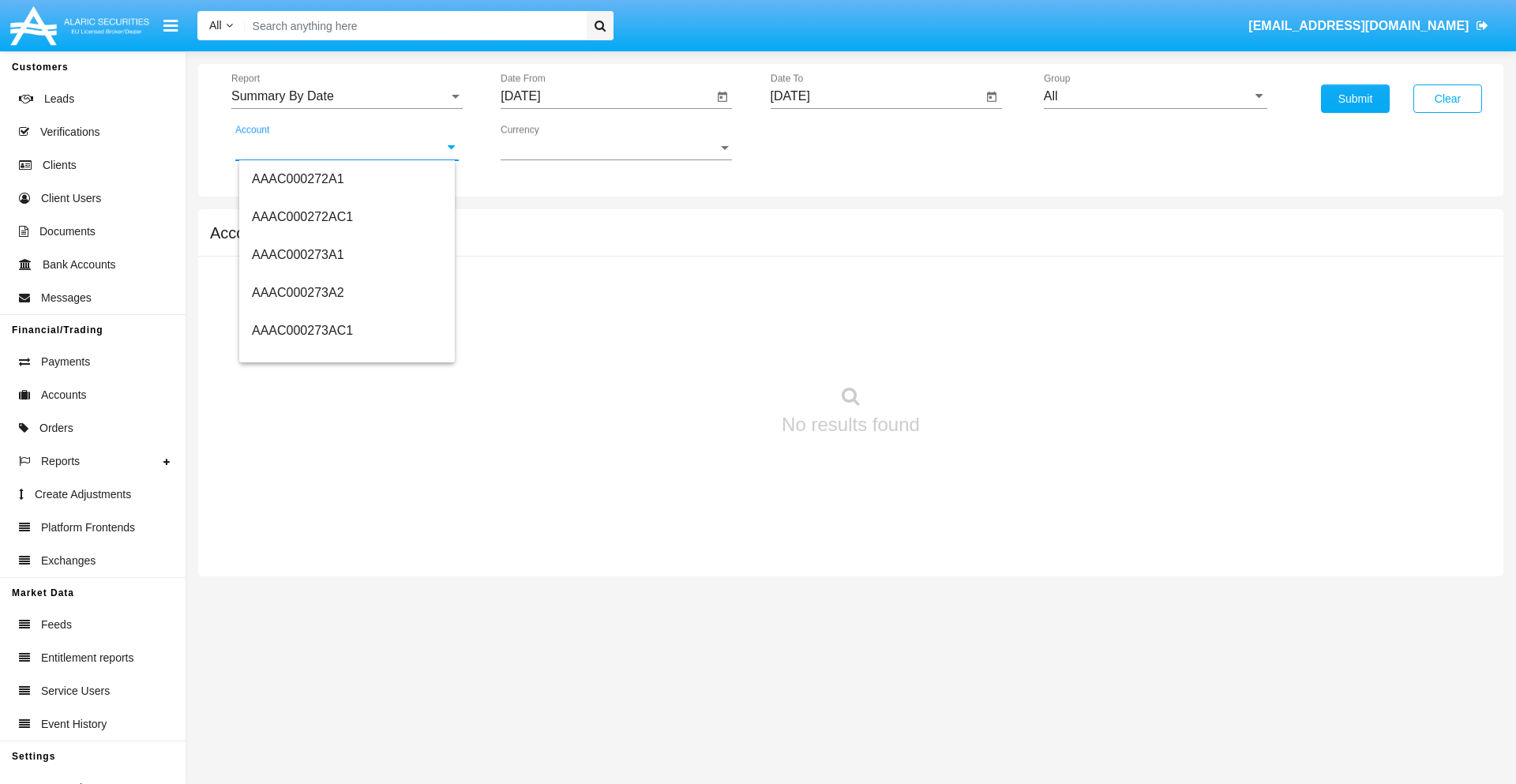
scroll to position [197000, 0]
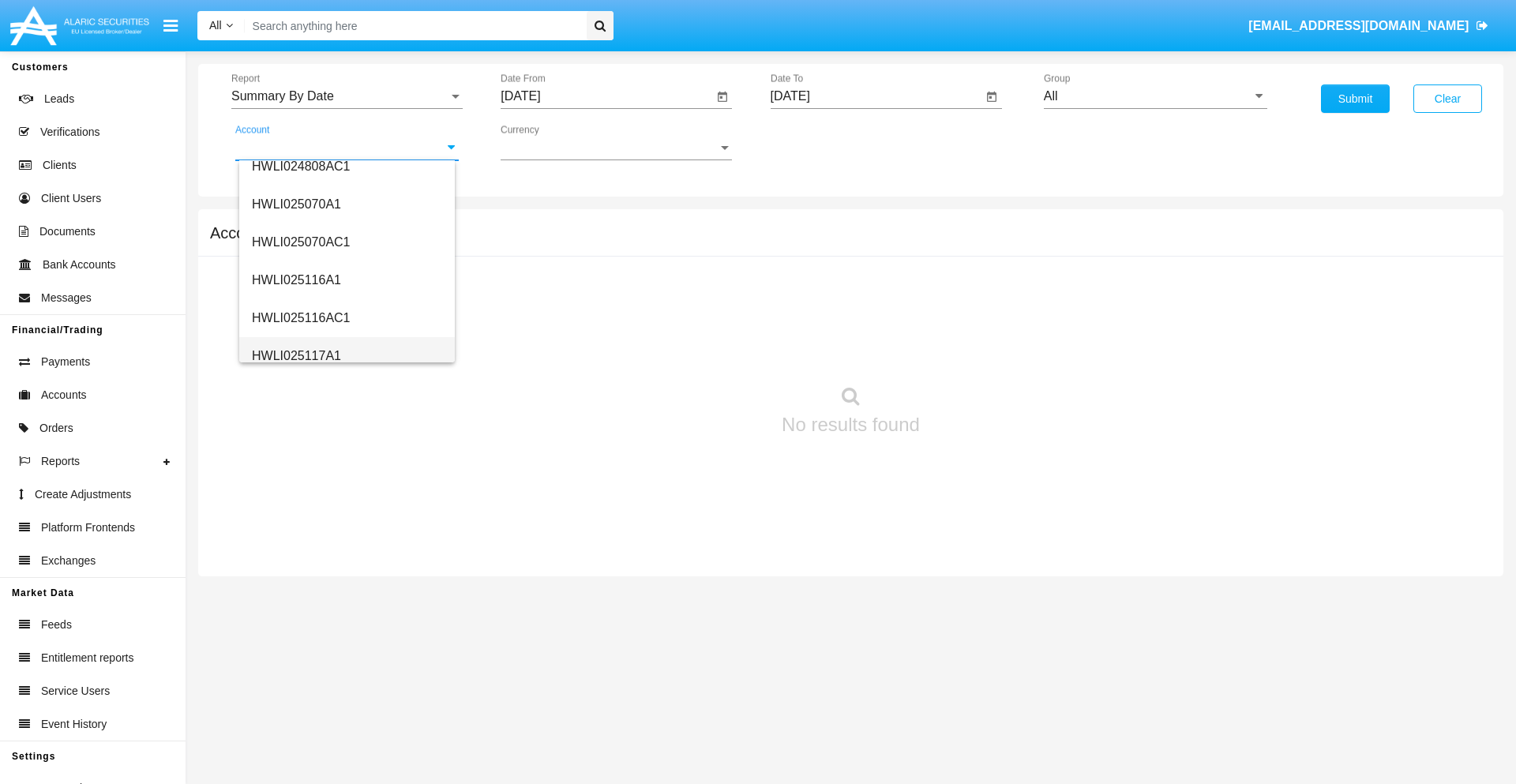
click at [295, 355] on span "HWLI025117A1" at bounding box center [296, 355] width 89 height 13
type input "HWLI025117A1"
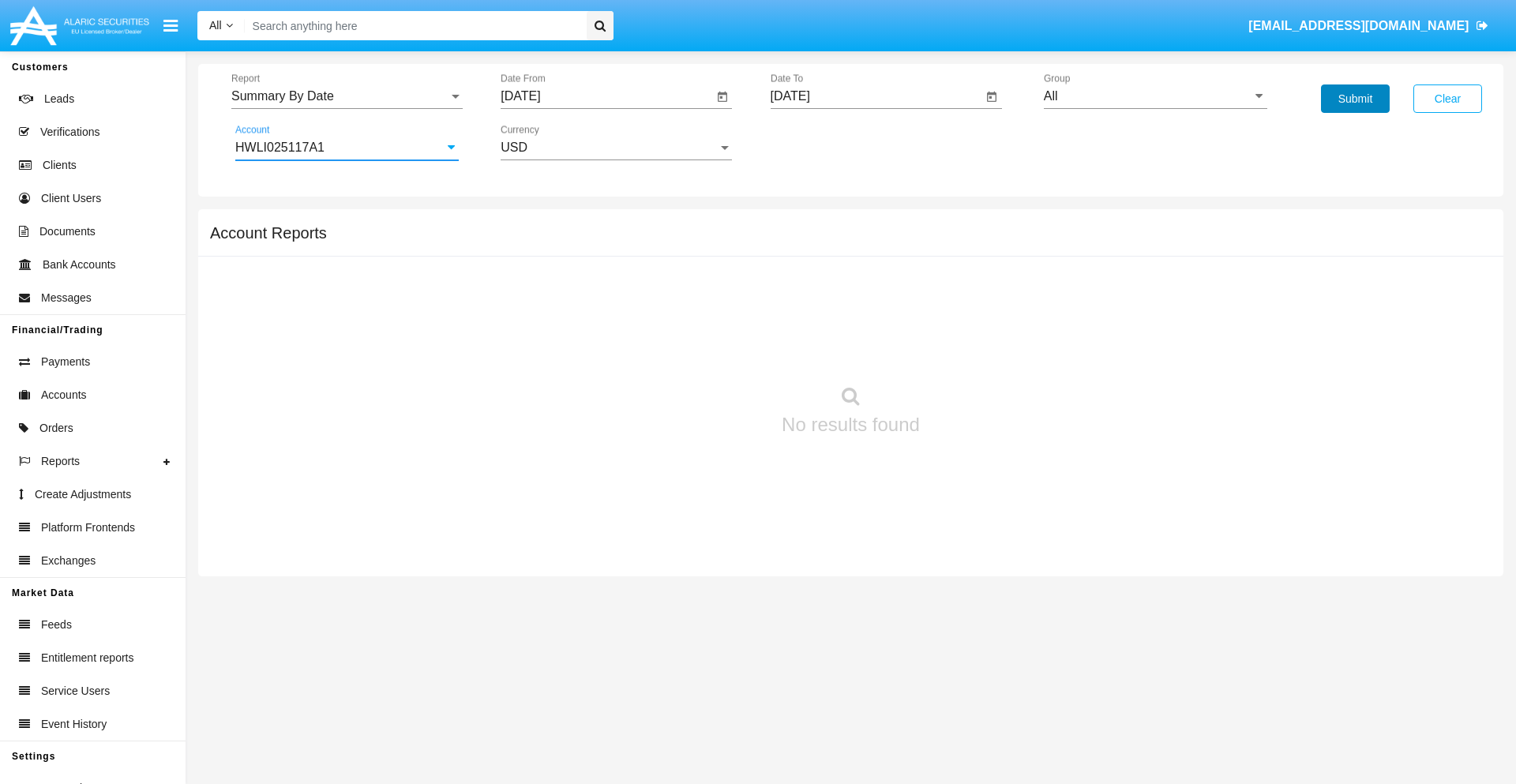
click at [1355, 99] on button "Submit" at bounding box center [1355, 99] width 69 height 28
click at [347, 96] on span "Report" at bounding box center [340, 96] width 217 height 14
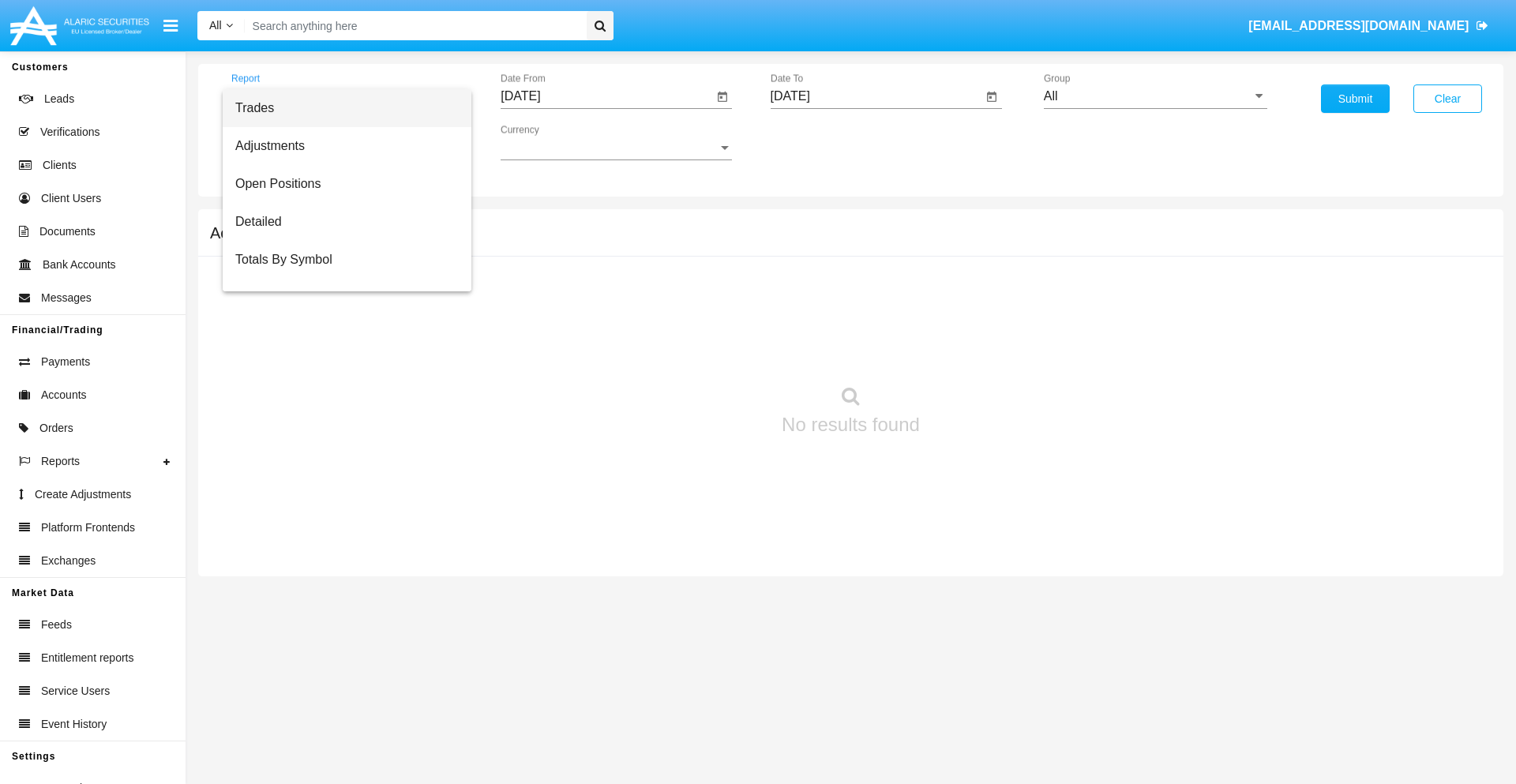
scroll to position [101, 0]
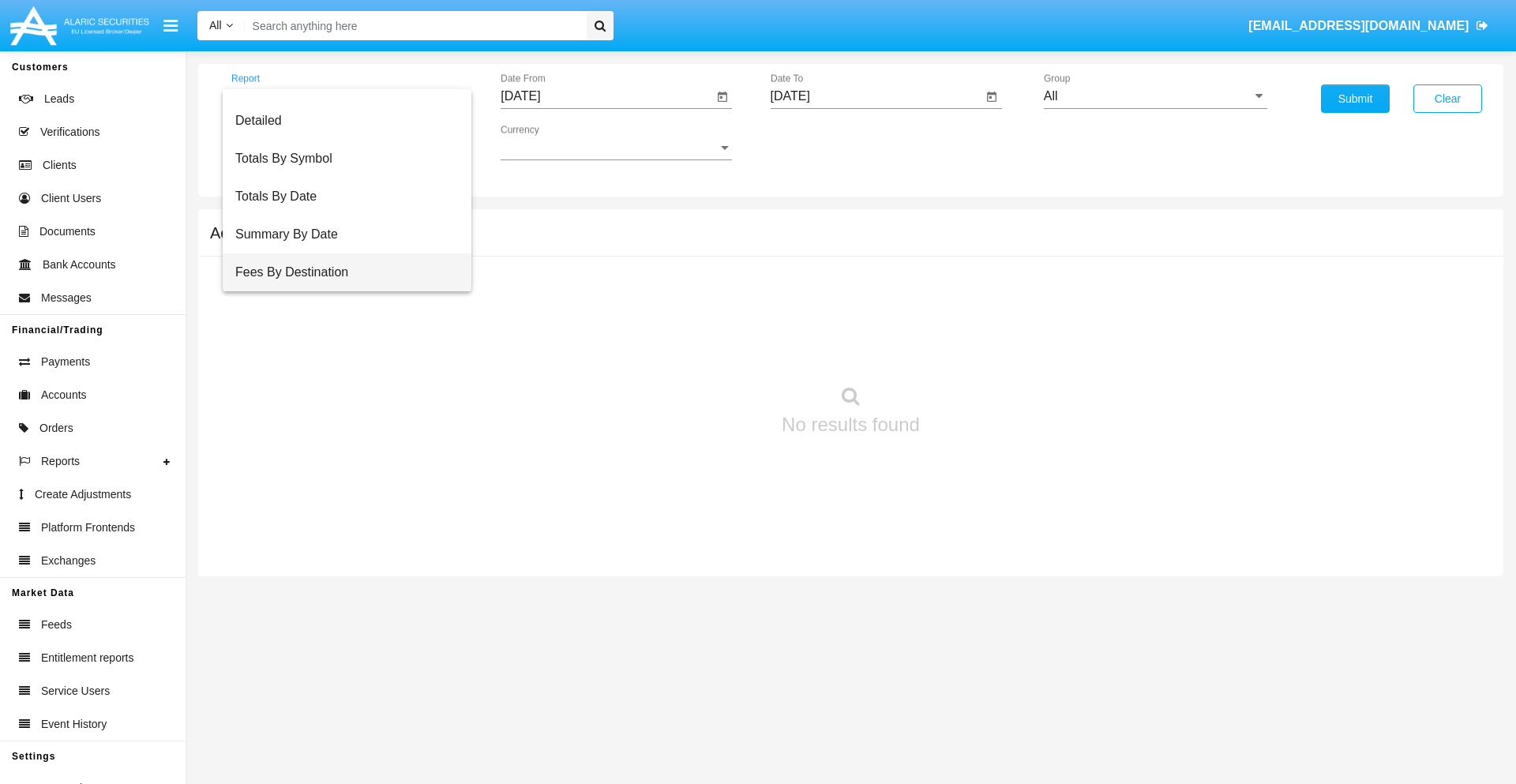
click at [340, 272] on span "Fees By Destination" at bounding box center [347, 272] width 224 height 38
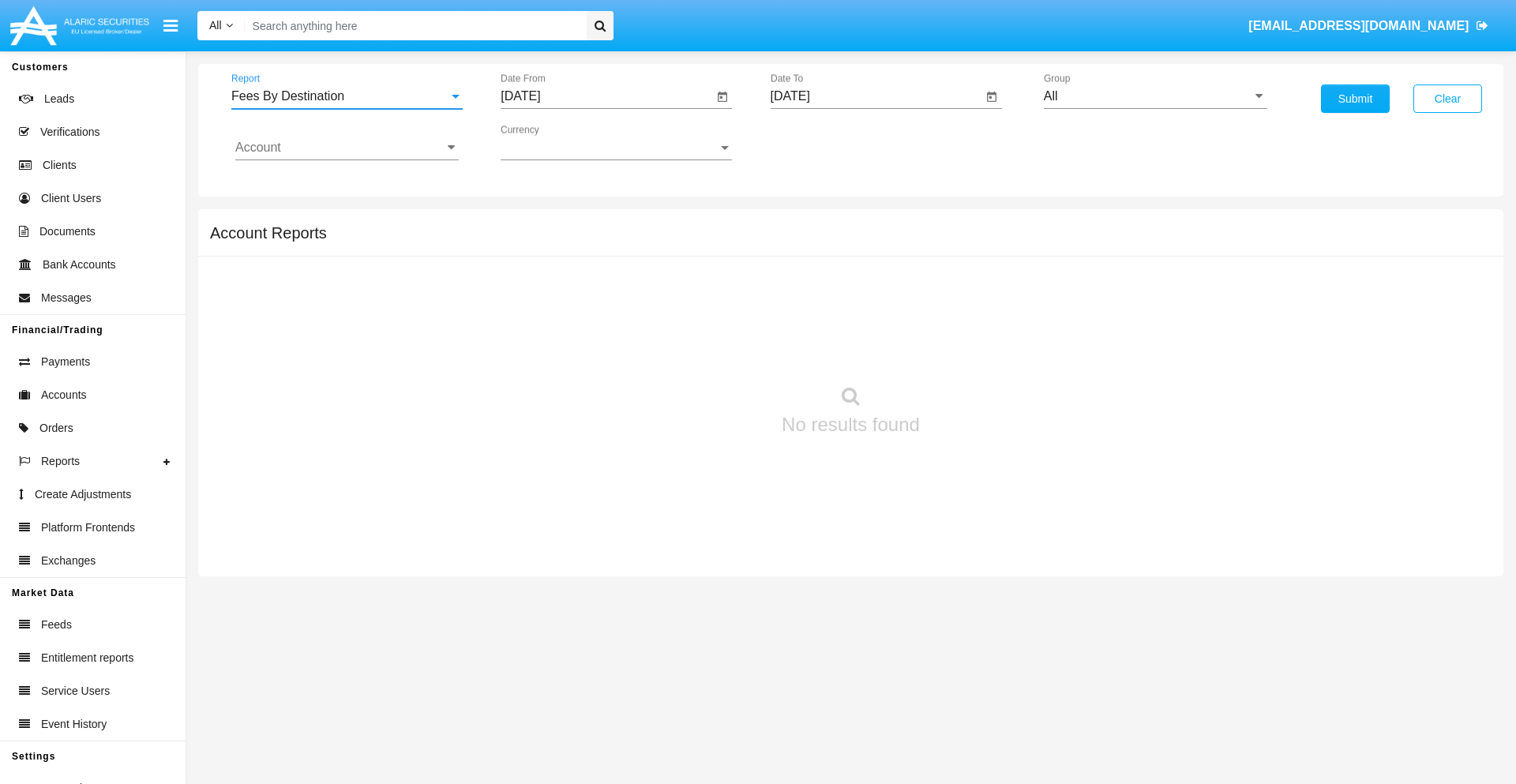
click at [607, 96] on input "[DATE]" at bounding box center [607, 96] width 213 height 14
click at [553, 142] on span "[DATE]" at bounding box center [539, 143] width 35 height 13
click at [594, 317] on div "2019" at bounding box center [594, 317] width 50 height 28
click at [539, 223] on div "JAN" at bounding box center [539, 223] width 50 height 28
click at [590, 242] on div "1" at bounding box center [590, 242] width 28 height 28
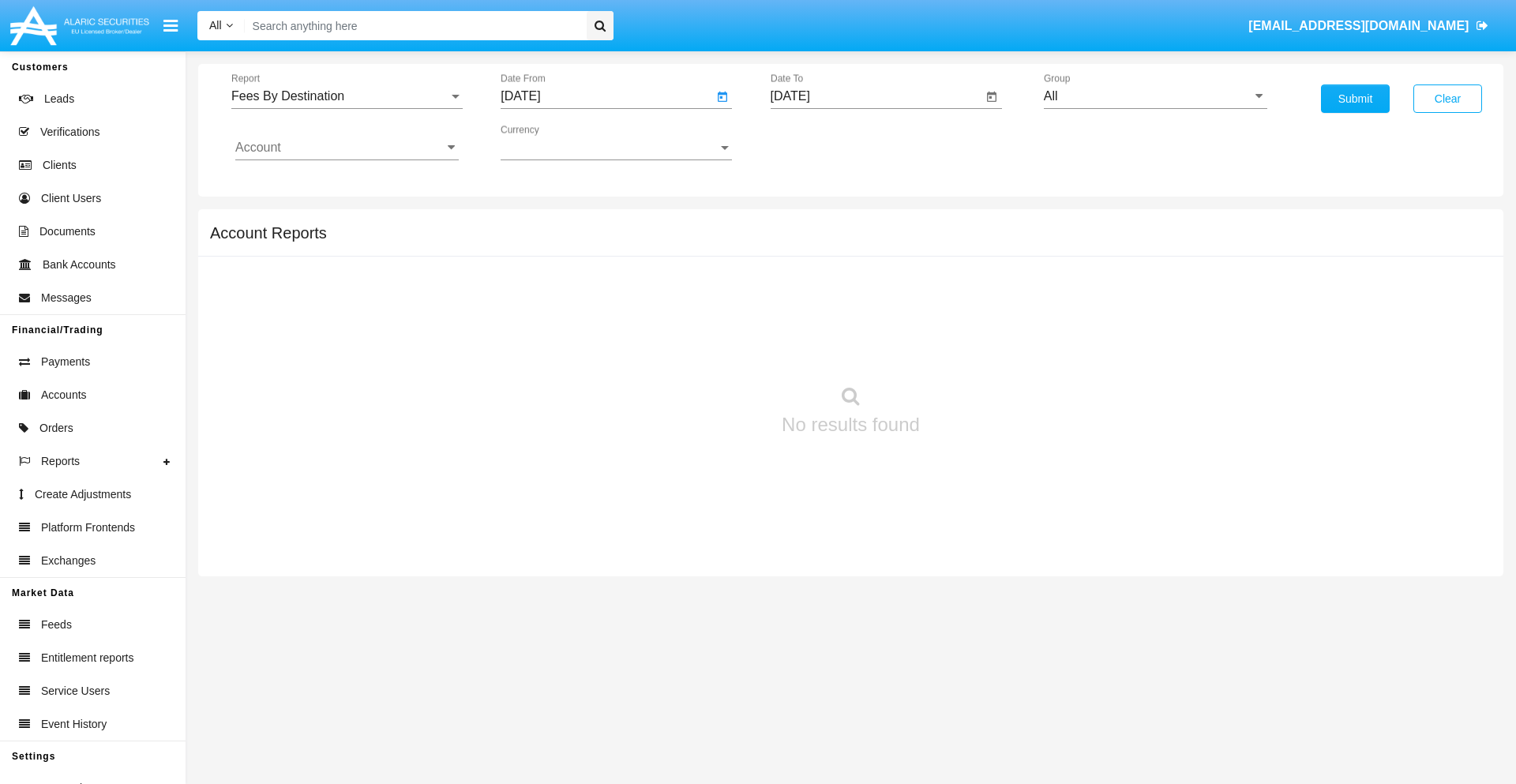
type input "[DATE]"
click at [876, 96] on input "[DATE]" at bounding box center [877, 96] width 213 height 14
click at [822, 142] on span "[DATE]" at bounding box center [809, 143] width 35 height 13
click at [863, 317] on div "2019" at bounding box center [863, 317] width 50 height 28
click at [808, 223] on div "JAN" at bounding box center [808, 223] width 50 height 28
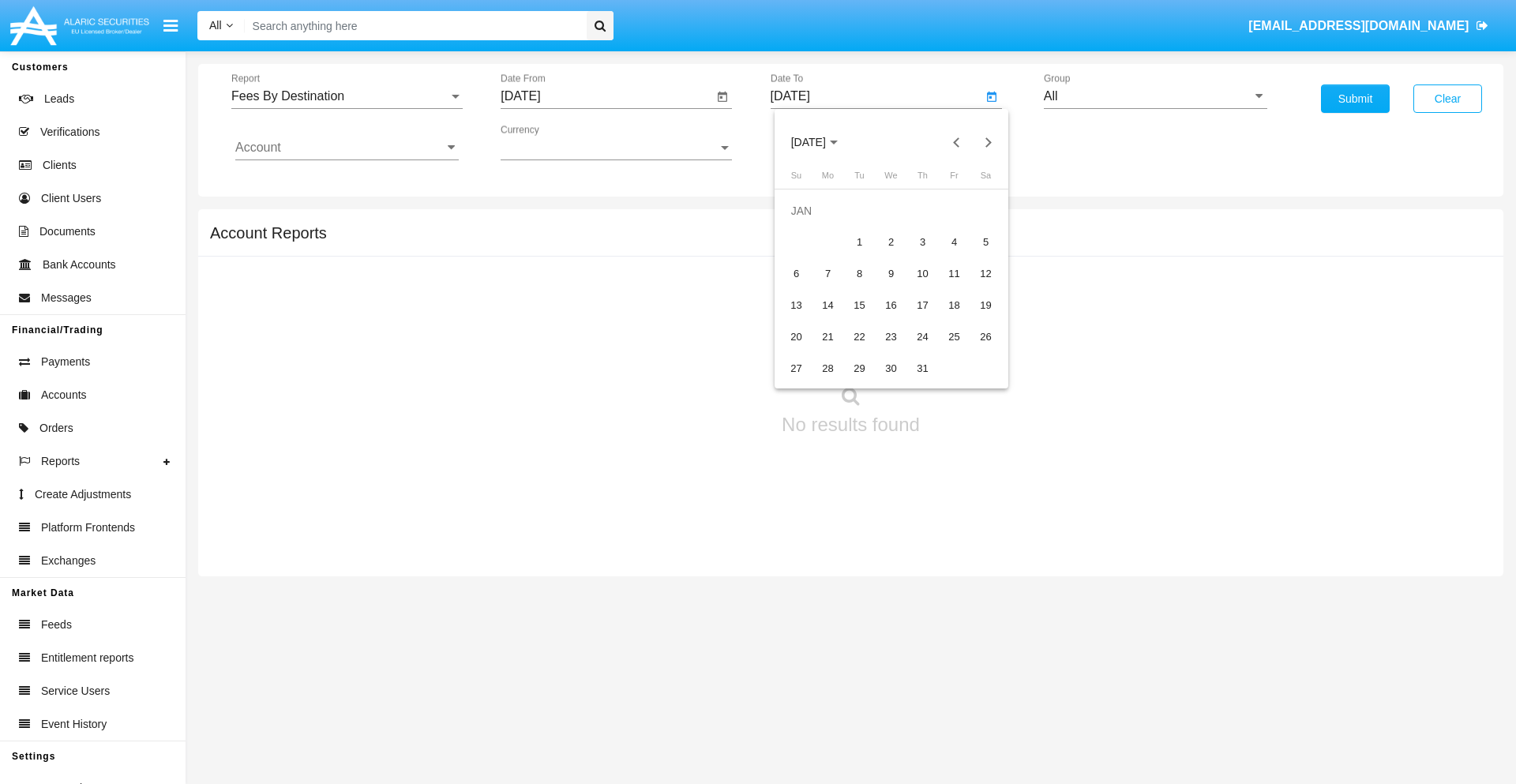
click at [860, 242] on div "1" at bounding box center [860, 242] width 28 height 28
type input "[DATE]"
click at [347, 148] on input "Account" at bounding box center [347, 148] width 224 height 14
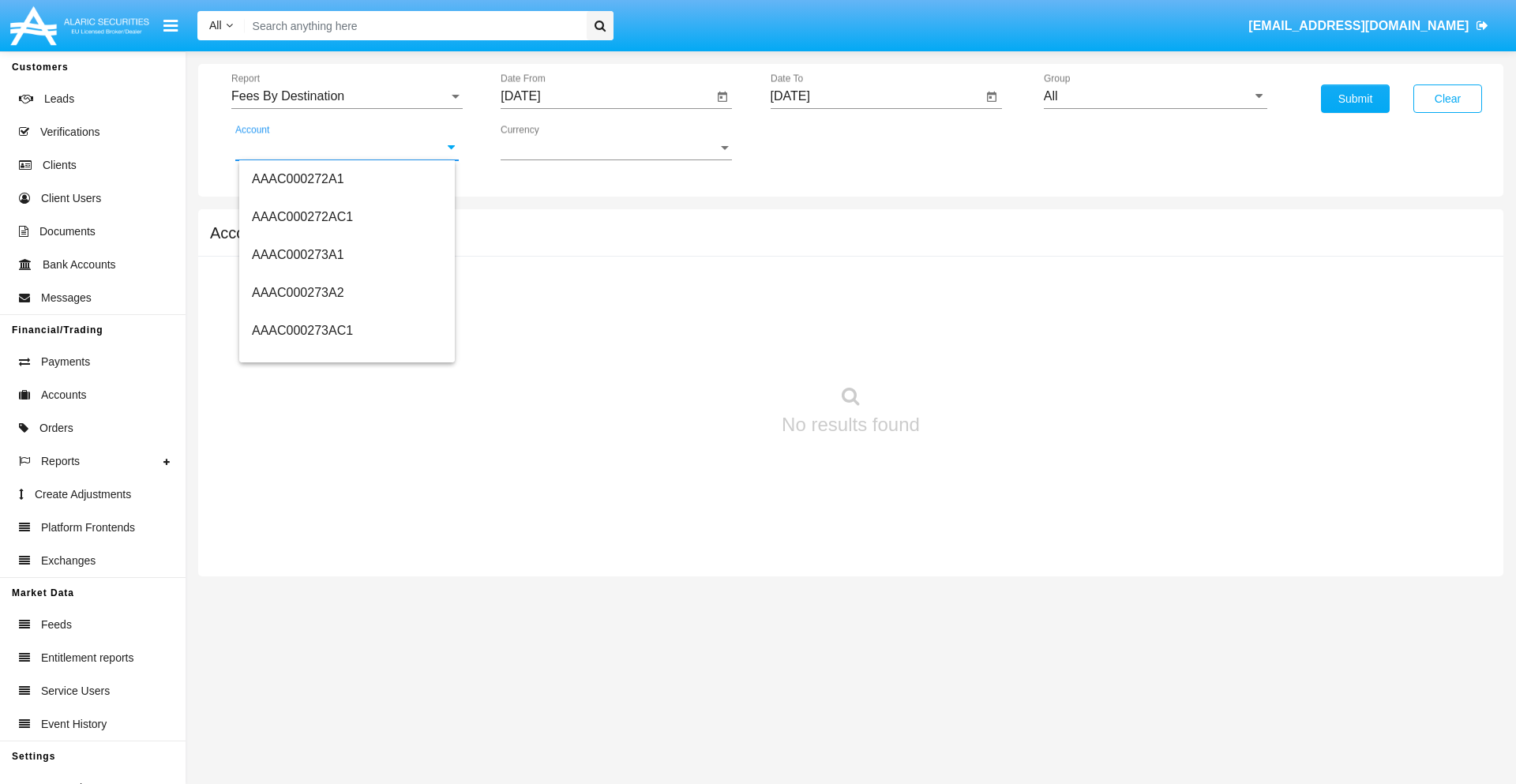
scroll to position [197000, 0]
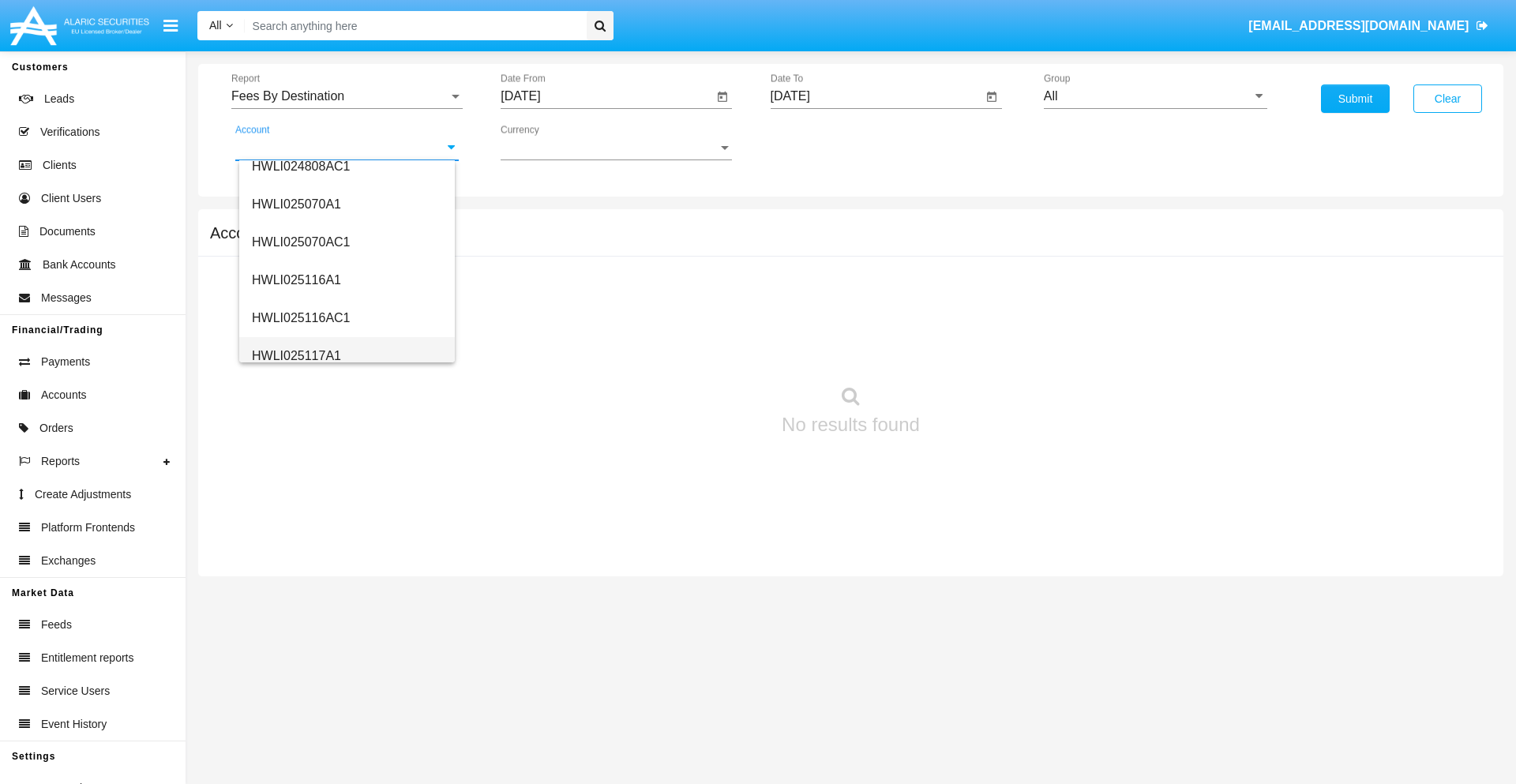
click at [295, 355] on span "HWLI025117A1" at bounding box center [296, 355] width 89 height 13
type input "HWLI025117A1"
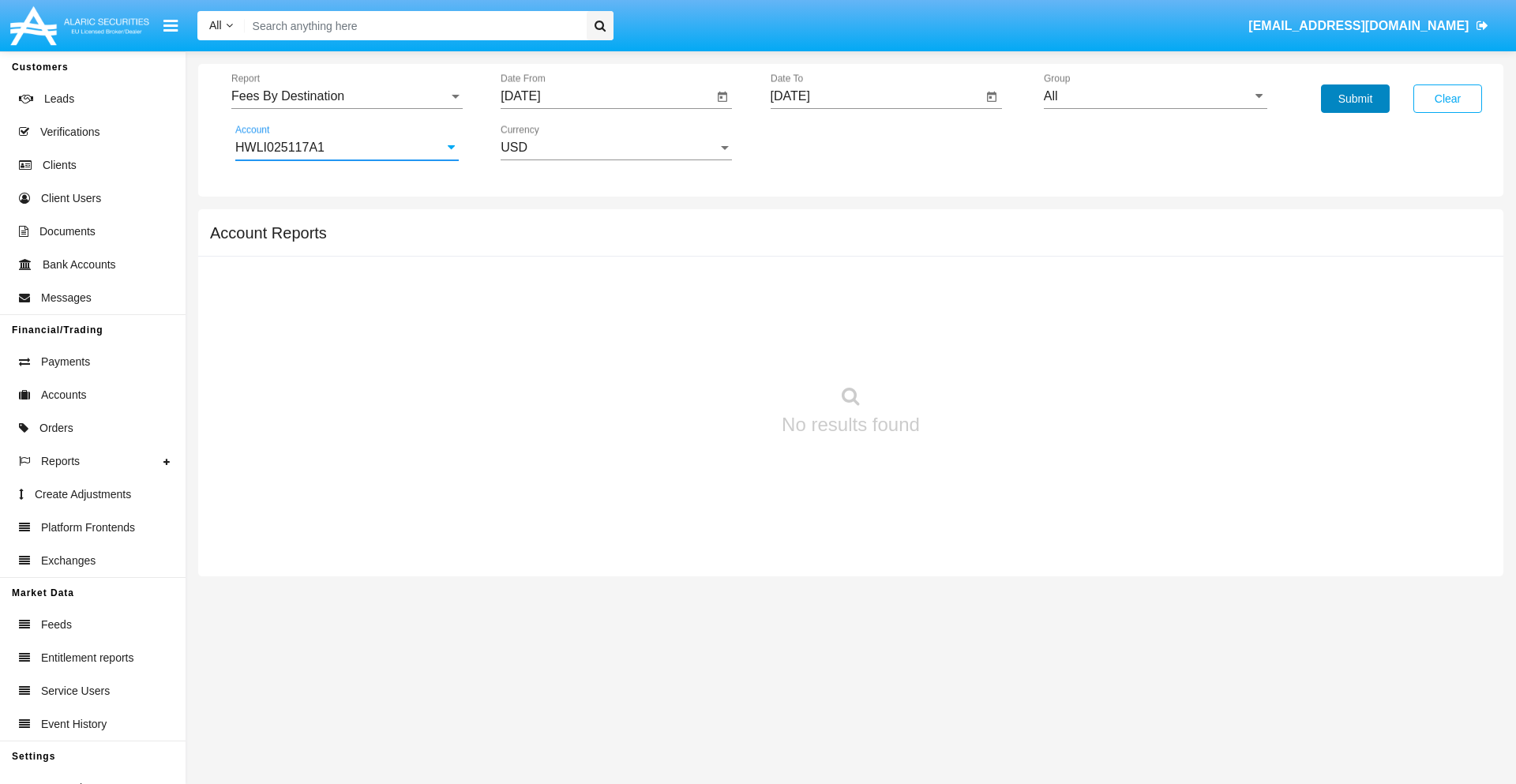
click at [1355, 99] on button "Submit" at bounding box center [1355, 99] width 69 height 28
click at [347, 96] on span "Report" at bounding box center [340, 96] width 217 height 14
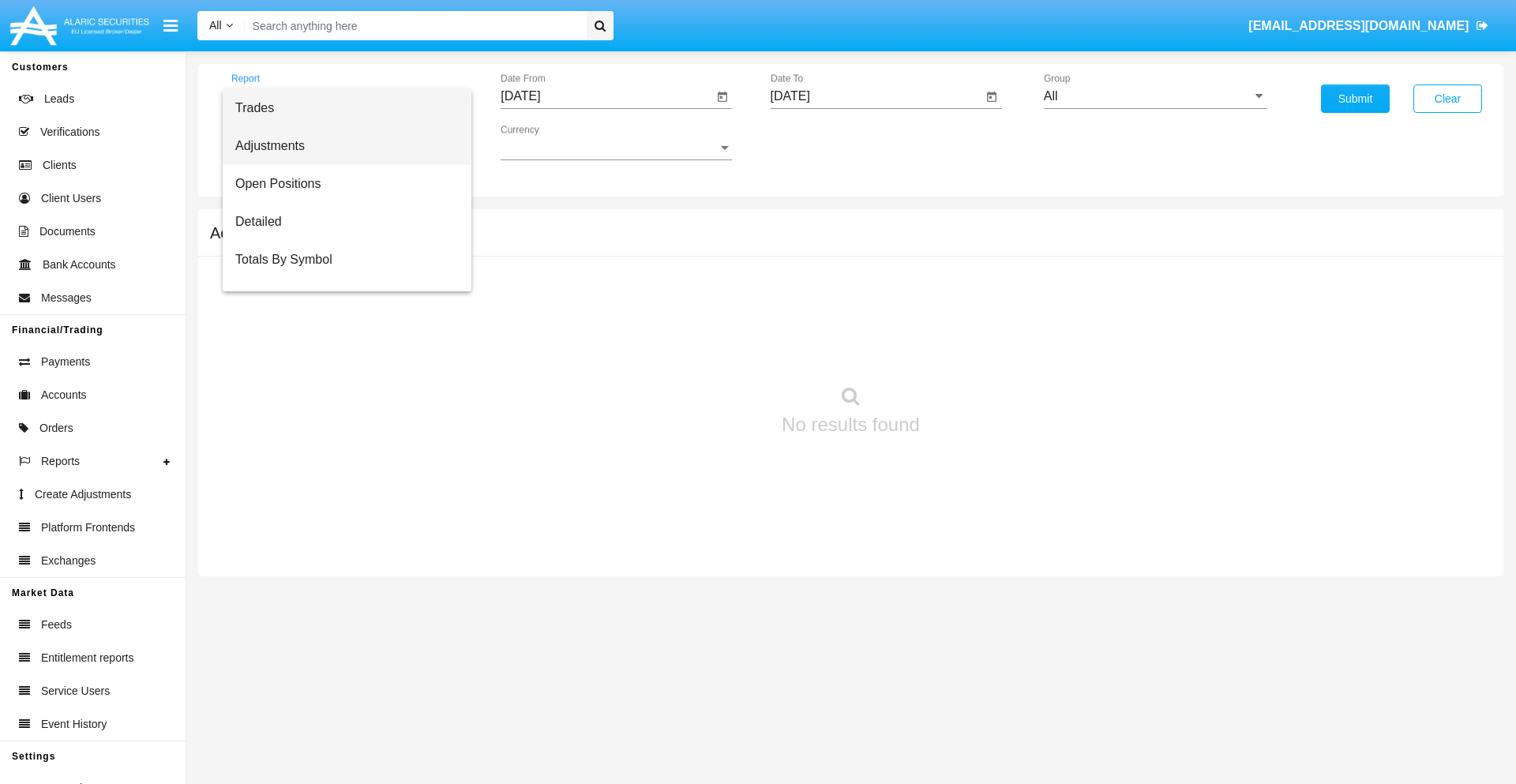
click at [340, 146] on span "Adjustments" at bounding box center [347, 146] width 224 height 38
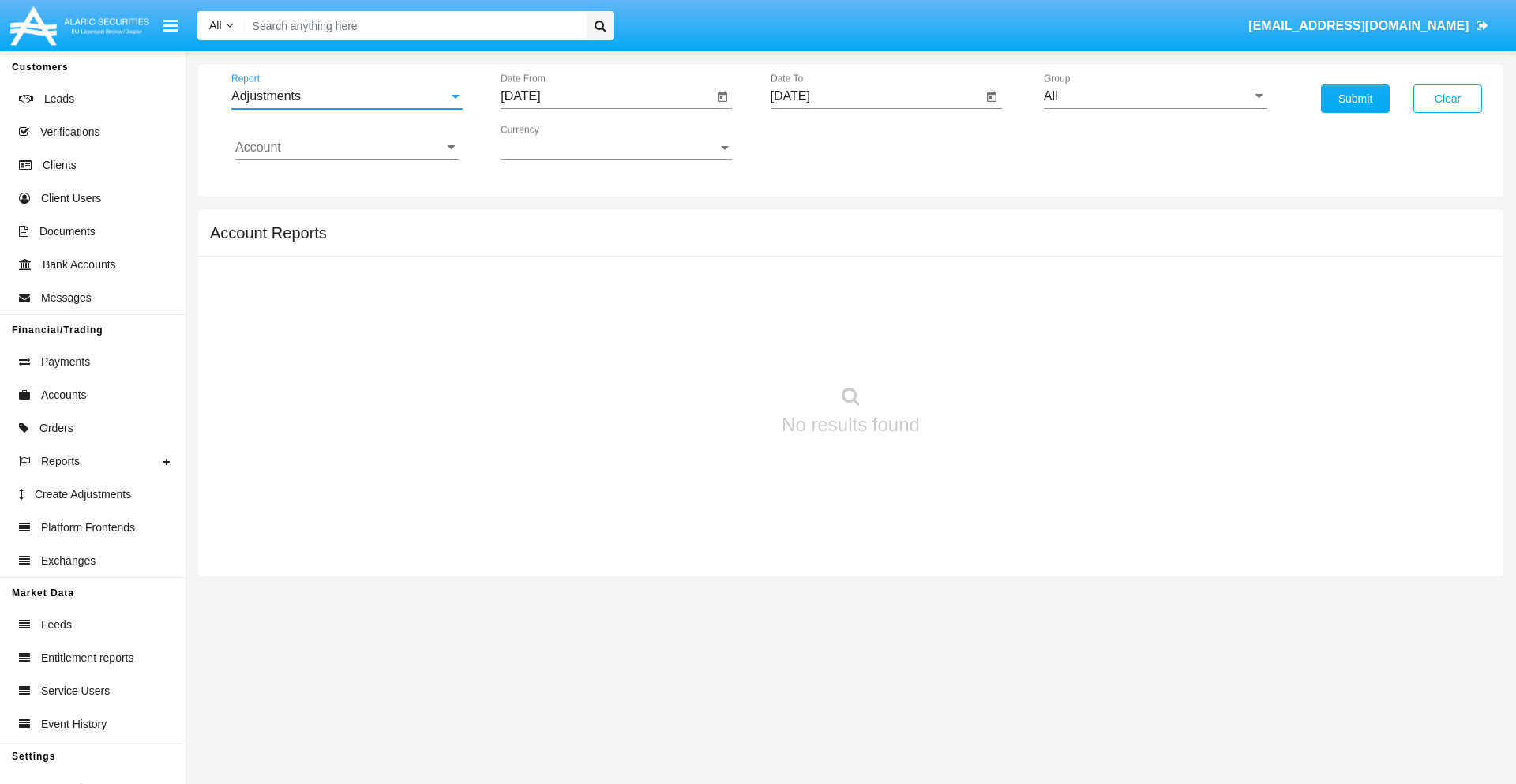
click at [607, 96] on input "[DATE]" at bounding box center [607, 96] width 213 height 14
click at [553, 142] on span "[DATE]" at bounding box center [539, 143] width 35 height 13
click at [705, 349] on div "2025" at bounding box center [705, 349] width 50 height 28
click at [539, 286] on div "SEP" at bounding box center [539, 286] width 50 height 28
click at [717, 242] on div "6" at bounding box center [717, 242] width 28 height 28
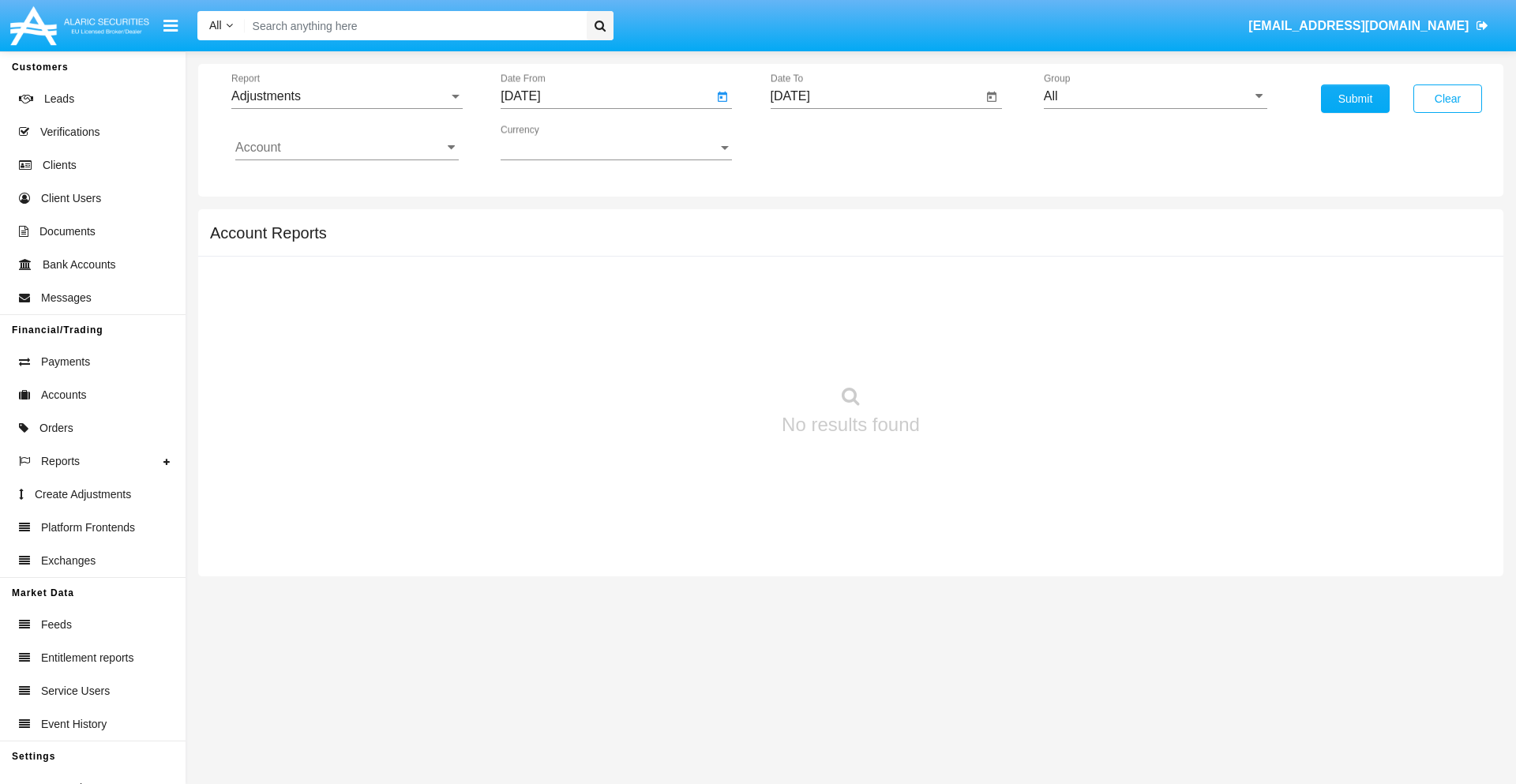
type input "[DATE]"
click at [876, 96] on input "[DATE]" at bounding box center [877, 96] width 213 height 14
click at [822, 142] on span "[DATE]" at bounding box center [809, 143] width 35 height 13
click at [974, 349] on div "2025" at bounding box center [974, 349] width 50 height 28
click at [863, 286] on div "OCT" at bounding box center [863, 286] width 50 height 28
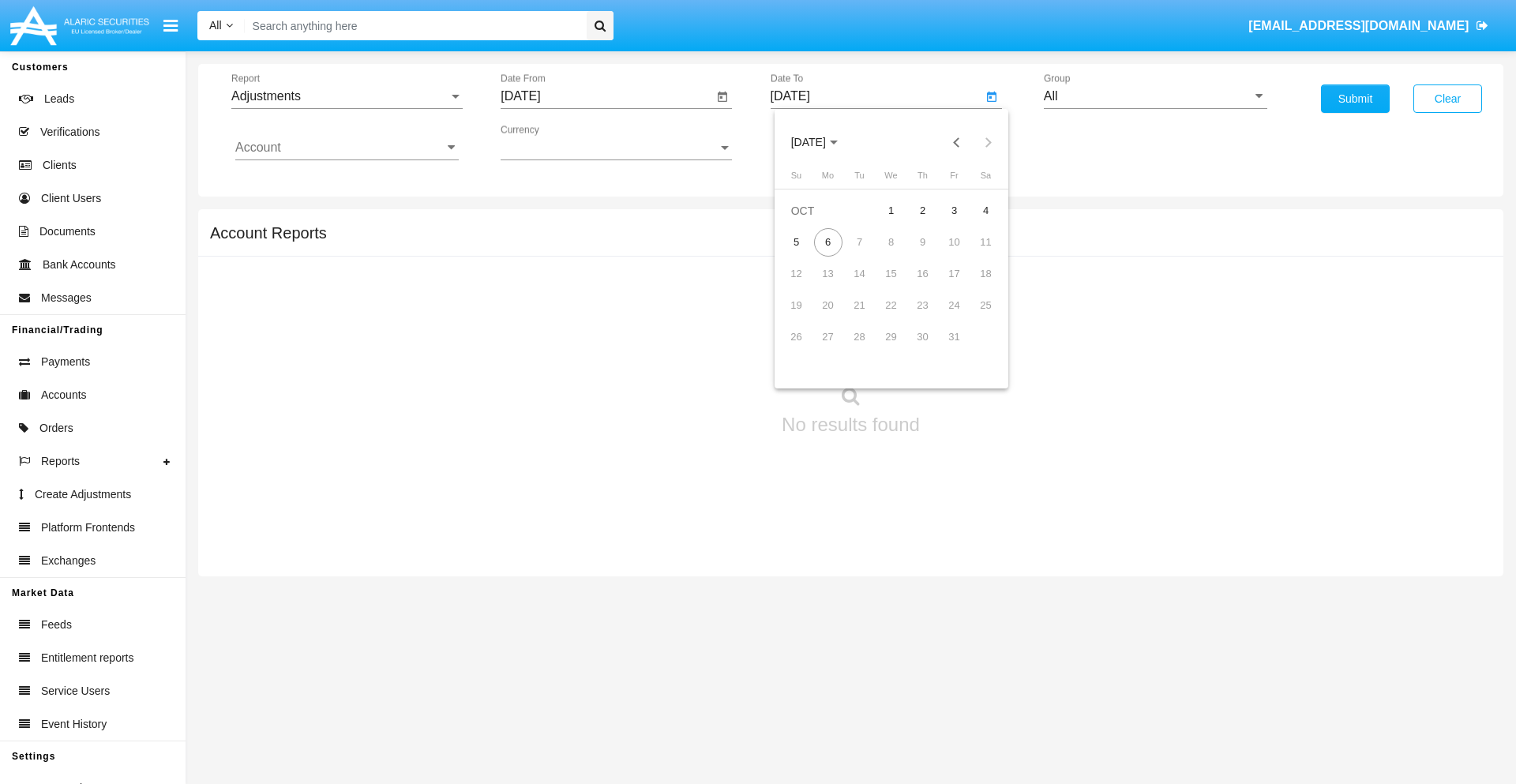
click at [828, 242] on div "6" at bounding box center [829, 242] width 28 height 28
type input "[DATE]"
click at [1155, 96] on input "All" at bounding box center [1155, 96] width 224 height 14
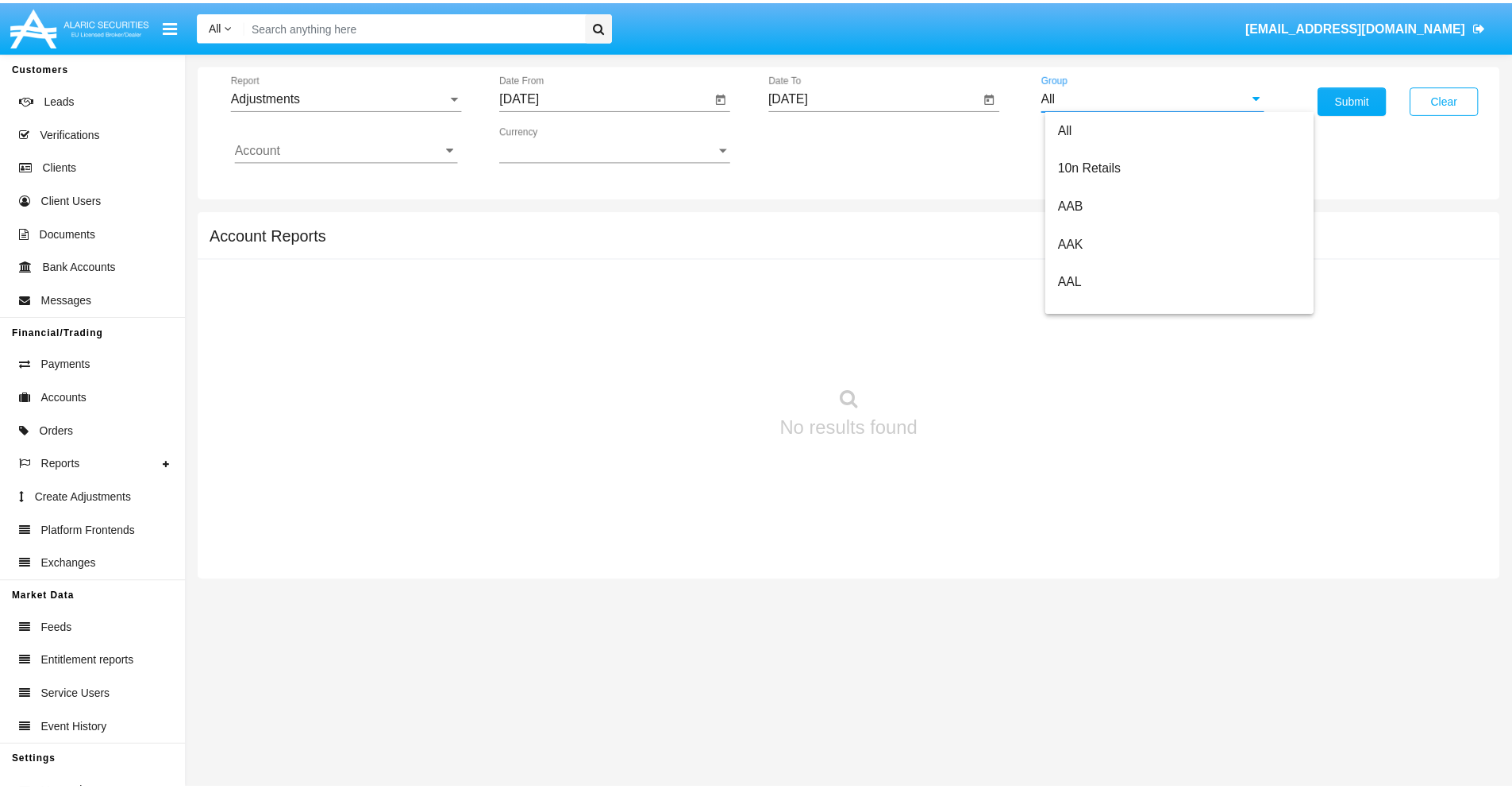
scroll to position [356, 0]
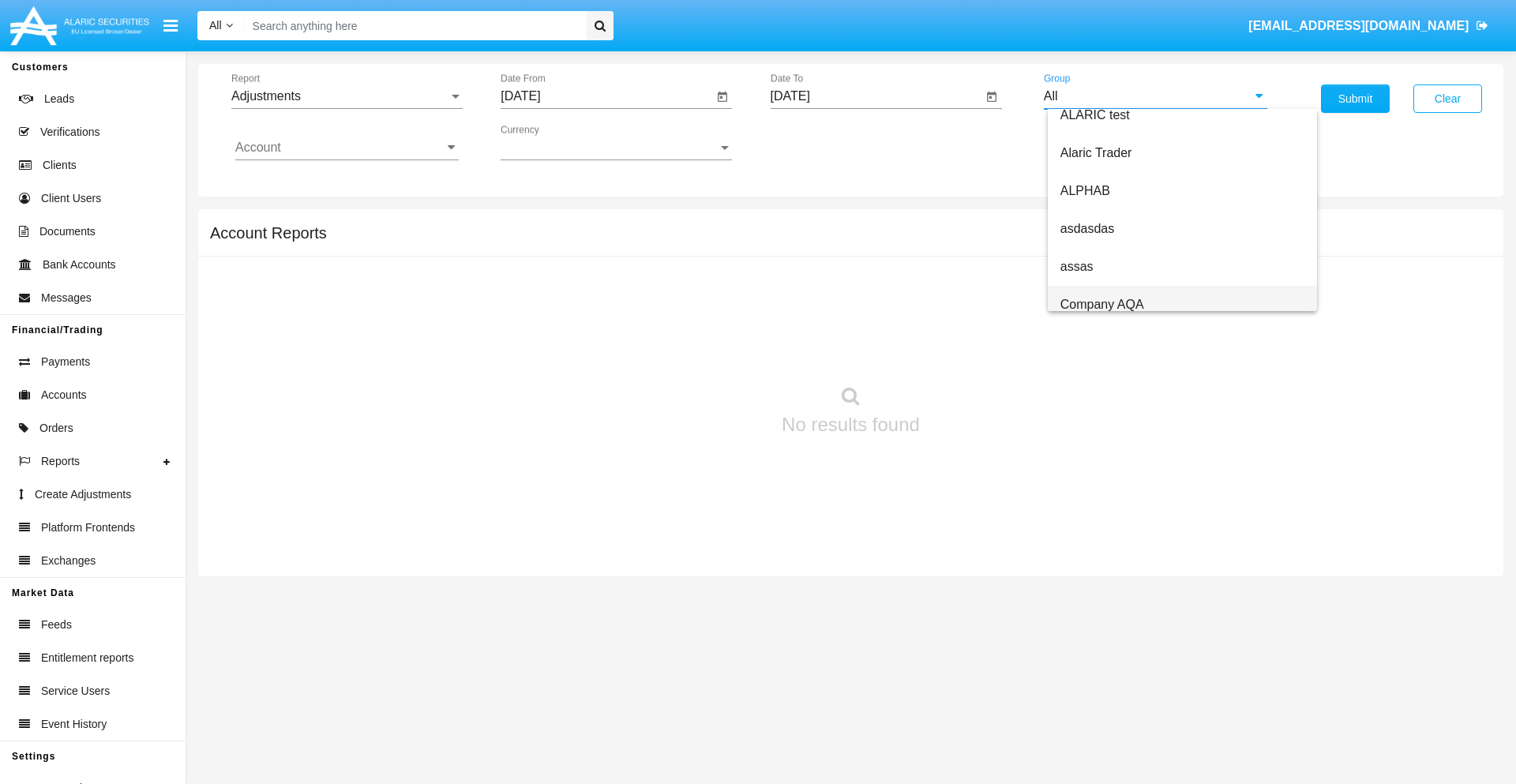
click at [1101, 304] on span "Company AQA" at bounding box center [1102, 304] width 84 height 13
type input "Company AQA"
click at [347, 148] on input "Account" at bounding box center [347, 148] width 224 height 14
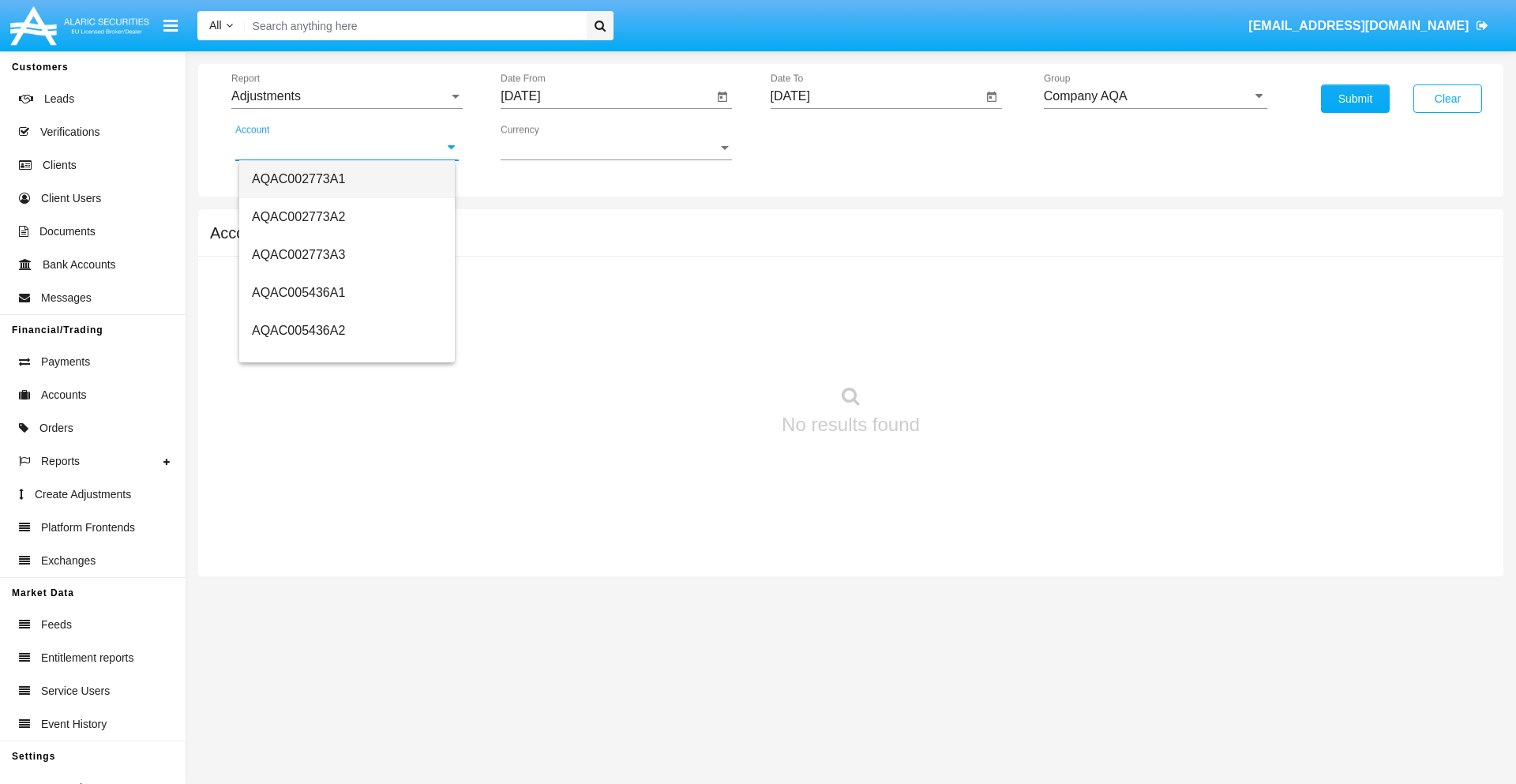
click at [299, 178] on span "AQAC002773A1" at bounding box center [299, 178] width 93 height 13
type input "AQAC002773A1"
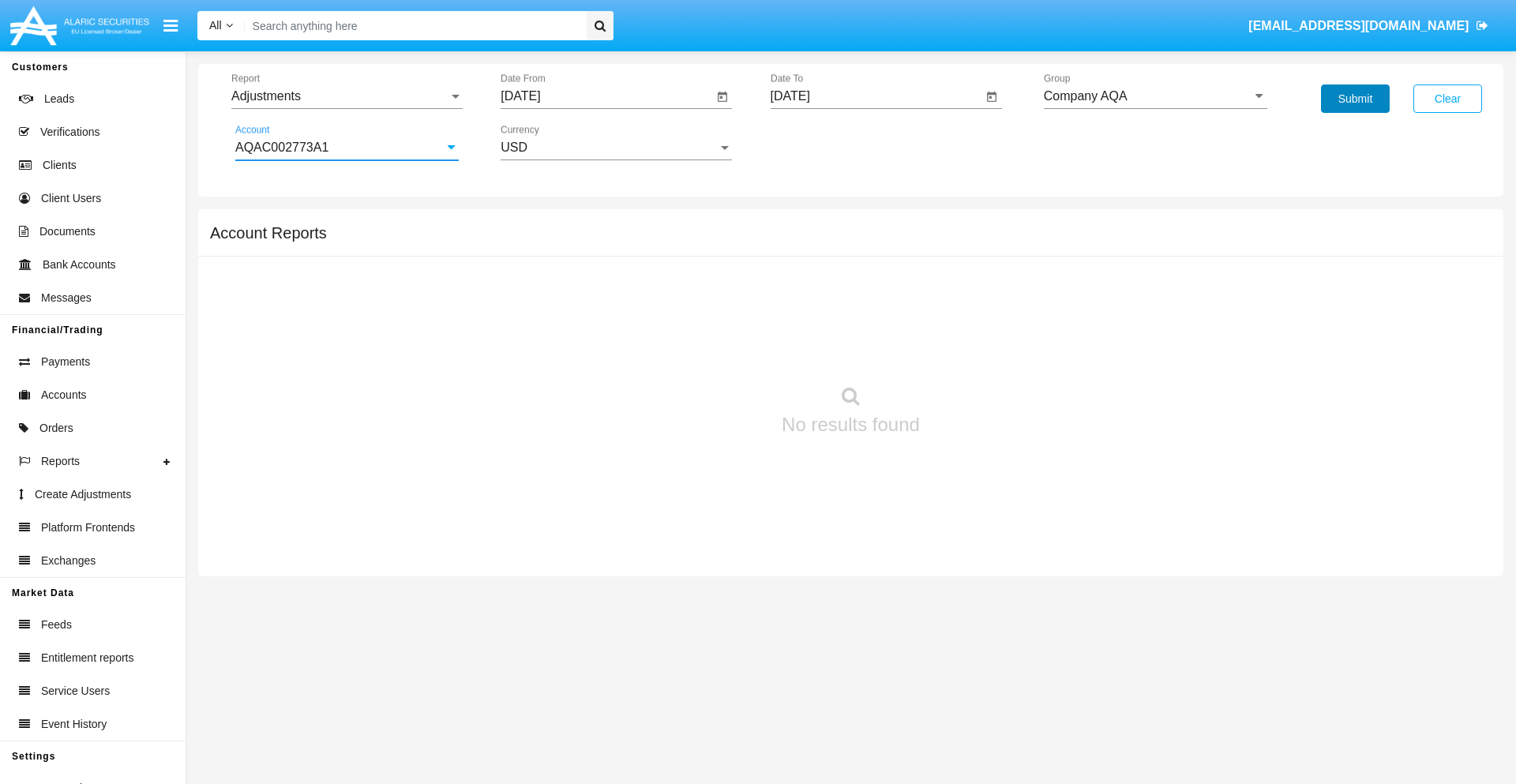
click at [1355, 99] on button "Submit" at bounding box center [1355, 99] width 69 height 28
click at [347, 96] on span "Report" at bounding box center [340, 96] width 217 height 14
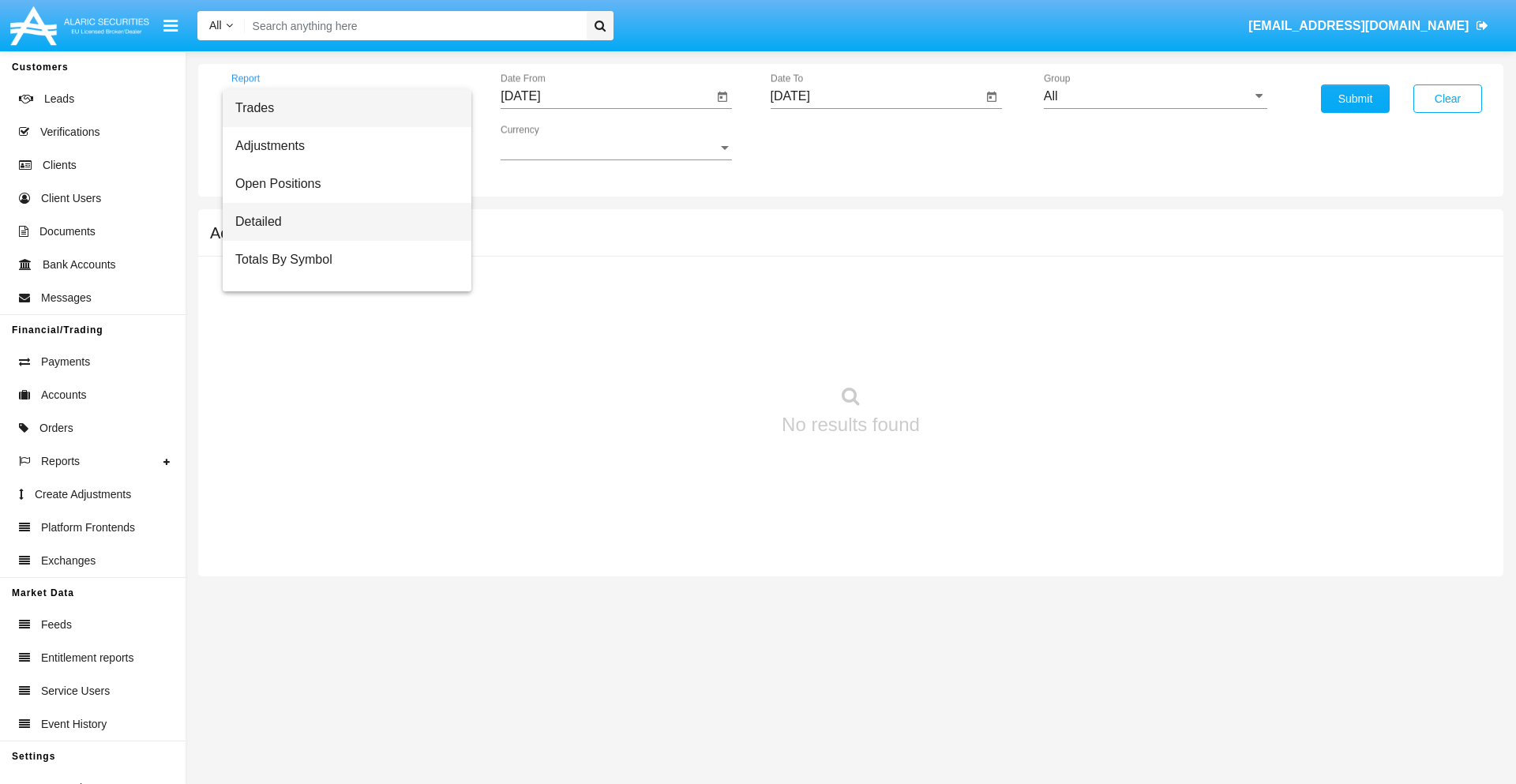
click at [340, 222] on span "Detailed" at bounding box center [347, 222] width 224 height 38
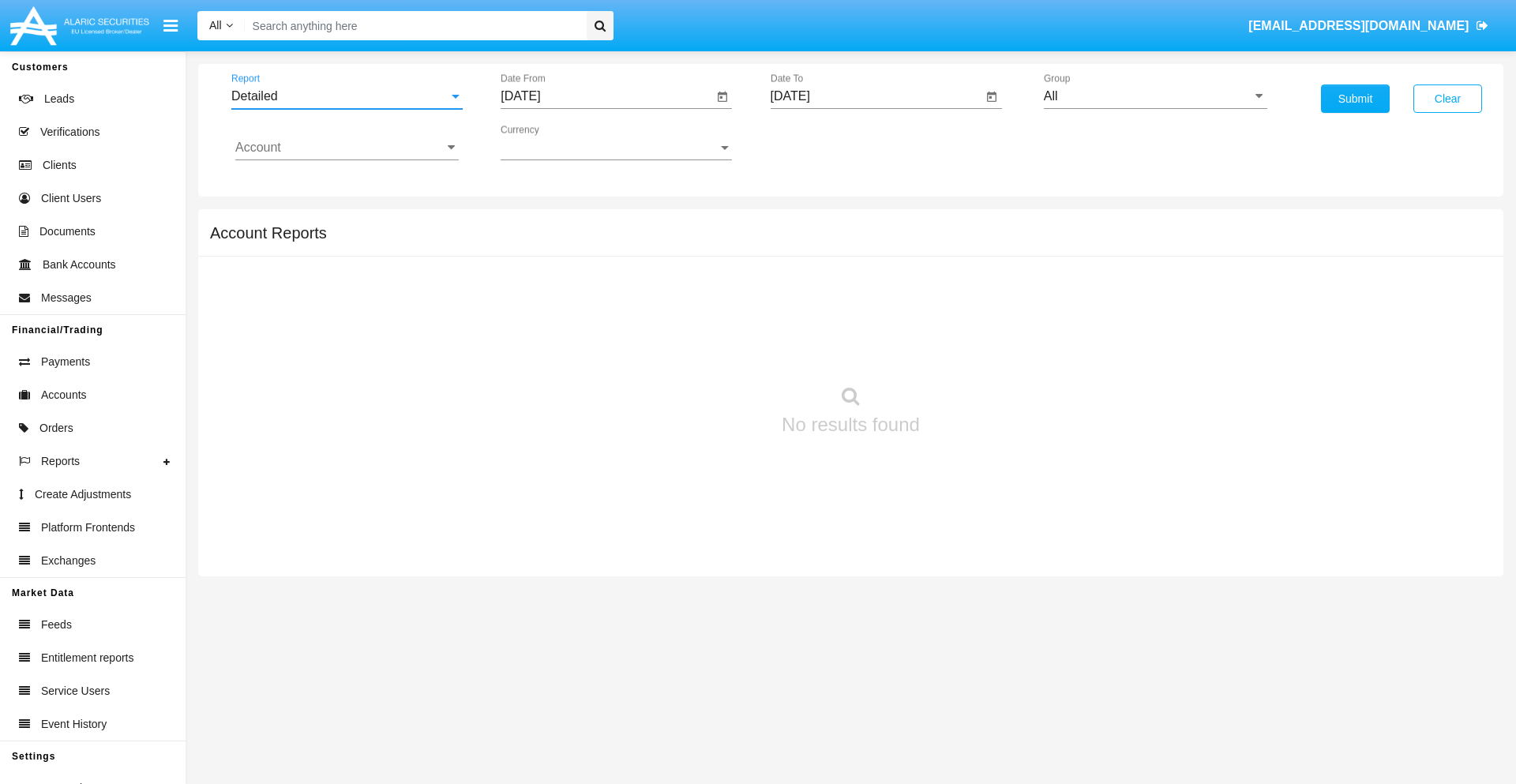
click at [607, 96] on input "[DATE]" at bounding box center [607, 96] width 213 height 14
click at [553, 142] on span "[DATE]" at bounding box center [539, 143] width 35 height 13
click at [705, 349] on div "2025" at bounding box center [705, 349] width 50 height 28
click at [539, 286] on div "SEP" at bounding box center [539, 286] width 50 height 28
click at [685, 336] on div "26" at bounding box center [685, 337] width 28 height 28
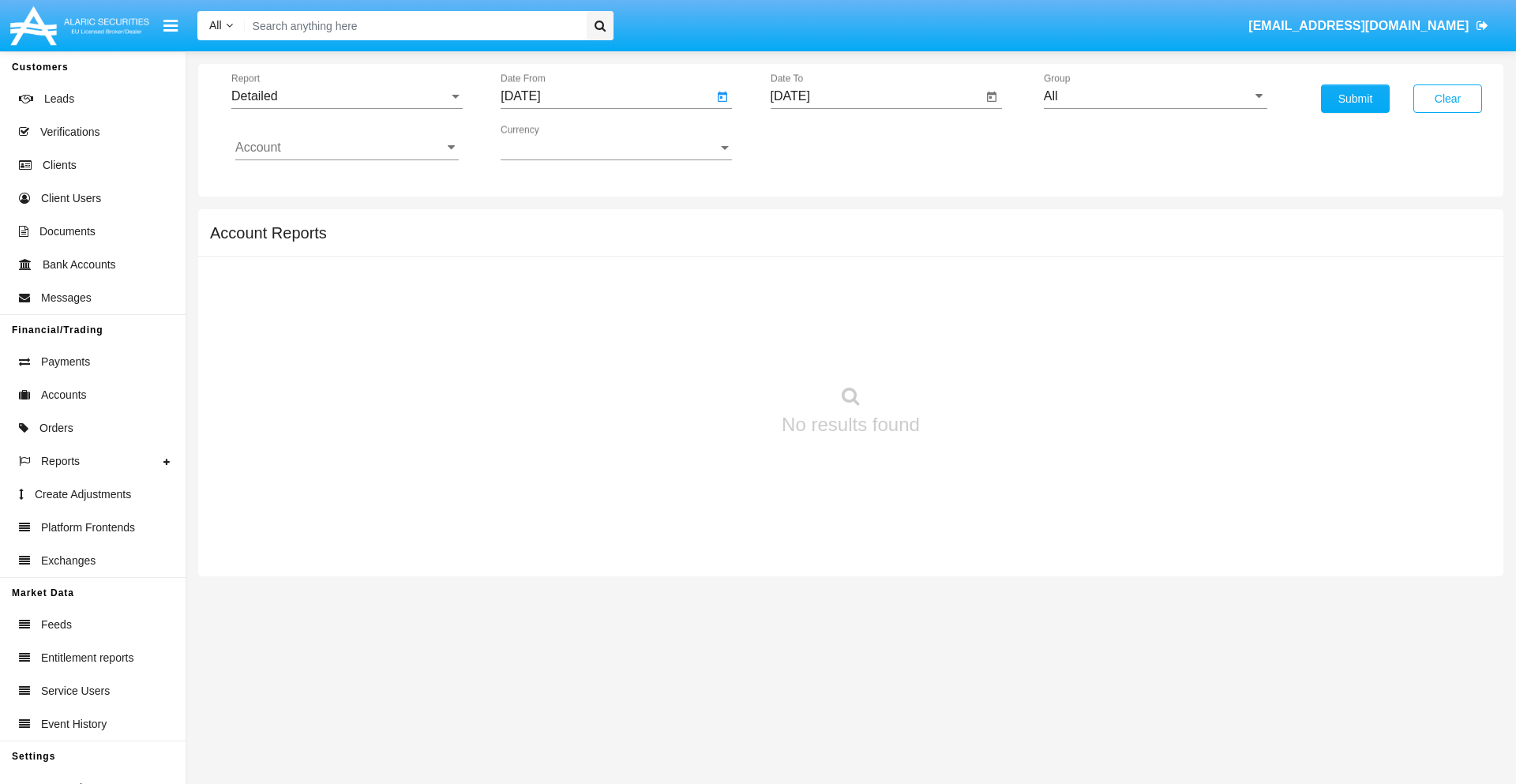
type input "[DATE]"
click at [876, 96] on input "[DATE]" at bounding box center [877, 96] width 213 height 14
click at [822, 142] on span "[DATE]" at bounding box center [809, 143] width 35 height 13
click at [974, 349] on div "2025" at bounding box center [974, 349] width 50 height 28
click at [863, 286] on div "OCT" at bounding box center [863, 286] width 50 height 28
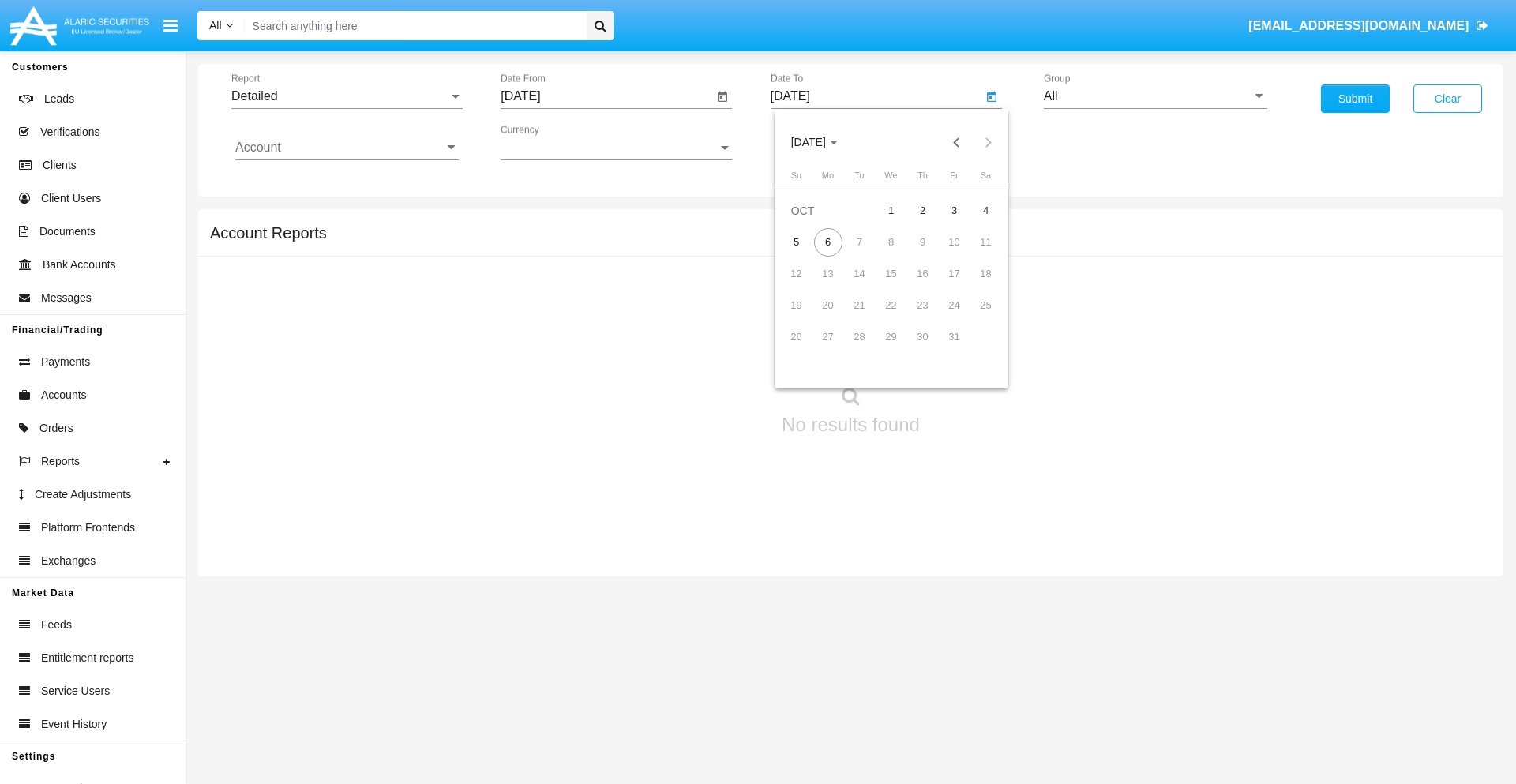
click at [828, 242] on div "6" at bounding box center [829, 242] width 28 height 28
type input "[DATE]"
click at [1155, 96] on input "All" at bounding box center [1155, 96] width 224 height 14
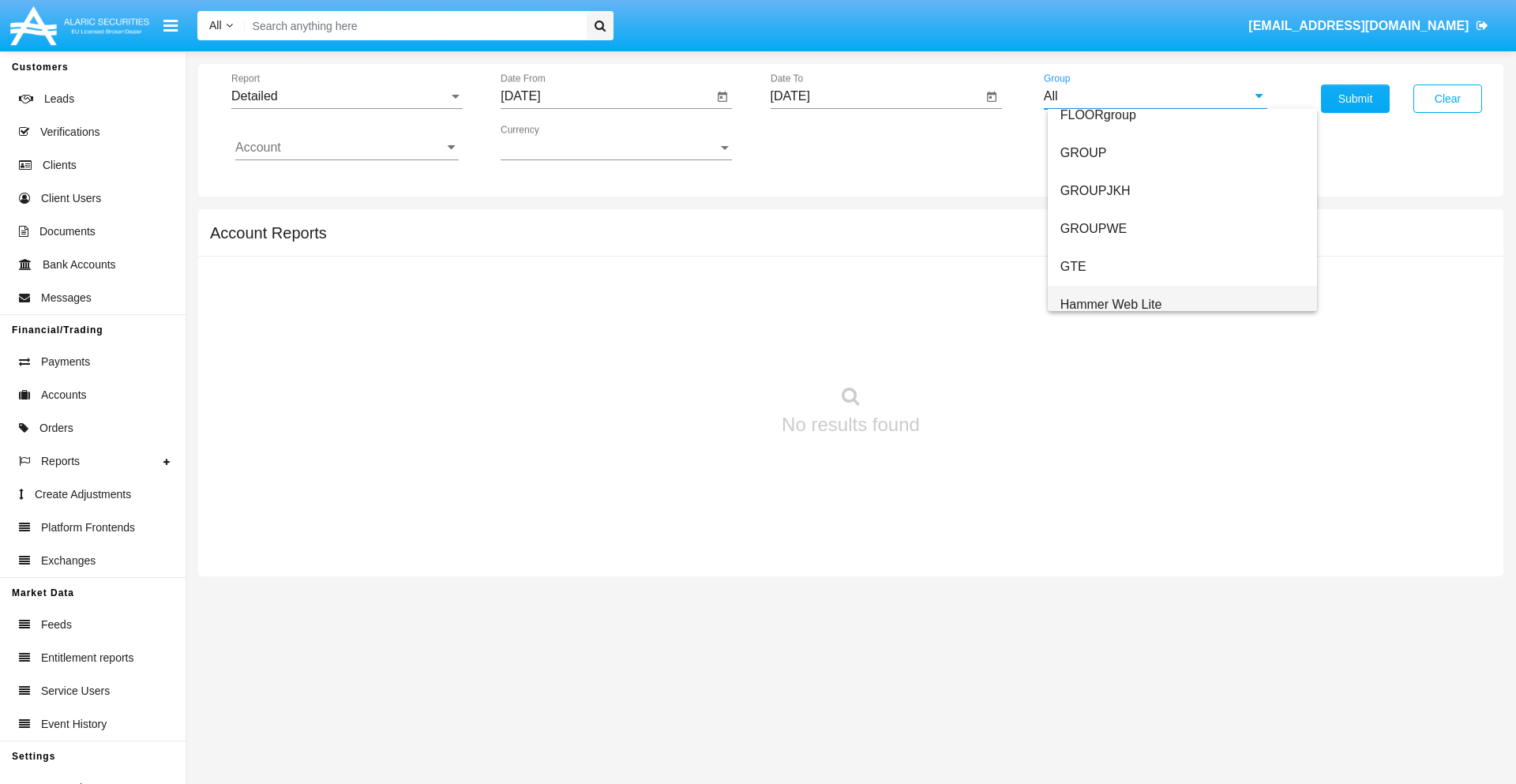
click at [1111, 304] on span "Hammer Web Lite" at bounding box center [1111, 304] width 102 height 13
type input "Hammer Web Lite"
click at [347, 148] on input "Account" at bounding box center [347, 148] width 224 height 14
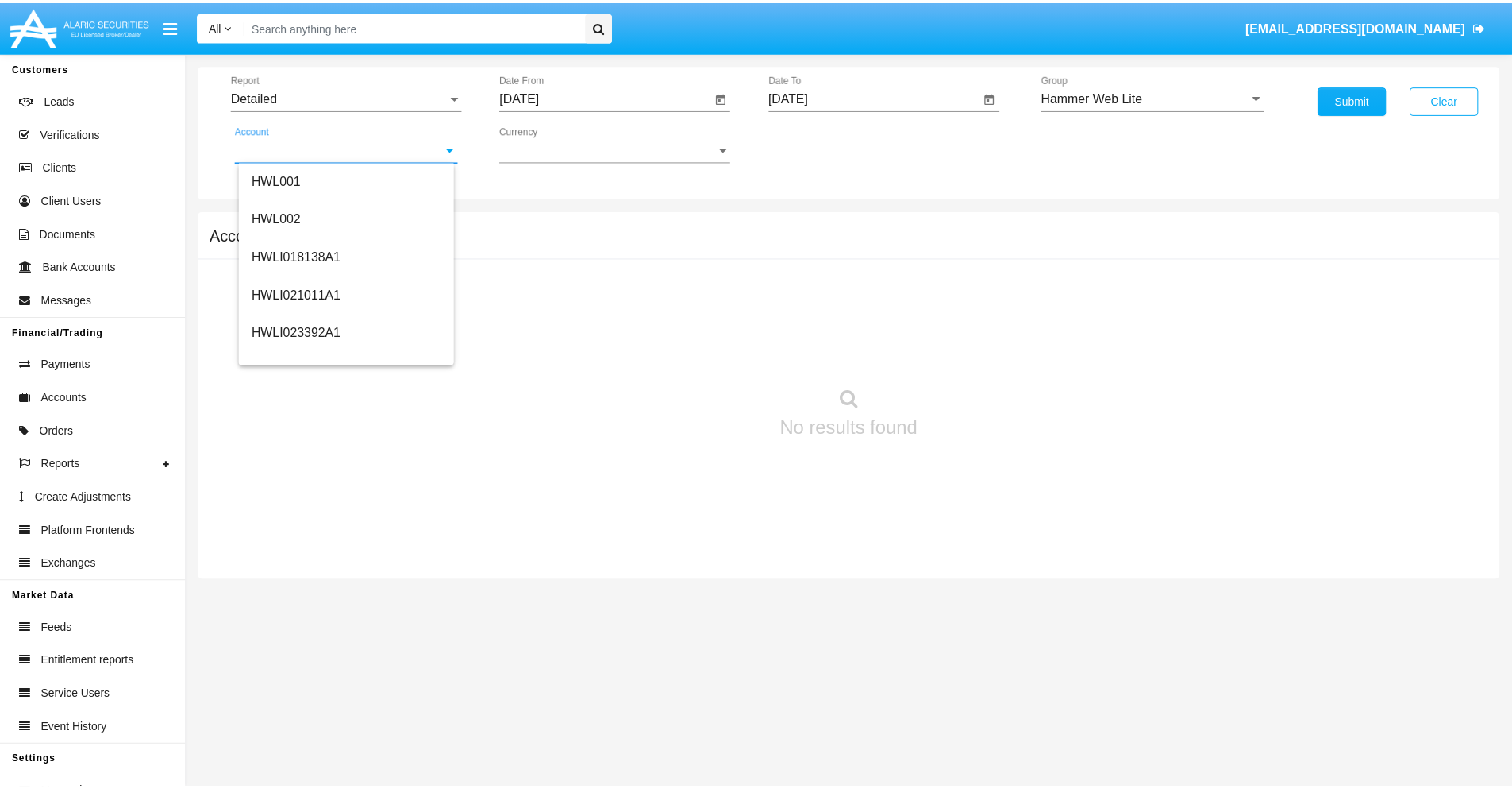
scroll to position [242, 0]
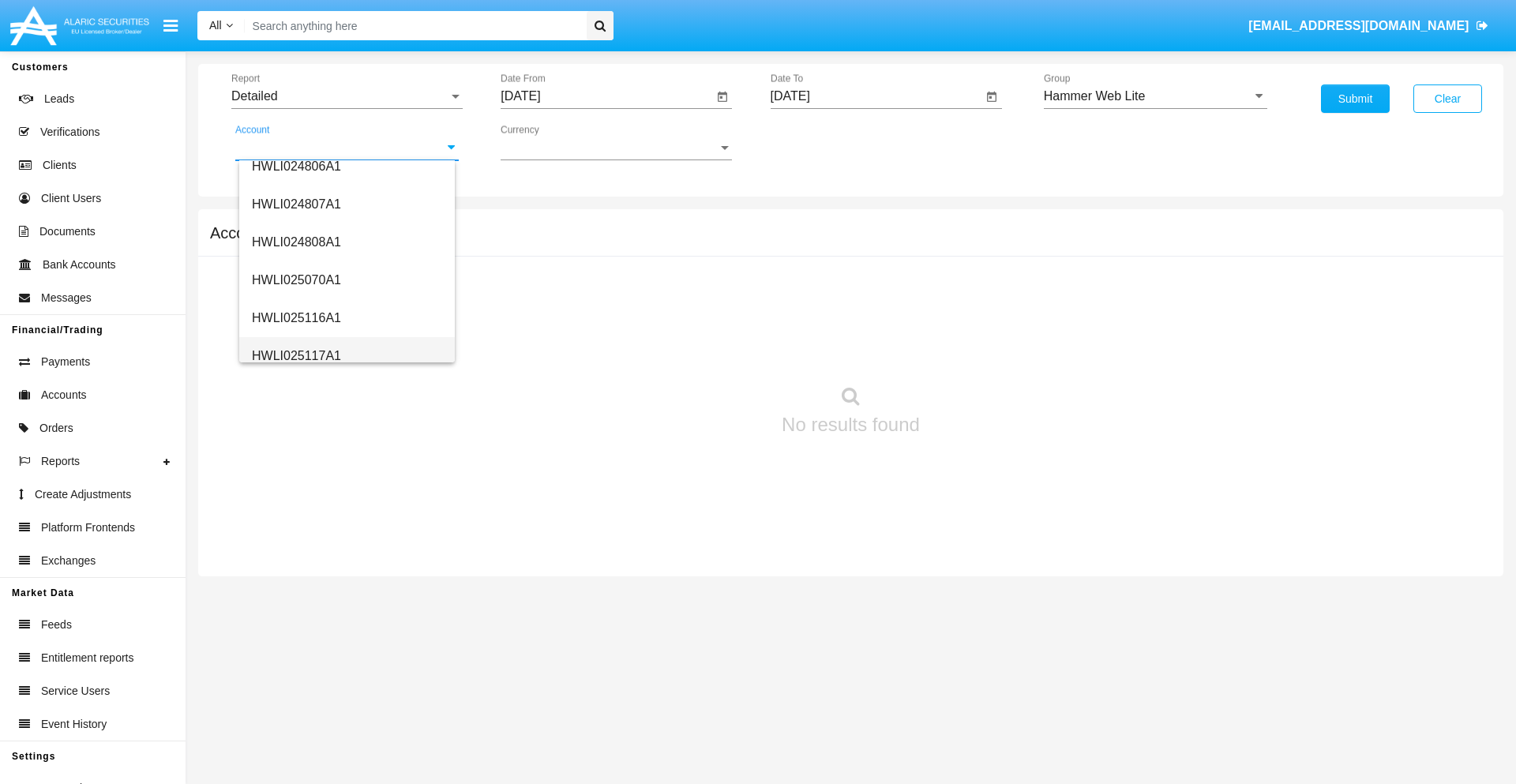
click at [295, 355] on span "HWLI025117A1" at bounding box center [296, 355] width 89 height 13
type input "HWLI025117A1"
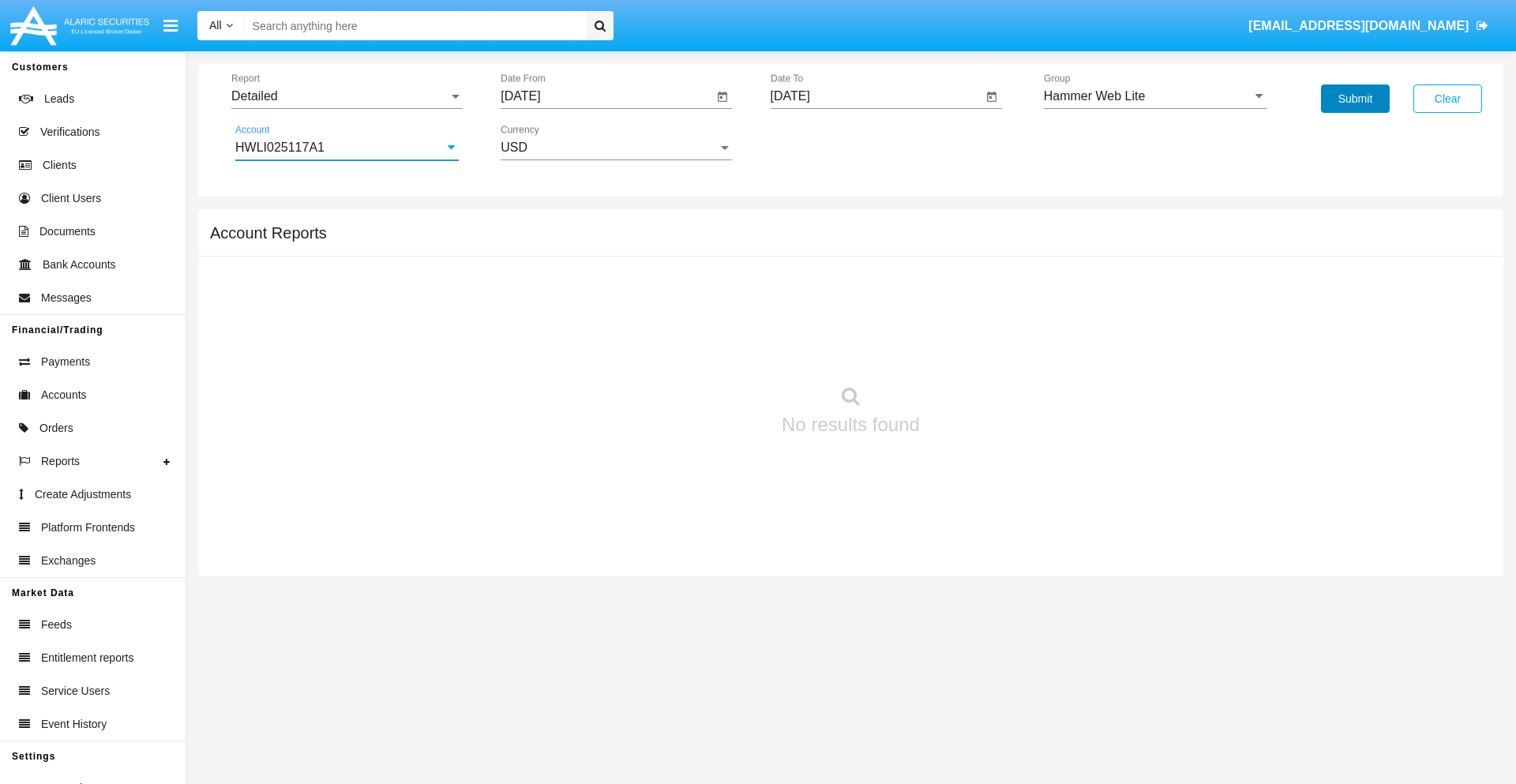
click at [1355, 99] on button "Submit" at bounding box center [1355, 99] width 69 height 28
click at [347, 96] on span "Report" at bounding box center [340, 96] width 217 height 14
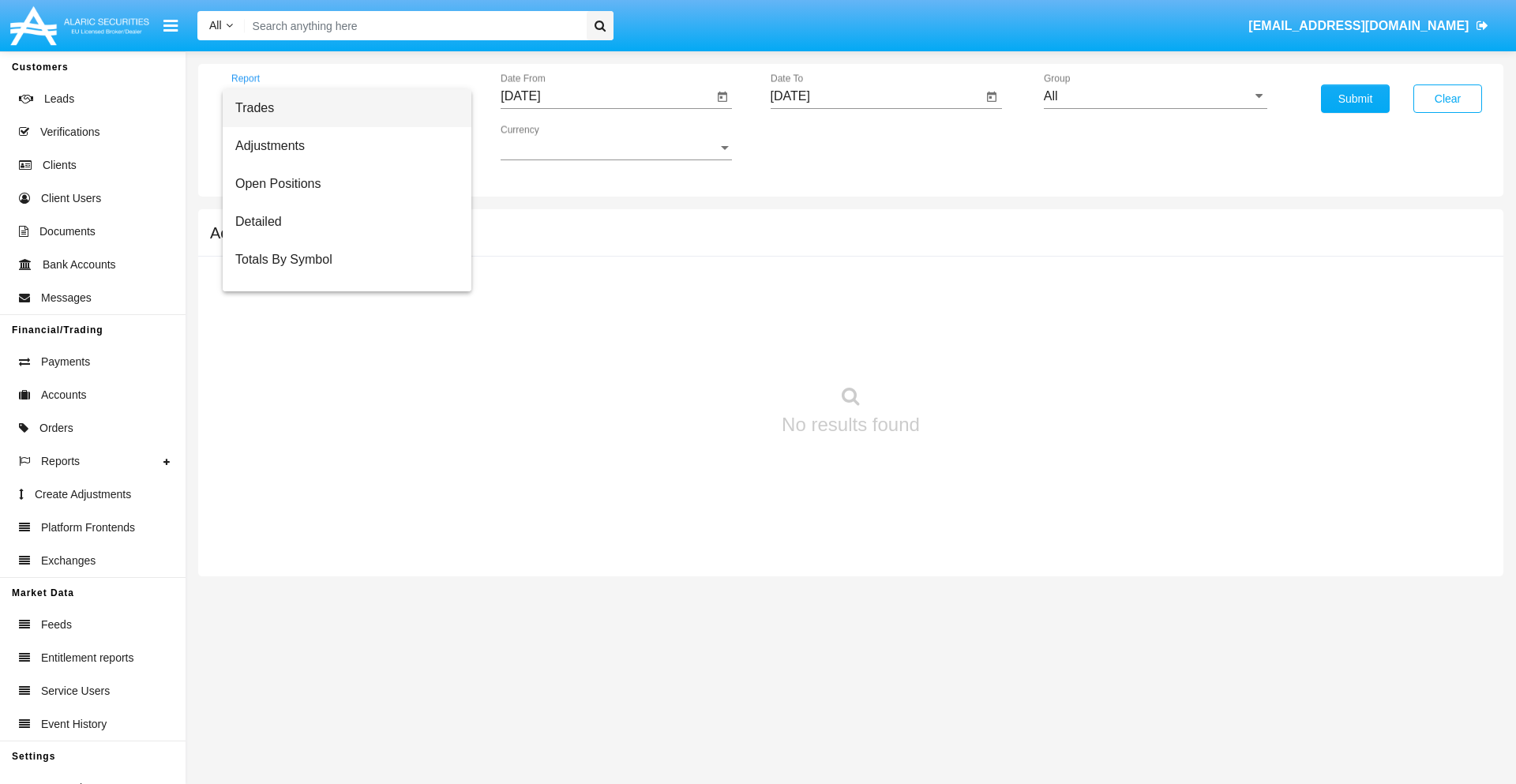
scroll to position [101, 0]
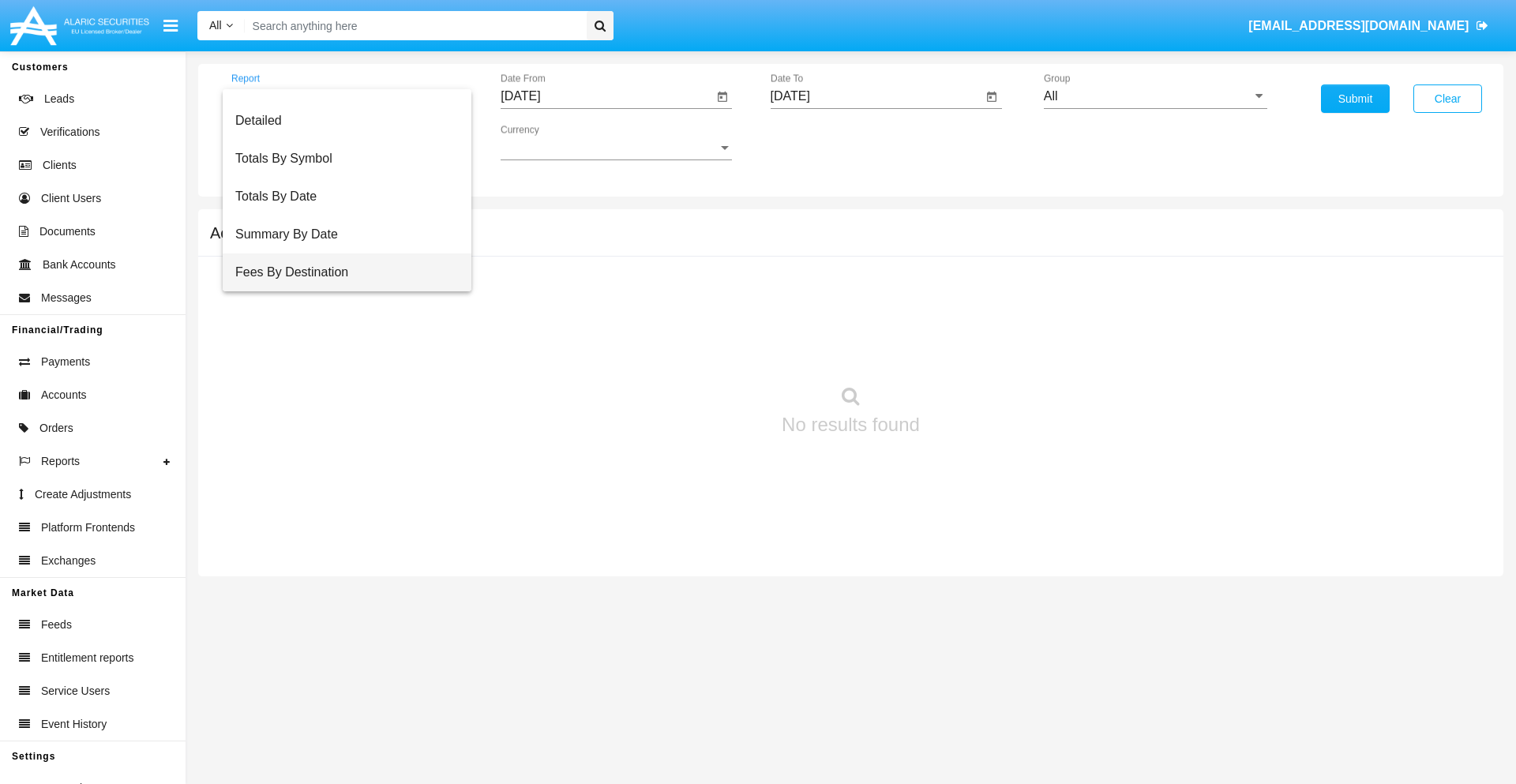
click at [340, 272] on span "Fees By Destination" at bounding box center [347, 272] width 224 height 38
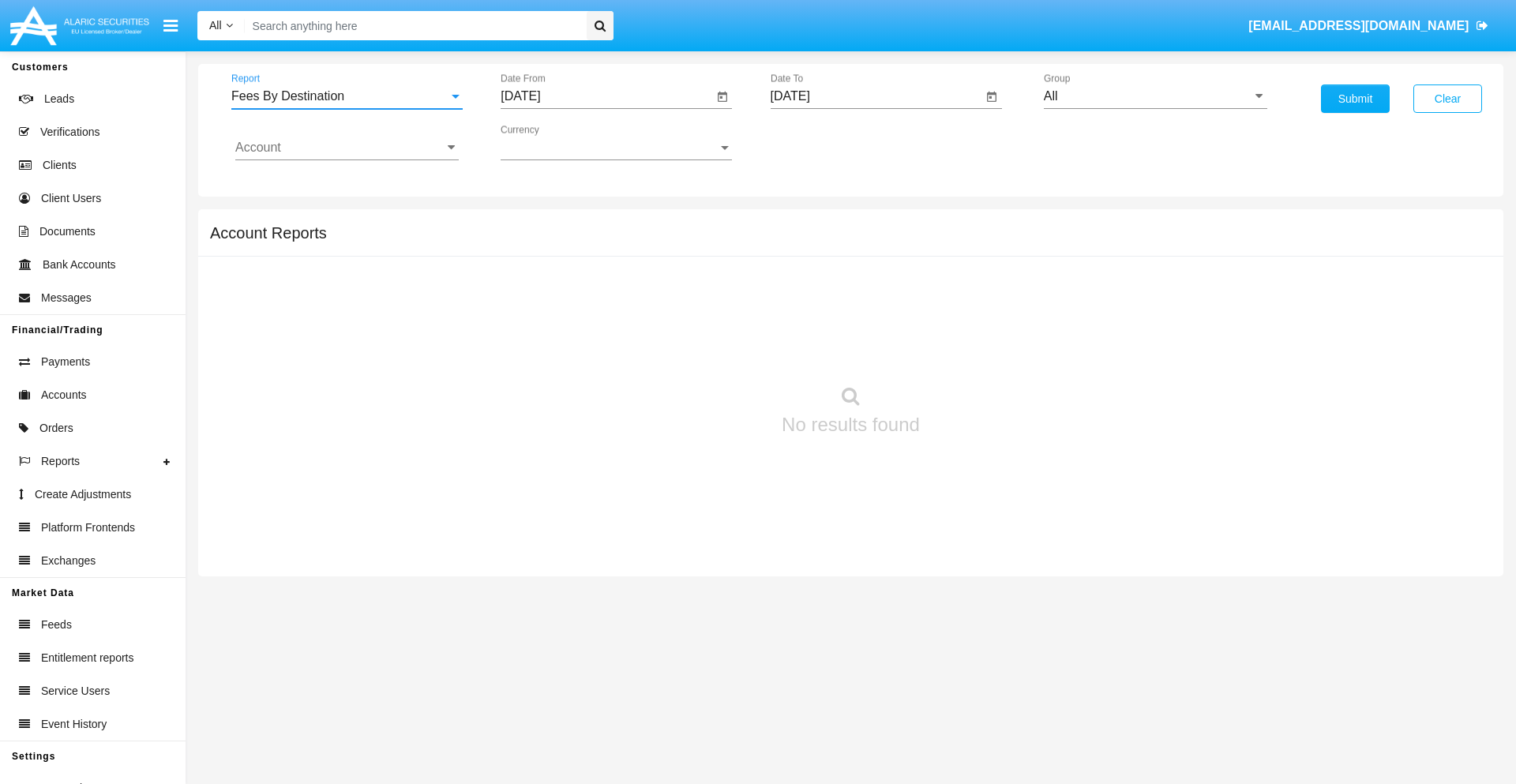
click at [607, 96] on input "[DATE]" at bounding box center [607, 96] width 213 height 14
click at [553, 142] on span "[DATE]" at bounding box center [539, 143] width 35 height 13
click at [705, 349] on div "2025" at bounding box center [705, 349] width 50 height 28
click at [649, 254] on div "[DATE]" at bounding box center [649, 254] width 50 height 28
click at [527, 273] on div "6" at bounding box center [527, 274] width 28 height 28
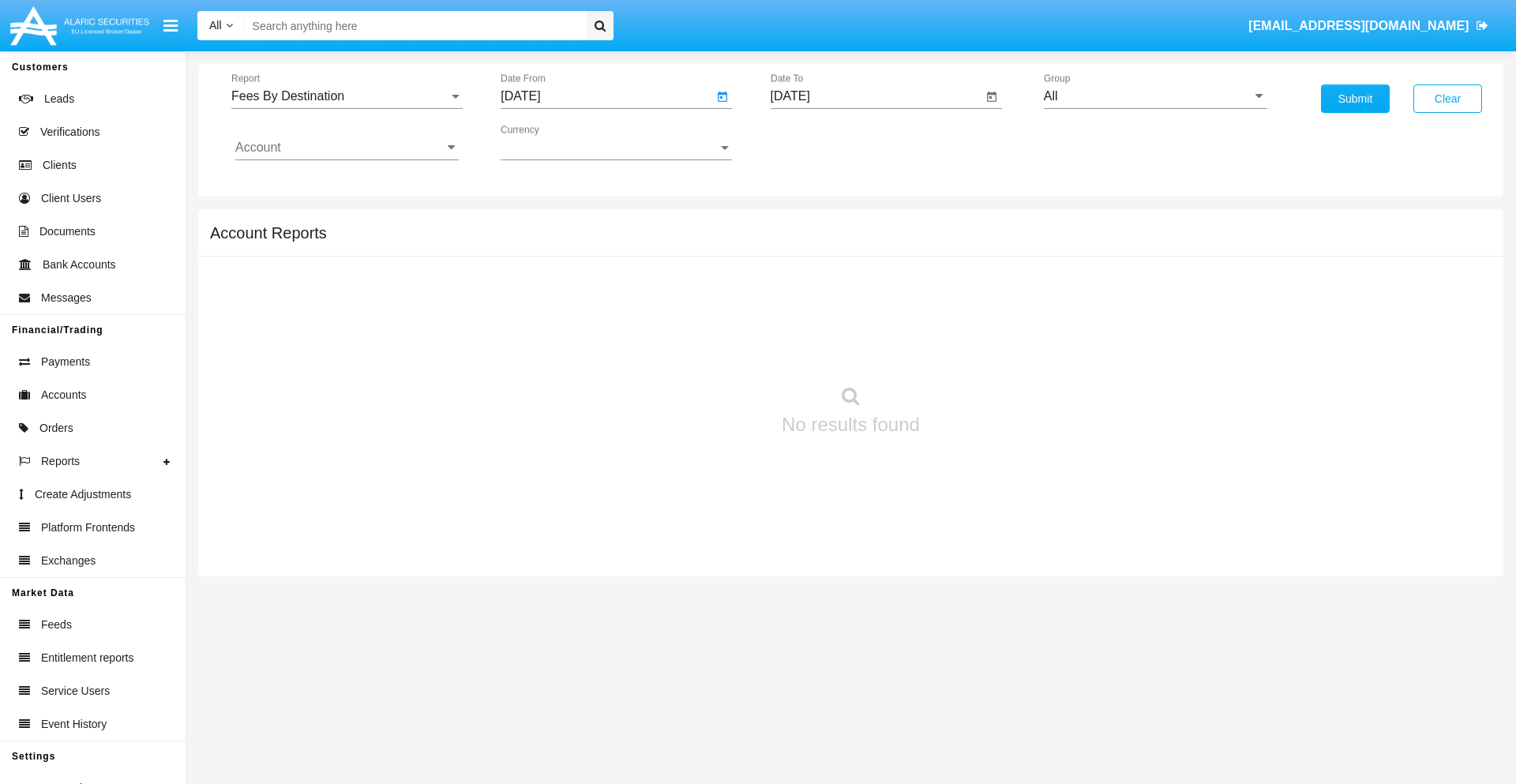
type input "[DATE]"
click at [876, 96] on input "[DATE]" at bounding box center [877, 96] width 213 height 14
click at [822, 142] on span "[DATE]" at bounding box center [809, 143] width 35 height 13
click at [974, 349] on div "2025" at bounding box center [974, 349] width 50 height 28
click at [863, 286] on div "OCT" at bounding box center [863, 286] width 50 height 28
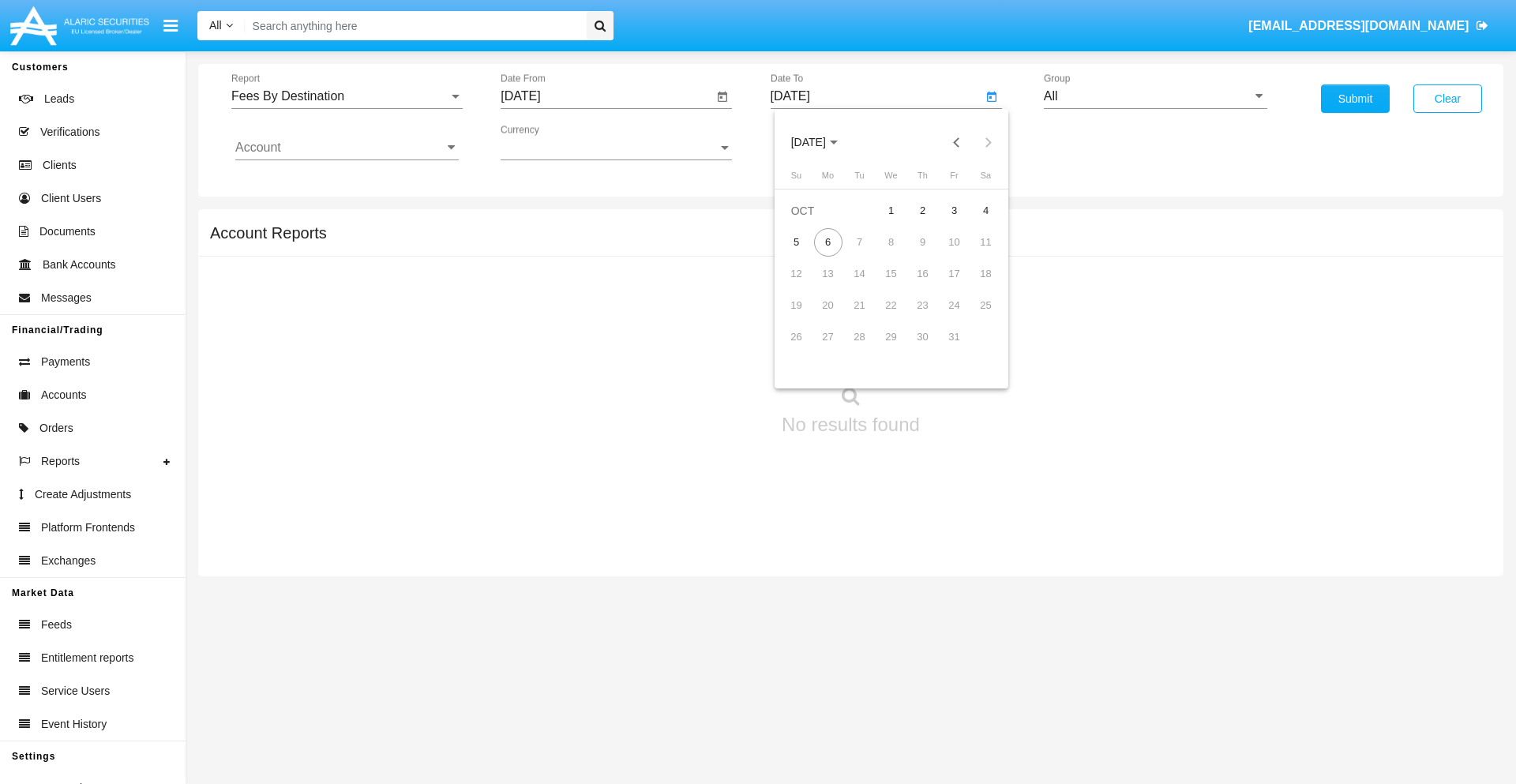
click at [828, 242] on div "6" at bounding box center [829, 242] width 28 height 28
type input "[DATE]"
click at [1155, 96] on input "All" at bounding box center [1155, 96] width 224 height 14
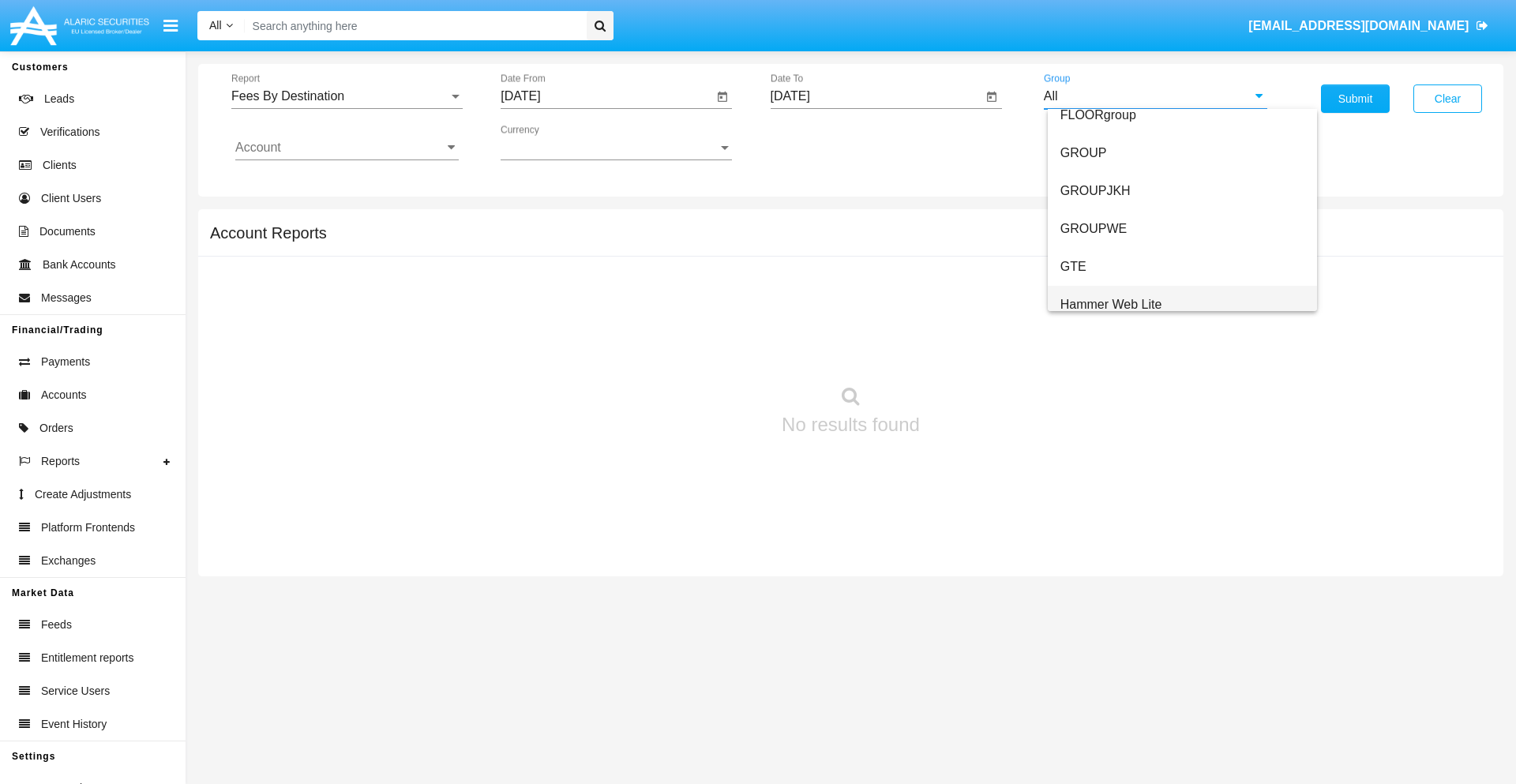
click at [1111, 304] on span "Hammer Web Lite" at bounding box center [1111, 304] width 102 height 13
type input "Hammer Web Lite"
click at [347, 148] on input "Account" at bounding box center [347, 148] width 224 height 14
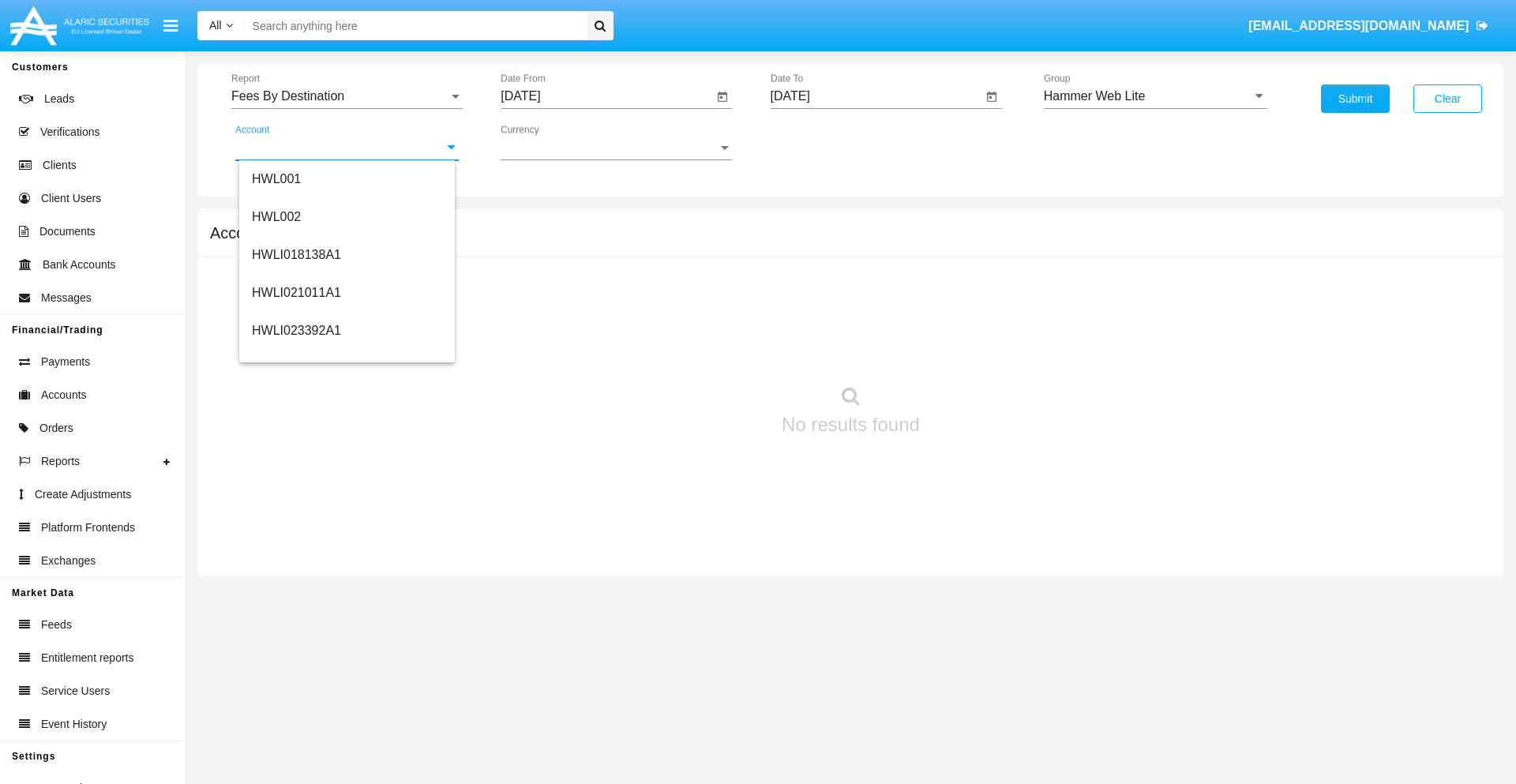
scroll to position [240, 0]
click at [295, 355] on span "HWLI025117A1" at bounding box center [296, 355] width 89 height 13
type input "HWLI025117A1"
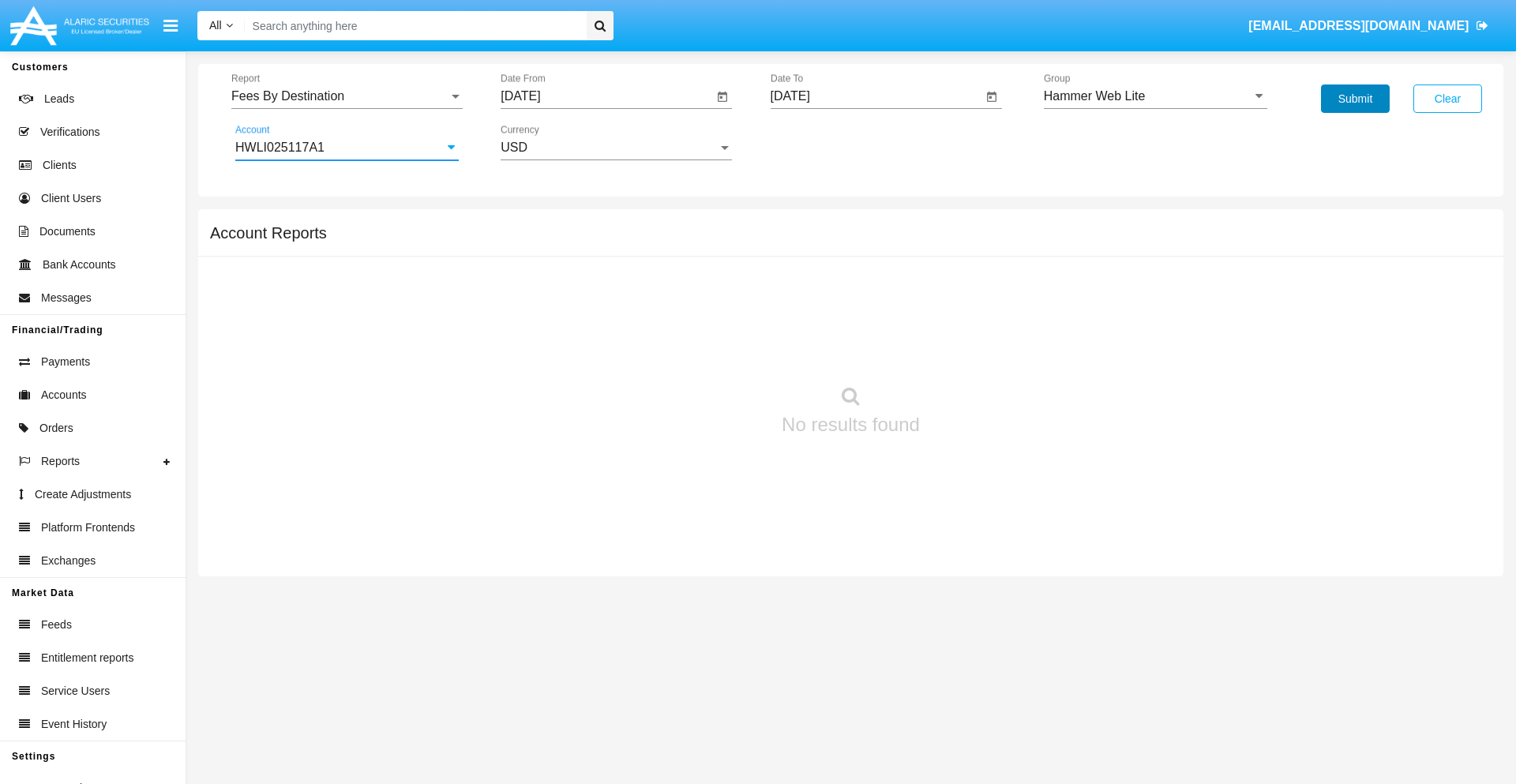
click at [1355, 99] on button "Submit" at bounding box center [1355, 99] width 69 height 28
click at [347, 96] on span "Report" at bounding box center [340, 96] width 217 height 14
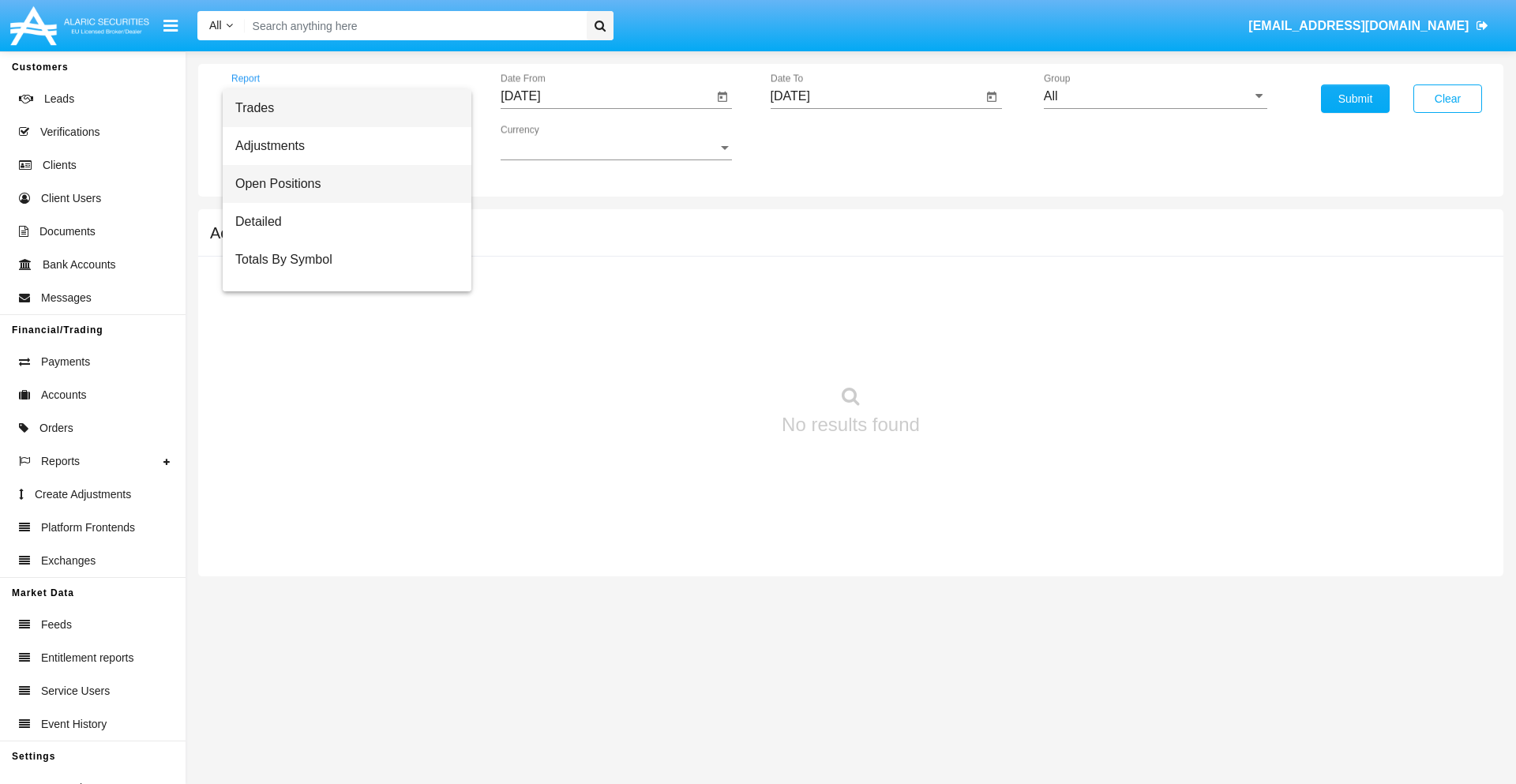
click at [340, 184] on span "Open Positions" at bounding box center [347, 184] width 224 height 38
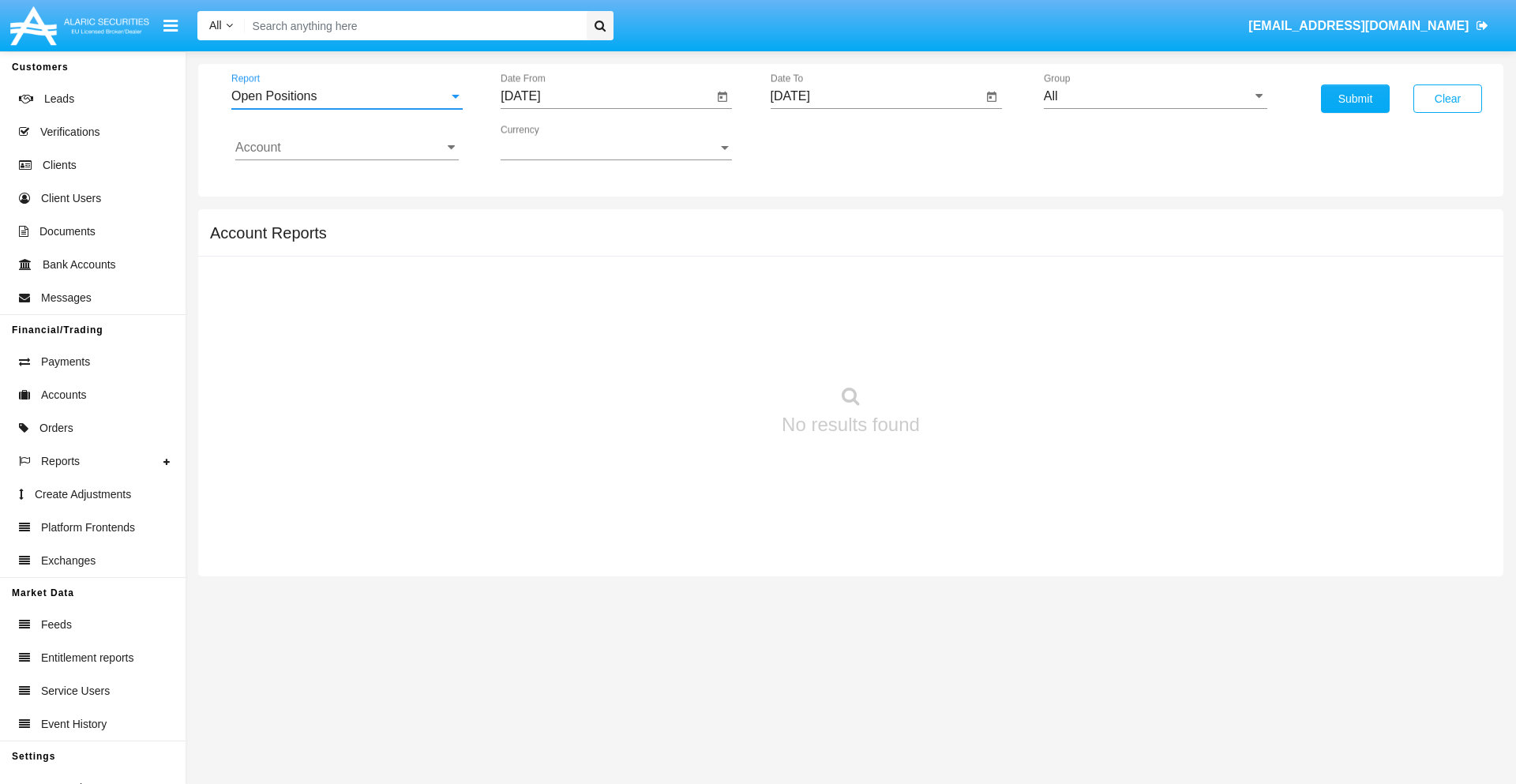
click at [607, 96] on input "[DATE]" at bounding box center [607, 96] width 213 height 14
click at [553, 142] on span "[DATE]" at bounding box center [539, 143] width 35 height 13
click at [705, 349] on div "2025" at bounding box center [705, 349] width 50 height 28
click at [539, 286] on div "SEP" at bounding box center [539, 286] width 50 height 28
click at [717, 242] on div "6" at bounding box center [717, 242] width 28 height 28
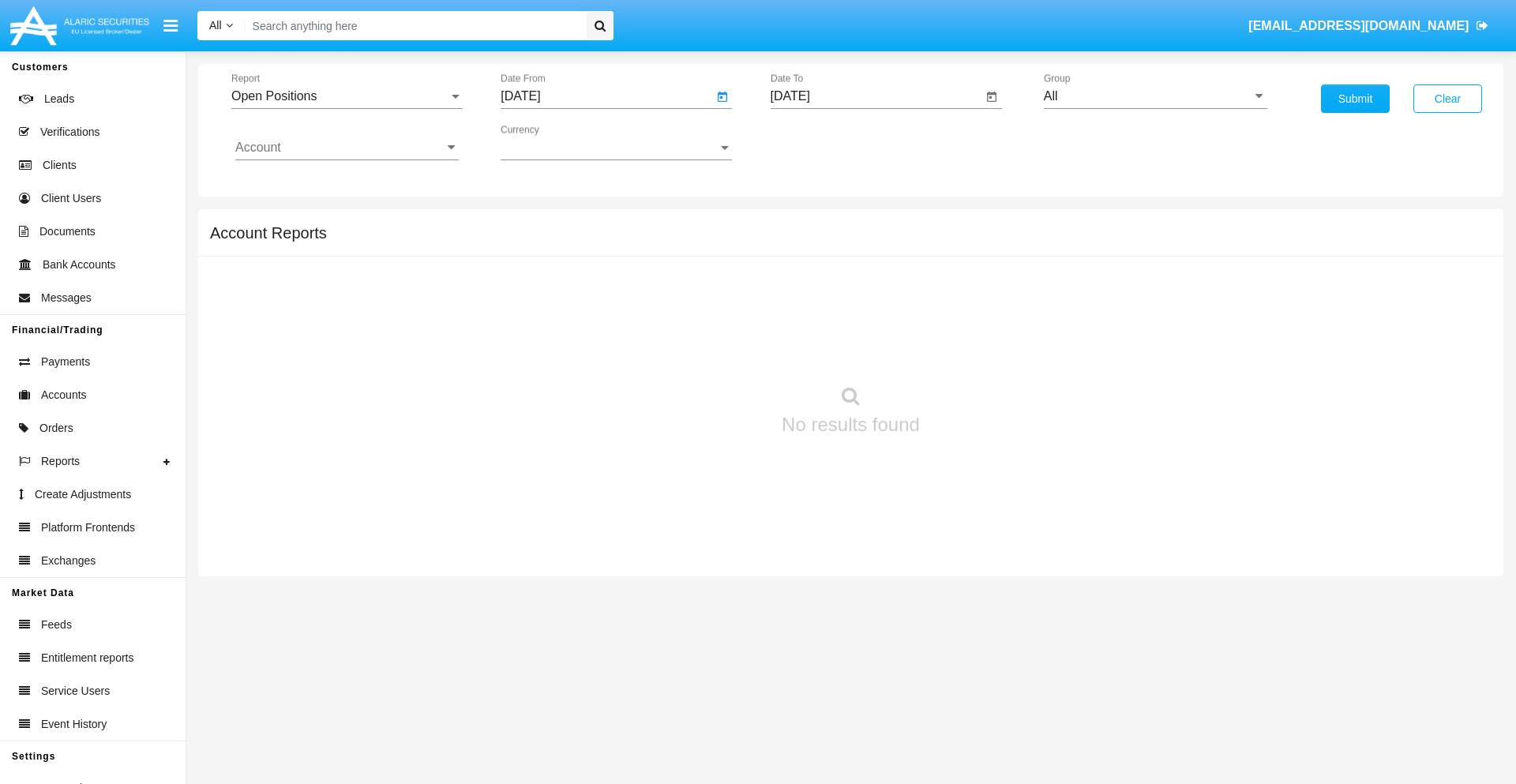
type input "[DATE]"
click at [876, 96] on input "[DATE]" at bounding box center [877, 96] width 213 height 14
click at [822, 142] on span "[DATE]" at bounding box center [809, 143] width 35 height 13
click at [974, 349] on div "2025" at bounding box center [974, 349] width 50 height 28
click at [863, 286] on div "OCT" at bounding box center [863, 286] width 50 height 28
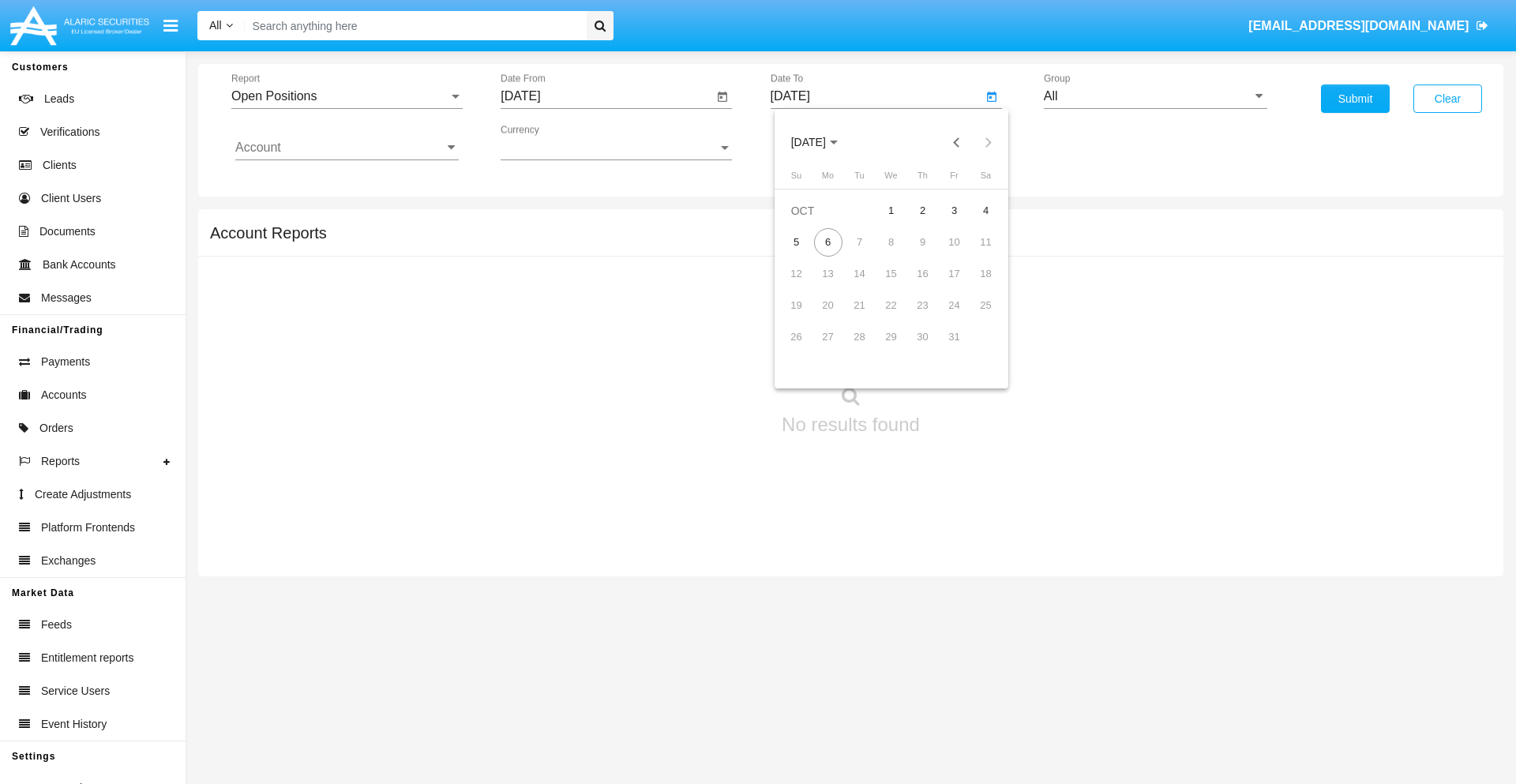
click at [828, 242] on div "6" at bounding box center [829, 242] width 28 height 28
type input "[DATE]"
click at [1155, 96] on input "All" at bounding box center [1155, 96] width 224 height 14
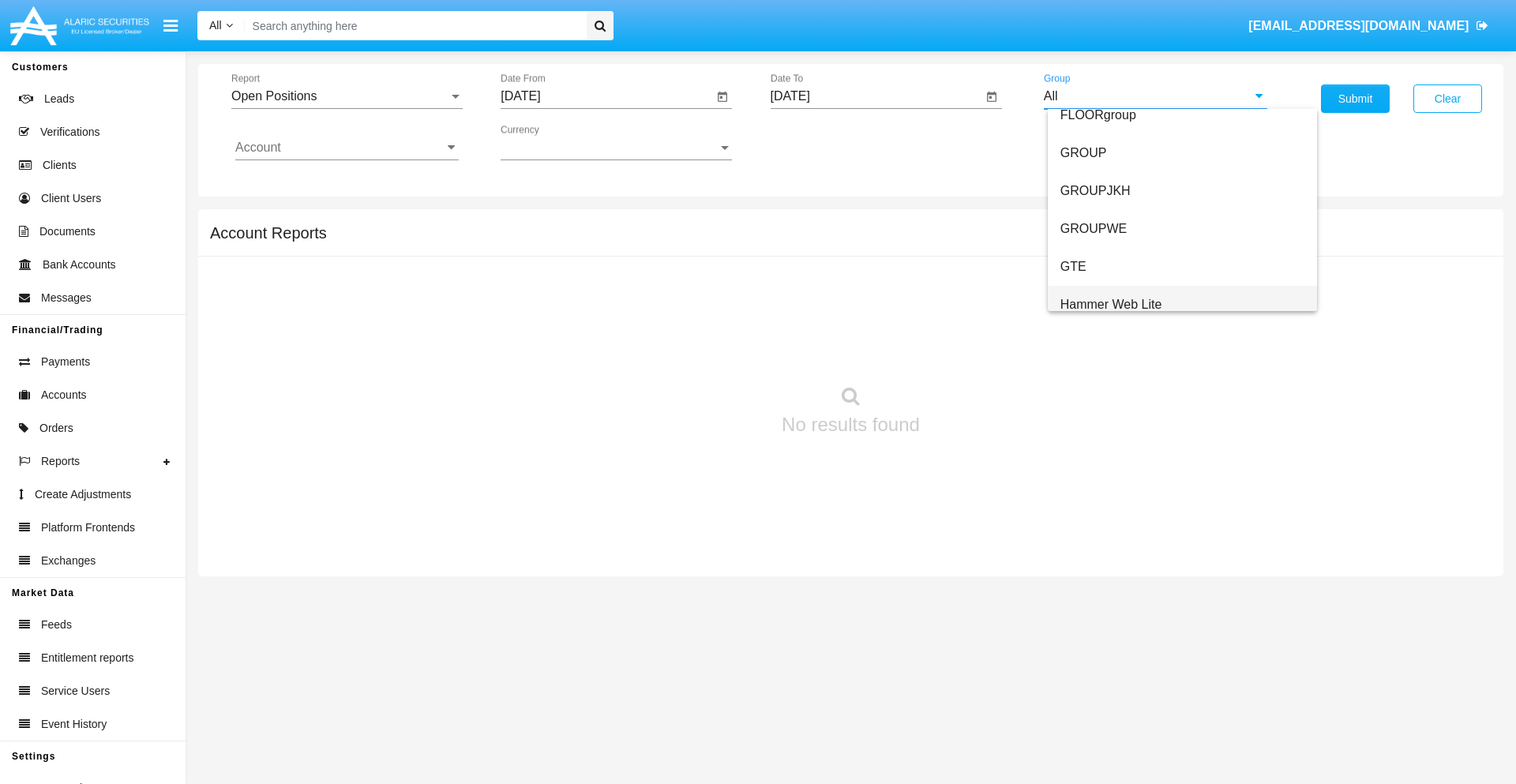
click at [1111, 304] on span "Hammer Web Lite" at bounding box center [1111, 304] width 102 height 13
type input "Hammer Web Lite"
click at [347, 148] on input "Account" at bounding box center [347, 148] width 224 height 14
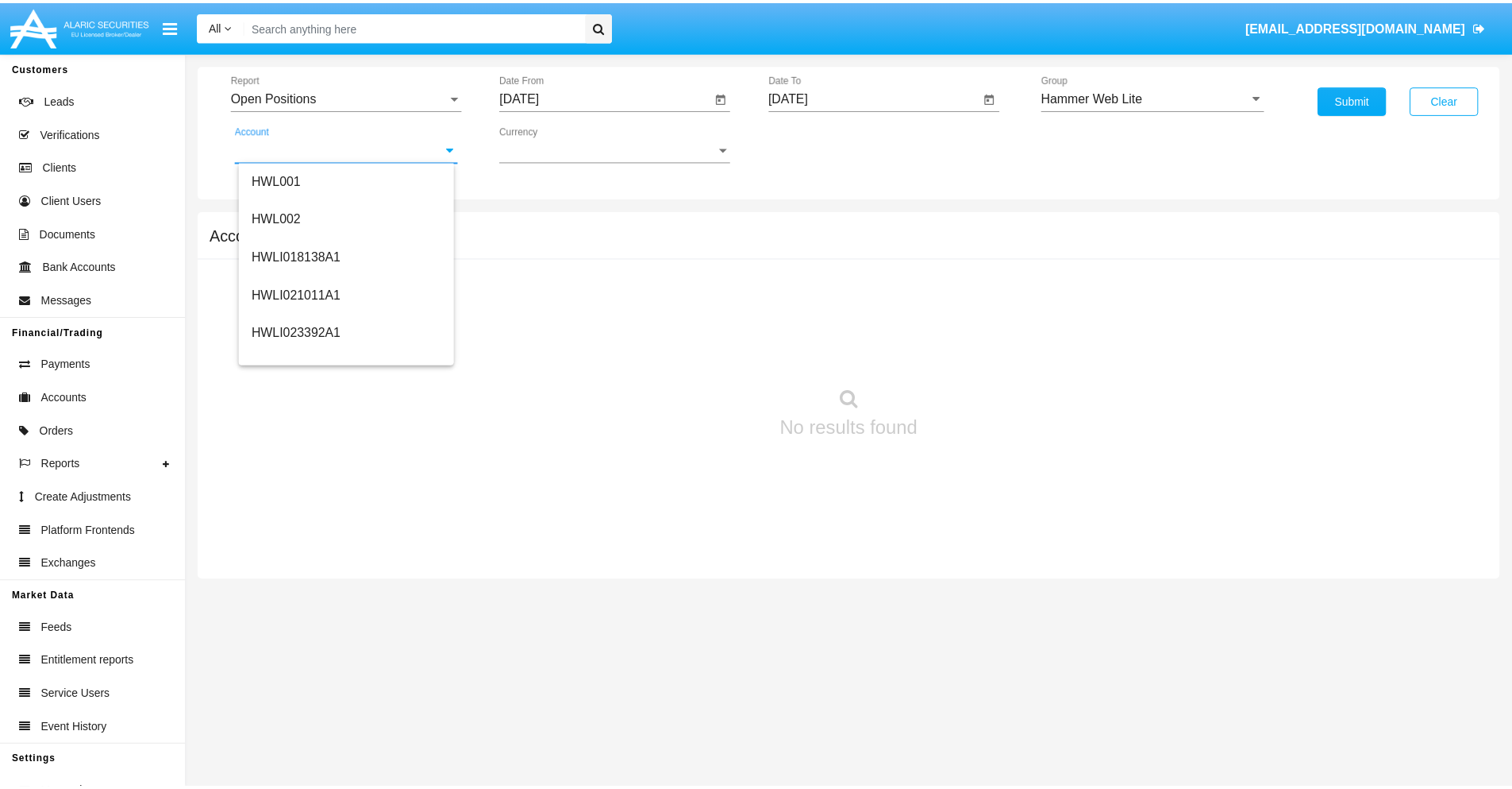
scroll to position [242, 0]
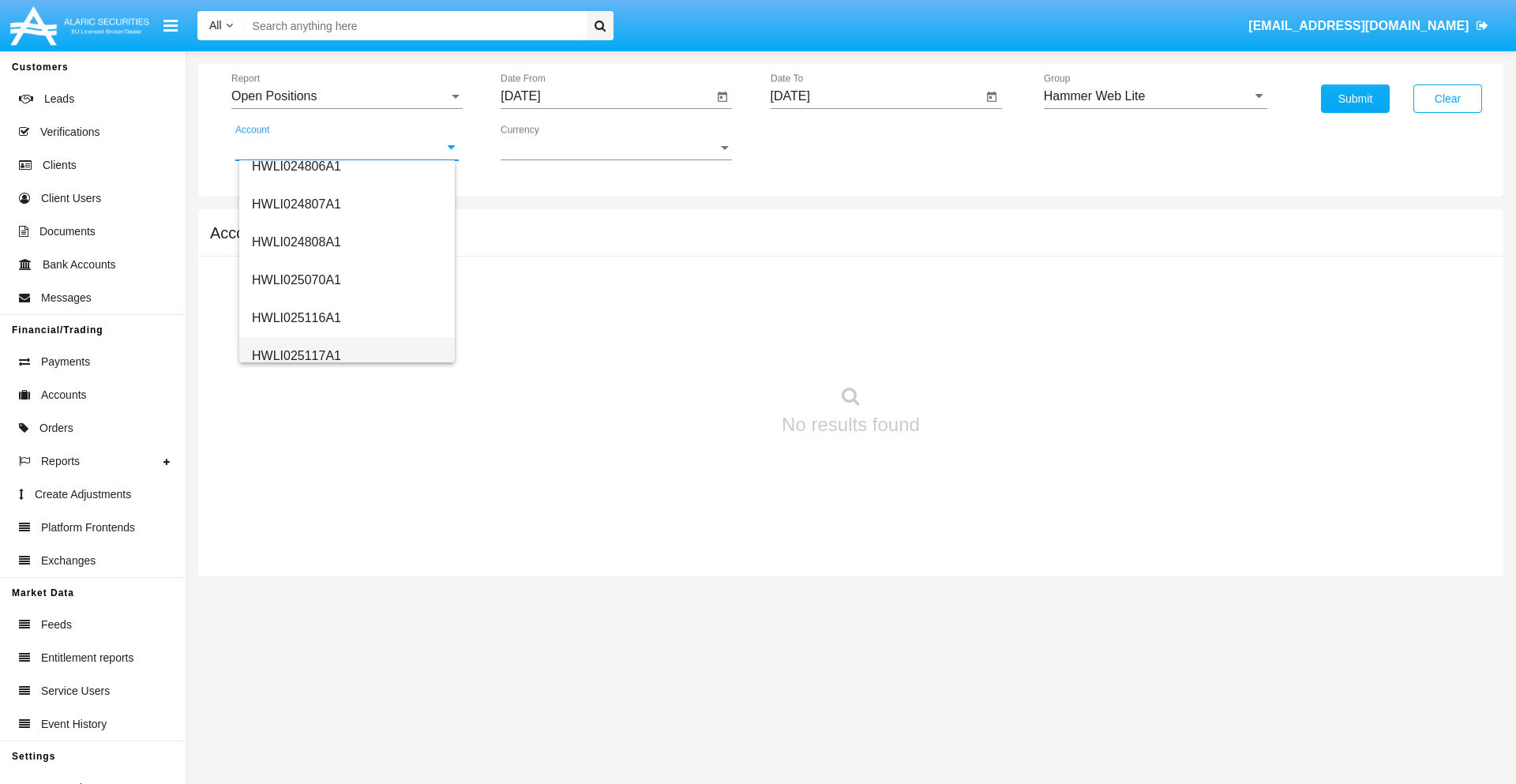
click at [295, 355] on span "HWLI025117A1" at bounding box center [296, 355] width 89 height 13
type input "HWLI025117A1"
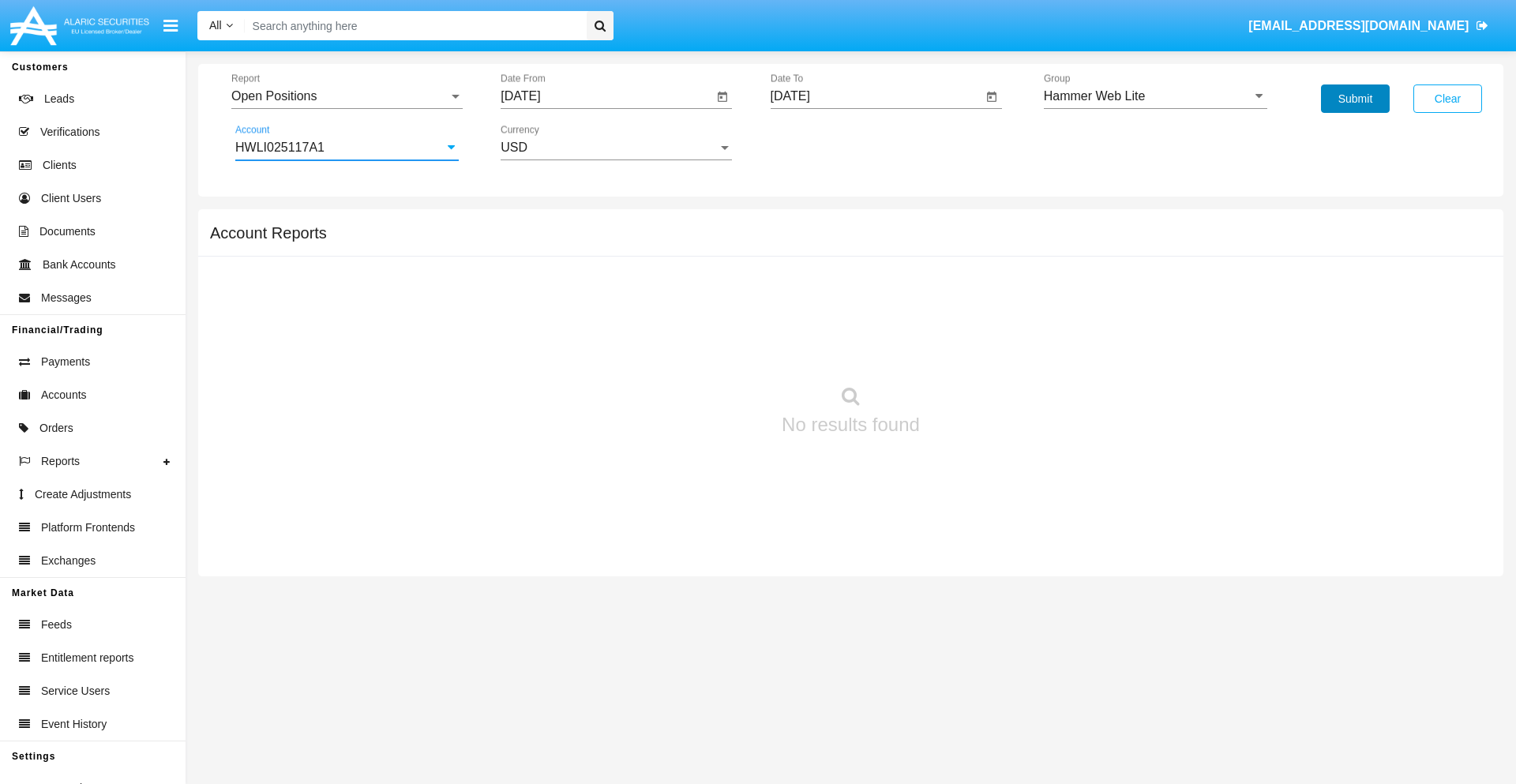
click at [1355, 99] on button "Submit" at bounding box center [1355, 99] width 69 height 28
click at [347, 96] on span "Report" at bounding box center [340, 96] width 217 height 14
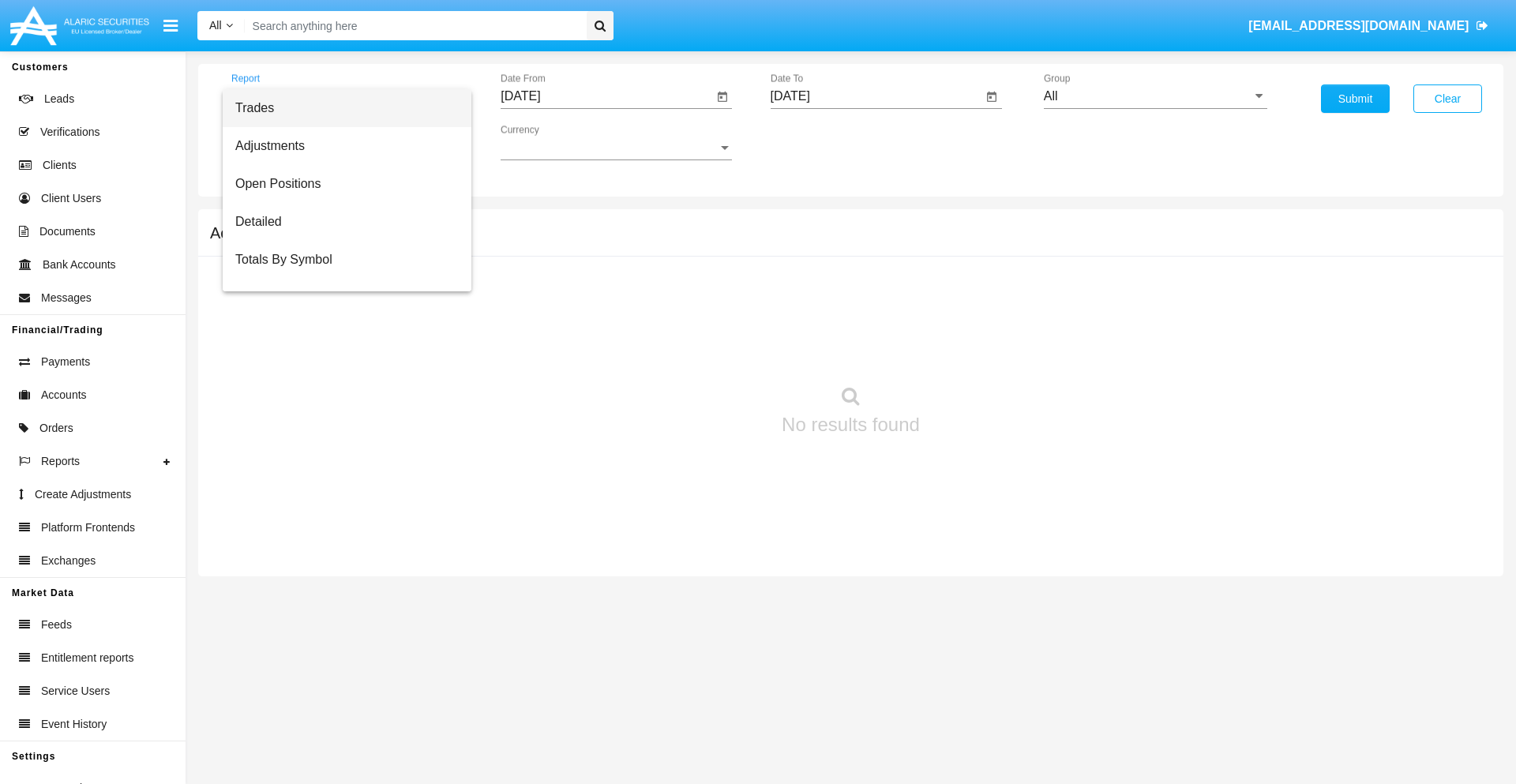
scroll to position [63, 0]
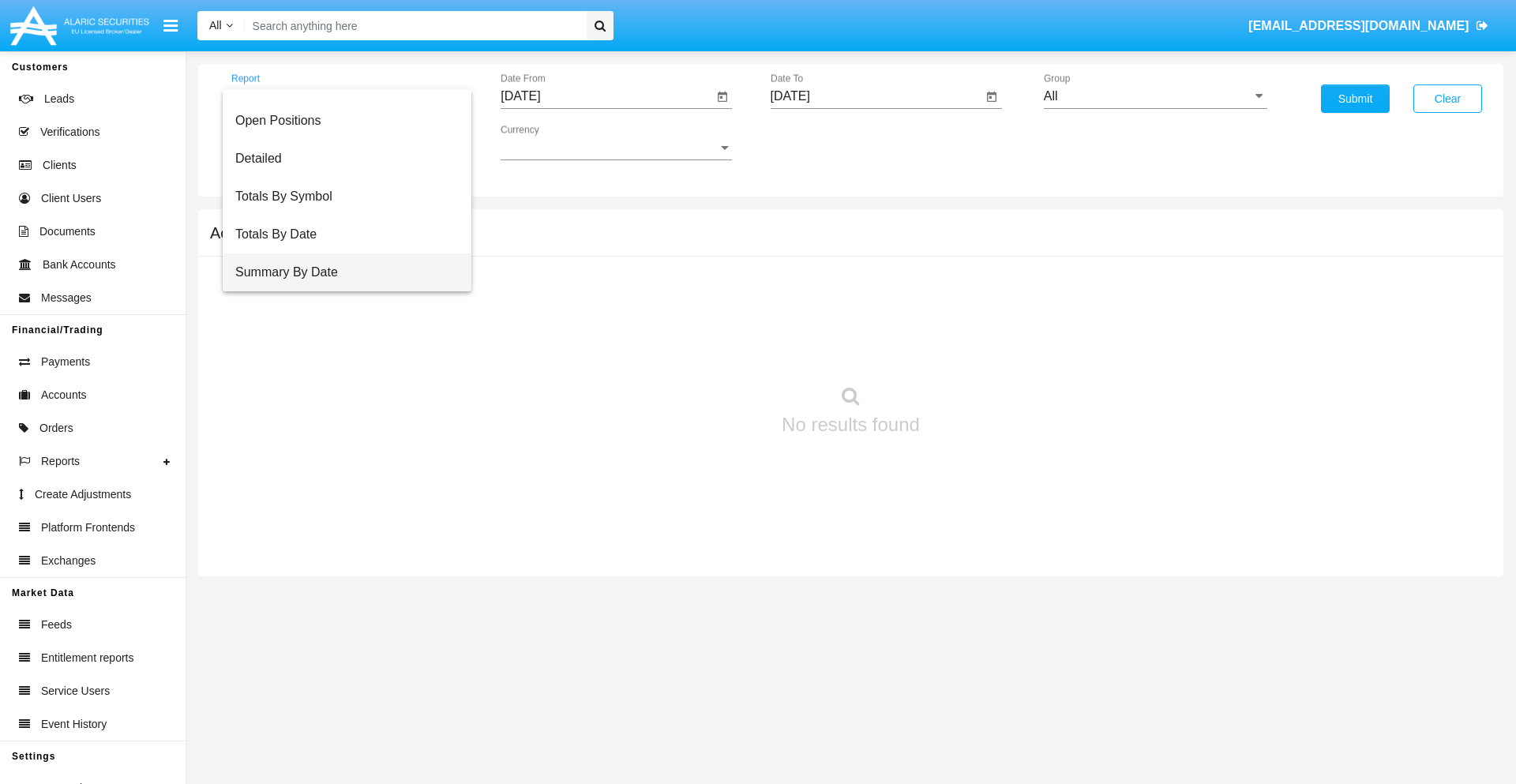
click at [340, 272] on span "Summary By Date" at bounding box center [347, 272] width 224 height 38
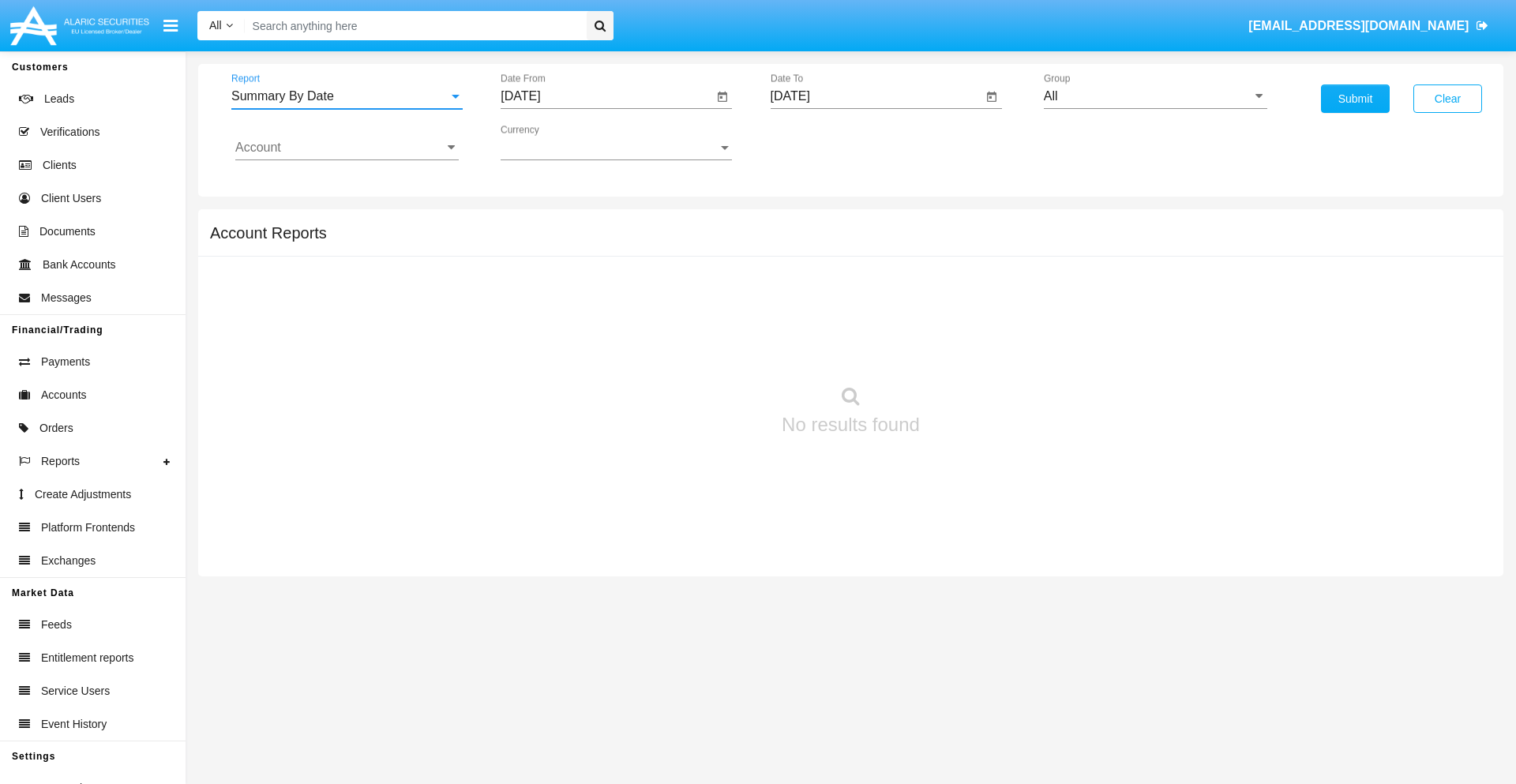
click at [607, 96] on input "[DATE]" at bounding box center [607, 96] width 213 height 14
click at [553, 142] on span "[DATE]" at bounding box center [539, 143] width 35 height 13
click at [705, 349] on div "2025" at bounding box center [705, 349] width 50 height 28
click at [539, 286] on div "SEP" at bounding box center [539, 286] width 50 height 28
click at [527, 336] on div "21" at bounding box center [527, 337] width 28 height 28
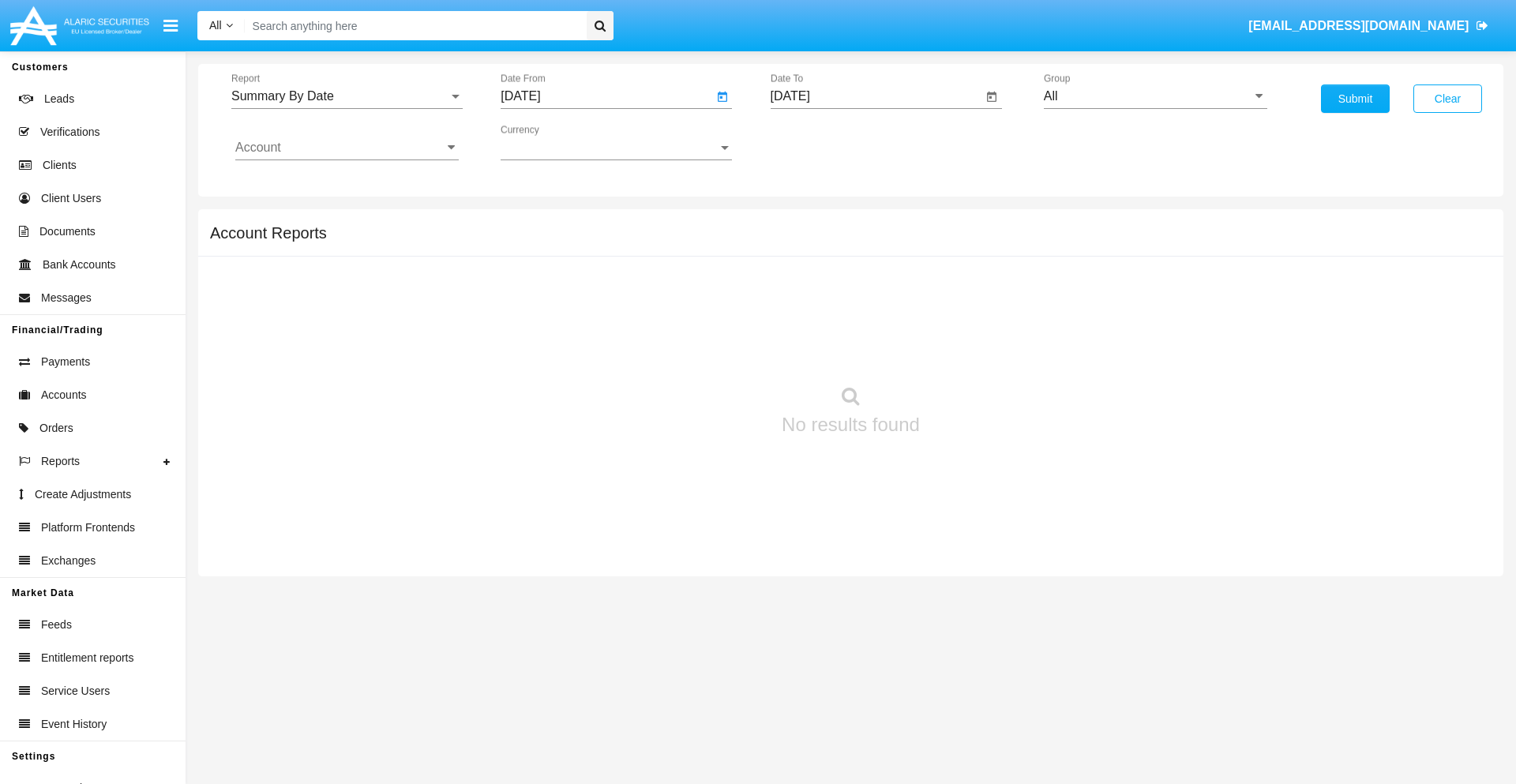
type input "09/21/25"
click at [876, 96] on input "[DATE]" at bounding box center [877, 96] width 213 height 14
click at [822, 142] on span "[DATE]" at bounding box center [809, 143] width 35 height 13
click at [974, 349] on div "2025" at bounding box center [974, 349] width 50 height 28
click at [863, 286] on div "OCT" at bounding box center [863, 286] width 50 height 28
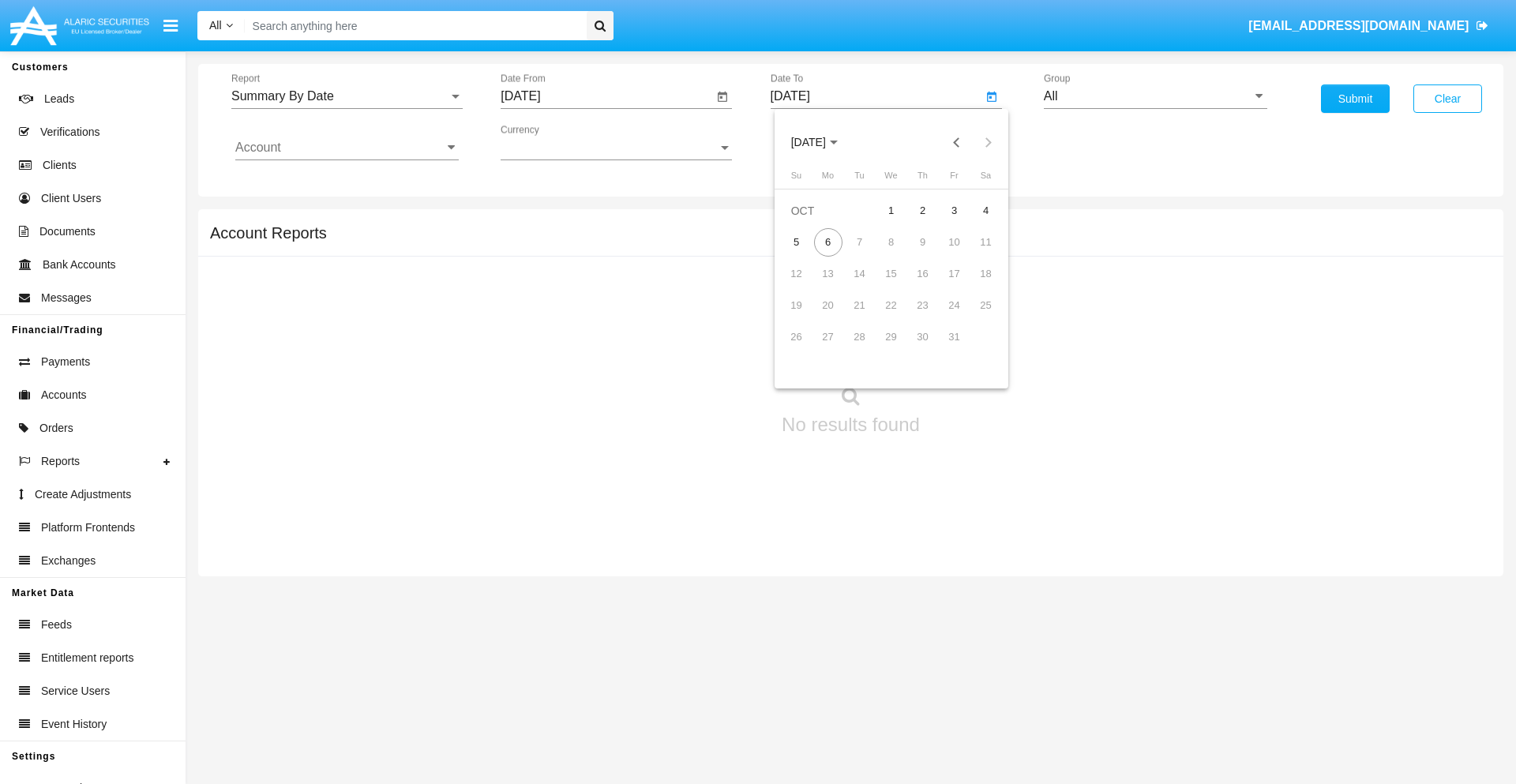
click at [828, 242] on div "6" at bounding box center [829, 242] width 28 height 28
type input "10/06/25"
click at [1155, 96] on input "All" at bounding box center [1155, 96] width 224 height 14
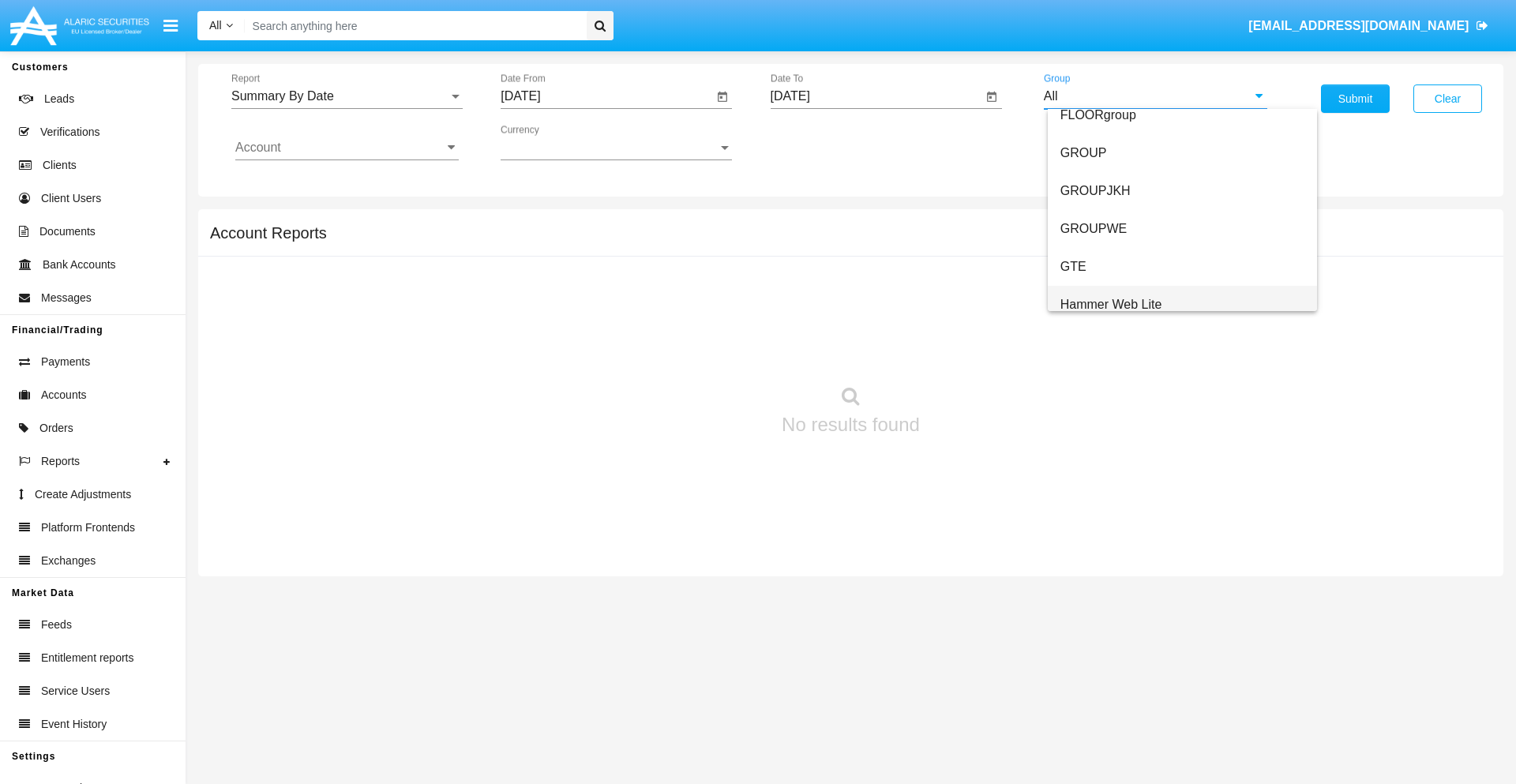
click at [1111, 304] on span "Hammer Web Lite" at bounding box center [1111, 304] width 102 height 13
type input "Hammer Web Lite"
click at [347, 148] on input "Account" at bounding box center [347, 148] width 224 height 14
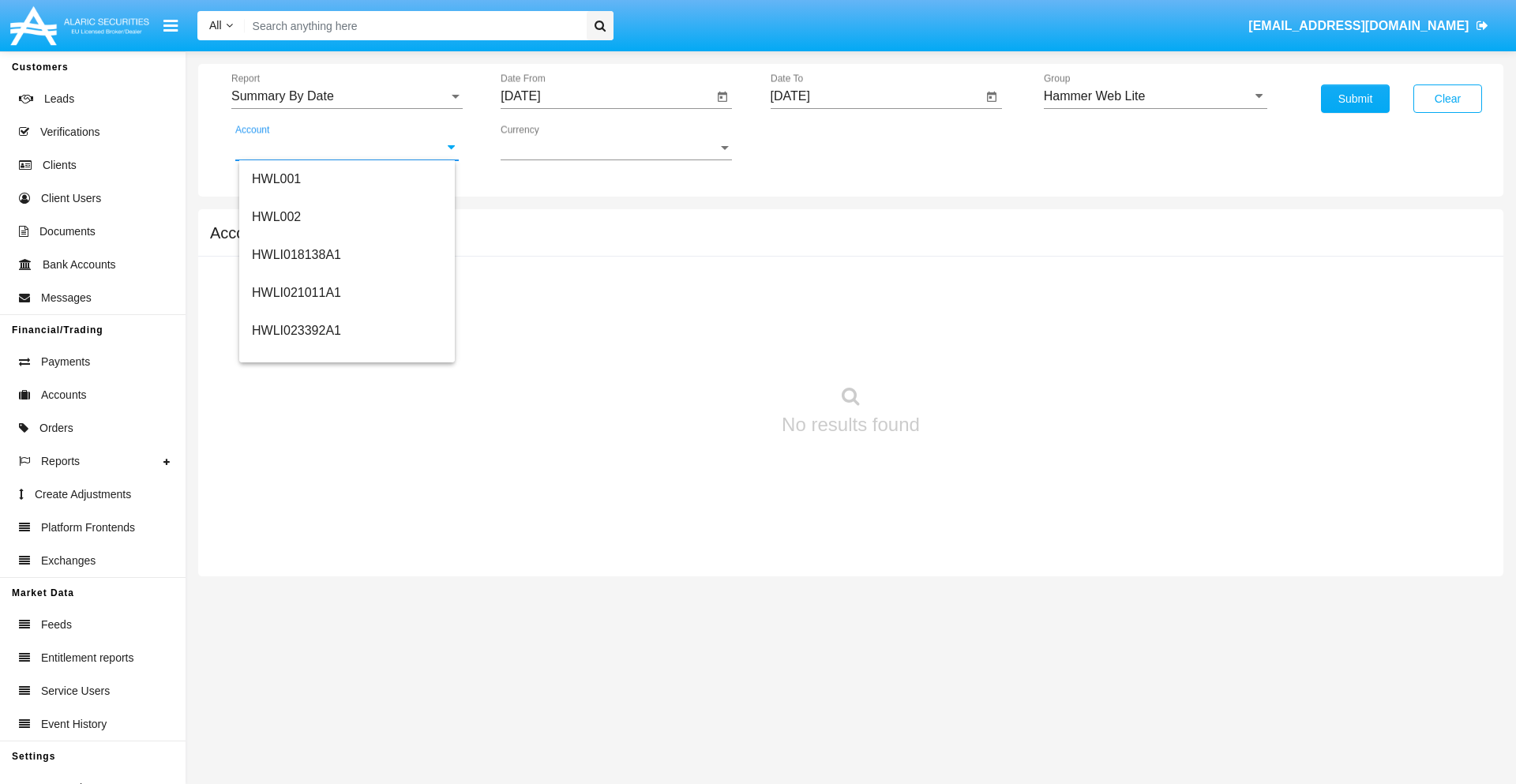
scroll to position [240, 0]
click at [295, 355] on span "HWLI025117A1" at bounding box center [296, 355] width 89 height 13
type input "HWLI025117A1"
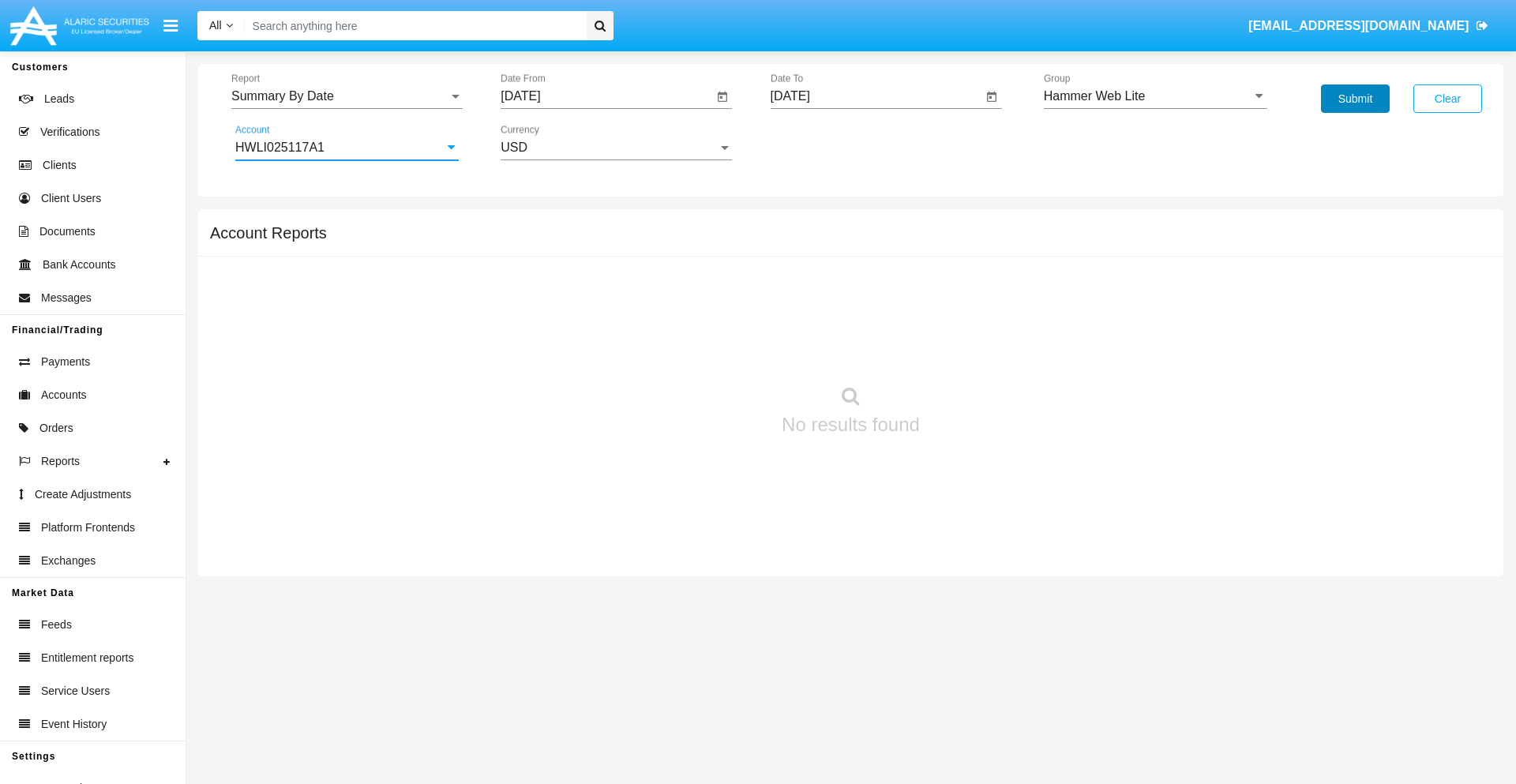
click at [1355, 99] on button "Submit" at bounding box center [1355, 99] width 69 height 28
click at [347, 96] on span "Report" at bounding box center [340, 96] width 217 height 14
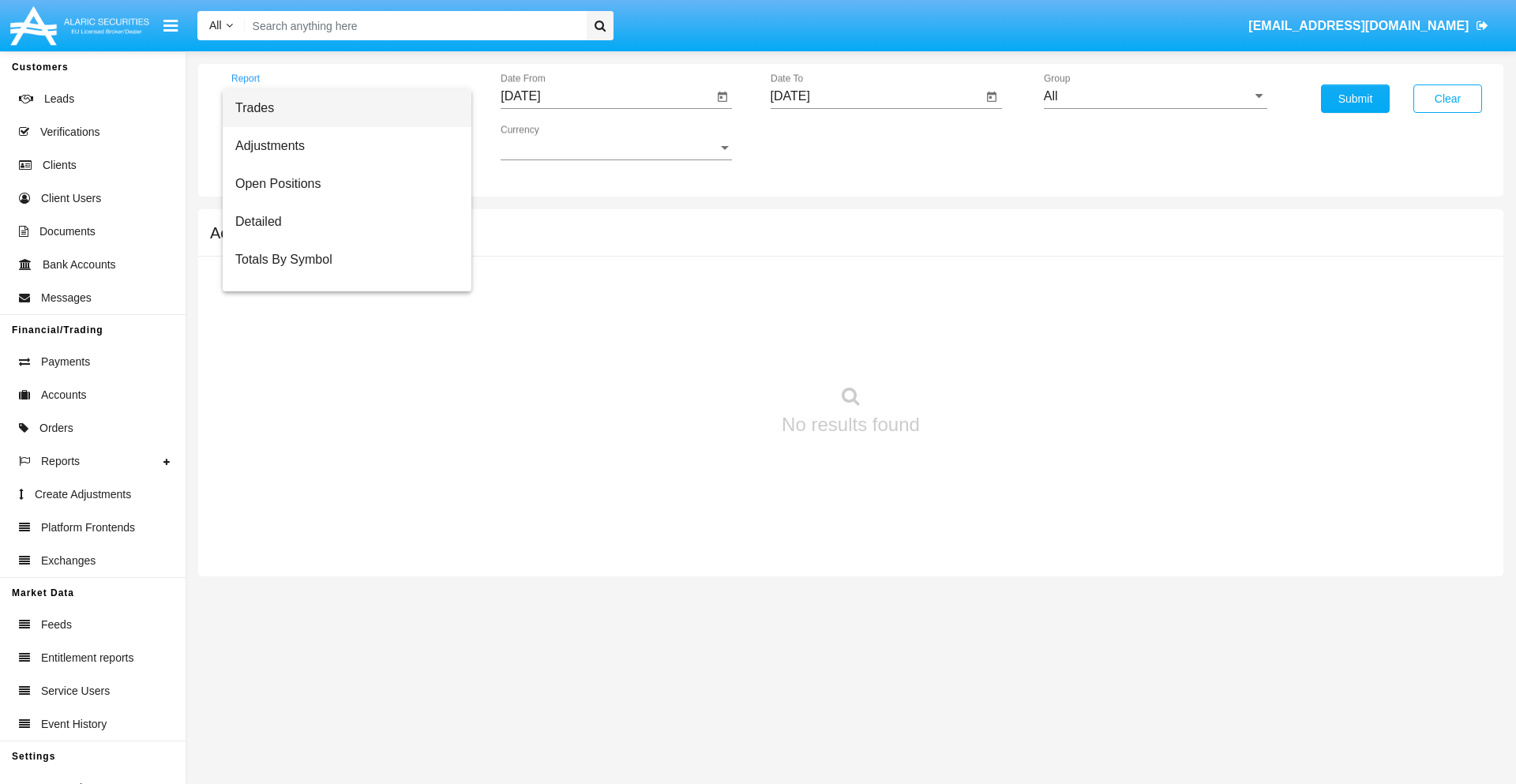
scroll to position [25, 0]
click at [340, 272] on span "Totals By Date" at bounding box center [347, 272] width 224 height 38
click at [607, 96] on input "[DATE]" at bounding box center [607, 96] width 213 height 14
click at [553, 142] on span "[DATE]" at bounding box center [539, 143] width 35 height 13
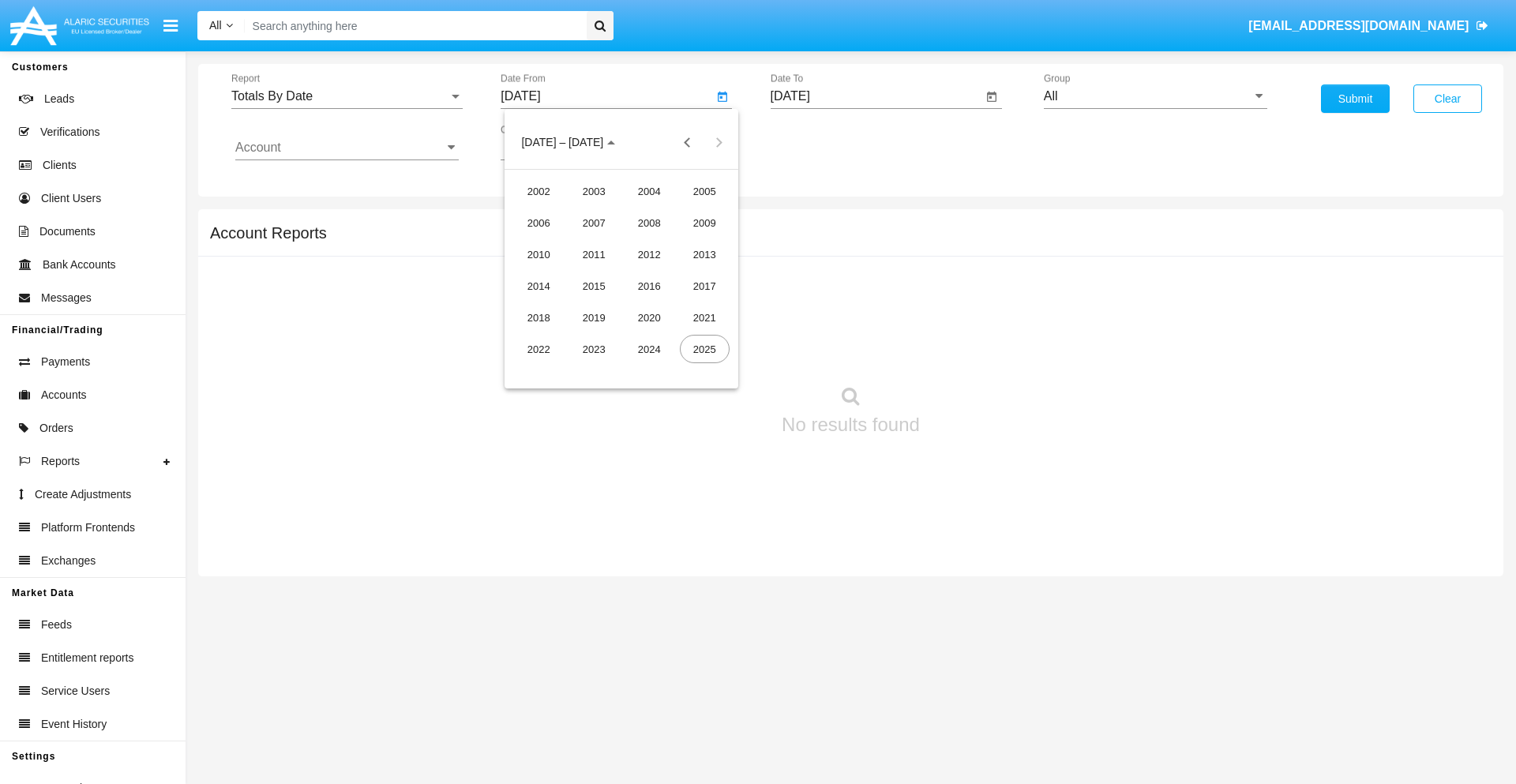
click at [705, 349] on div "2025" at bounding box center [705, 349] width 50 height 28
click at [539, 286] on div "SEP" at bounding box center [539, 286] width 50 height 28
click at [527, 336] on div "21" at bounding box center [527, 337] width 28 height 28
type input "[DATE]"
click at [876, 96] on input "[DATE]" at bounding box center [877, 96] width 213 height 14
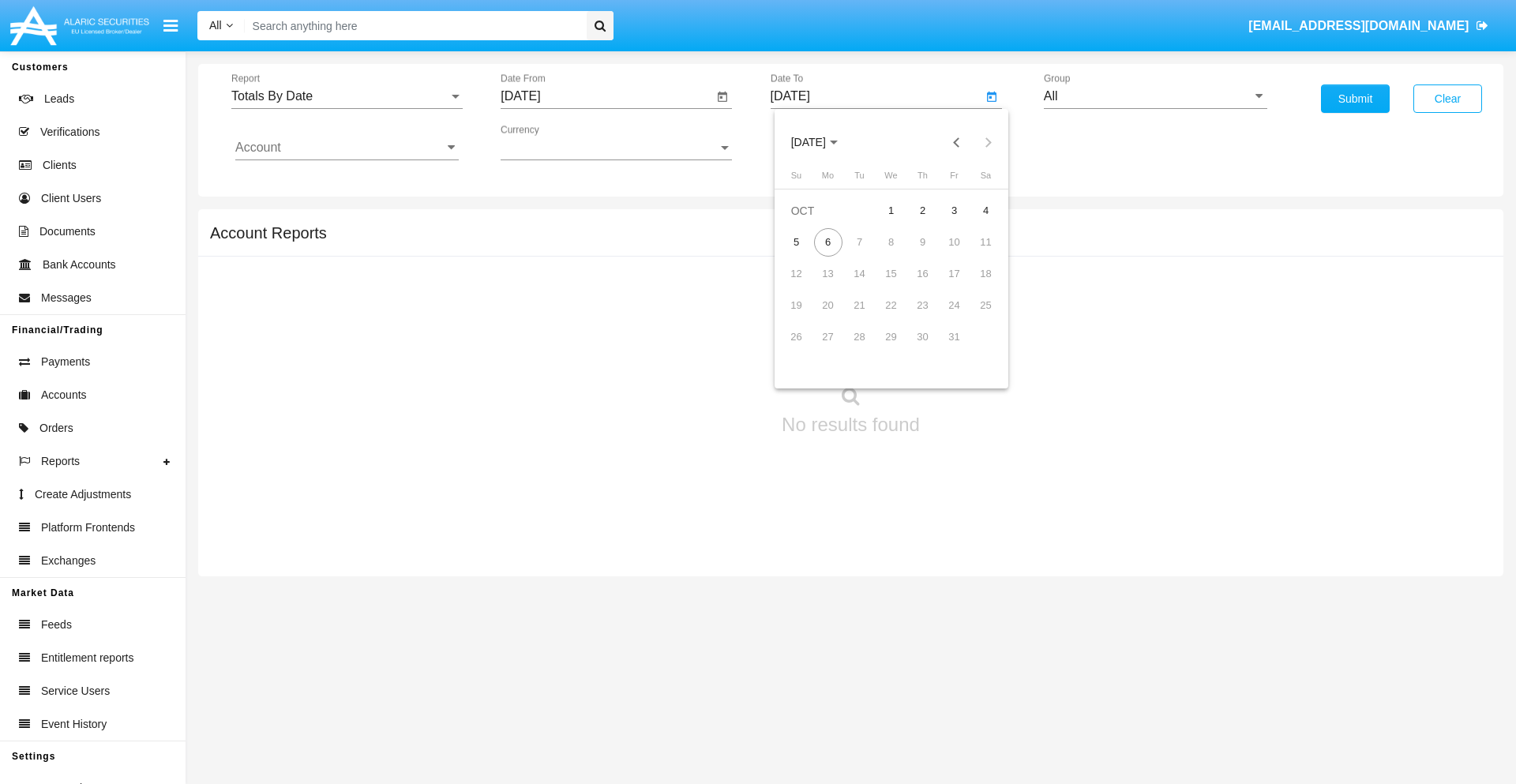
click at [822, 142] on span "[DATE]" at bounding box center [809, 143] width 35 height 13
click at [974, 349] on div "2025" at bounding box center [974, 349] width 50 height 28
click at [863, 286] on div "OCT" at bounding box center [863, 286] width 50 height 28
click at [828, 242] on div "6" at bounding box center [829, 242] width 28 height 28
type input "[DATE]"
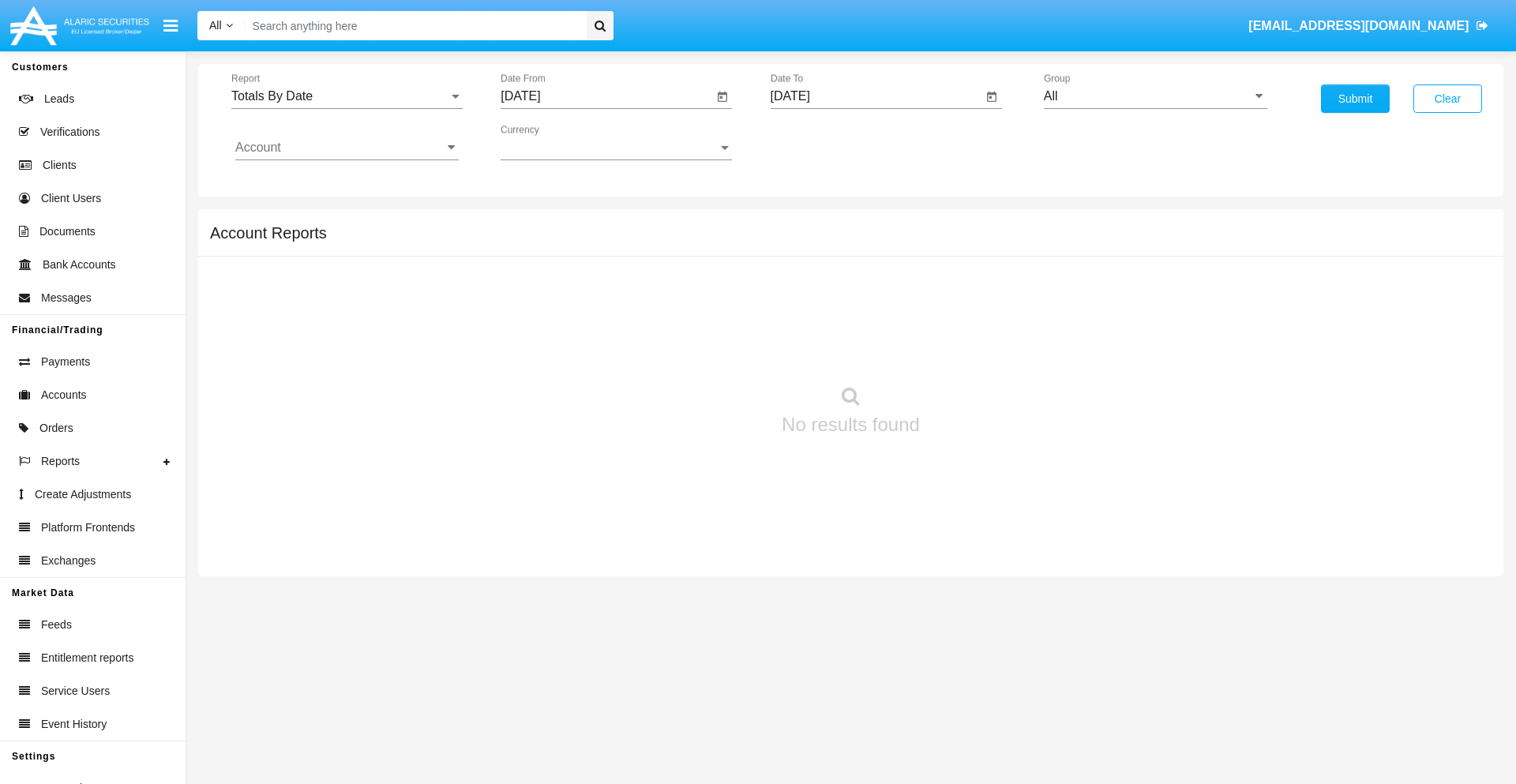
click at [1155, 96] on input "All" at bounding box center [1155, 96] width 224 height 14
click at [1111, 304] on span "Hammer Web Lite" at bounding box center [1111, 304] width 102 height 13
type input "Hammer Web Lite"
click at [347, 148] on input "Account" at bounding box center [347, 148] width 224 height 14
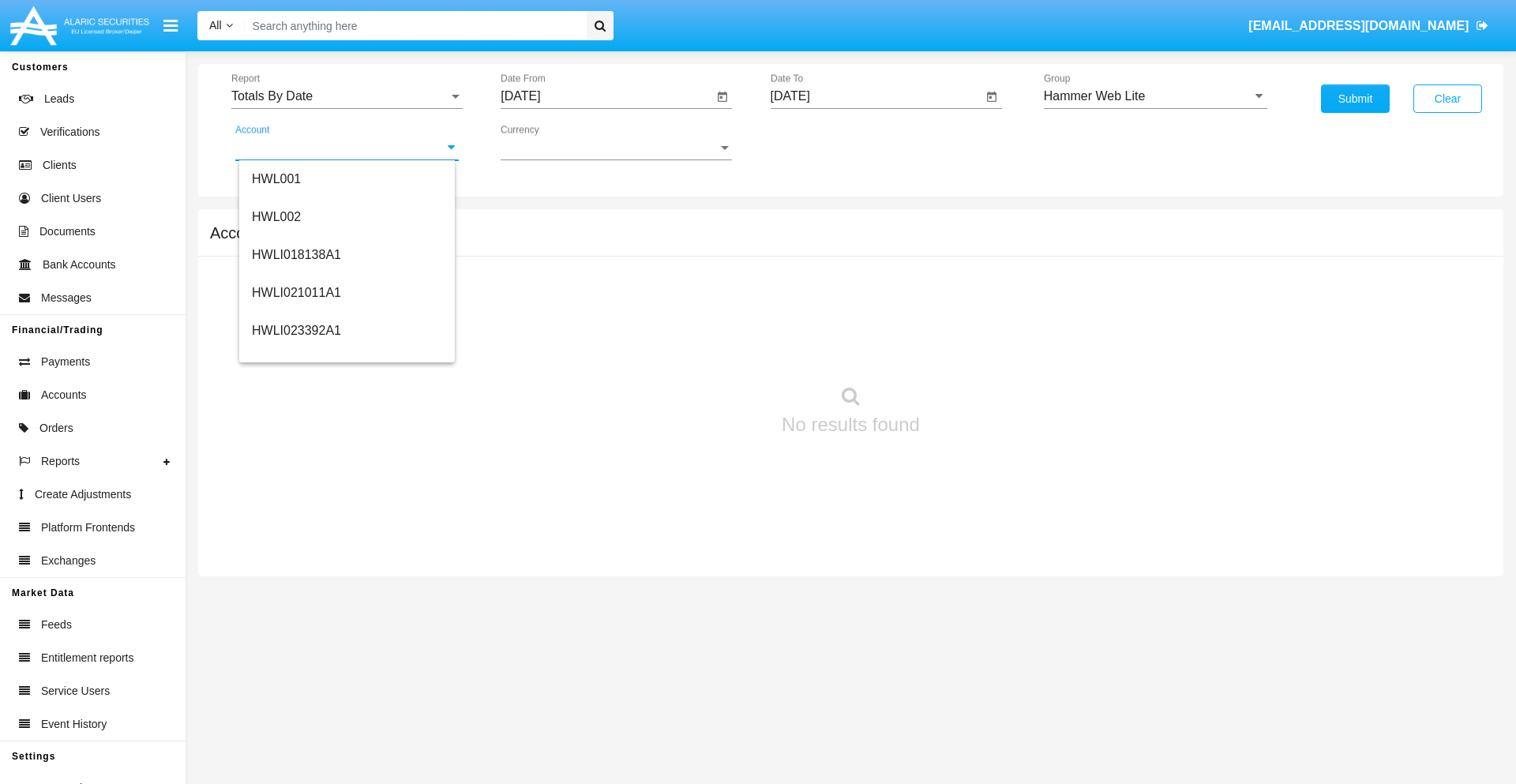
click at [295, 589] on span "HWLI025117A1" at bounding box center [296, 595] width 89 height 13
type input "HWLI025117A1"
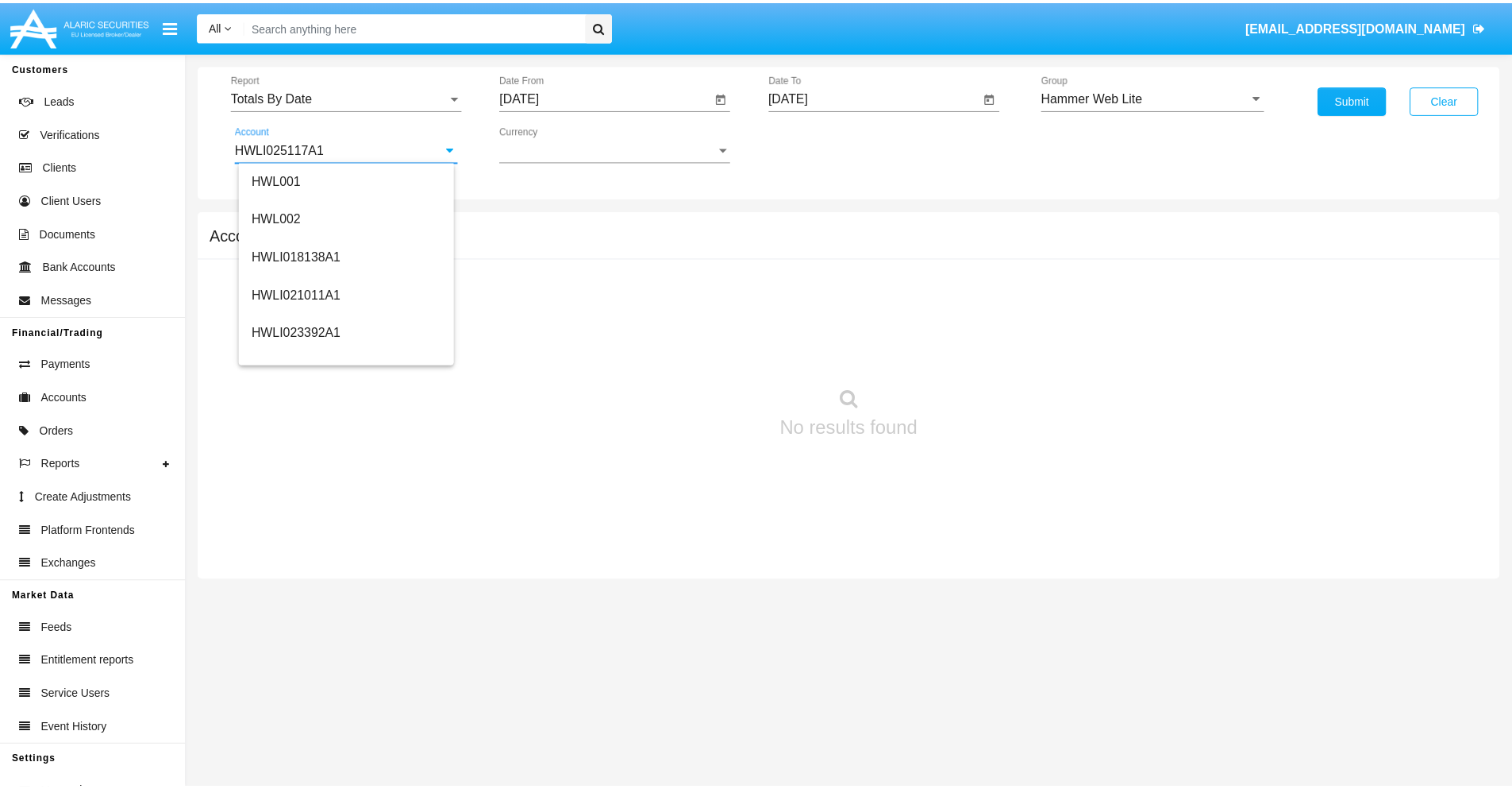
scroll to position [0, 0]
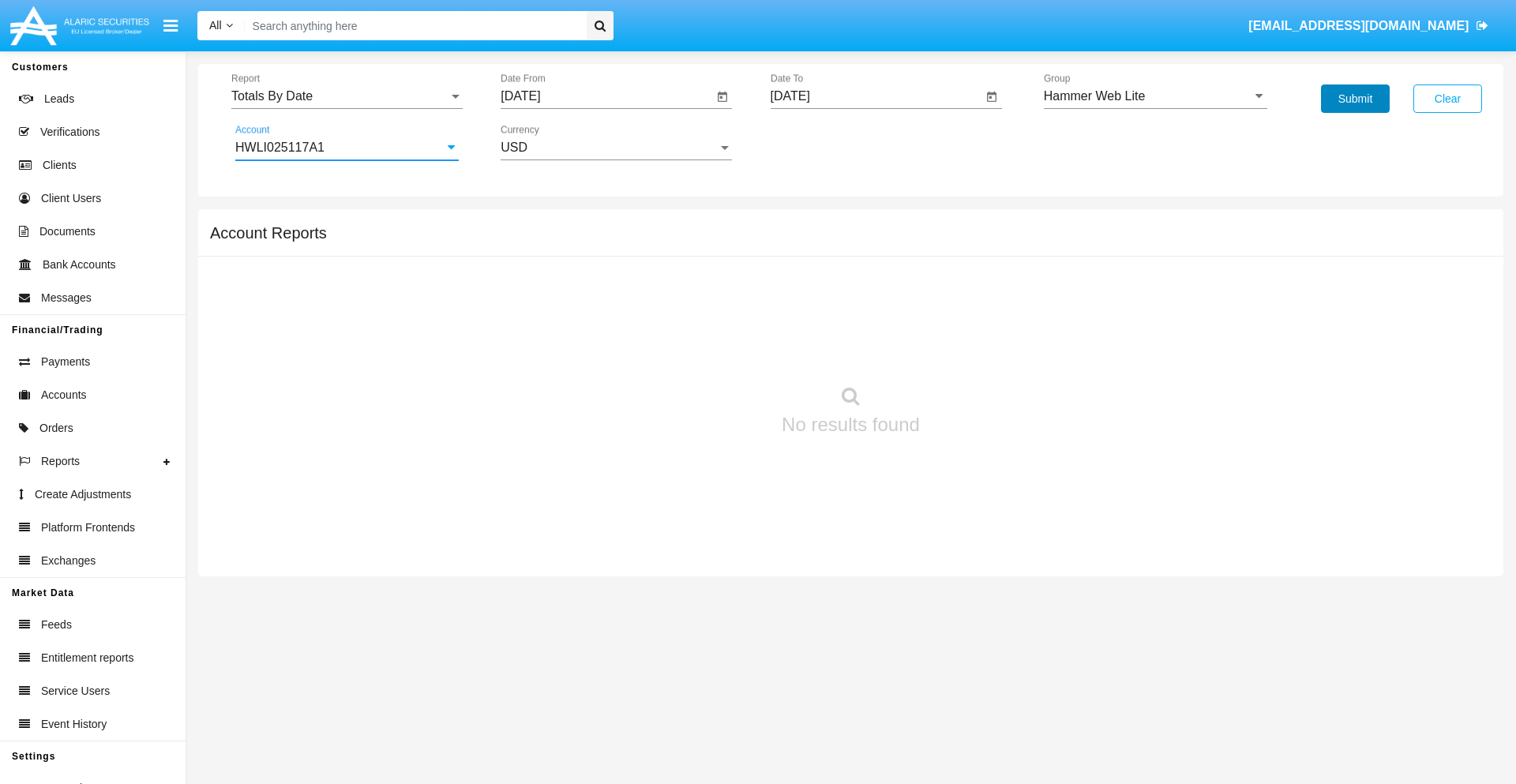
click at [1355, 99] on button "Submit" at bounding box center [1355, 99] width 69 height 28
click at [347, 96] on span "Report" at bounding box center [340, 96] width 217 height 14
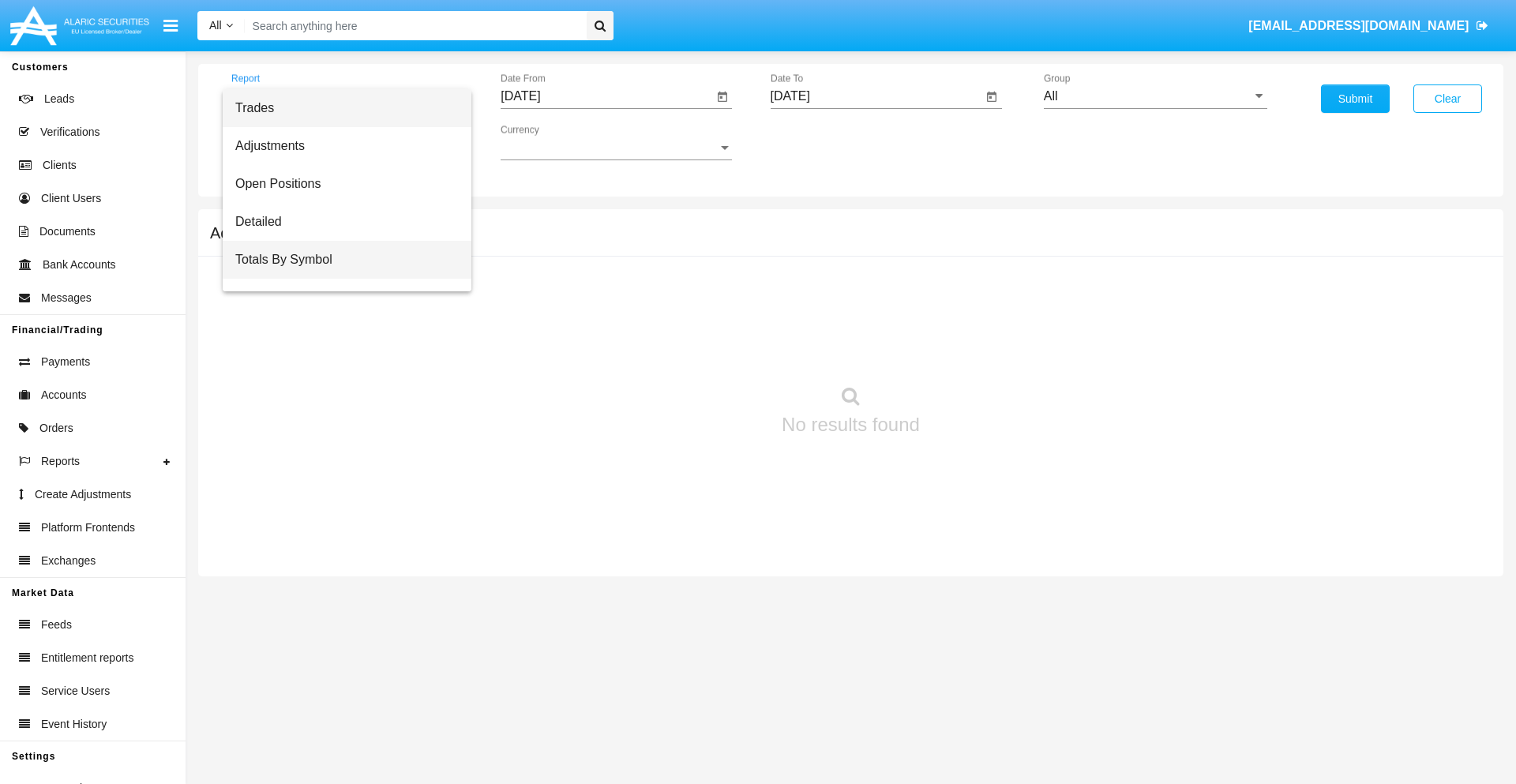
click at [340, 260] on span "Totals By Symbol" at bounding box center [347, 260] width 224 height 38
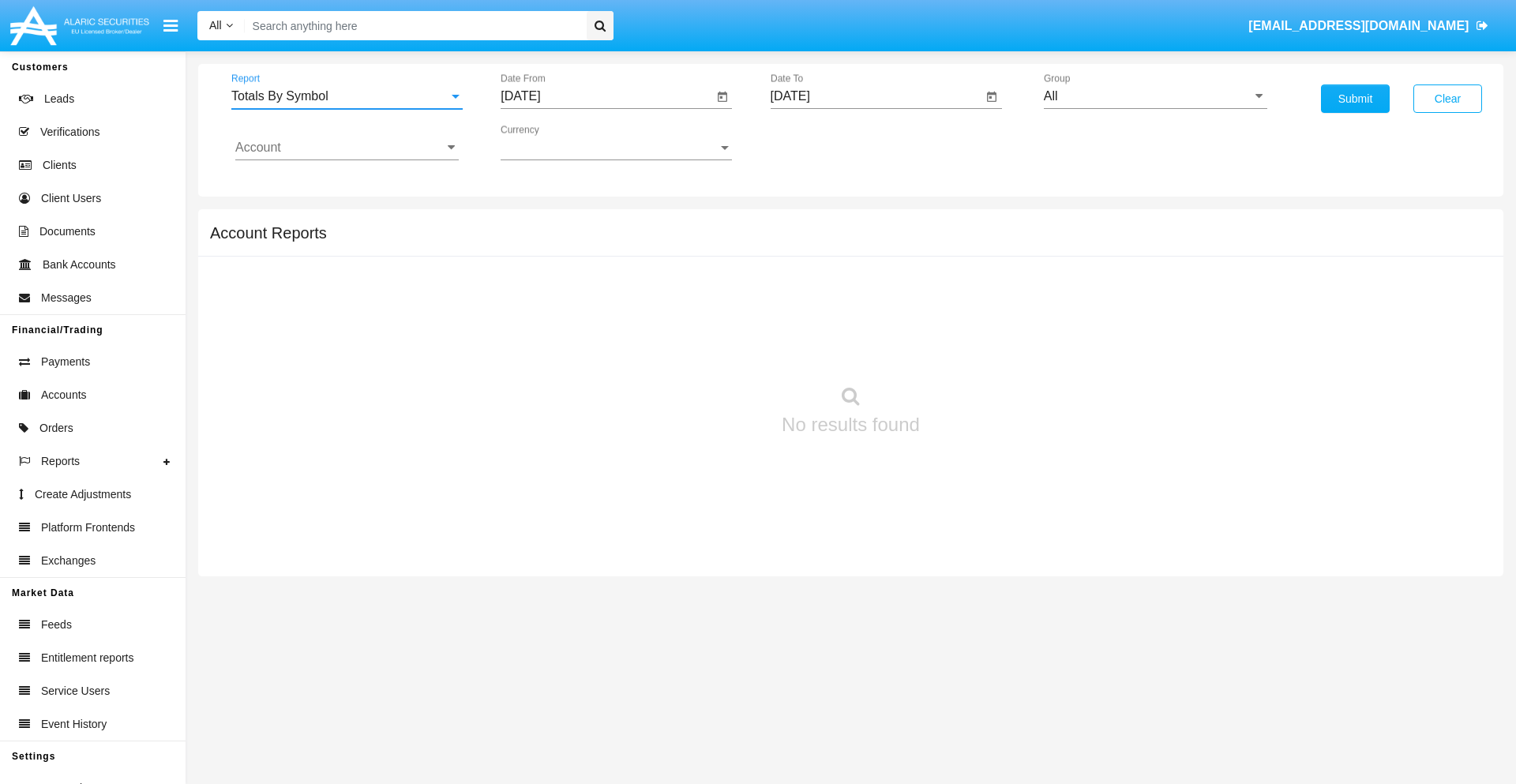
click at [607, 96] on input "[DATE]" at bounding box center [607, 96] width 213 height 14
click at [553, 142] on span "[DATE]" at bounding box center [539, 143] width 35 height 13
click at [705, 349] on div "2025" at bounding box center [705, 349] width 50 height 28
click at [539, 286] on div "SEP" at bounding box center [539, 286] width 50 height 28
click at [717, 242] on div "6" at bounding box center [717, 242] width 28 height 28
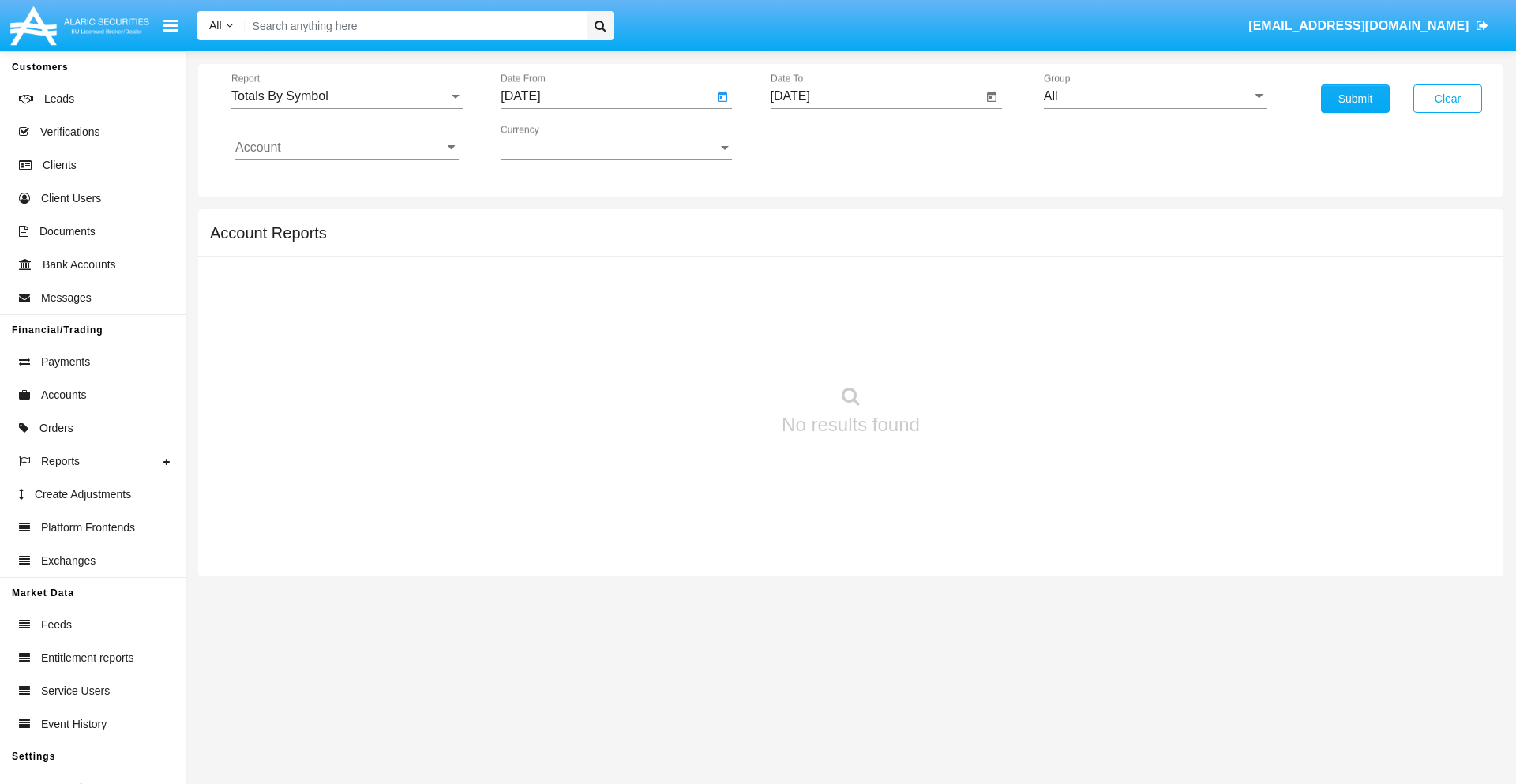
type input "[DATE]"
click at [876, 96] on input "[DATE]" at bounding box center [877, 96] width 213 height 14
click at [822, 142] on span "[DATE]" at bounding box center [809, 143] width 35 height 13
click at [974, 349] on div "2025" at bounding box center [974, 349] width 50 height 28
click at [863, 286] on div "OCT" at bounding box center [863, 286] width 50 height 28
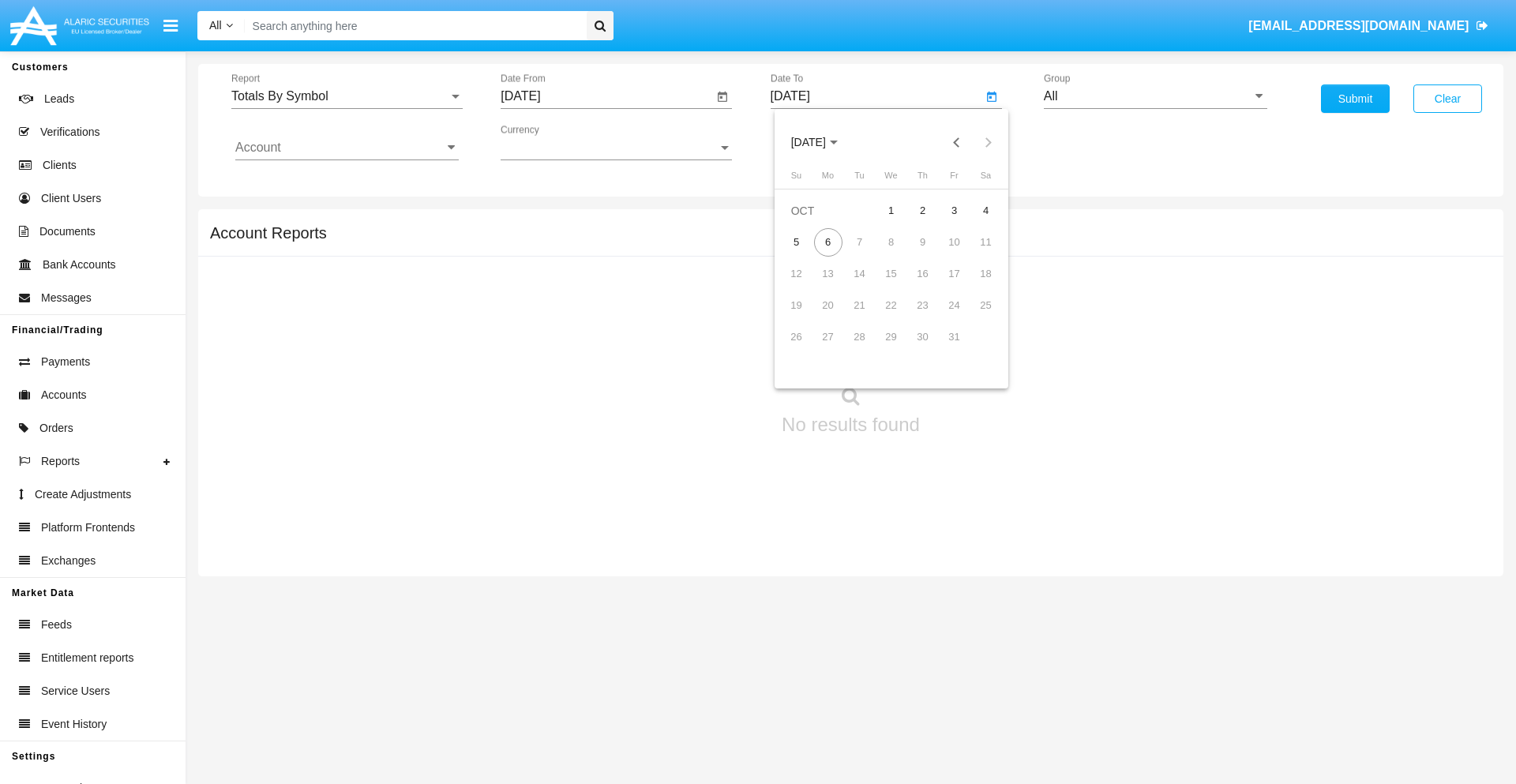
click at [828, 242] on div "6" at bounding box center [829, 242] width 28 height 28
type input "[DATE]"
click at [1155, 96] on input "All" at bounding box center [1155, 96] width 224 height 14
type input "Hammer Web Lite"
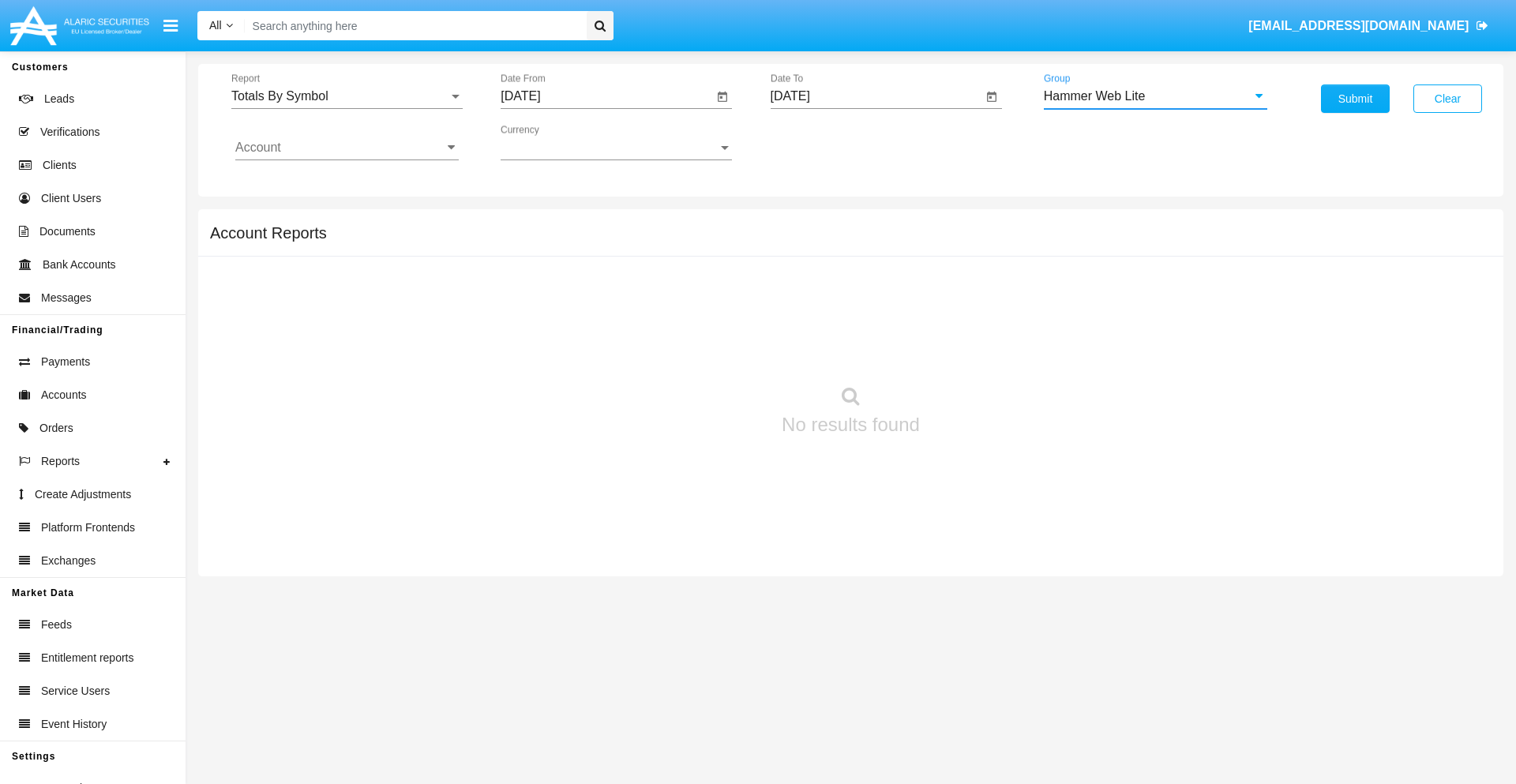
click at [347, 148] on input "Account" at bounding box center [347, 148] width 224 height 14
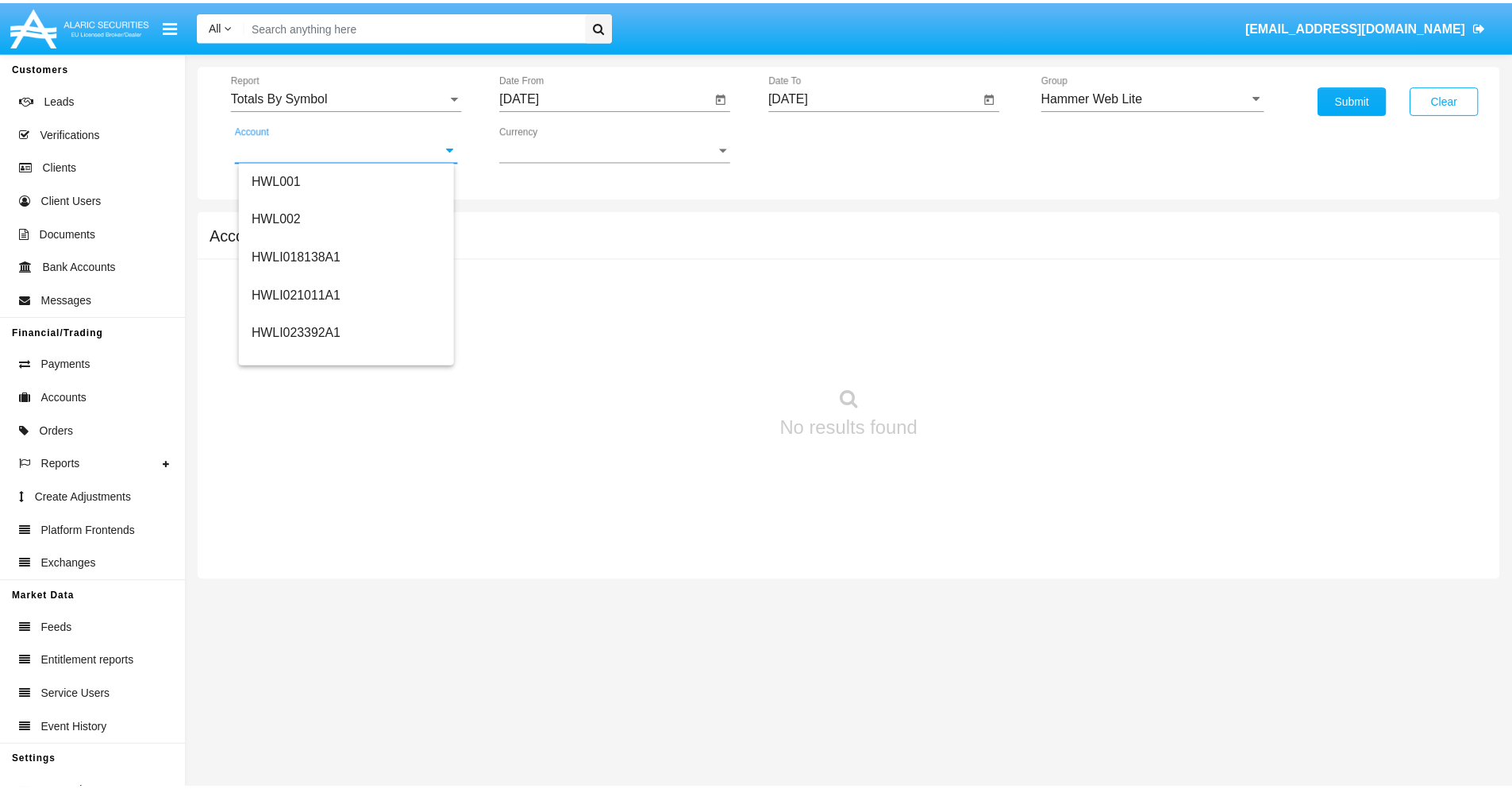
scroll to position [242, 0]
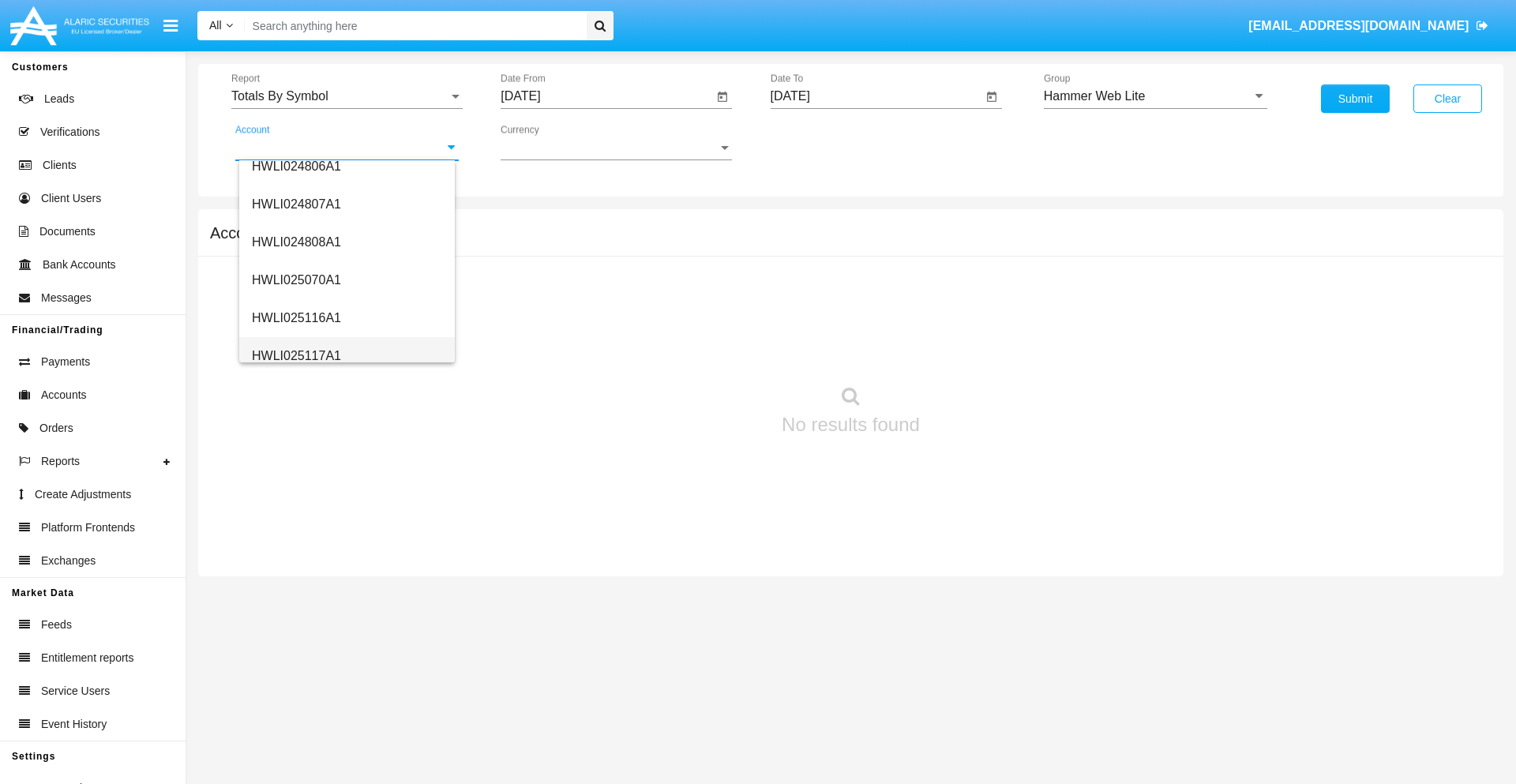
click at [295, 355] on span "HWLI025117A1" at bounding box center [296, 355] width 89 height 13
type input "HWLI025117A1"
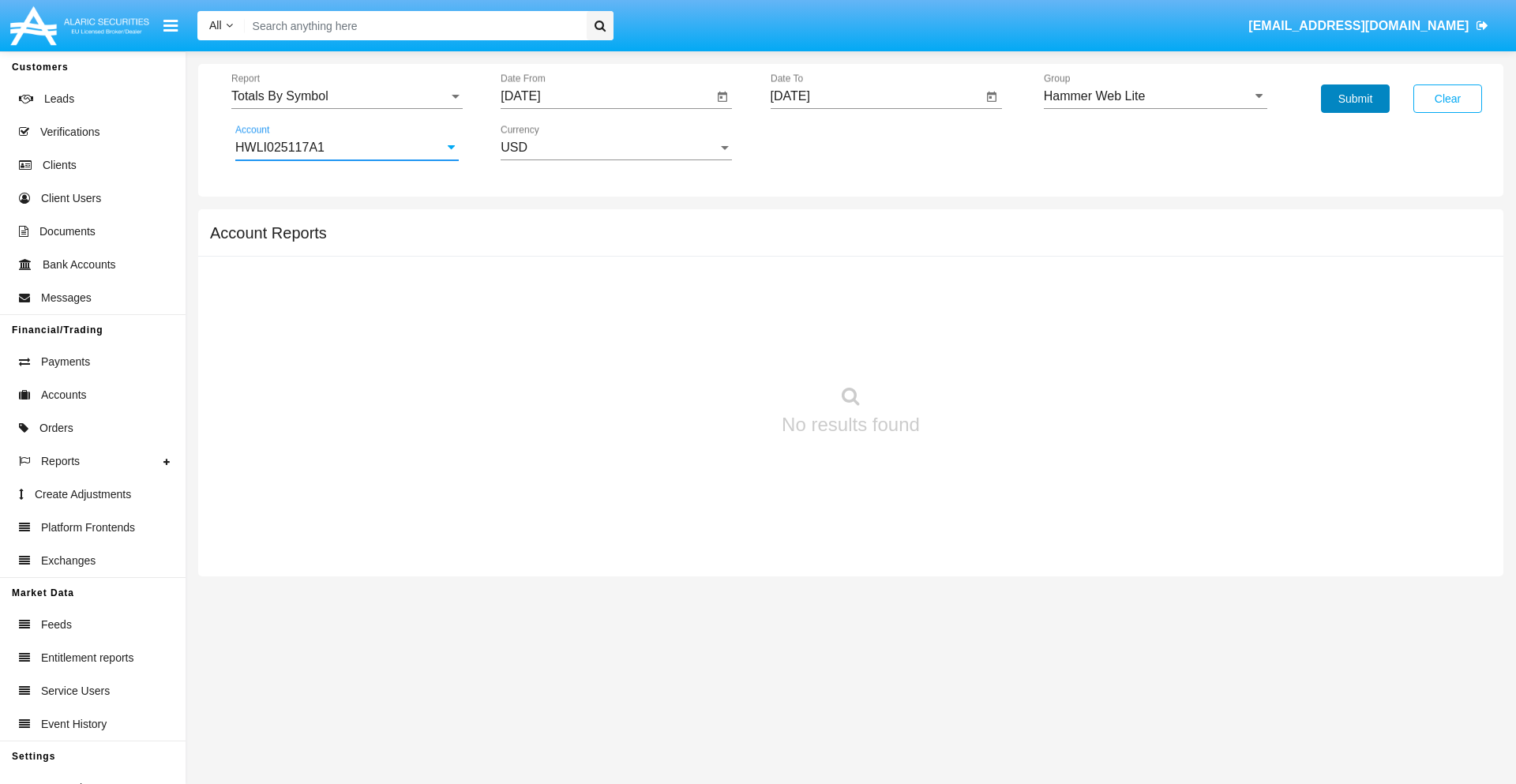
click at [1355, 99] on button "Submit" at bounding box center [1355, 99] width 69 height 28
click at [347, 96] on span "Report" at bounding box center [340, 96] width 217 height 14
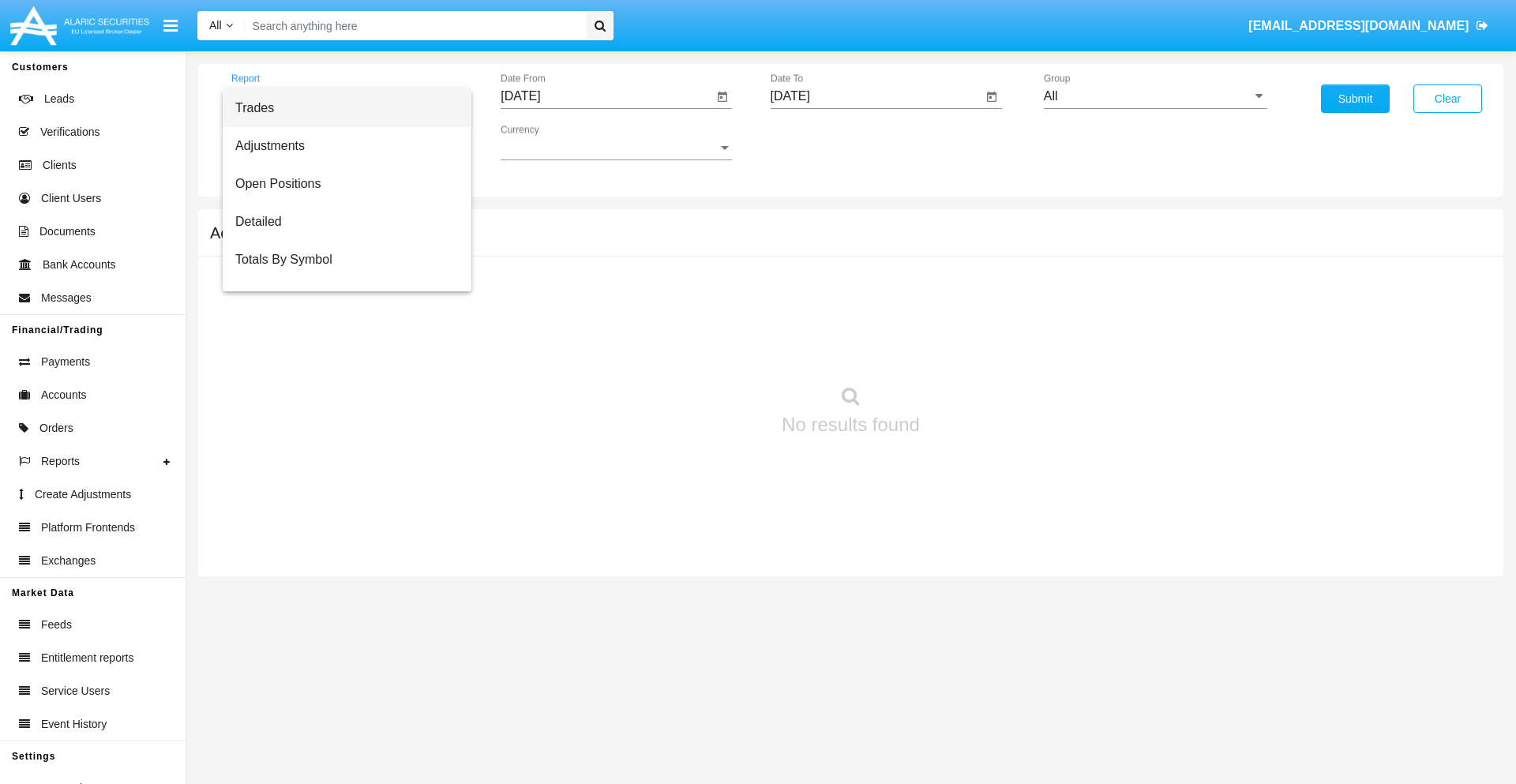
click at [340, 108] on span "Trades" at bounding box center [347, 108] width 224 height 38
click at [607, 96] on input "[DATE]" at bounding box center [607, 96] width 213 height 14
click at [553, 142] on span "[DATE]" at bounding box center [539, 143] width 35 height 13
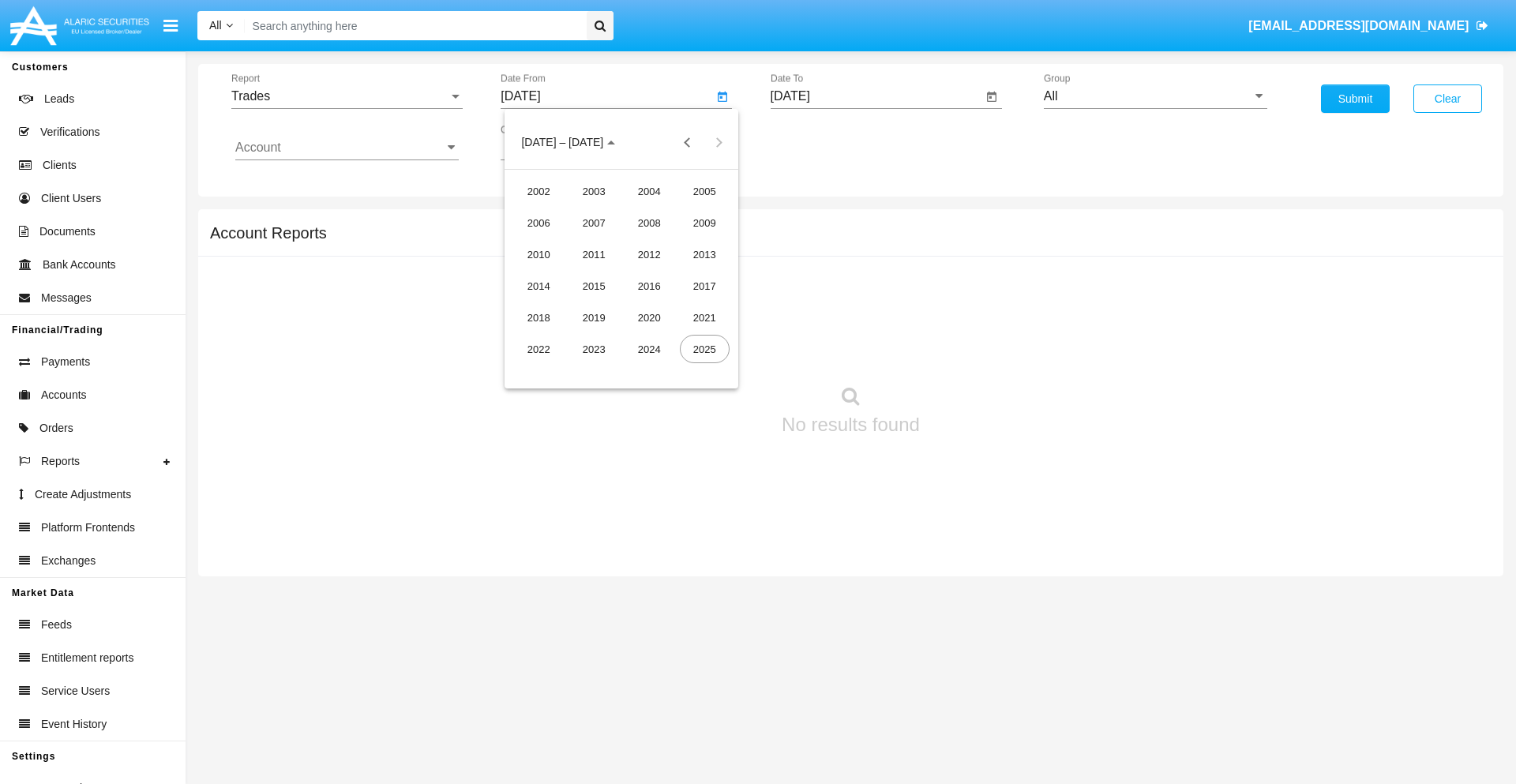
click at [705, 349] on div "2025" at bounding box center [705, 349] width 50 height 28
click at [649, 254] on div "[DATE]" at bounding box center [649, 254] width 50 height 28
click at [527, 273] on div "6" at bounding box center [527, 274] width 28 height 28
type input "[DATE]"
click at [876, 96] on input "[DATE]" at bounding box center [877, 96] width 213 height 14
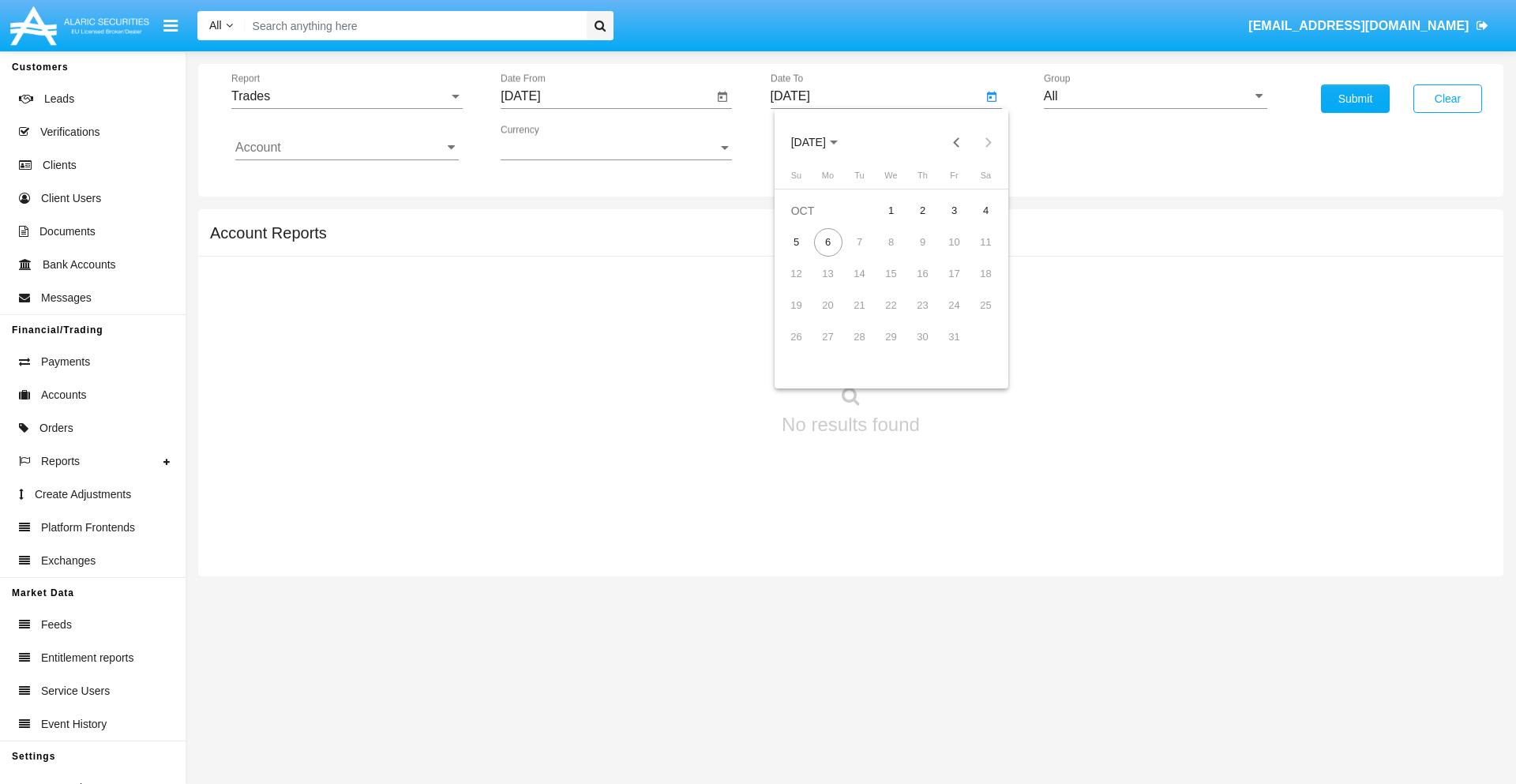
click at [822, 142] on span "[DATE]" at bounding box center [809, 143] width 35 height 13
click at [974, 349] on div "2025" at bounding box center [974, 349] width 50 height 28
click at [863, 286] on div "OCT" at bounding box center [863, 286] width 50 height 28
click at [828, 242] on div "6" at bounding box center [829, 242] width 28 height 28
type input "[DATE]"
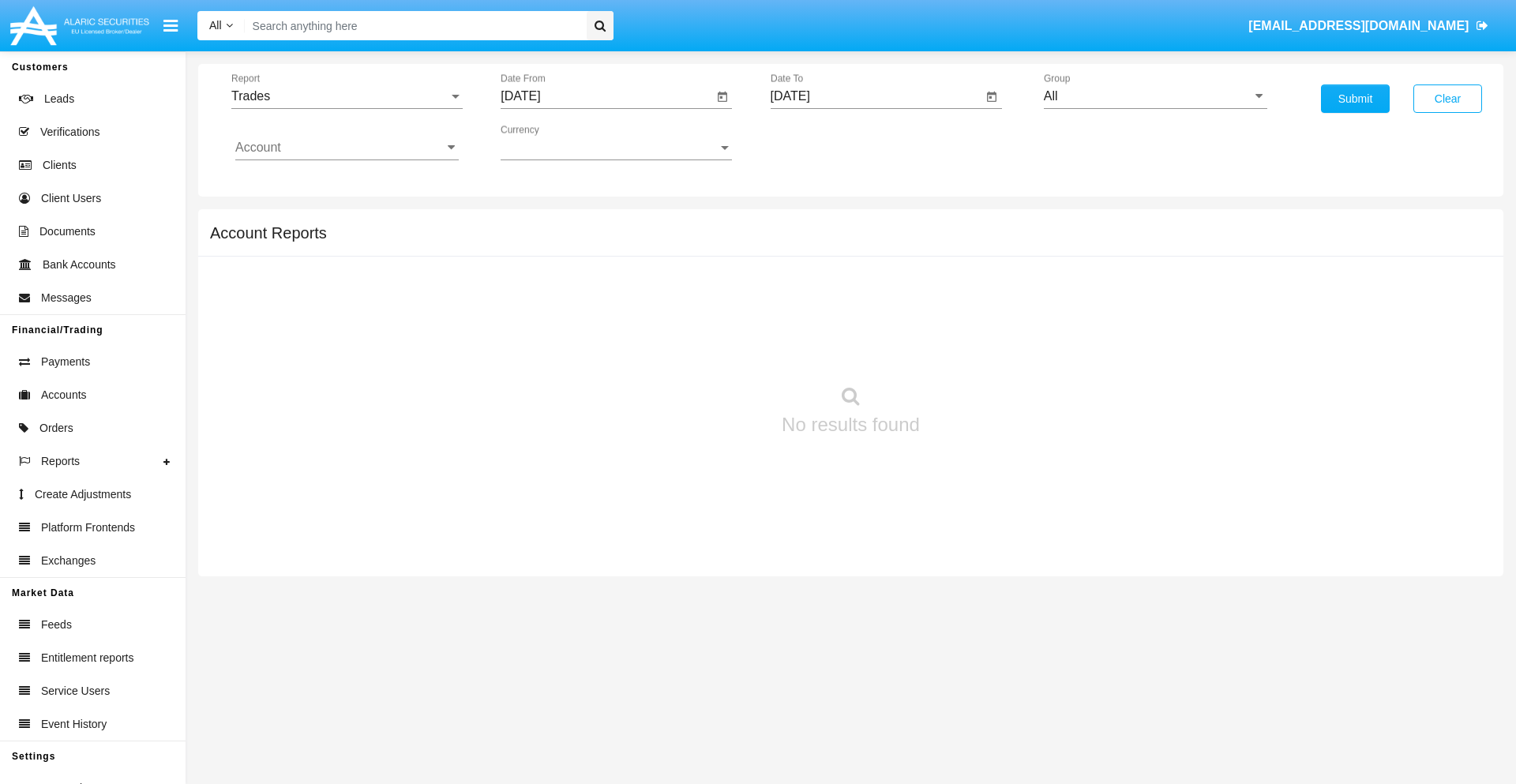
click at [1155, 96] on input "All" at bounding box center [1155, 96] width 224 height 14
type input "Hammer Web Lite"
click at [347, 148] on input "Account" at bounding box center [347, 148] width 224 height 14
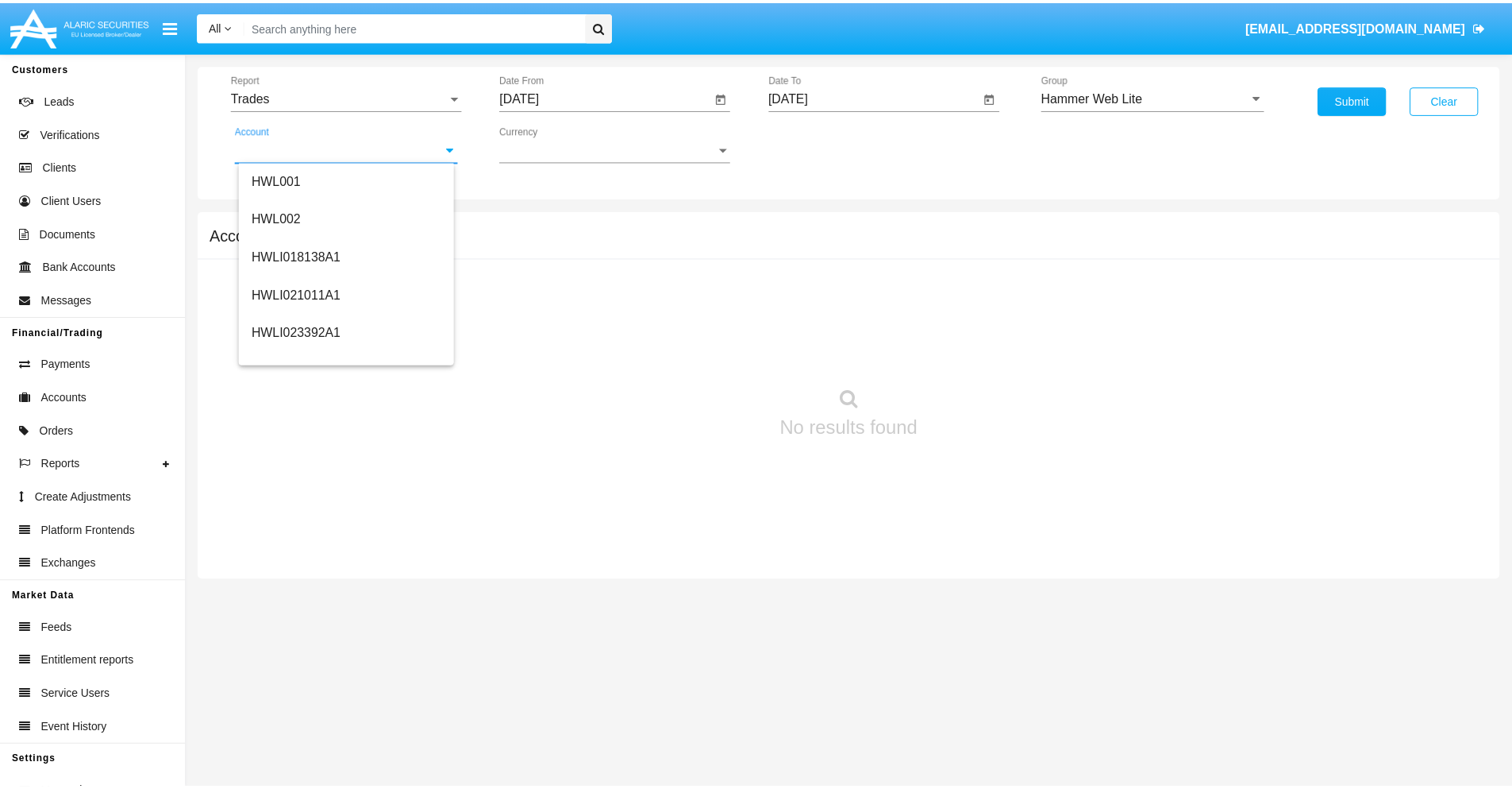
scroll to position [242, 0]
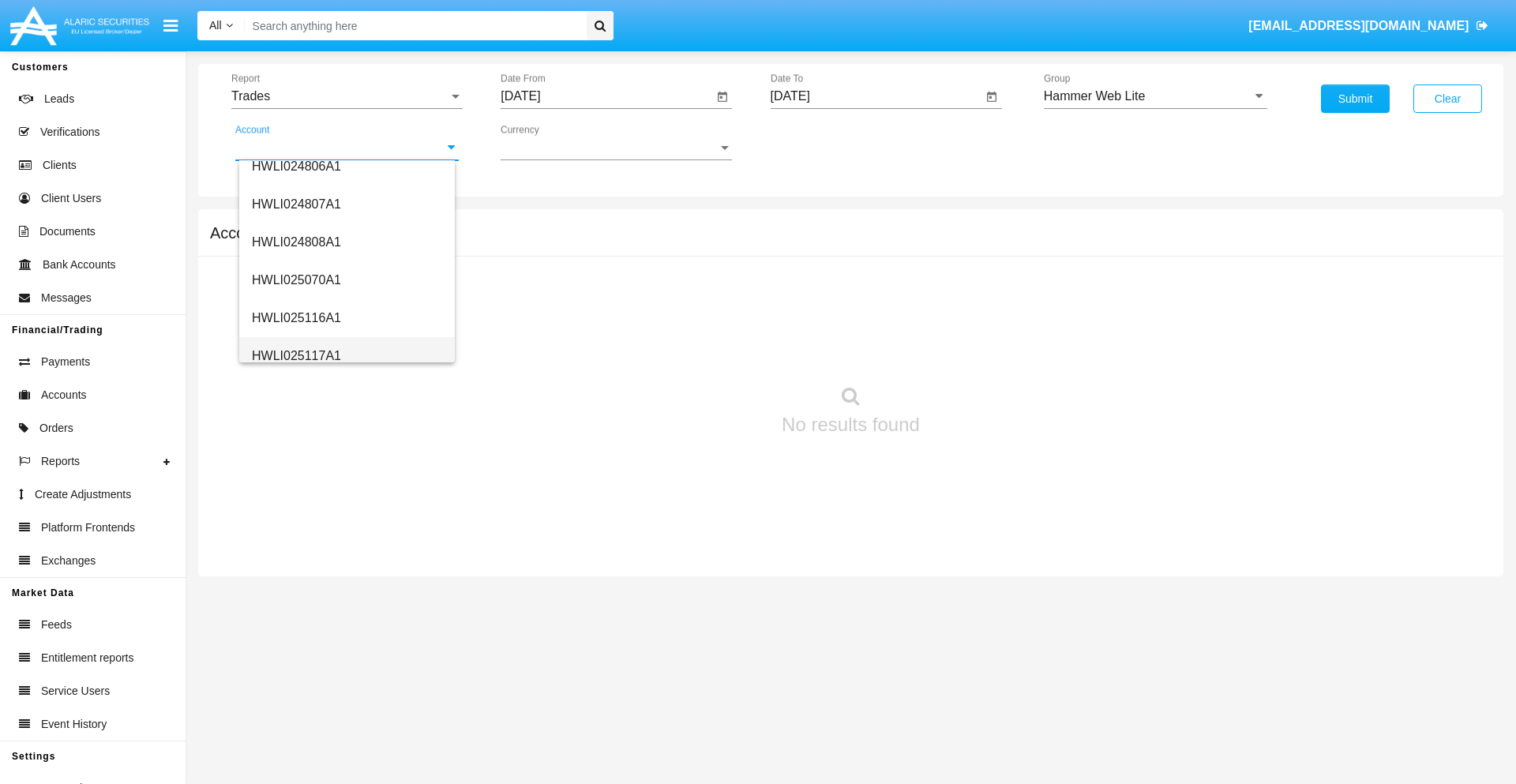
click at [295, 355] on span "HWLI025117A1" at bounding box center [296, 355] width 89 height 13
type input "HWLI025117A1"
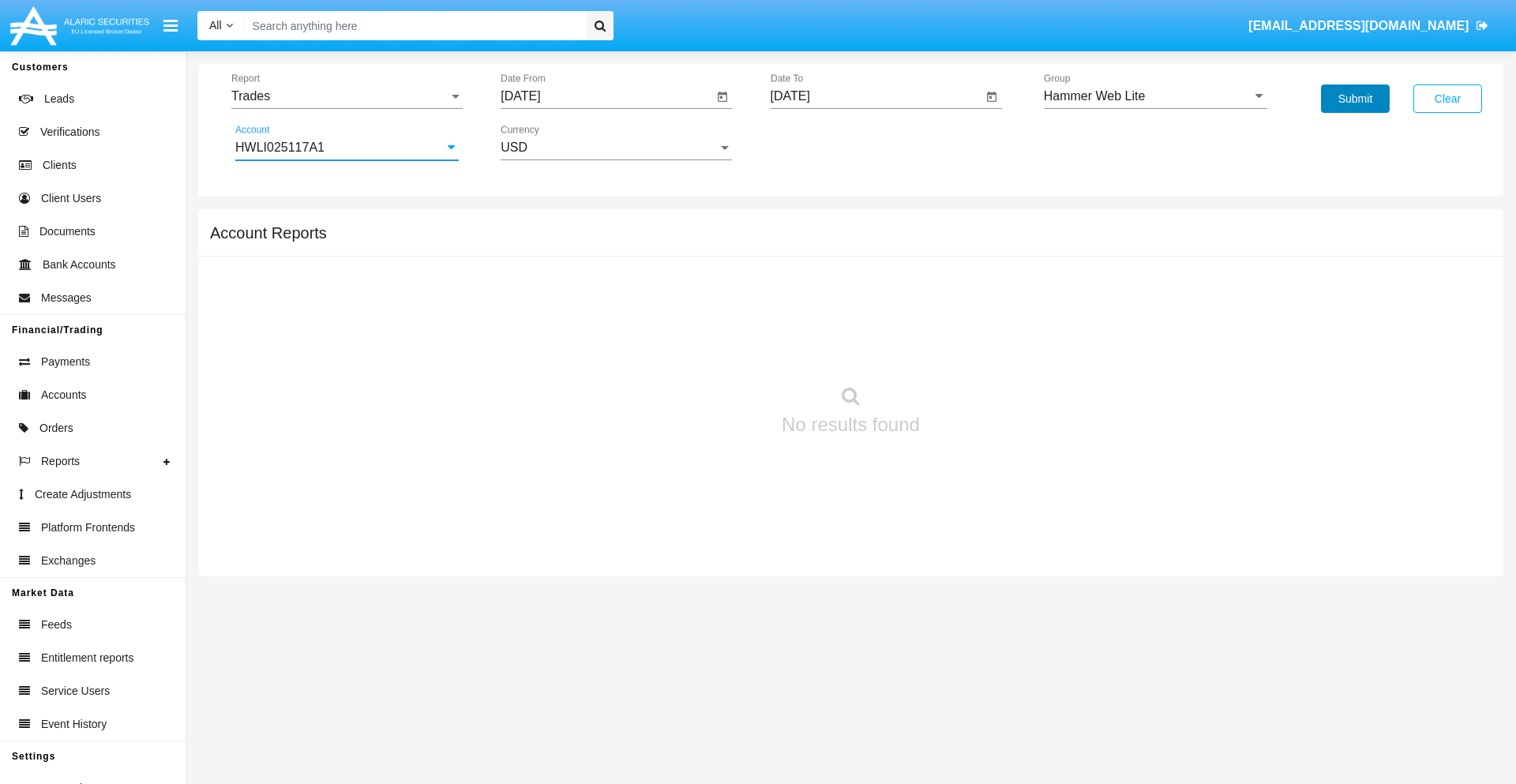
click at [1355, 99] on button "Submit" at bounding box center [1355, 99] width 69 height 28
click at [347, 96] on span "Report" at bounding box center [340, 96] width 217 height 14
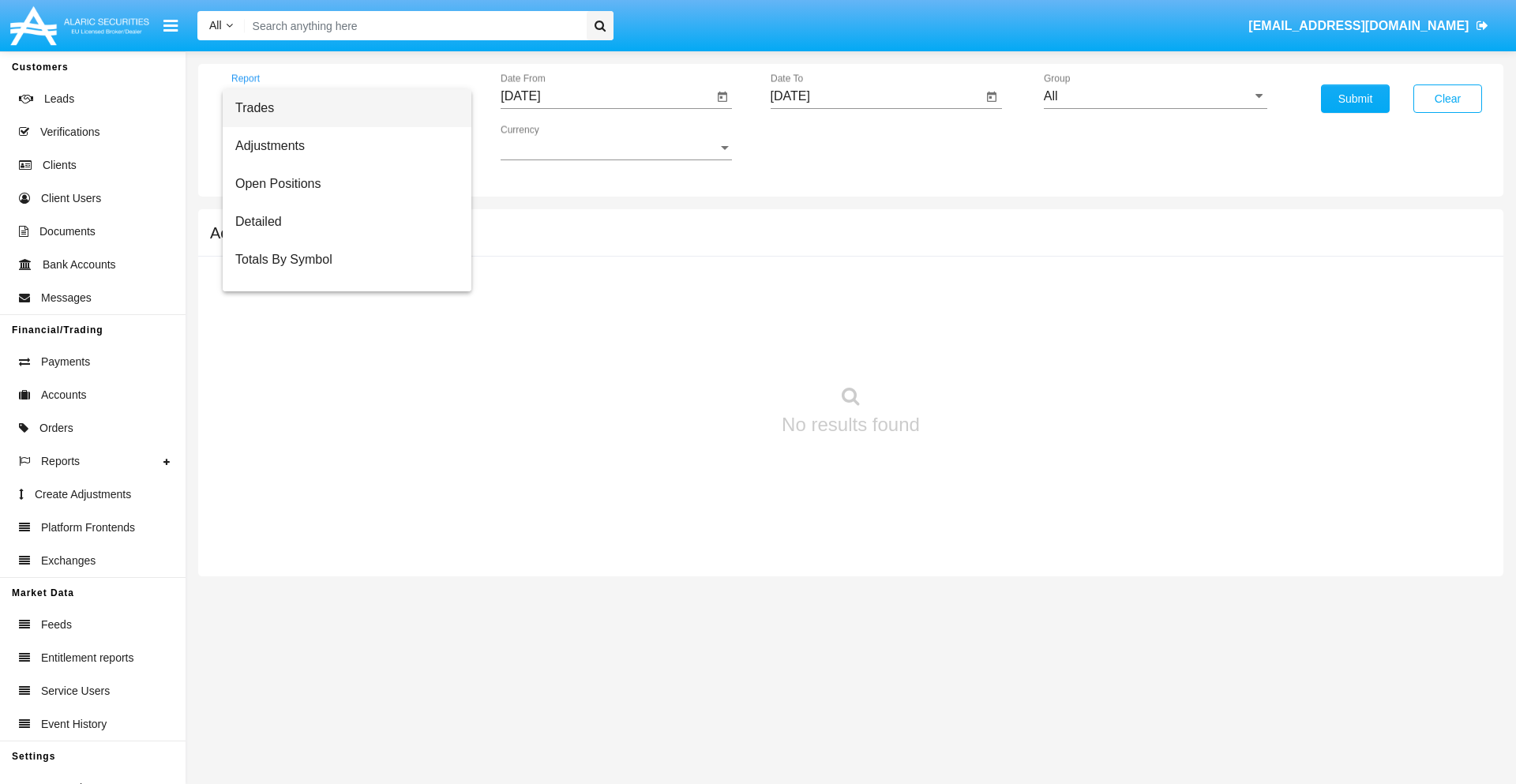
click at [340, 108] on span "Trades" at bounding box center [347, 108] width 224 height 38
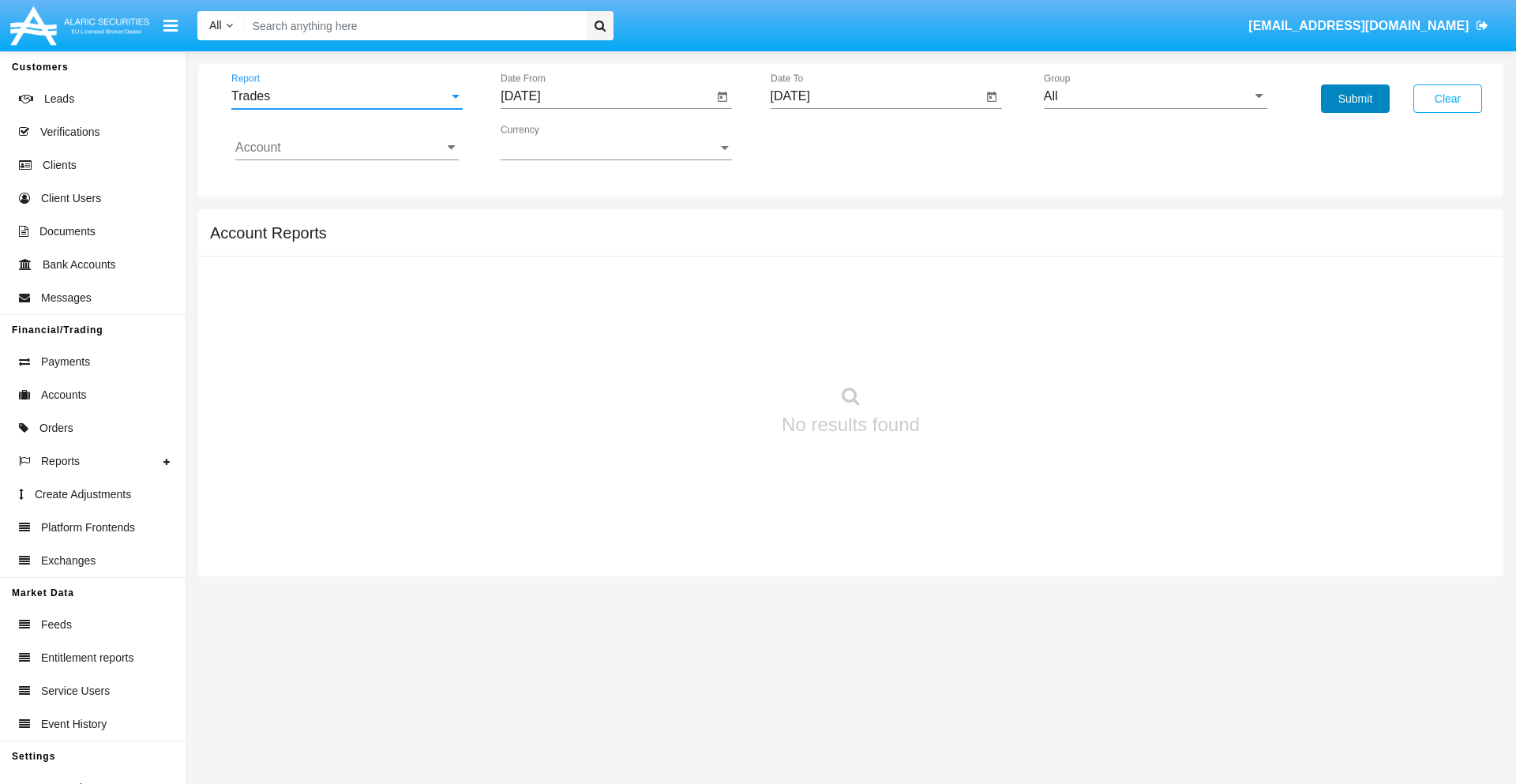
click at [1355, 99] on button "Submit" at bounding box center [1355, 99] width 69 height 28
click at [347, 96] on span "Report" at bounding box center [340, 96] width 217 height 14
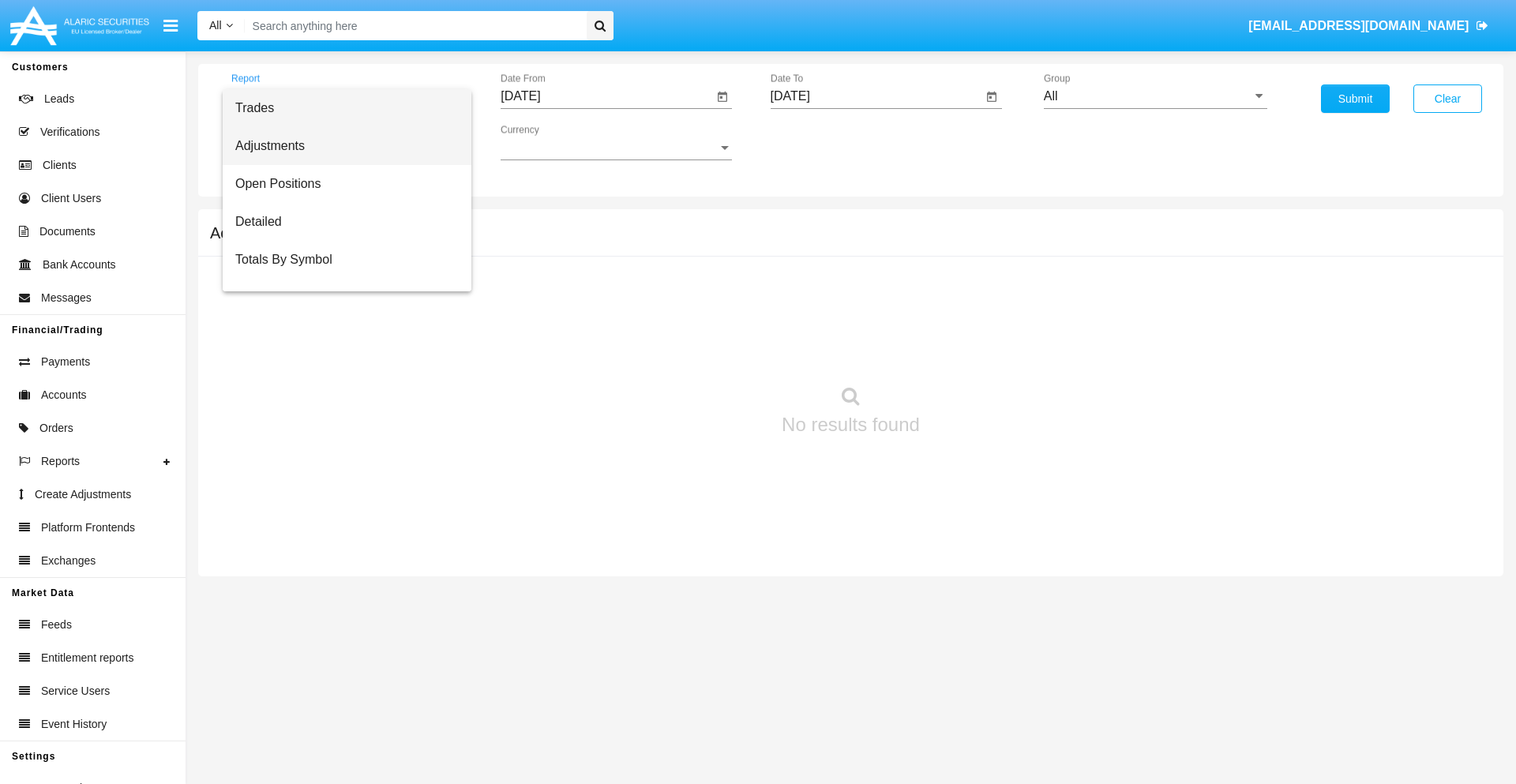
click at [340, 146] on span "Adjustments" at bounding box center [347, 146] width 224 height 38
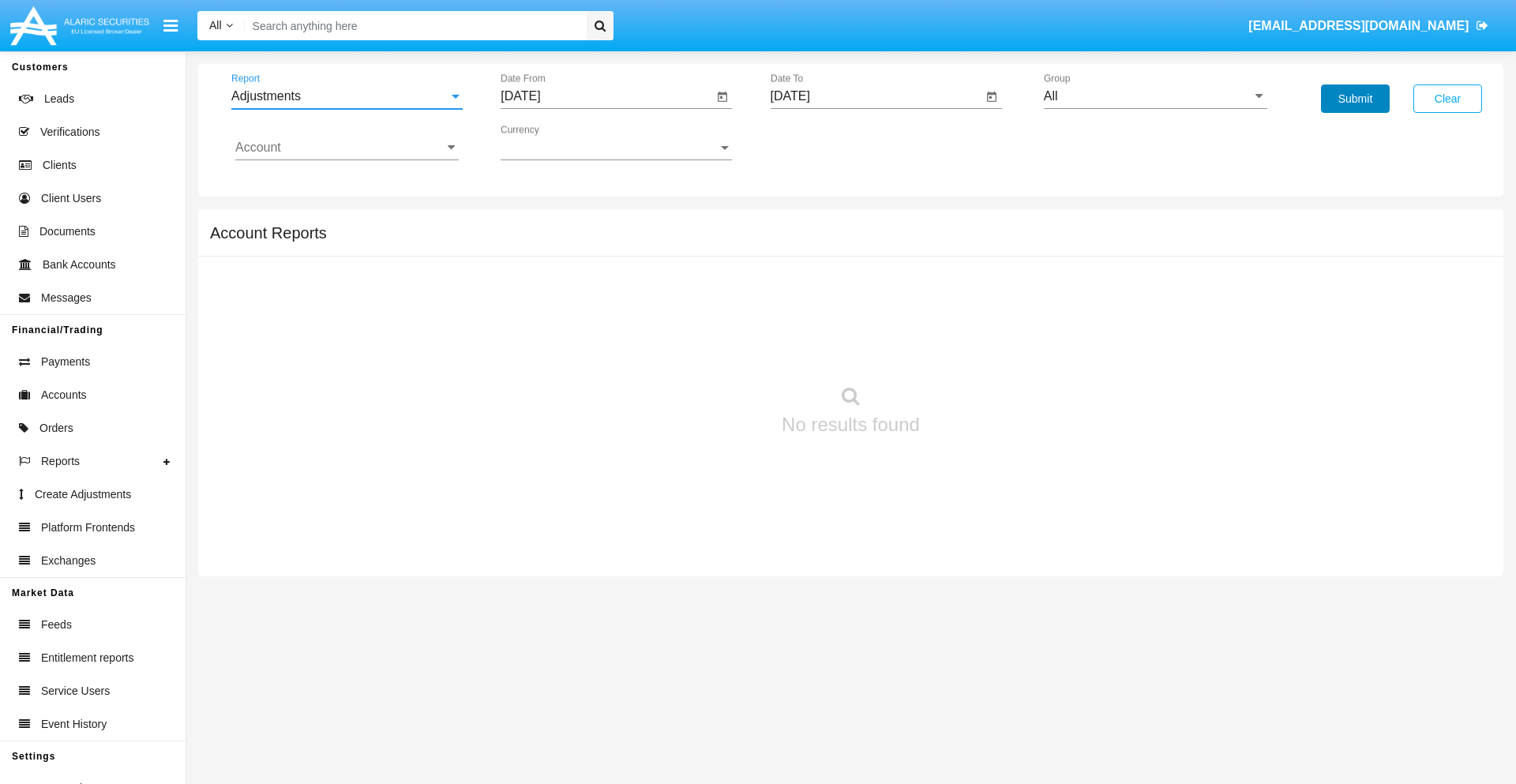
click at [1355, 99] on button "Submit" at bounding box center [1355, 99] width 69 height 28
click at [347, 96] on span "Report" at bounding box center [340, 96] width 217 height 14
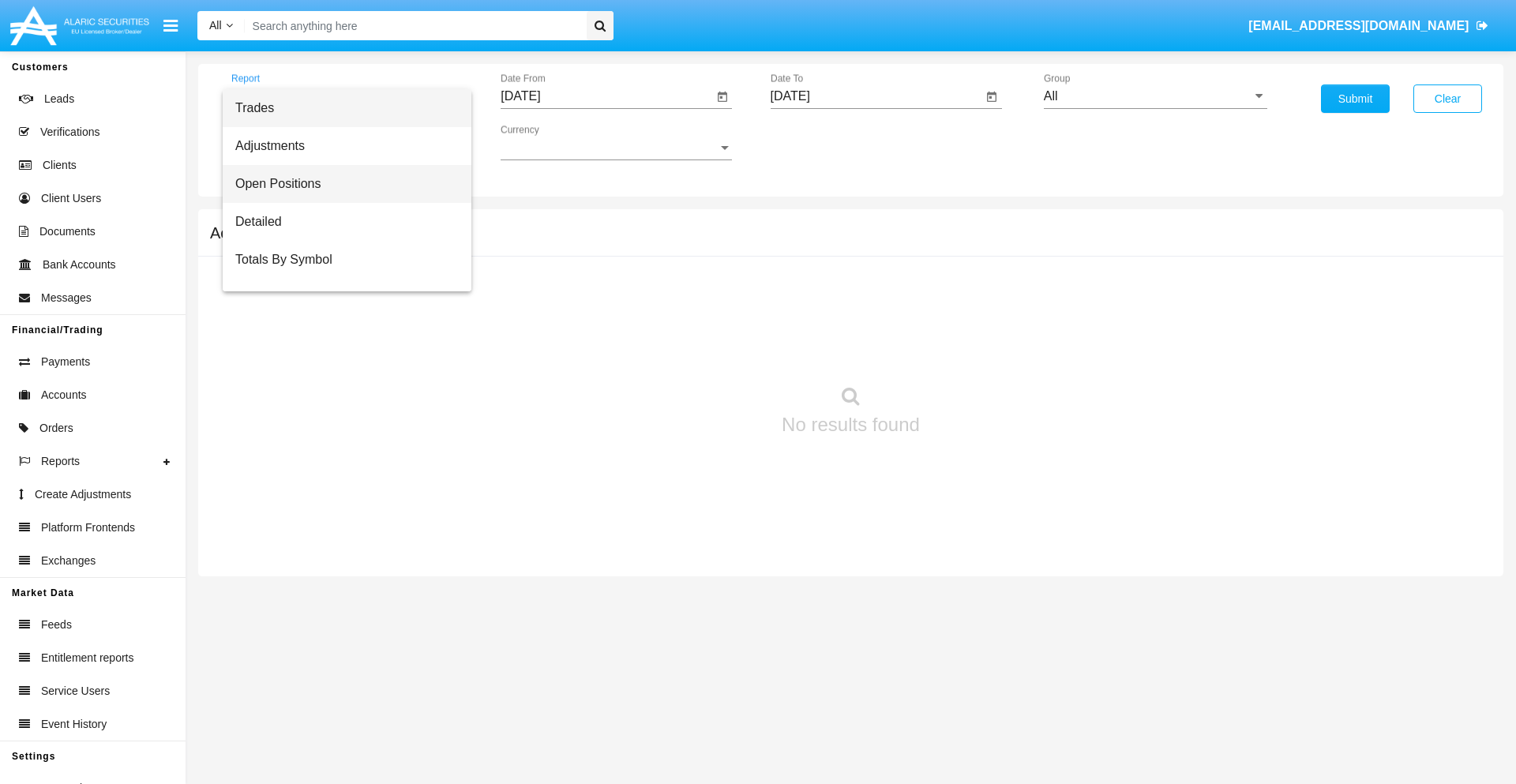
click at [340, 184] on span "Open Positions" at bounding box center [347, 184] width 224 height 38
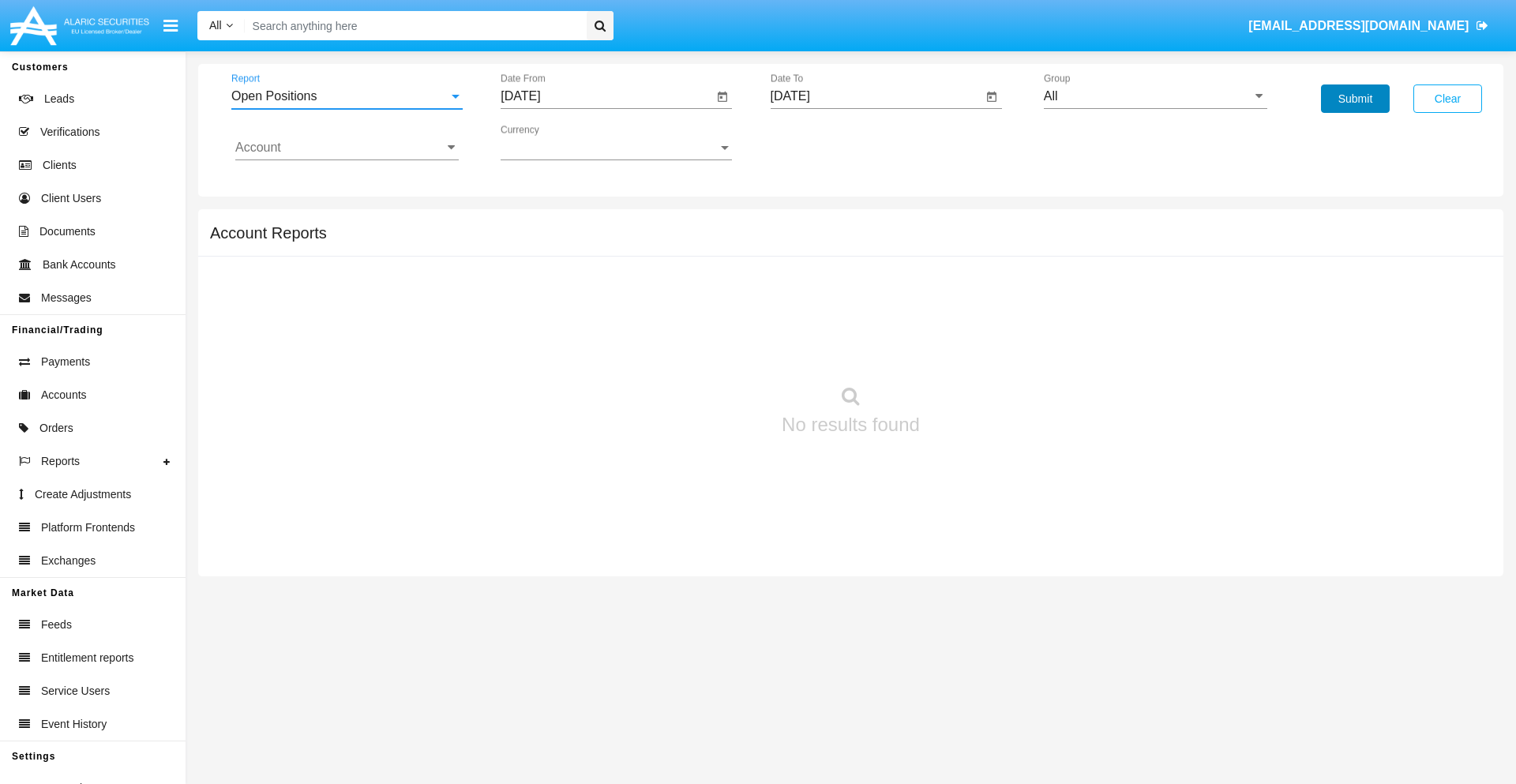
click at [1355, 99] on button "Submit" at bounding box center [1355, 99] width 69 height 28
click at [347, 96] on span "Report" at bounding box center [340, 96] width 217 height 14
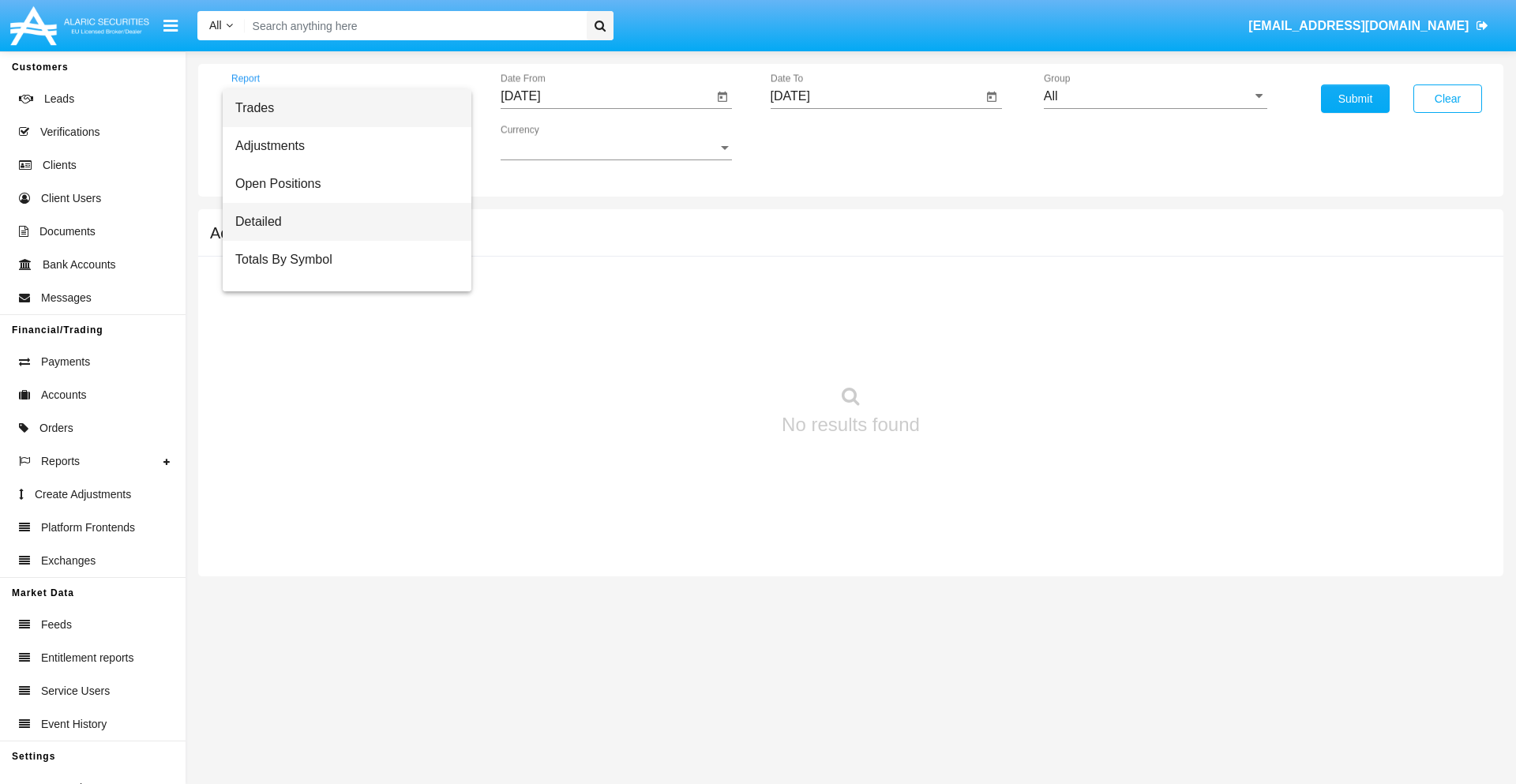
click at [340, 222] on span "Detailed" at bounding box center [347, 222] width 224 height 38
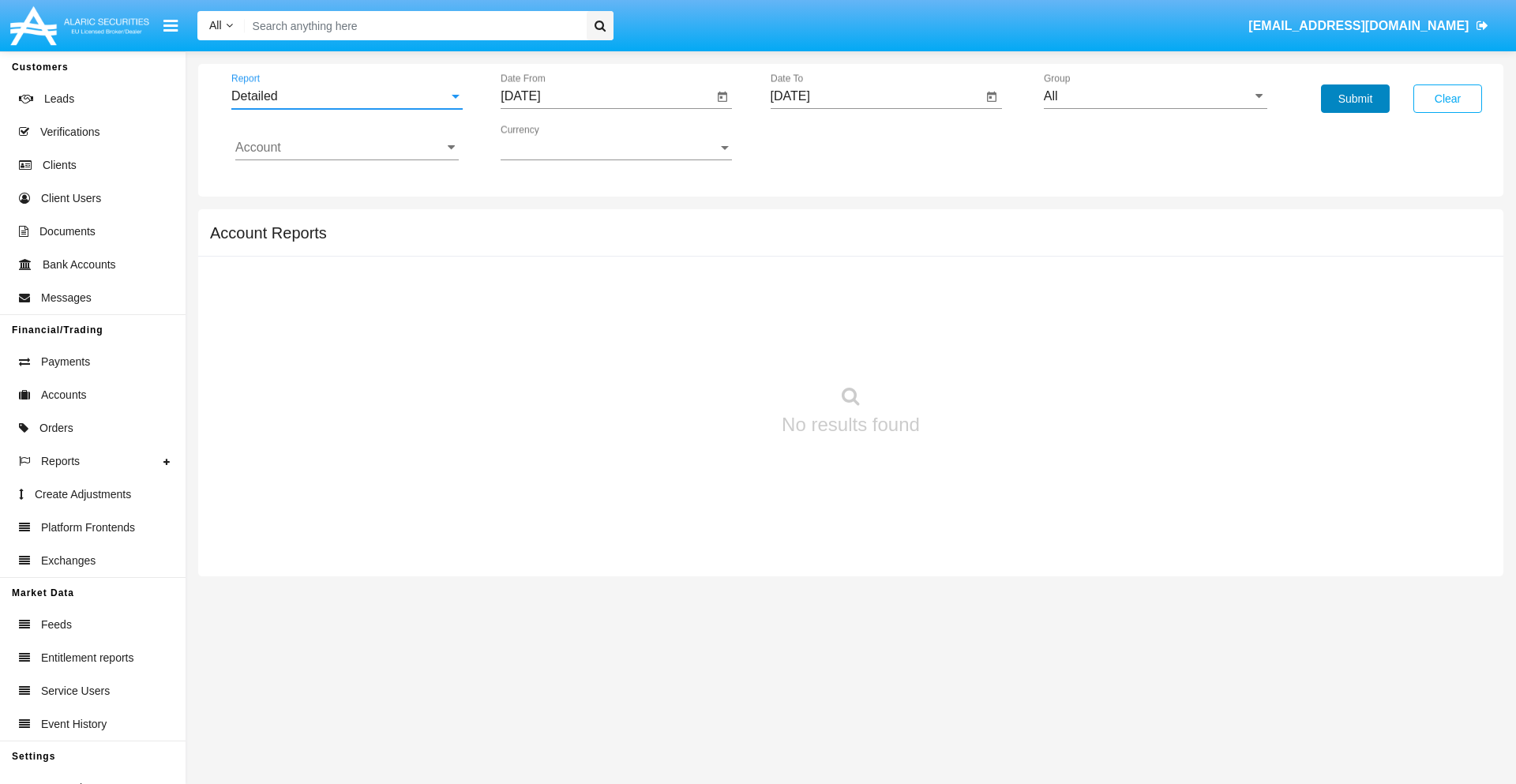
click at [1355, 99] on button "Submit" at bounding box center [1355, 99] width 69 height 28
click at [347, 96] on span "Report" at bounding box center [340, 96] width 217 height 14
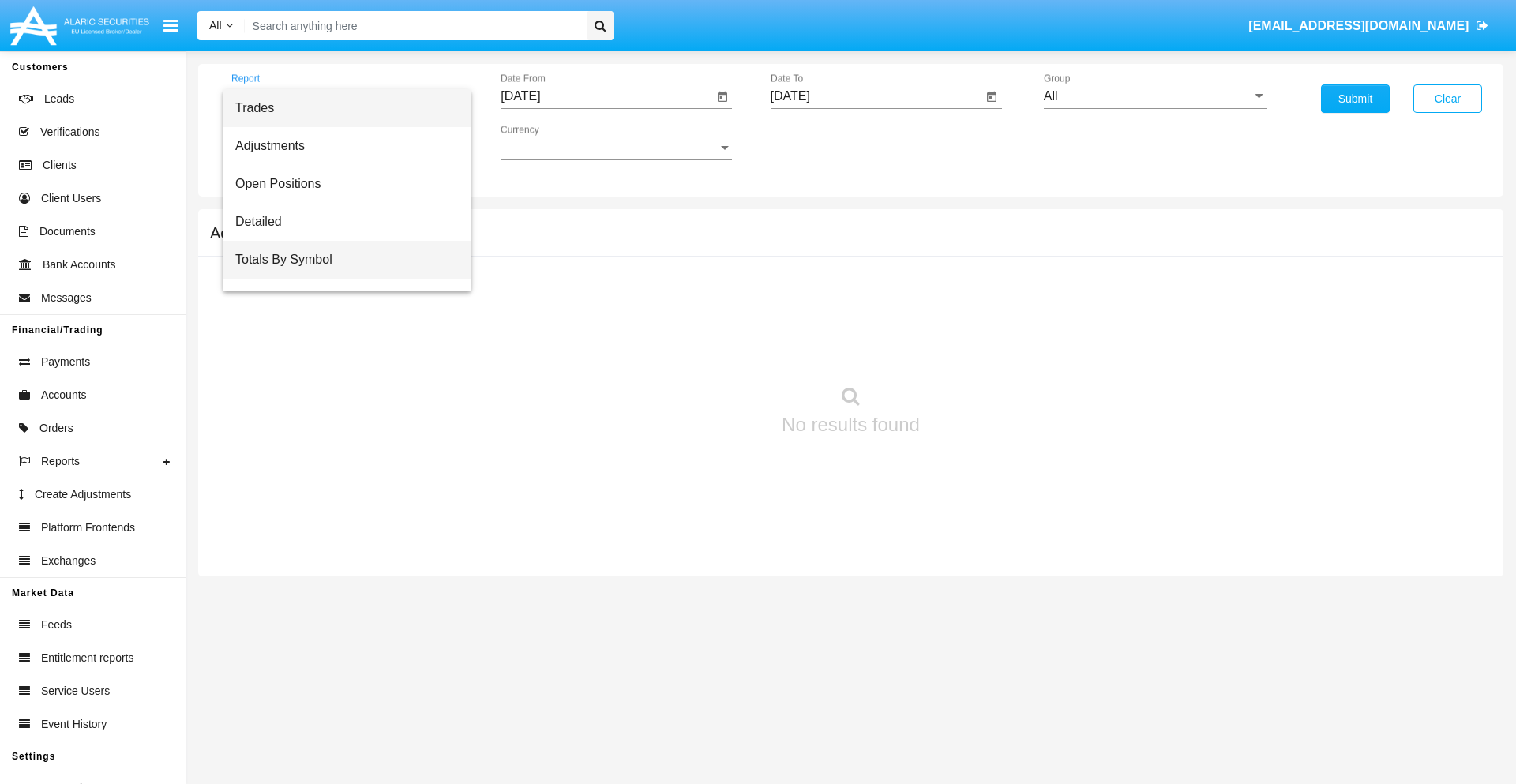
click at [340, 260] on span "Totals By Symbol" at bounding box center [347, 260] width 224 height 38
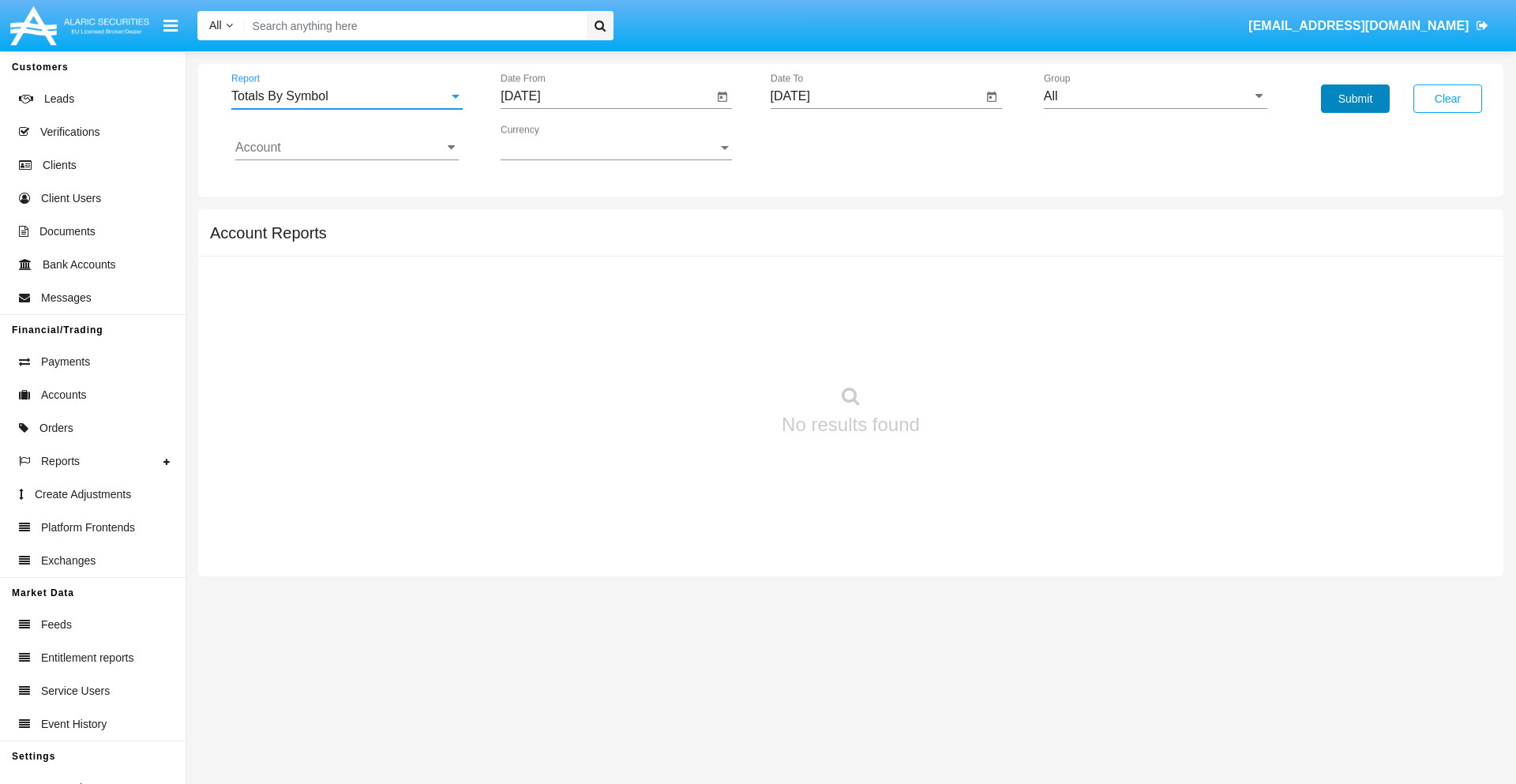
click at [1355, 99] on button "Submit" at bounding box center [1355, 99] width 69 height 28
click at [347, 96] on span "Report" at bounding box center [340, 96] width 217 height 14
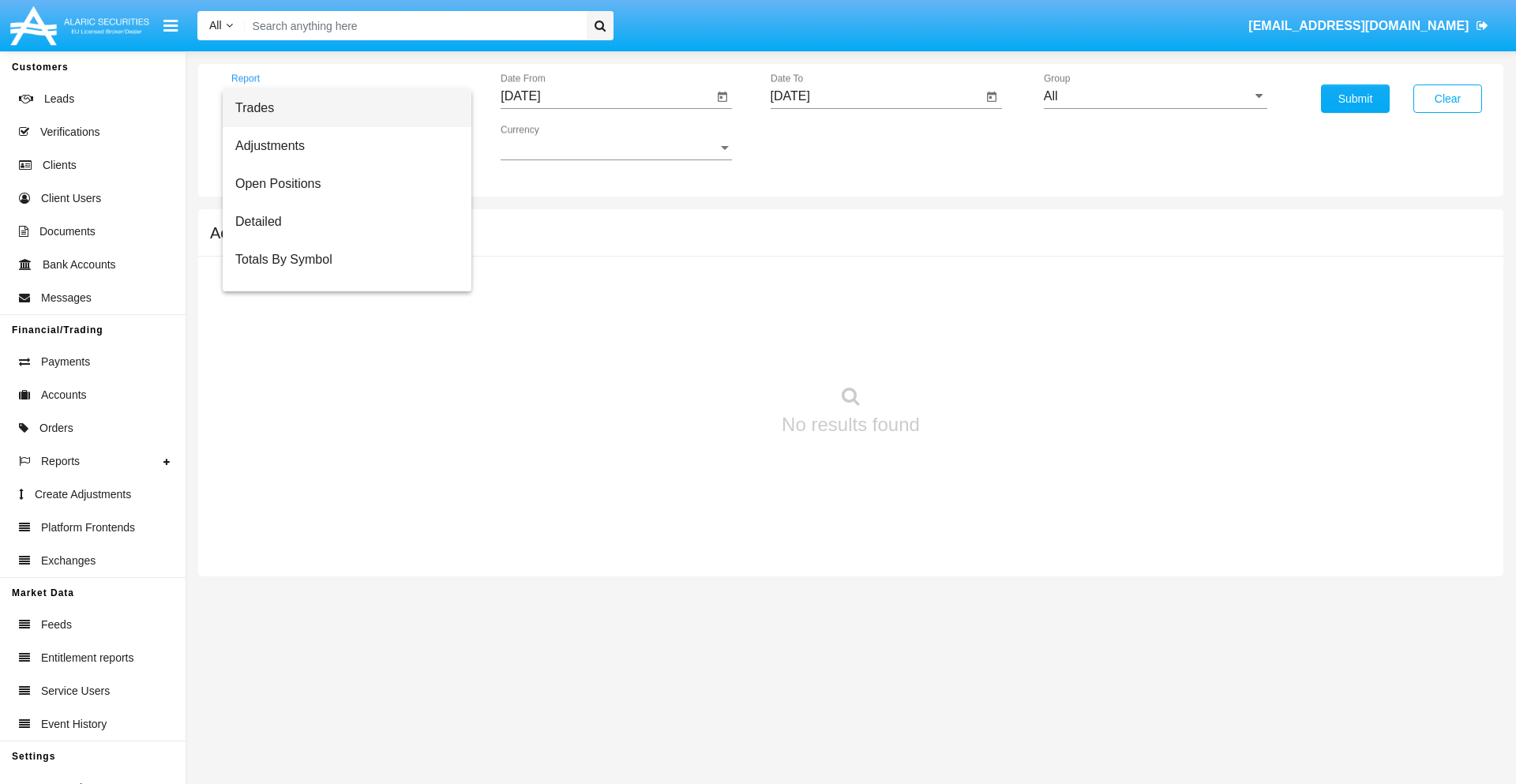
scroll to position [25, 0]
click at [340, 272] on span "Totals By Date" at bounding box center [347, 272] width 224 height 38
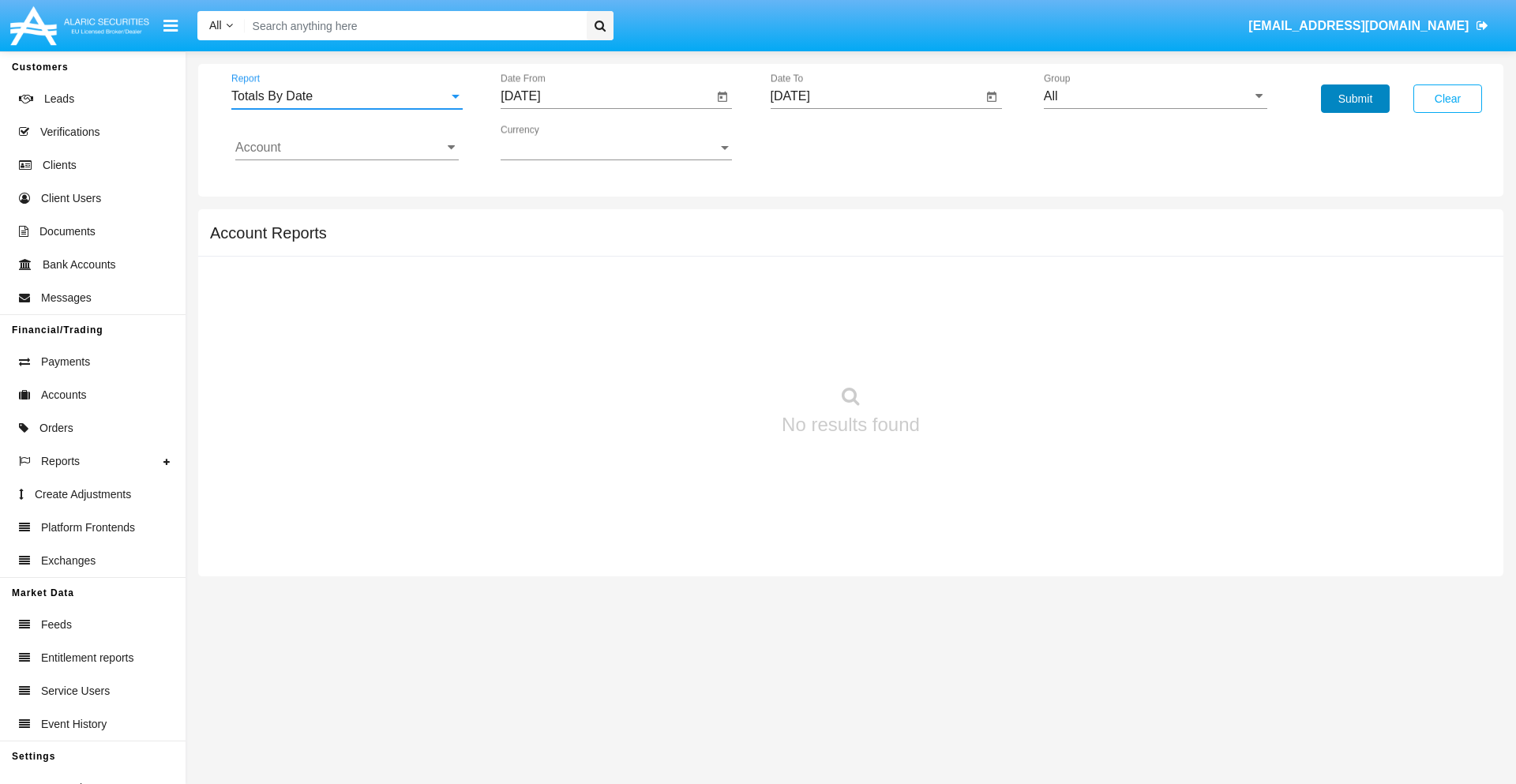
click at [1355, 99] on button "Submit" at bounding box center [1355, 99] width 69 height 28
click at [347, 96] on span "Report" at bounding box center [340, 96] width 217 height 14
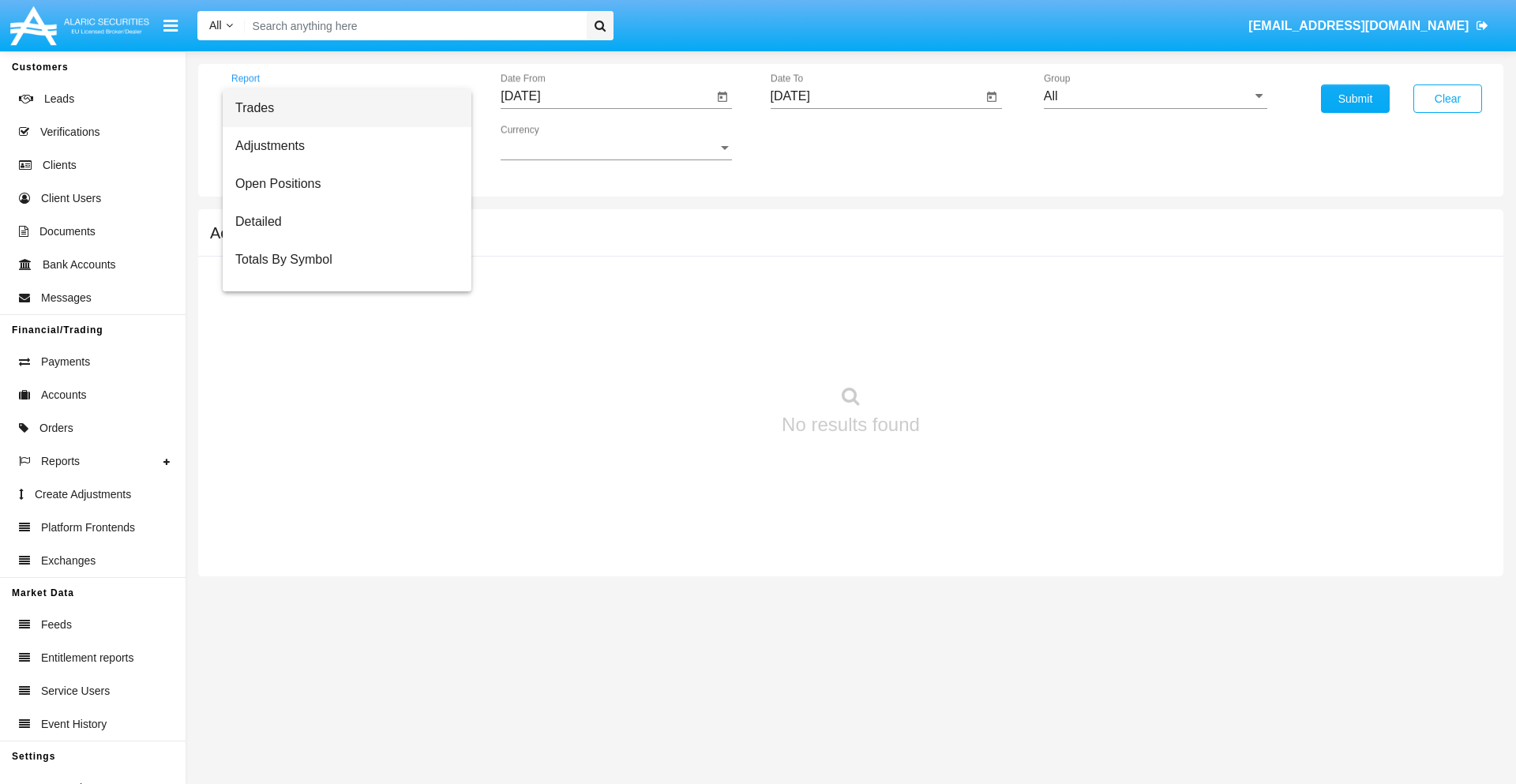
scroll to position [63, 0]
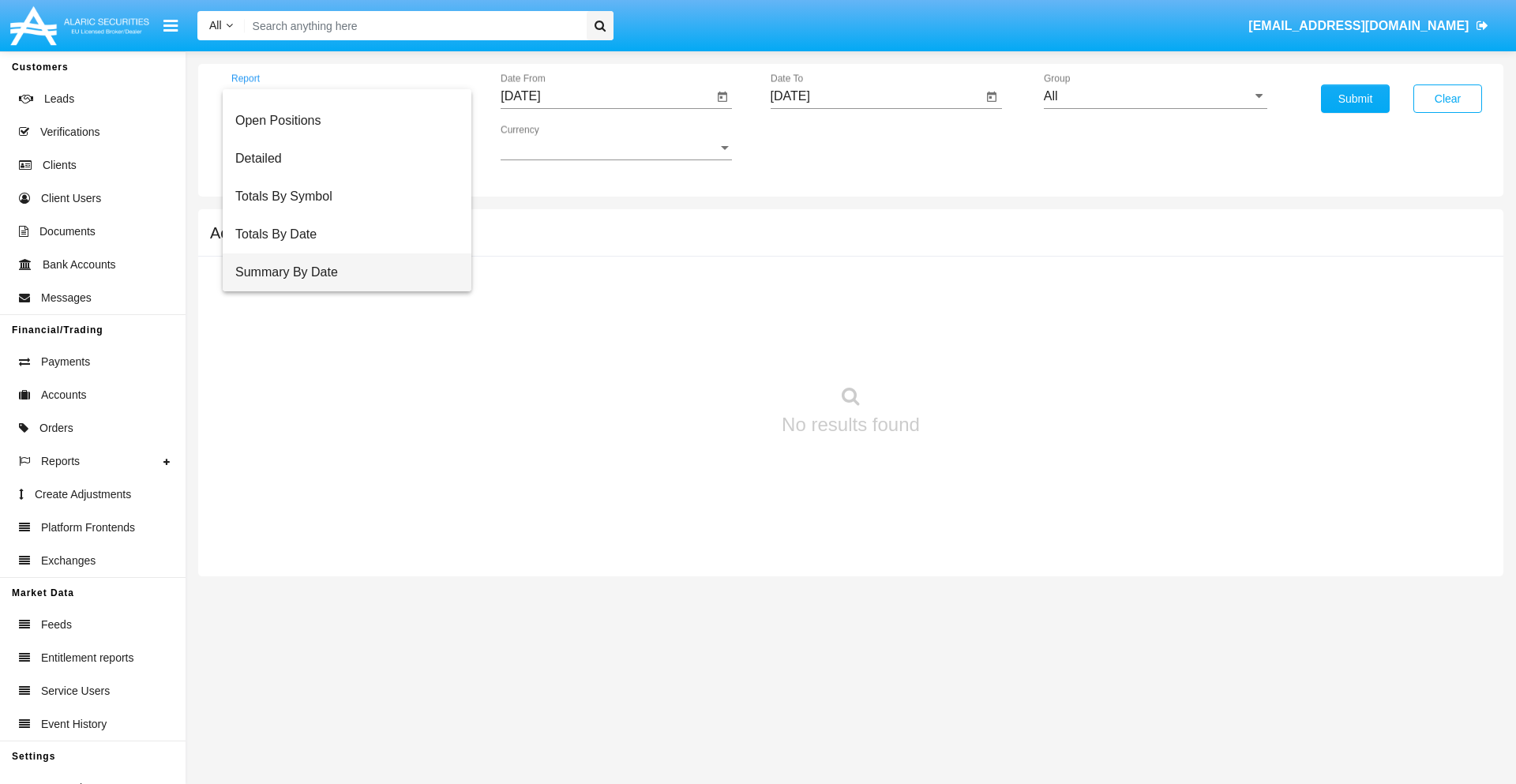
click at [340, 272] on span "Summary By Date" at bounding box center [347, 272] width 224 height 38
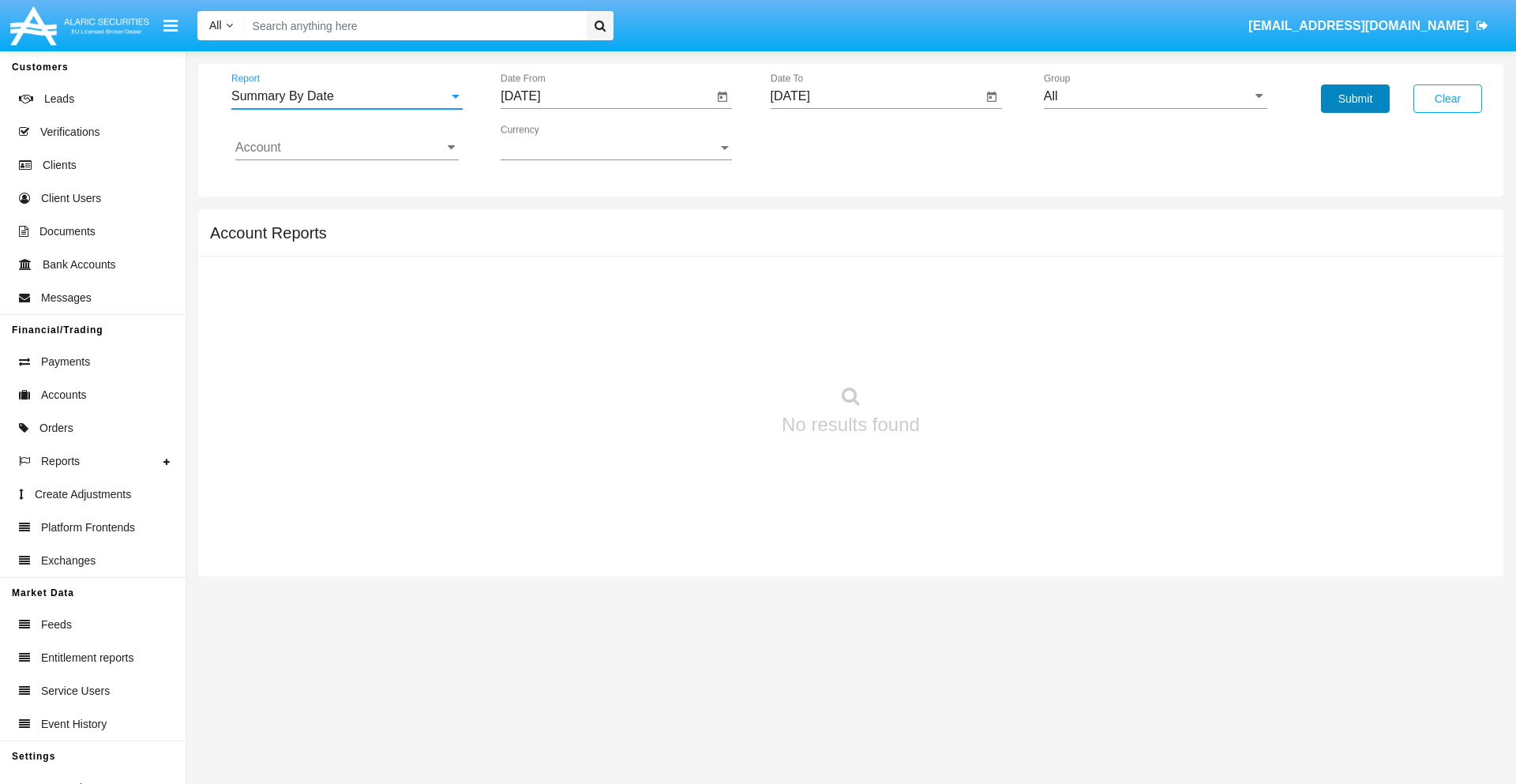
click at [1355, 99] on button "Submit" at bounding box center [1355, 99] width 69 height 28
